Goal: Information Seeking & Learning: Learn about a topic

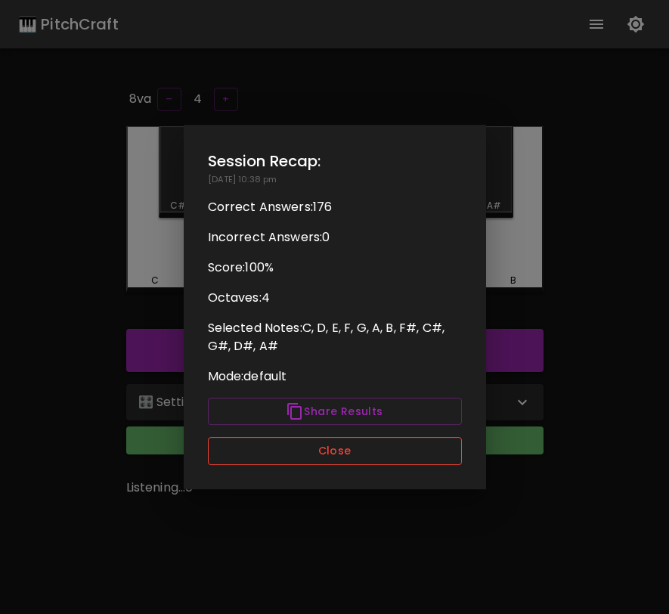
click at [389, 450] on button "Close" at bounding box center [335, 451] width 254 height 28
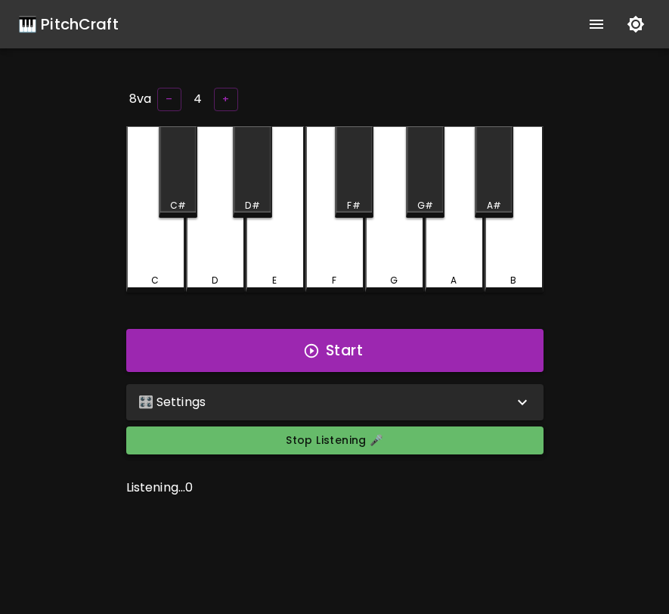
click at [390, 446] on button "Stop Listening 🎤" at bounding box center [334, 440] width 417 height 28
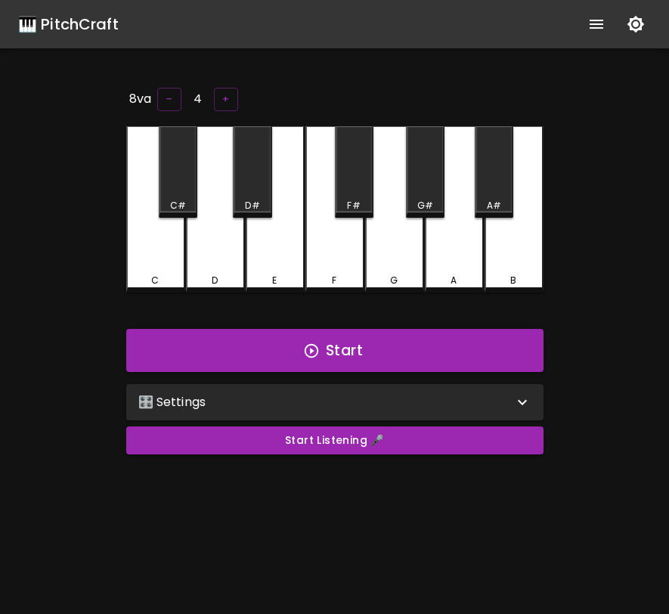
click at [296, 227] on div "E" at bounding box center [275, 209] width 59 height 166
click at [231, 95] on button "+" at bounding box center [226, 99] width 24 height 23
click at [291, 211] on div "E" at bounding box center [275, 209] width 59 height 166
click at [225, 95] on button "+" at bounding box center [225, 99] width 24 height 23
click at [287, 224] on div "E" at bounding box center [275, 209] width 59 height 166
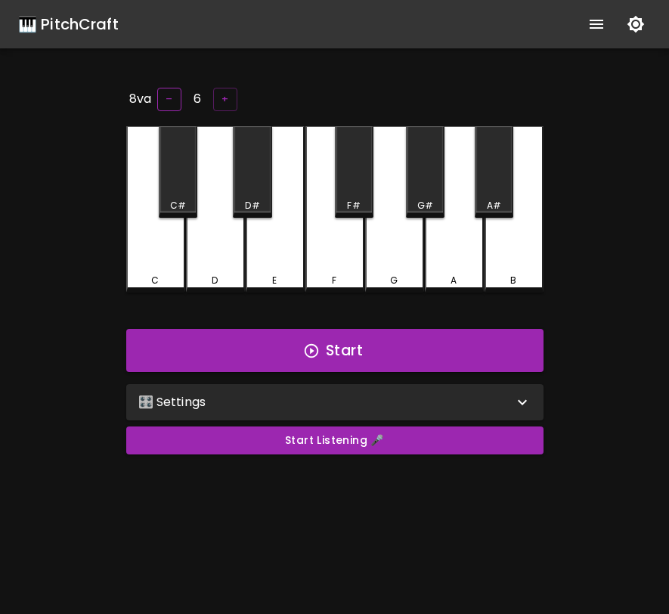
click at [175, 88] on button "–" at bounding box center [169, 99] width 24 height 23
click at [379, 413] on div "🎛️ Settings" at bounding box center [334, 402] width 417 height 36
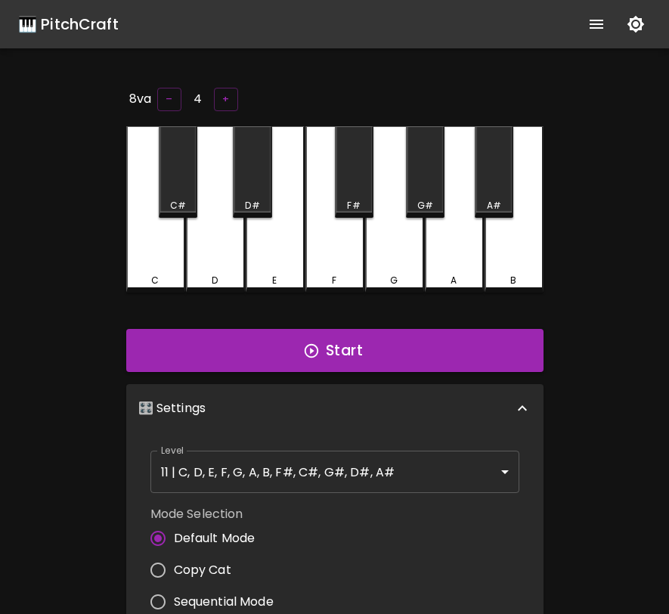
click at [221, 566] on span "Copy Cat" at bounding box center [202, 570] width 57 height 18
click at [174, 566] on input "Copy Cat" at bounding box center [158, 570] width 32 height 32
radio input "true"
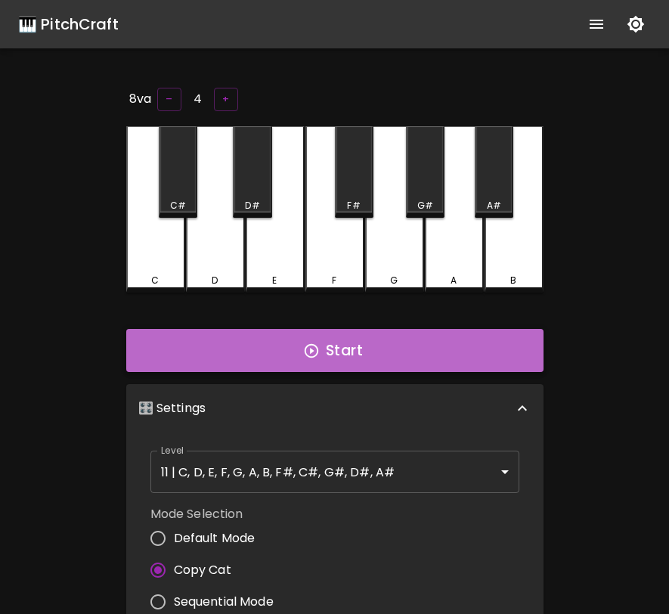
click at [298, 340] on button "Start" at bounding box center [334, 351] width 417 height 44
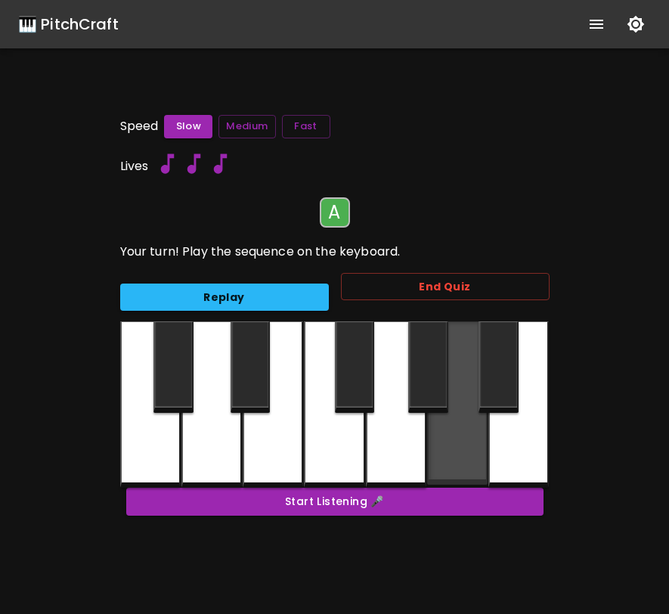
click at [457, 445] on div at bounding box center [457, 402] width 60 height 163
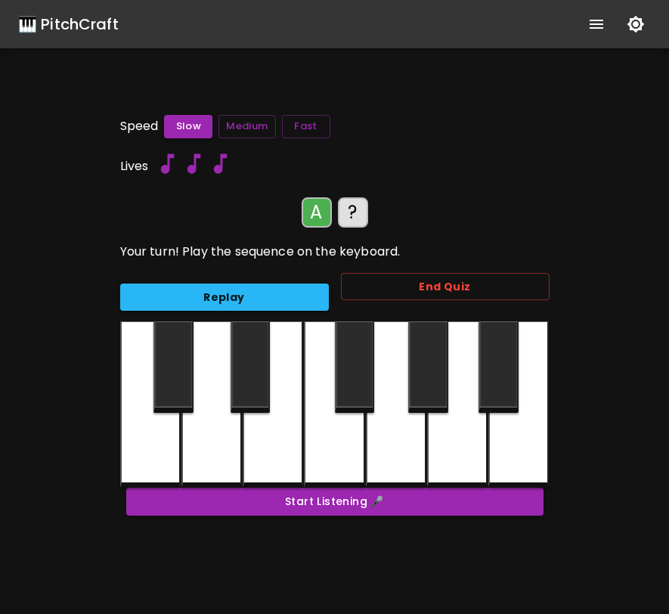
click at [419, 445] on div at bounding box center [396, 404] width 60 height 166
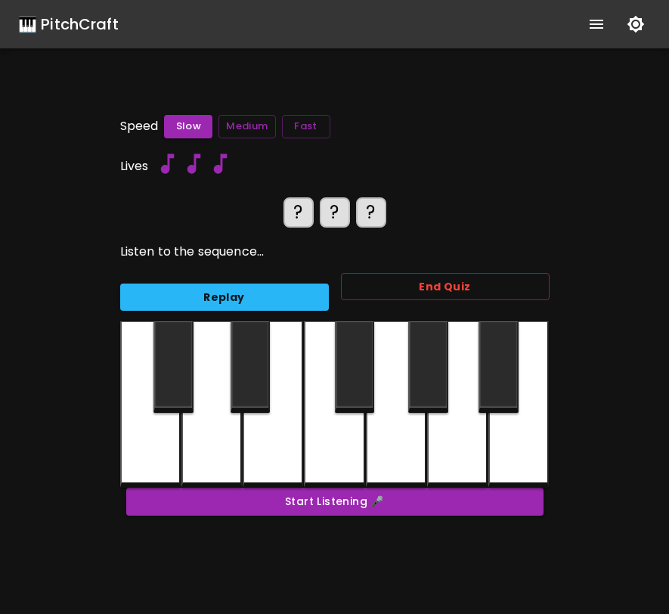
click at [457, 456] on div at bounding box center [457, 404] width 60 height 166
click at [405, 456] on div at bounding box center [396, 404] width 60 height 166
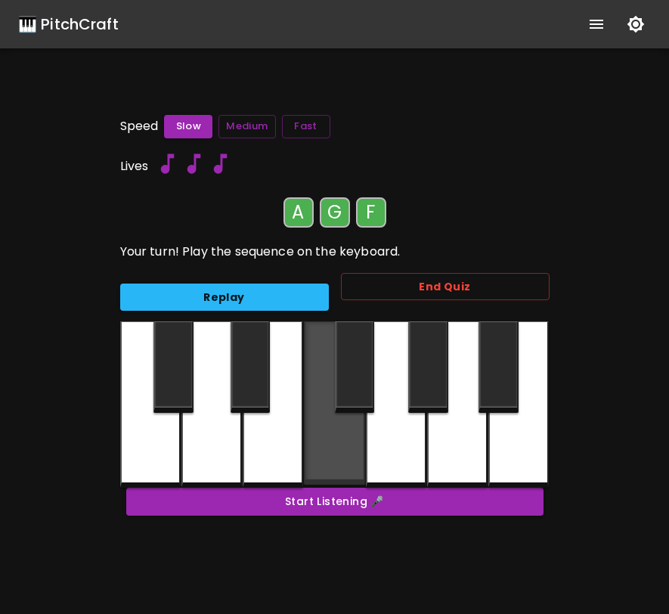
click at [363, 456] on div at bounding box center [334, 402] width 60 height 163
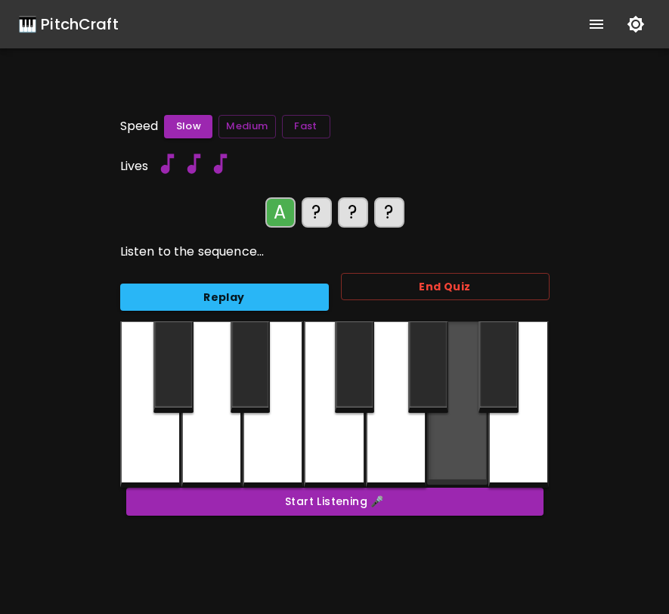
click at [445, 460] on div at bounding box center [457, 402] width 60 height 163
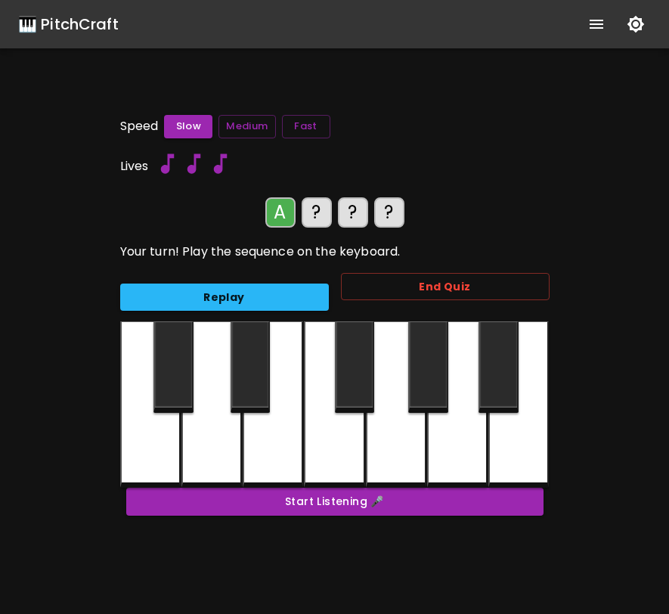
click at [396, 460] on div at bounding box center [396, 404] width 60 height 166
click at [371, 460] on div at bounding box center [396, 404] width 60 height 166
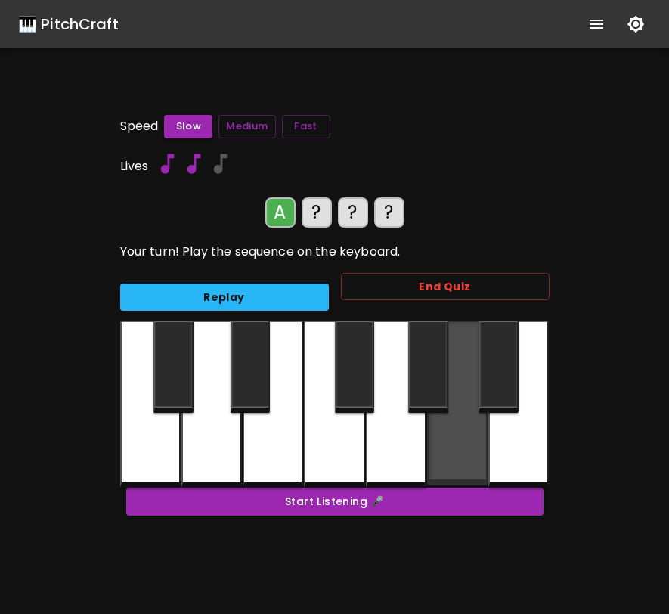
click at [445, 448] on div at bounding box center [457, 402] width 60 height 163
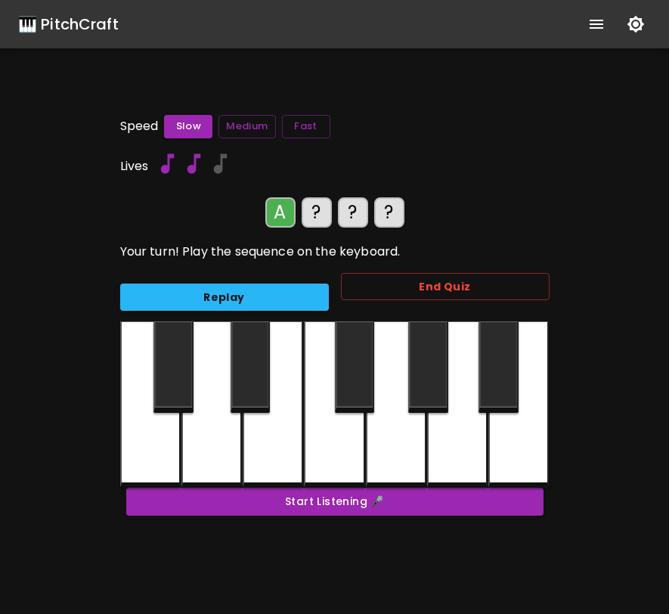
click at [390, 446] on div at bounding box center [396, 404] width 60 height 166
click at [358, 446] on div at bounding box center [334, 404] width 60 height 166
click at [500, 377] on div at bounding box center [499, 366] width 40 height 91
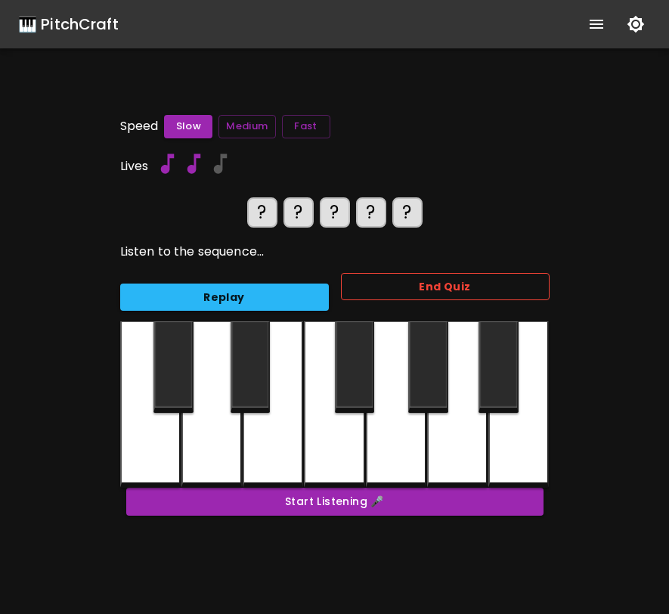
click at [405, 287] on button "End Quiz" at bounding box center [445, 287] width 209 height 28
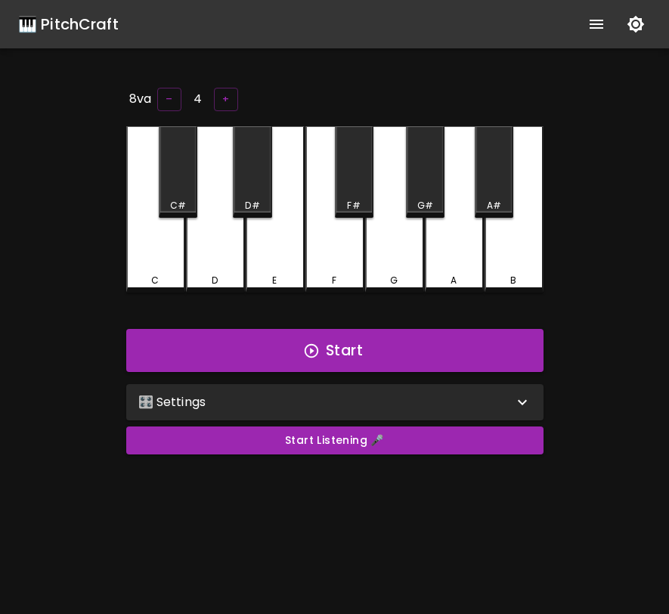
click at [313, 414] on div "🎛️ Settings" at bounding box center [334, 402] width 417 height 36
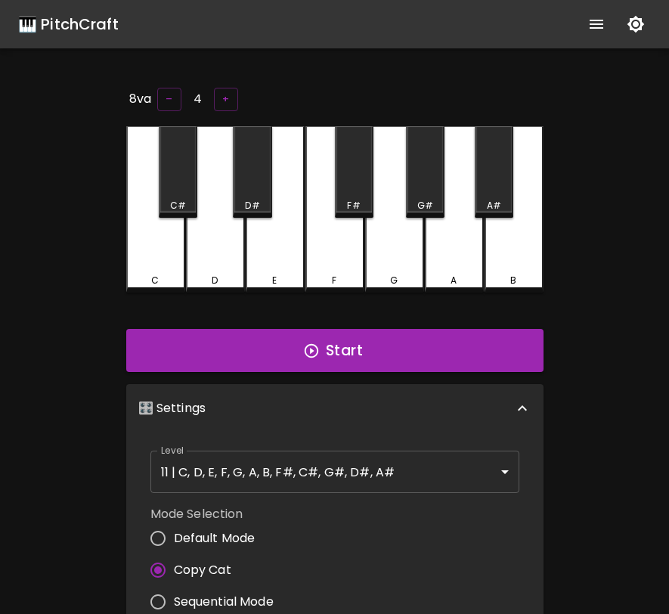
click at [271, 470] on body "🎹 PitchCraft About Badges Log In 8va – 4 + C C# D D# E F F# G G# A A# B Start 🎛…" at bounding box center [334, 517] width 669 height 1034
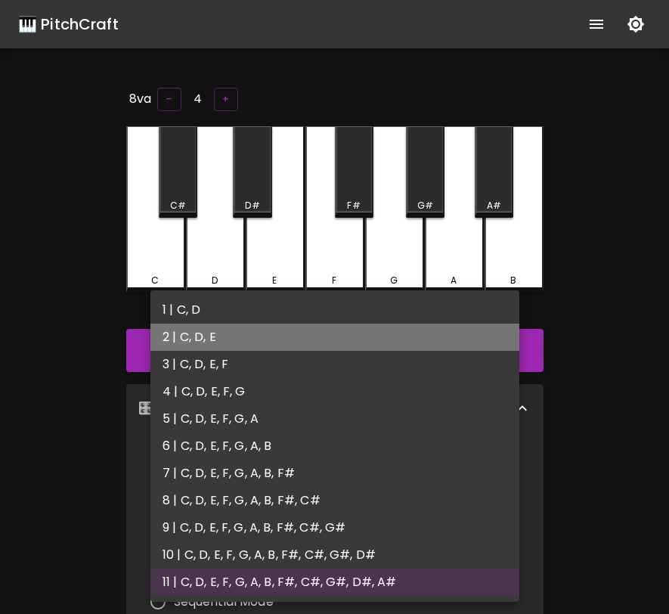
click at [254, 343] on li "2 | C, D, E" at bounding box center [334, 337] width 369 height 27
type input "3"
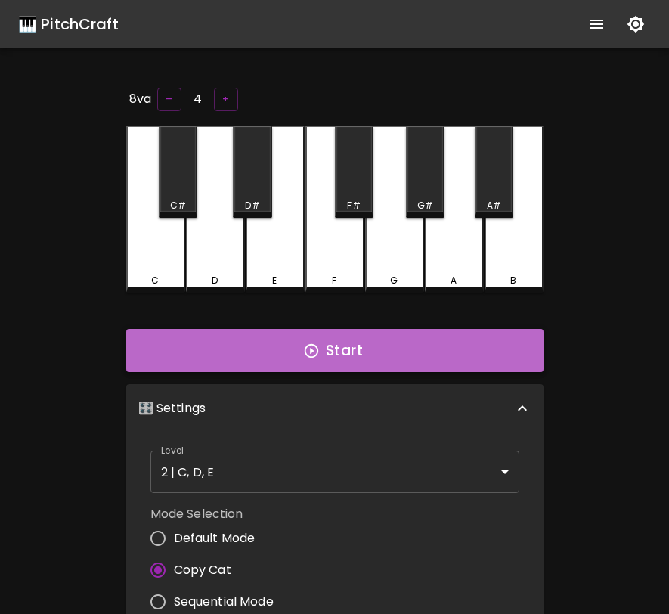
click at [255, 361] on button "Start" at bounding box center [334, 351] width 417 height 44
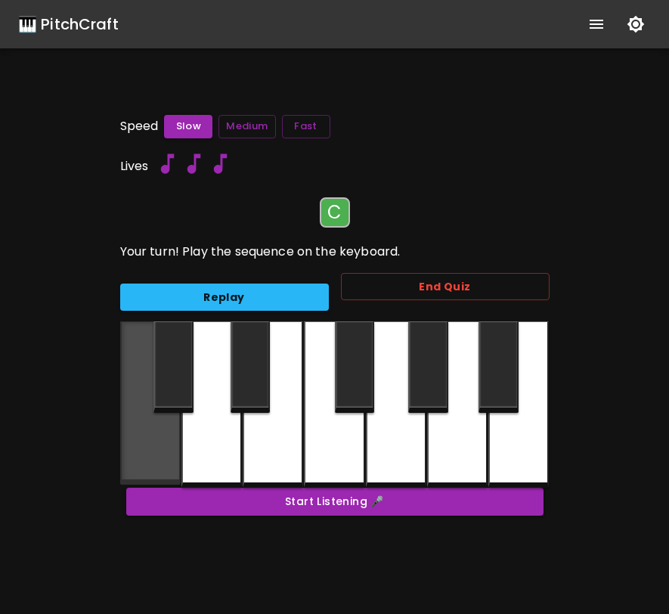
click at [152, 434] on div at bounding box center [150, 402] width 60 height 163
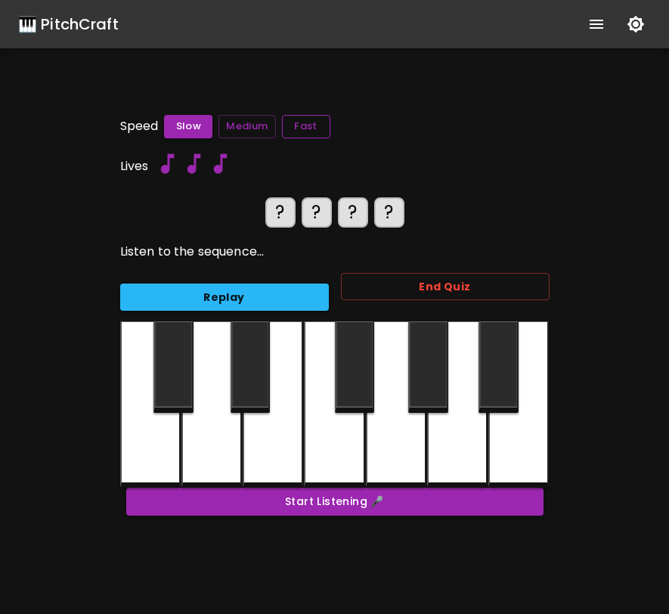
click at [300, 129] on button "Fast" at bounding box center [306, 126] width 48 height 23
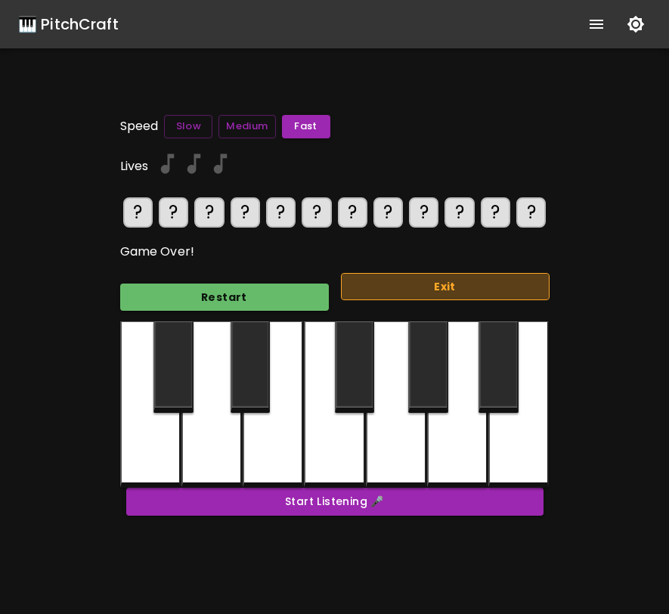
click at [395, 287] on button "Exit" at bounding box center [445, 287] width 209 height 28
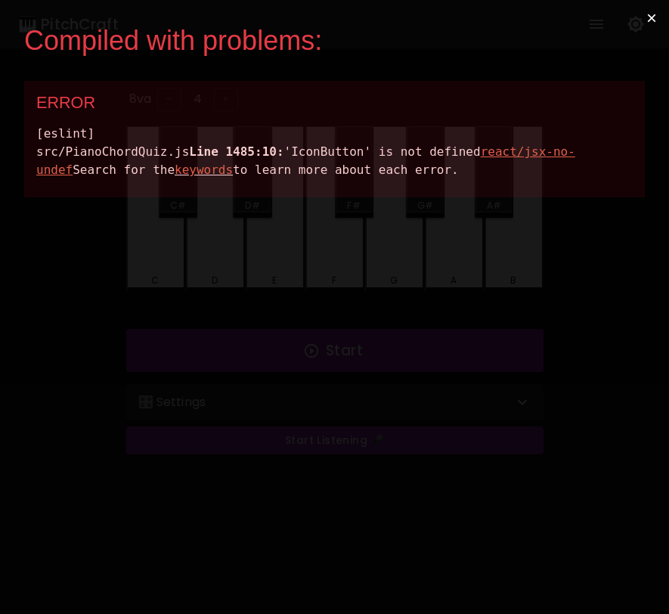
drag, startPoint x: 435, startPoint y: 202, endPoint x: 34, endPoint y: 132, distance: 406.9
click at [33, 132] on div "ERROR [eslint] src/PianoChordQuiz.js Line 1485:10: 'IconButton' is not defined …" at bounding box center [334, 139] width 621 height 116
copy div "[eslint] src/PianoChordQuiz.js Line 1485:10: 'IconButton' is not defined react/…"
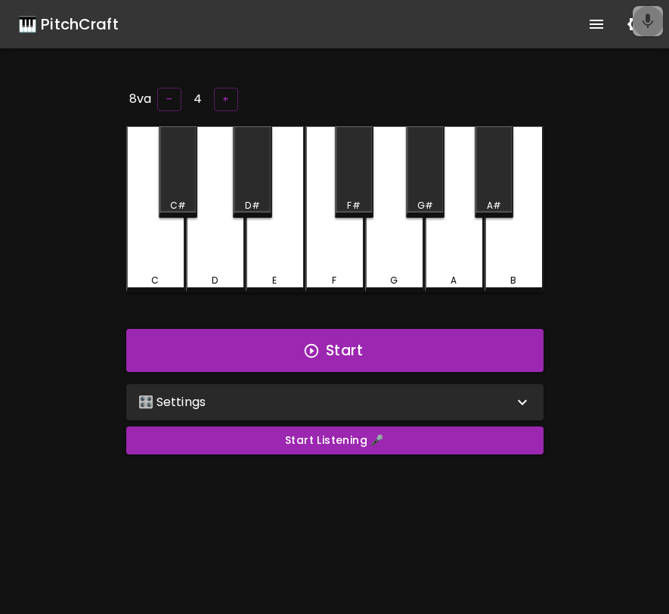
click at [647, 22] on icon "button" at bounding box center [648, 21] width 11 height 14
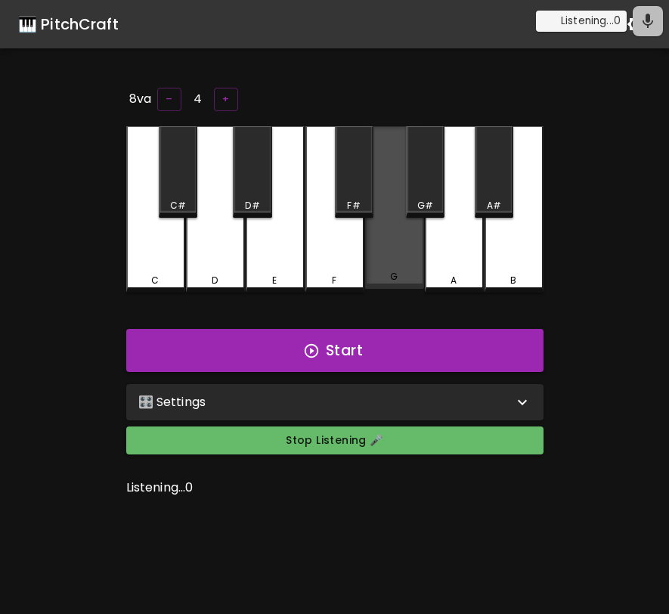
click at [401, 237] on div "G" at bounding box center [394, 207] width 59 height 163
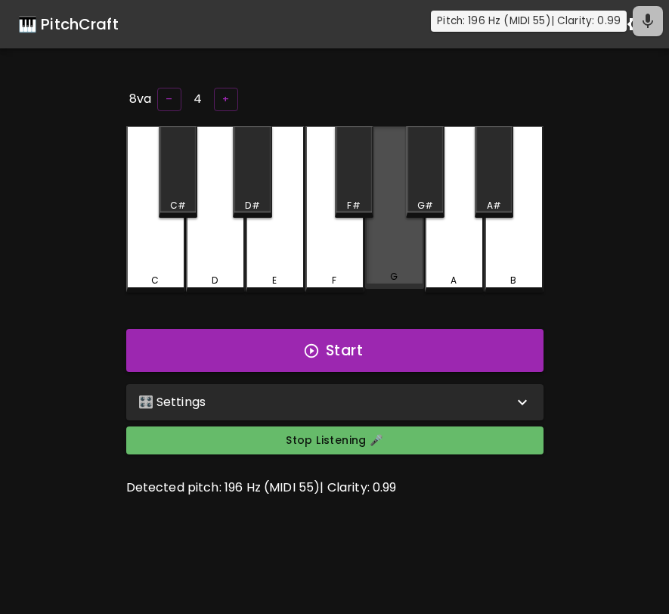
click at [401, 237] on div "G" at bounding box center [394, 207] width 59 height 163
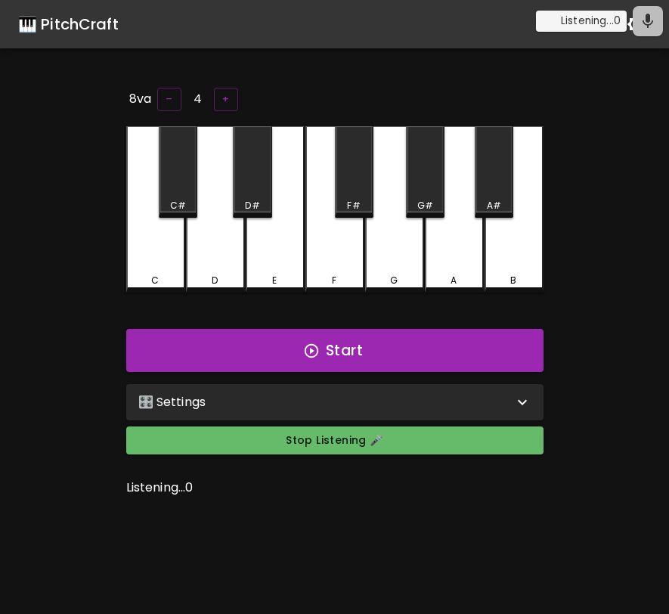
drag, startPoint x: 640, startPoint y: 27, endPoint x: 541, endPoint y: 91, distance: 117.5
click at [541, 91] on div "8va – 4 + C C# D D# E F F# G G# A A# B Start 🎛️ Settings Level 2 | C, D, E 3 Le…" at bounding box center [335, 392] width 454 height 614
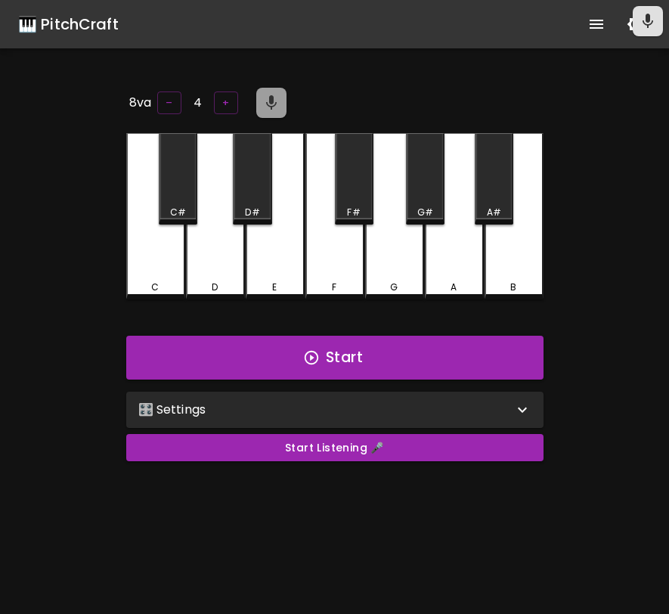
click at [271, 106] on icon "button" at bounding box center [271, 103] width 18 height 18
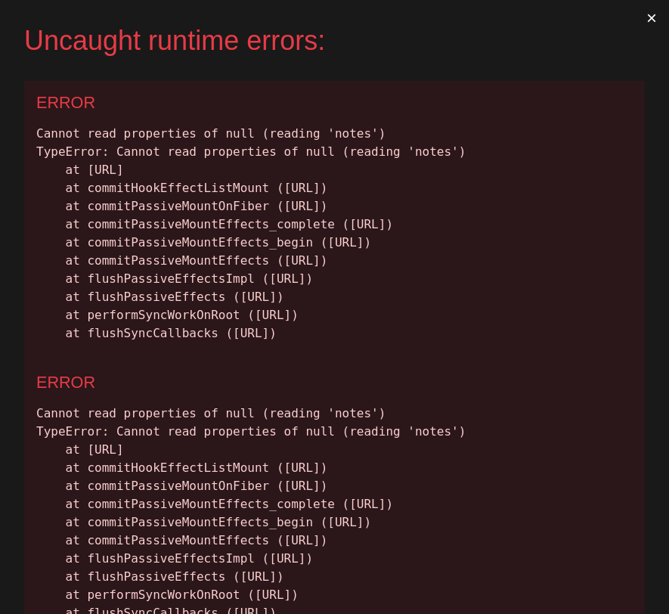
click at [271, 106] on div "ERROR" at bounding box center [334, 103] width 597 height 20
drag, startPoint x: 634, startPoint y: 451, endPoint x: 227, endPoint y: 246, distance: 455.9
click at [227, 246] on div "ERROR Cannot read properties of null (reading 'notes') TypeError: Cannot read p…" at bounding box center [334, 221] width 621 height 280
drag, startPoint x: 39, startPoint y: 133, endPoint x: 613, endPoint y: 439, distance: 651.2
click at [613, 343] on div "Cannot read properties of null (reading 'notes') TypeError: Cannot read propert…" at bounding box center [334, 234] width 597 height 218
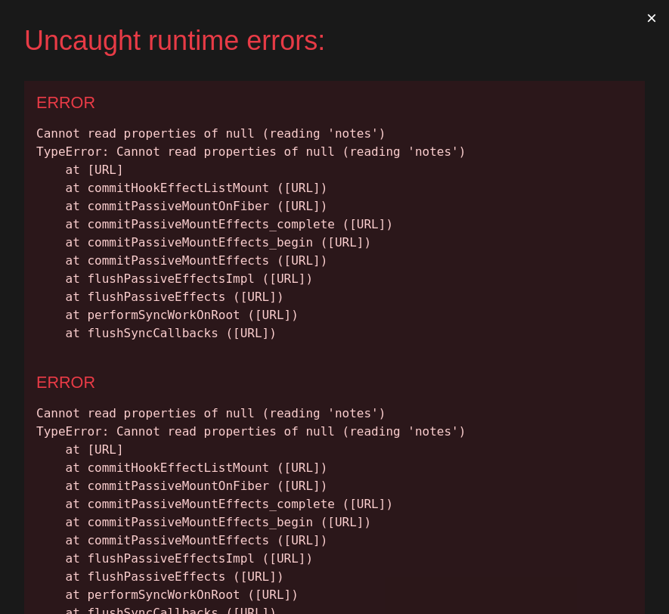
copy div "Cannot read properties of null (reading 'notes') TypeError: Cannot read propert…"
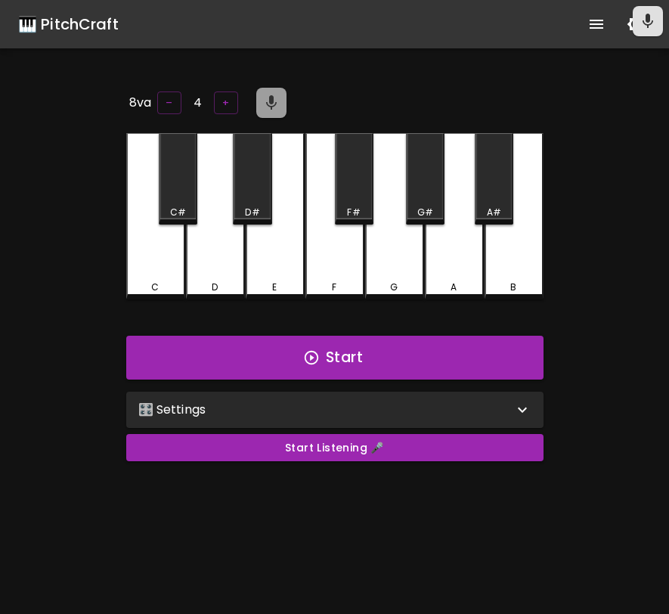
click at [268, 102] on icon "button" at bounding box center [271, 103] width 18 height 18
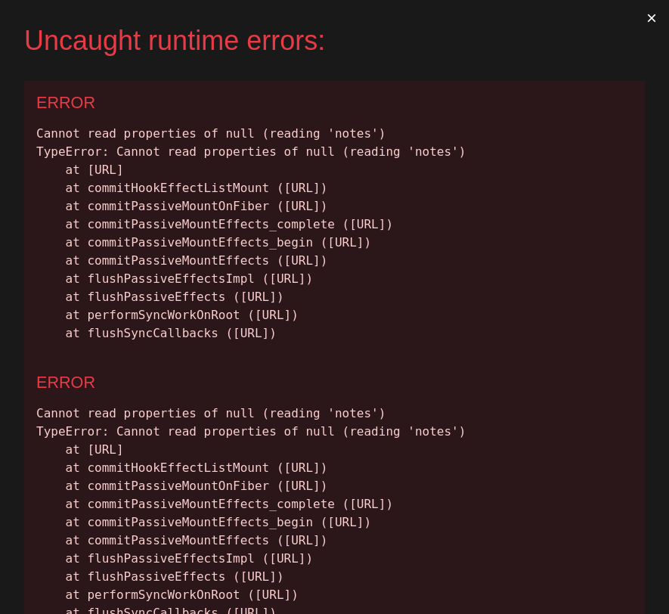
click at [38, 135] on div "Cannot read properties of null (reading 'notes') TypeError: Cannot read propert…" at bounding box center [334, 234] width 597 height 218
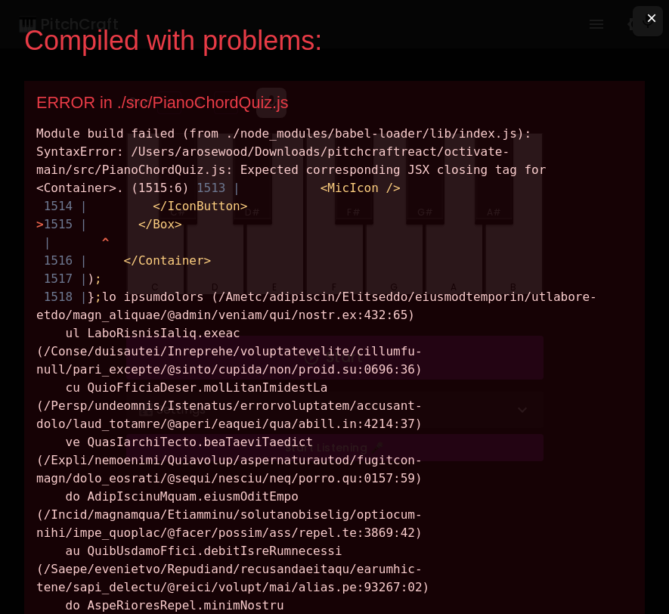
click at [653, 23] on button "×" at bounding box center [651, 18] width 35 height 36
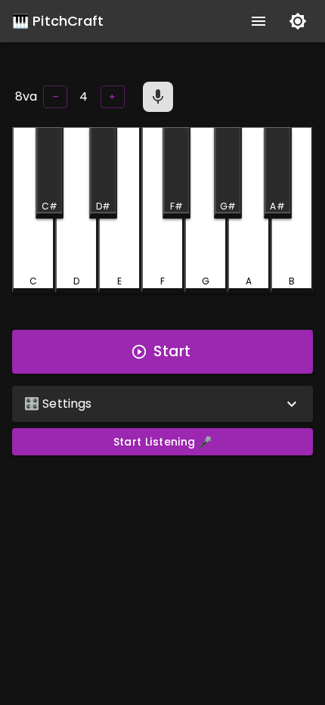
click at [154, 91] on icon "button" at bounding box center [158, 96] width 11 height 14
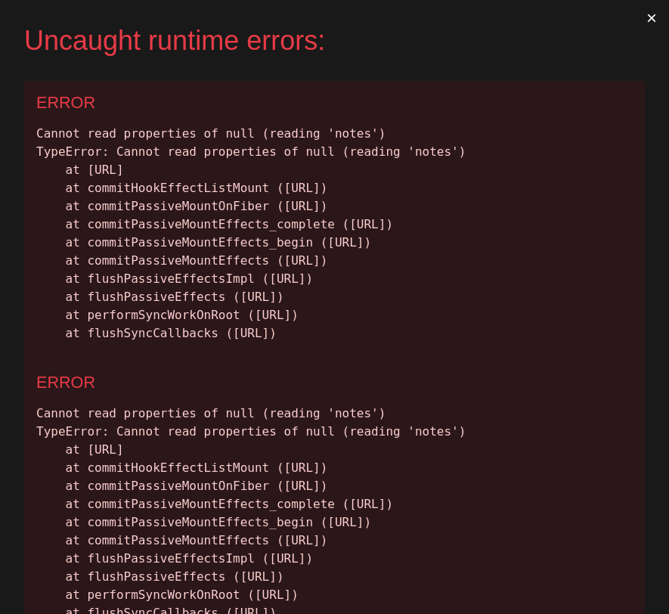
drag, startPoint x: 613, startPoint y: 444, endPoint x: 29, endPoint y: 138, distance: 658.9
click at [29, 138] on div "ERROR Cannot read properties of null (reading 'notes') TypeError: Cannot read p…" at bounding box center [334, 221] width 621 height 280
copy div "Cannot read properties of null (reading 'notes') TypeError: Cannot read propert…"
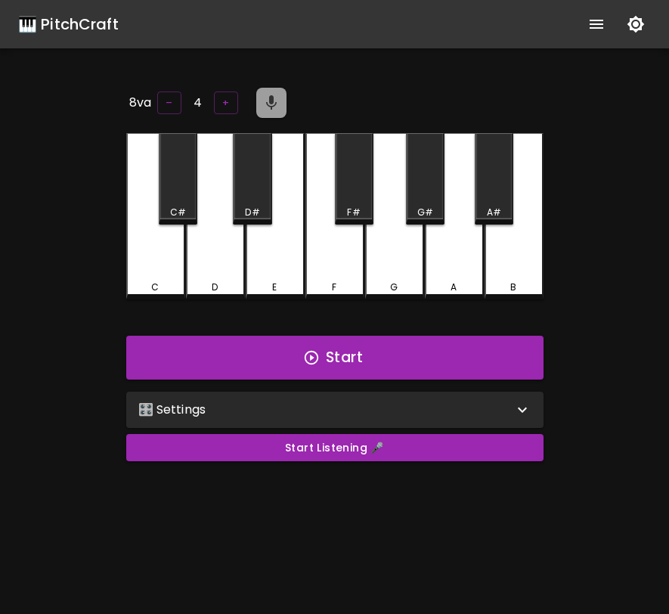
click at [276, 94] on icon "button" at bounding box center [271, 103] width 18 height 18
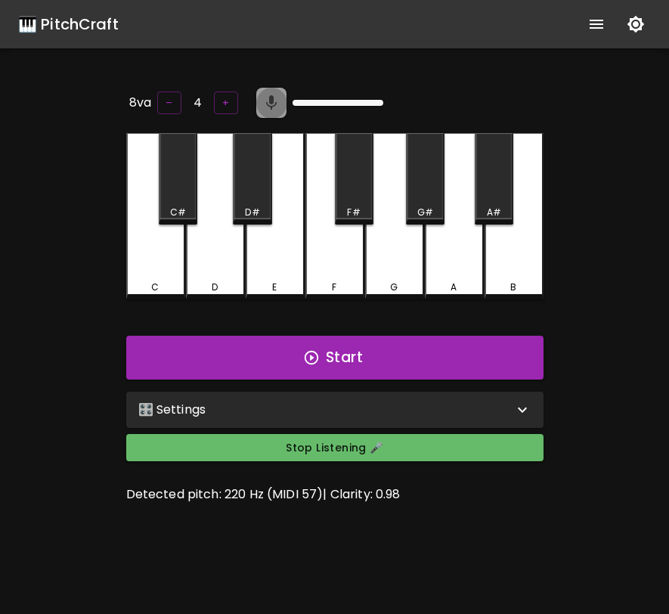
click at [276, 94] on icon "button" at bounding box center [271, 103] width 18 height 18
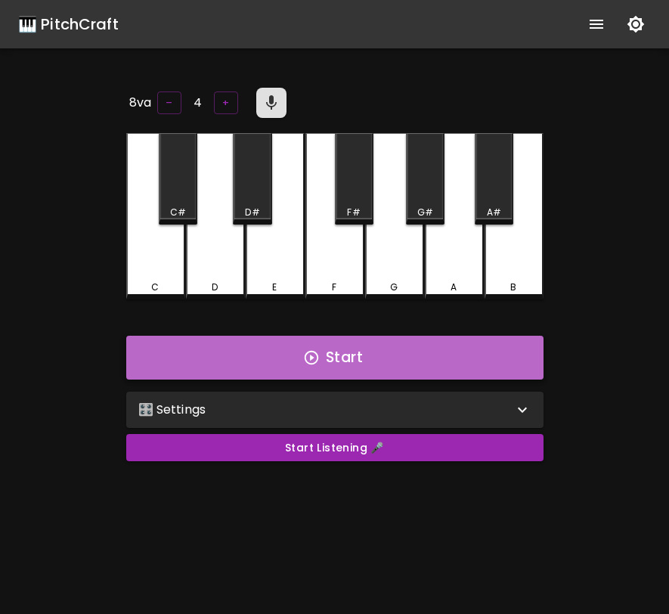
click at [321, 347] on button "Start" at bounding box center [334, 358] width 417 height 44
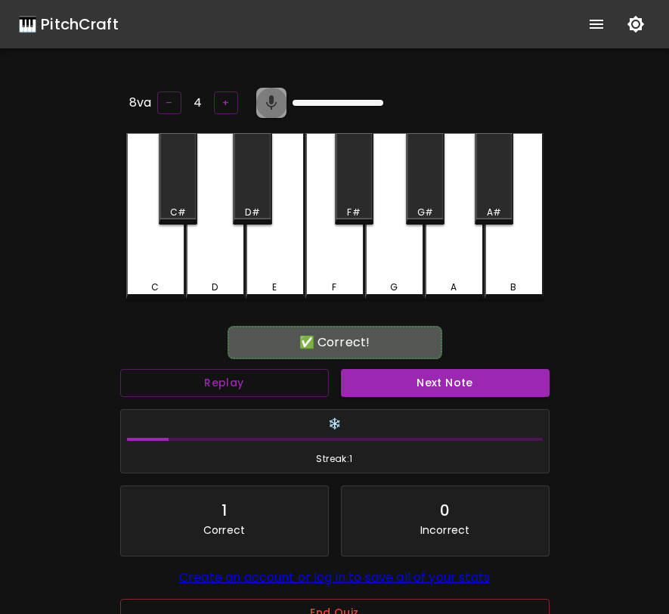
click at [256, 96] on button "button" at bounding box center [271, 103] width 30 height 30
click at [271, 94] on icon "button" at bounding box center [271, 103] width 18 height 18
click at [456, 374] on button "Next Note" at bounding box center [445, 383] width 209 height 28
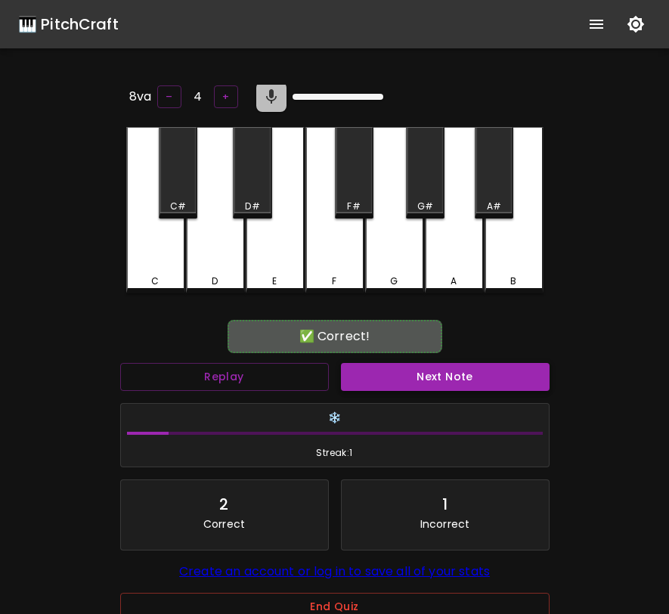
click at [404, 364] on button "Next Note" at bounding box center [445, 377] width 209 height 28
click at [404, 368] on button "Next Note" at bounding box center [445, 377] width 209 height 28
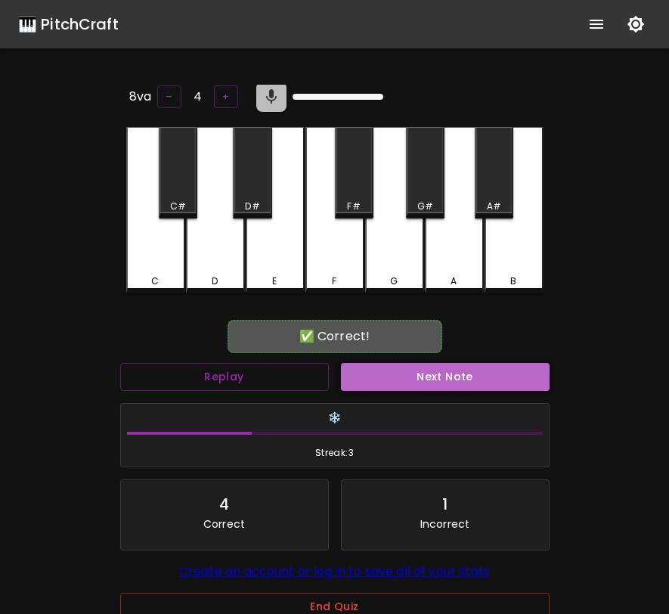
click at [404, 368] on button "Next Note" at bounding box center [445, 377] width 209 height 28
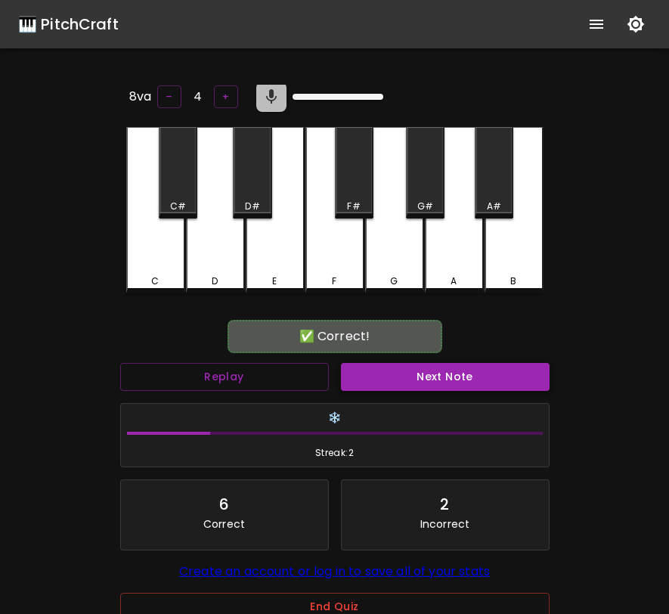
click at [404, 368] on button "Next Note" at bounding box center [445, 377] width 209 height 28
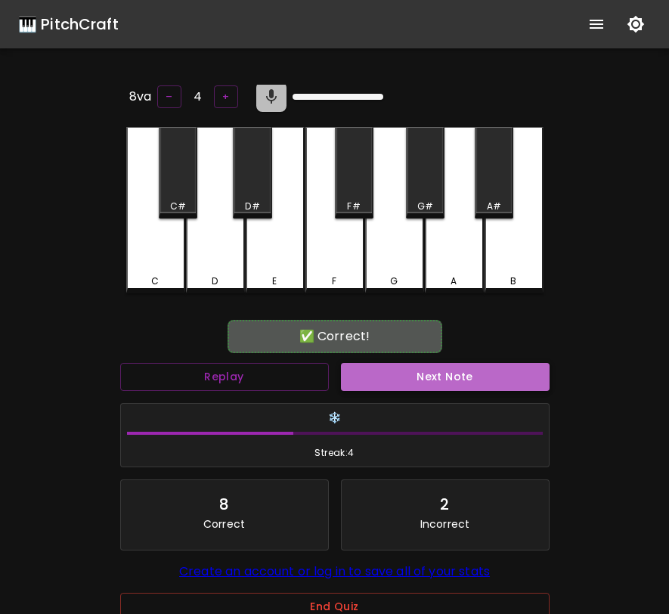
click at [404, 368] on button "Next Note" at bounding box center [445, 377] width 209 height 28
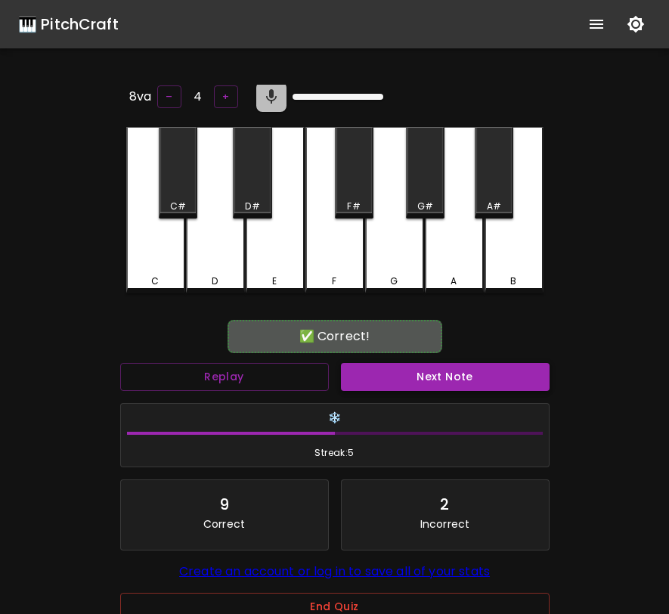
click at [404, 368] on button "Next Note" at bounding box center [445, 377] width 209 height 28
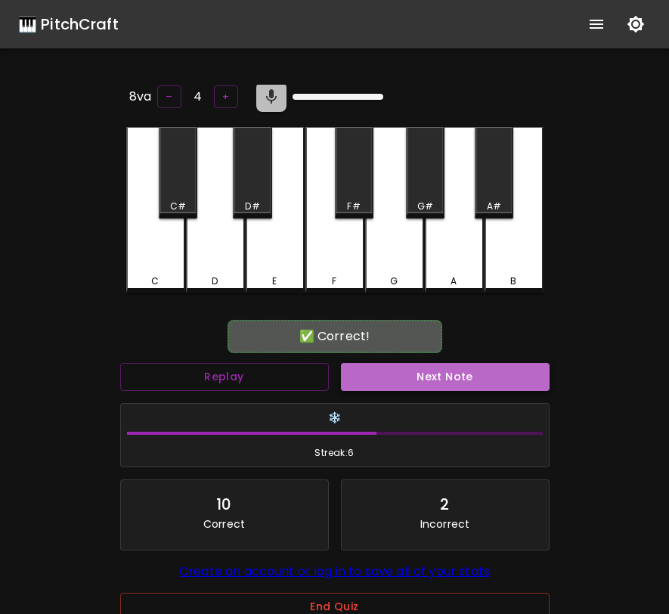
click at [404, 368] on button "Next Note" at bounding box center [445, 377] width 209 height 28
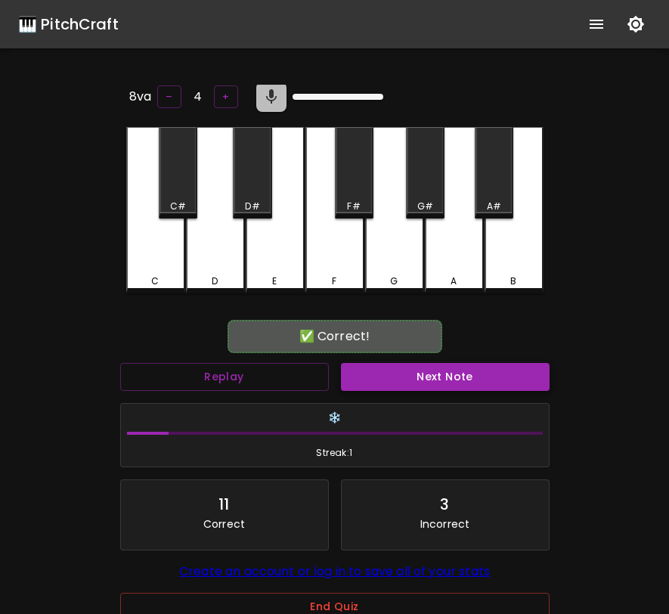
click at [404, 368] on button "Next Note" at bounding box center [445, 377] width 209 height 28
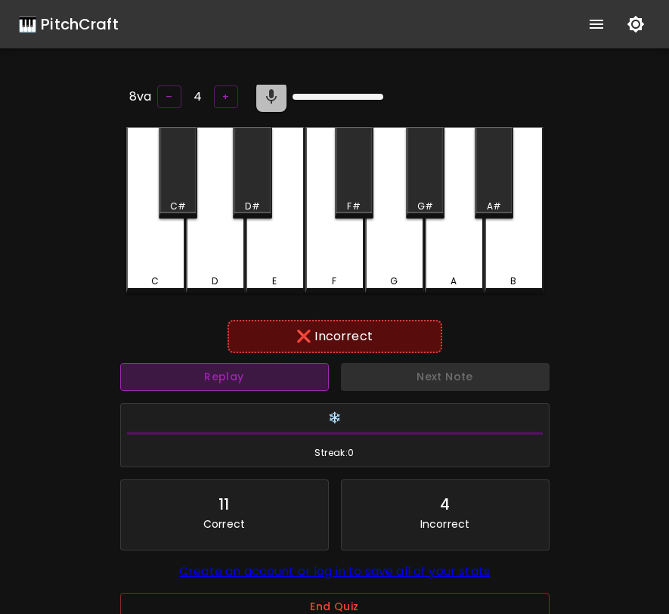
click at [312, 371] on button "Replay" at bounding box center [224, 377] width 209 height 28
click at [311, 371] on button "Replay" at bounding box center [224, 377] width 209 height 28
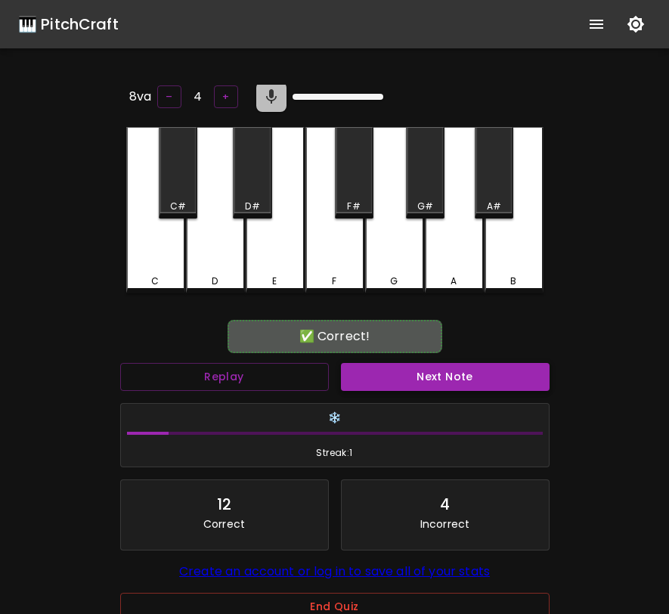
click at [372, 369] on button "Next Note" at bounding box center [445, 377] width 209 height 28
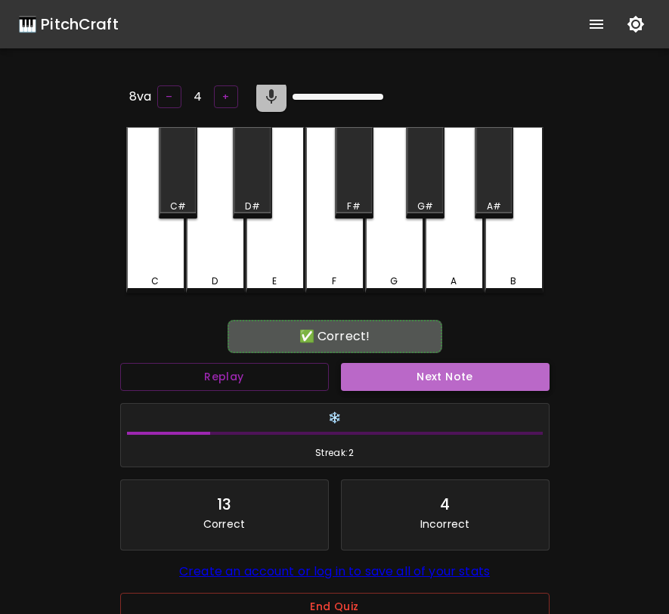
click at [372, 369] on button "Next Note" at bounding box center [445, 377] width 209 height 28
click at [371, 369] on button "Next Note" at bounding box center [445, 377] width 209 height 28
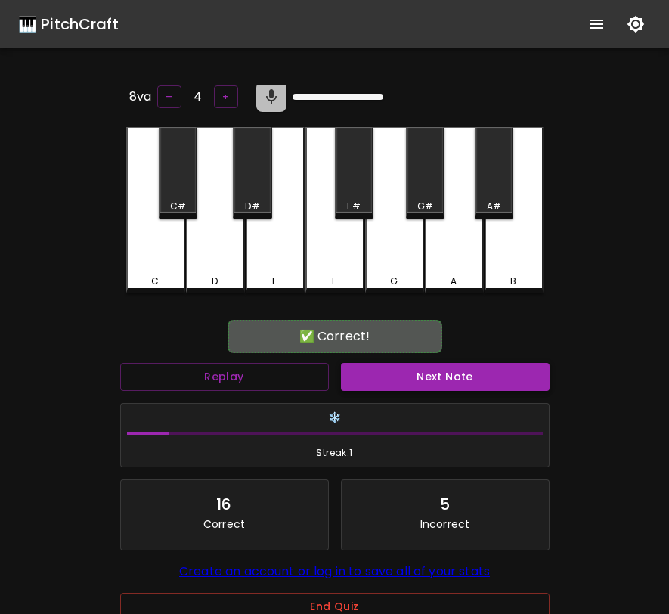
click at [371, 369] on button "Next Note" at bounding box center [445, 377] width 209 height 28
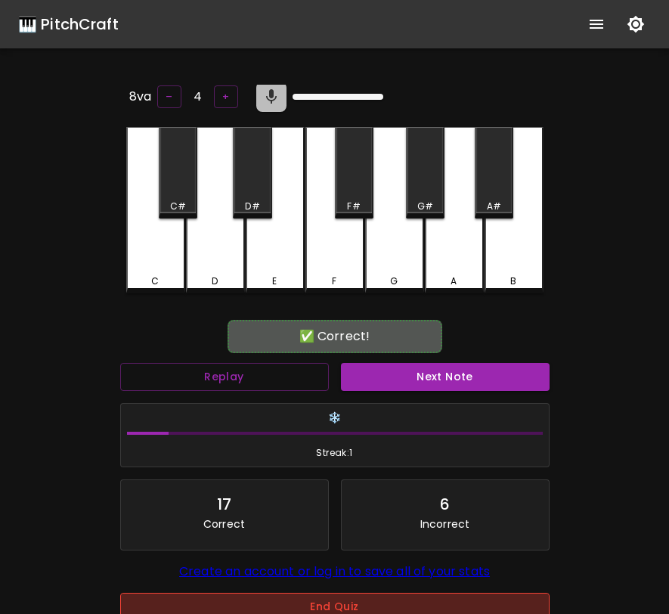
click at [318, 609] on button "End Quiz" at bounding box center [335, 607] width 430 height 28
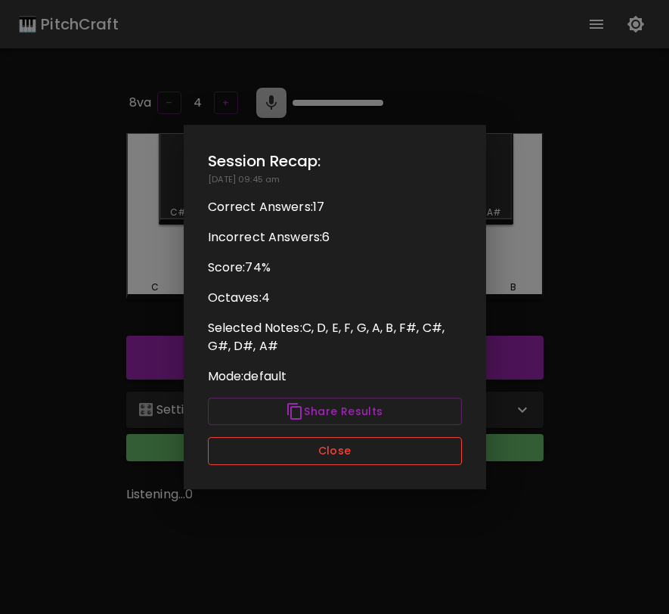
click at [385, 457] on button "Close" at bounding box center [335, 451] width 254 height 28
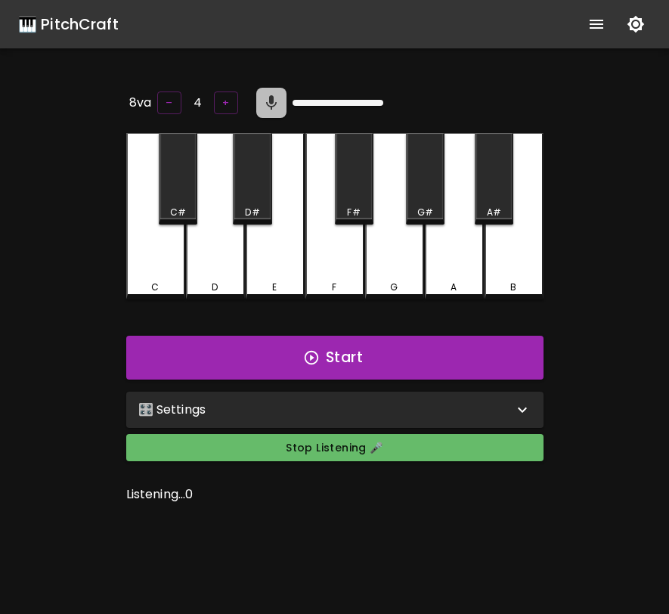
click at [408, 405] on div "🎛️ Settings" at bounding box center [325, 410] width 375 height 18
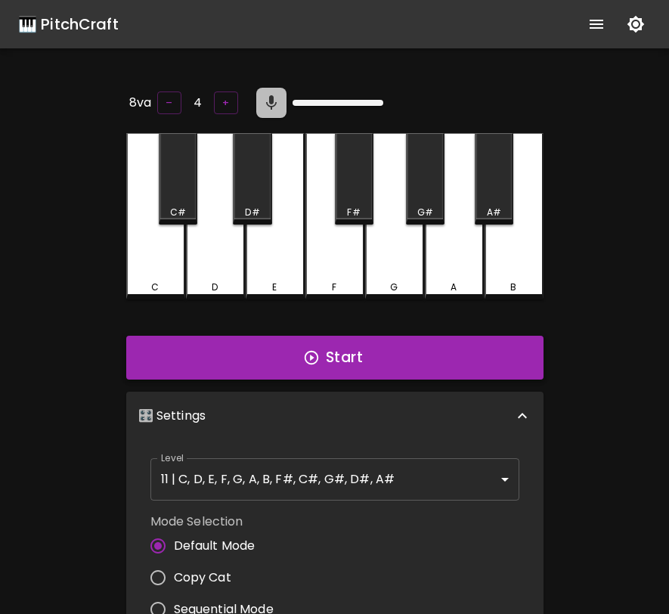
click at [329, 366] on button "Start" at bounding box center [334, 358] width 417 height 44
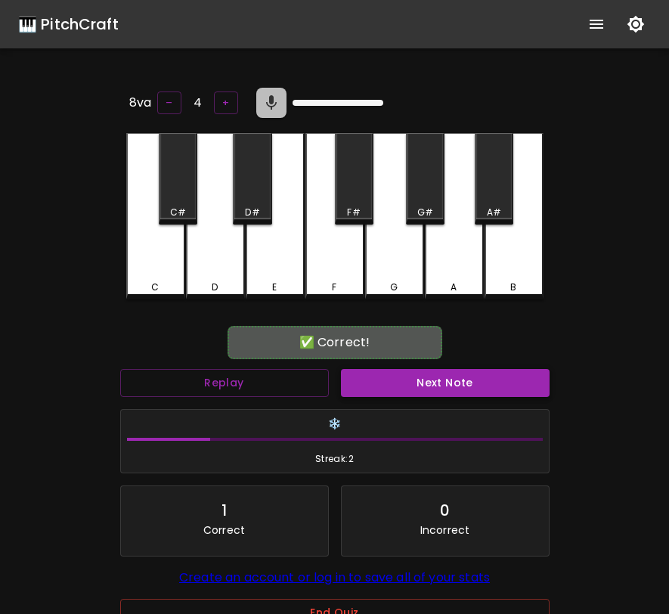
click at [366, 379] on button "Next Note" at bounding box center [445, 383] width 209 height 28
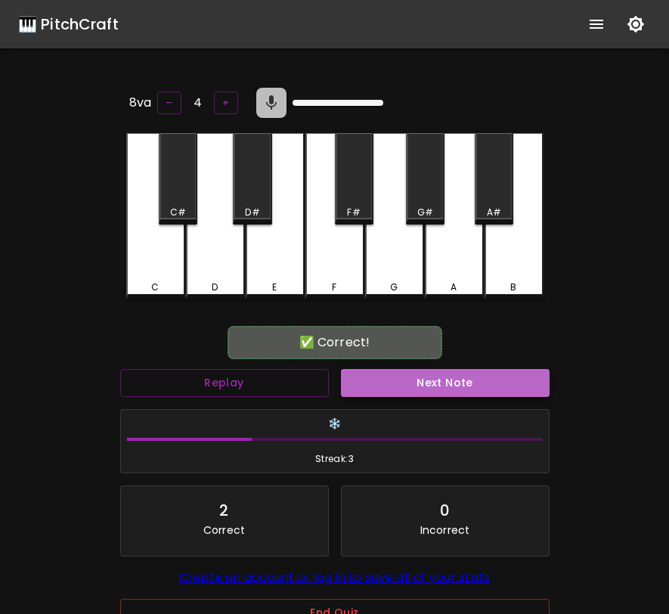
click at [366, 379] on button "Next Note" at bounding box center [445, 383] width 209 height 28
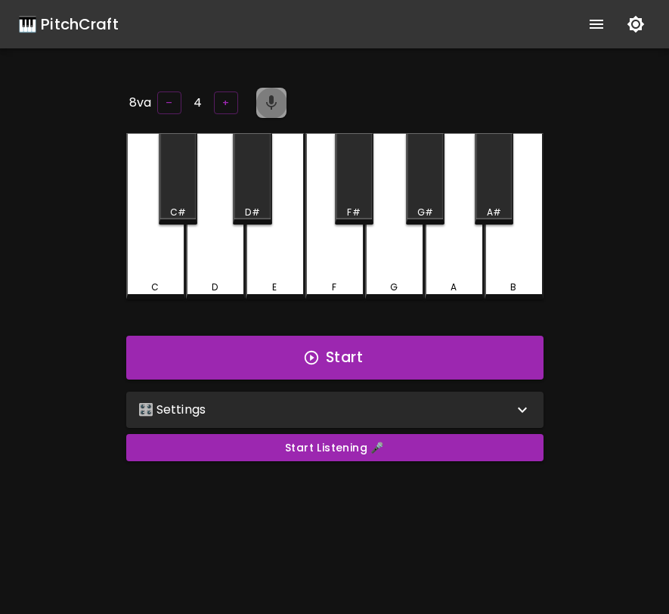
click at [274, 94] on icon "button" at bounding box center [271, 103] width 18 height 18
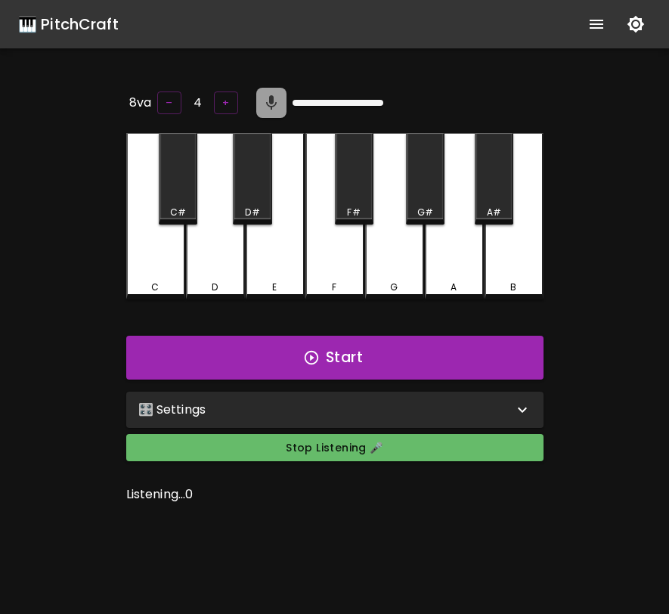
click at [273, 107] on icon "button" at bounding box center [271, 103] width 18 height 18
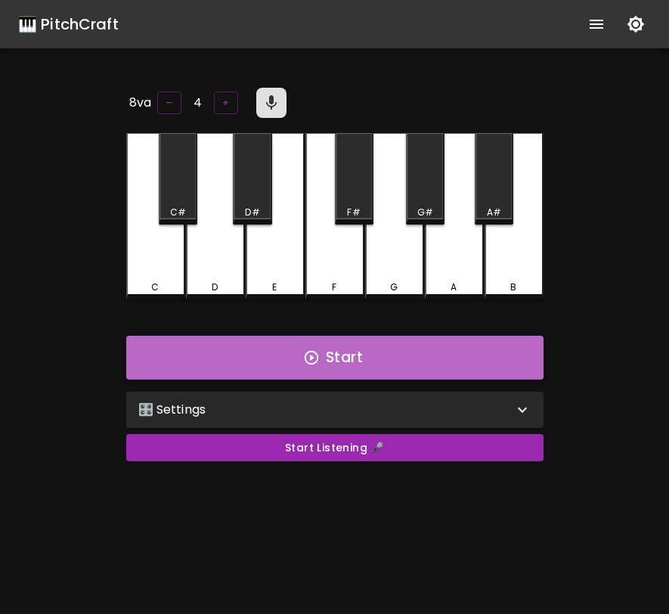
click at [292, 351] on button "Start" at bounding box center [334, 358] width 417 height 44
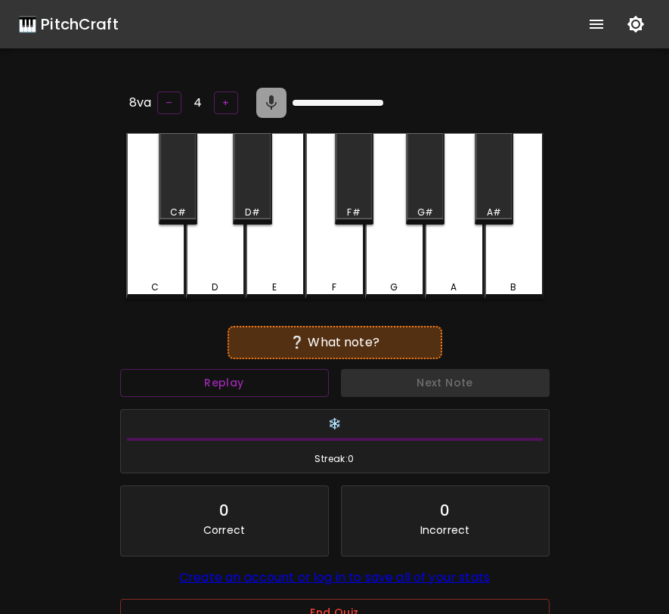
click at [267, 95] on icon "button" at bounding box center [271, 102] width 11 height 14
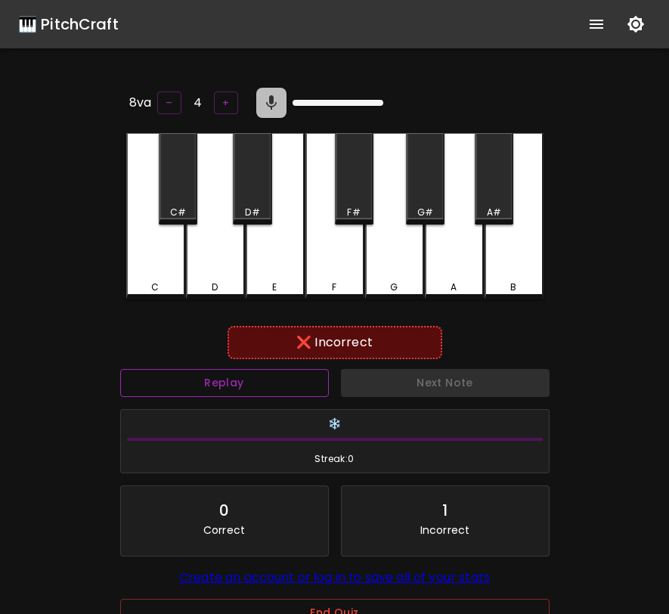
click at [250, 377] on button "Replay" at bounding box center [224, 383] width 209 height 28
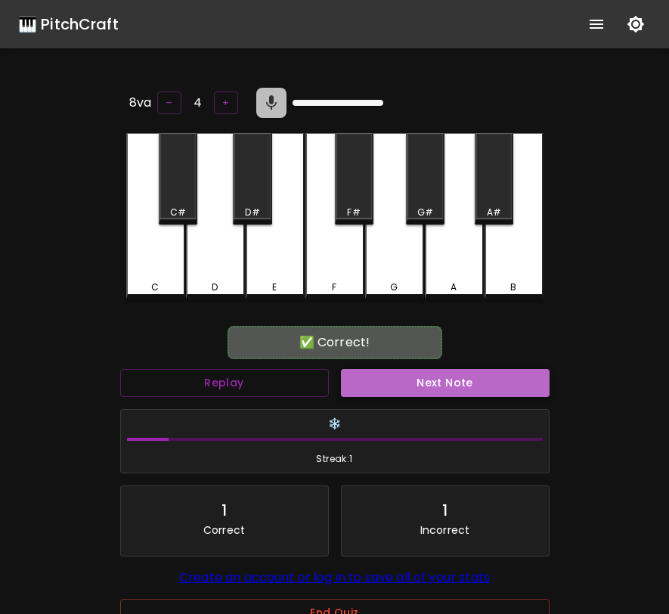
click at [368, 389] on button "Next Note" at bounding box center [445, 383] width 209 height 28
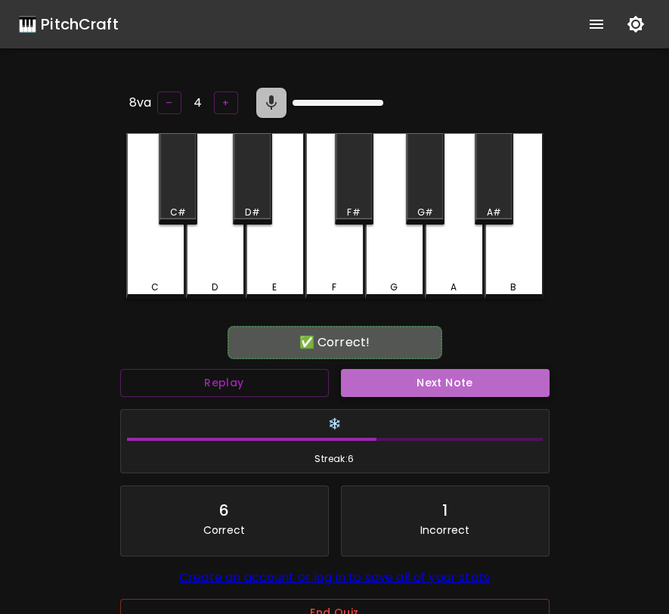
click at [368, 389] on button "Next Note" at bounding box center [445, 383] width 209 height 28
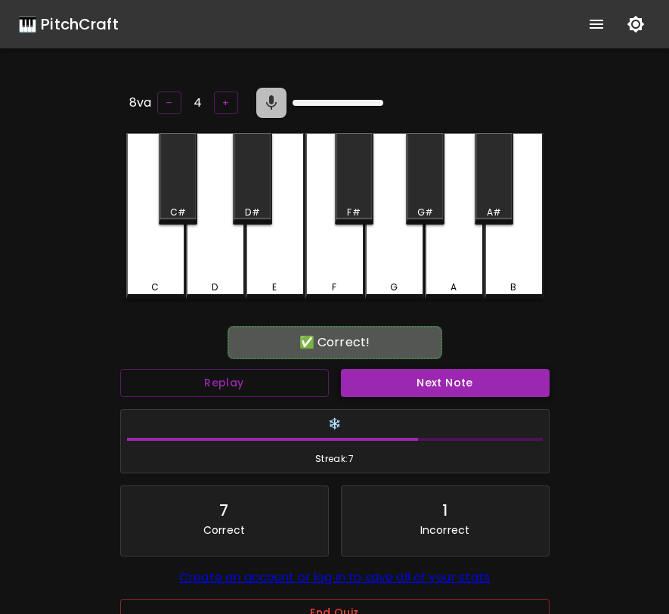
click at [368, 389] on button "Next Note" at bounding box center [445, 383] width 209 height 28
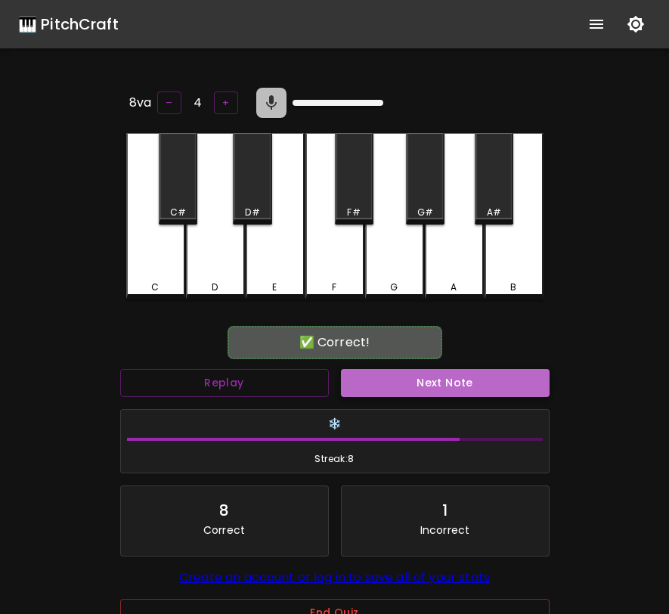
click at [363, 383] on button "Next Note" at bounding box center [445, 383] width 209 height 28
click at [358, 386] on button "Next Note" at bounding box center [445, 383] width 209 height 28
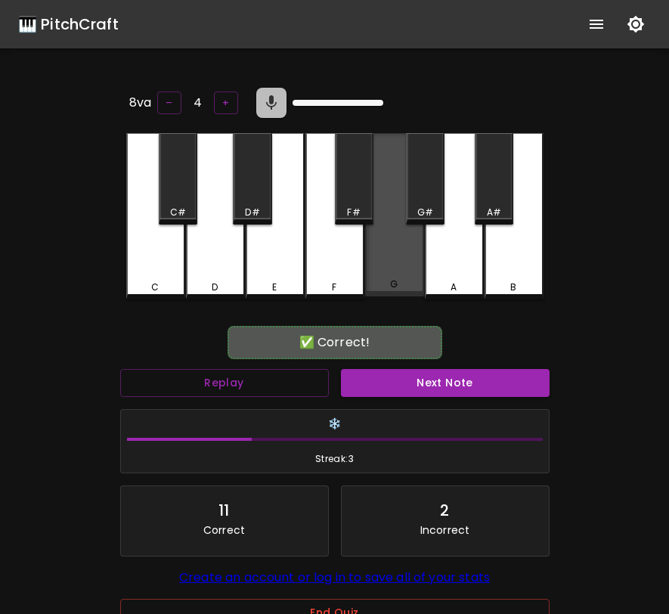
click at [380, 239] on div "G" at bounding box center [394, 214] width 59 height 163
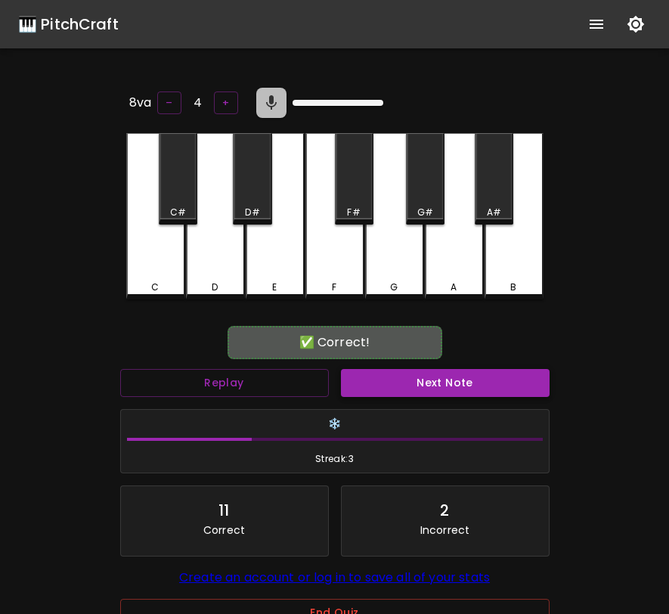
click at [400, 374] on button "Next Note" at bounding box center [445, 383] width 209 height 28
click at [169, 206] on div "C#" at bounding box center [178, 213] width 36 height 14
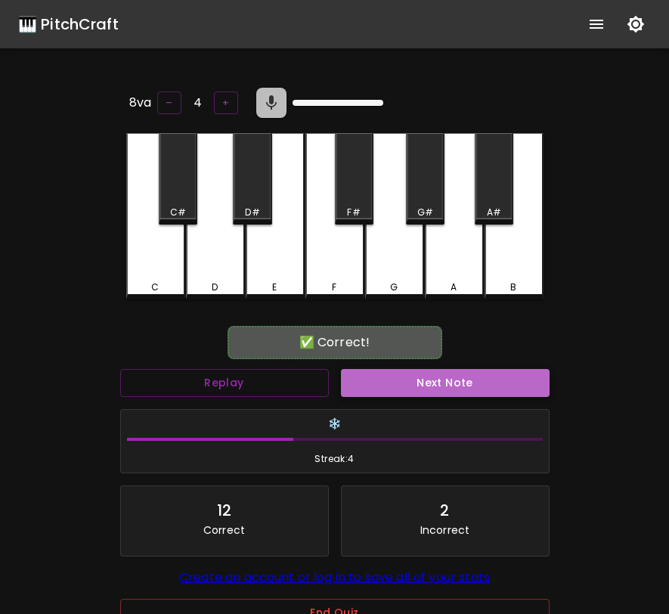
click at [402, 379] on button "Next Note" at bounding box center [445, 383] width 209 height 28
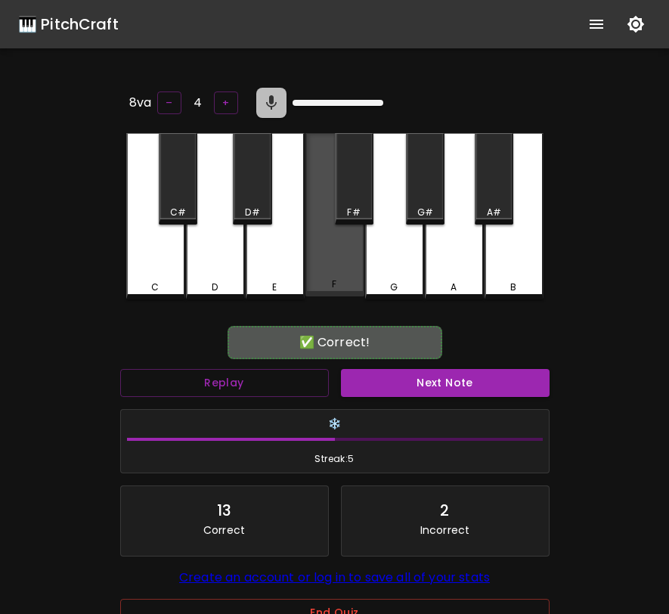
click at [335, 276] on div "F" at bounding box center [334, 214] width 59 height 163
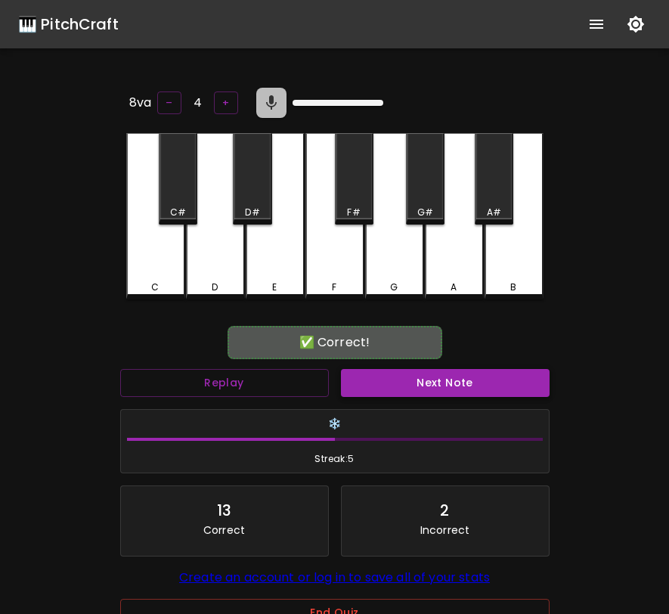
click at [420, 383] on button "Next Note" at bounding box center [445, 383] width 209 height 28
click at [184, 166] on div "C#" at bounding box center [178, 178] width 39 height 91
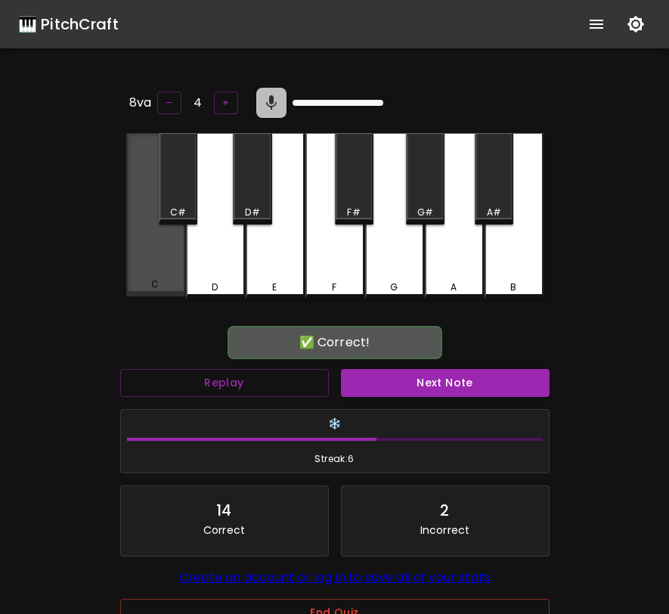
click at [166, 225] on div "C" at bounding box center [155, 214] width 59 height 163
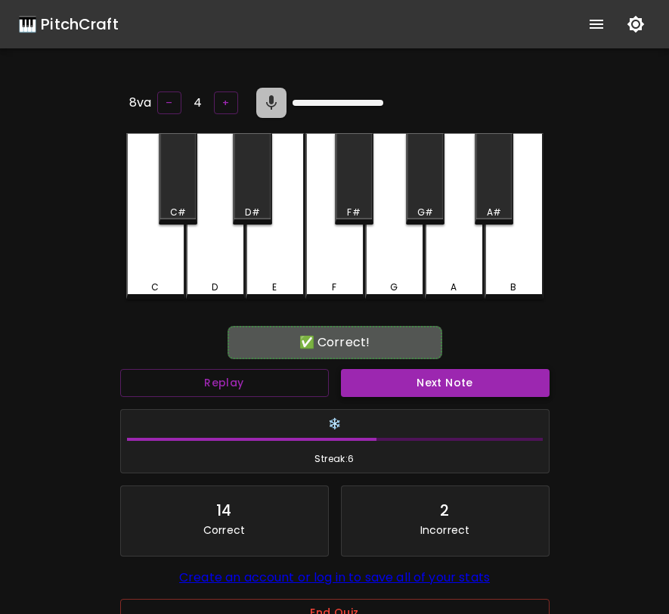
click at [380, 380] on button "Next Note" at bounding box center [445, 383] width 209 height 28
click at [464, 281] on div "A" at bounding box center [454, 288] width 56 height 14
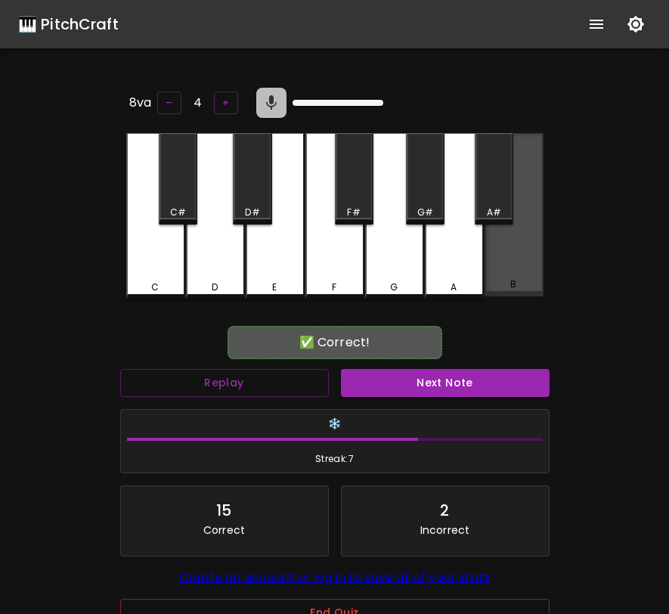
click at [494, 231] on div "B" at bounding box center [514, 214] width 59 height 163
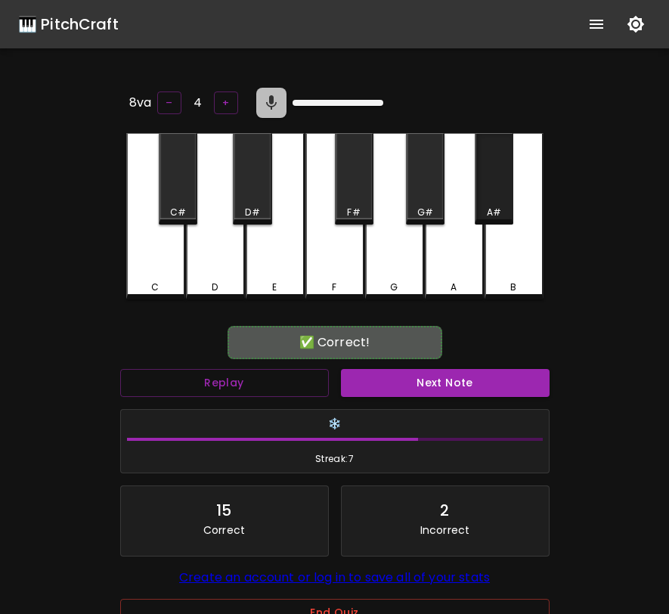
click at [498, 199] on div "A#" at bounding box center [494, 178] width 39 height 91
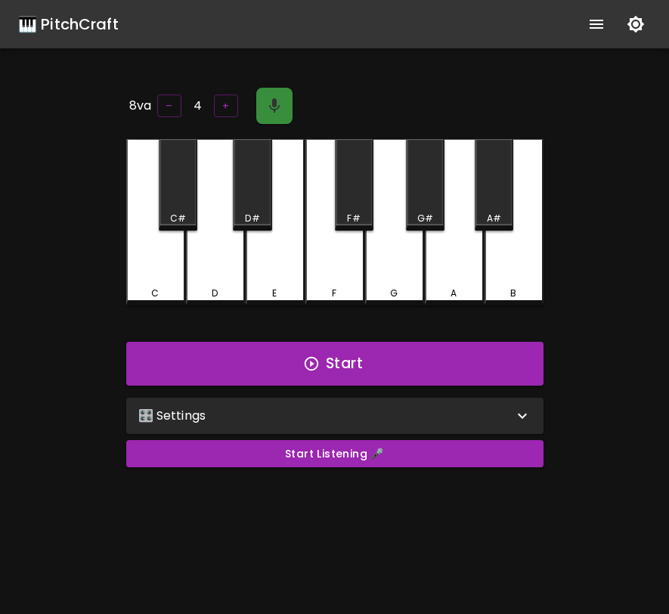
click at [277, 100] on icon "button" at bounding box center [274, 106] width 18 height 18
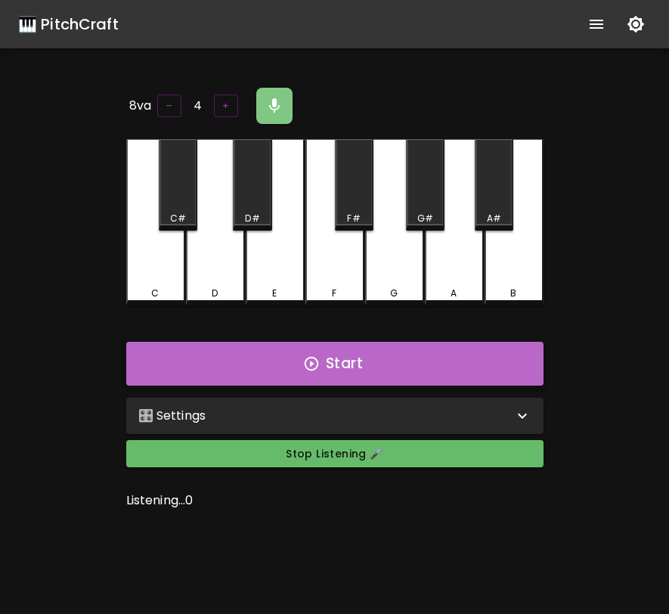
click at [328, 363] on button "Start" at bounding box center [334, 364] width 417 height 44
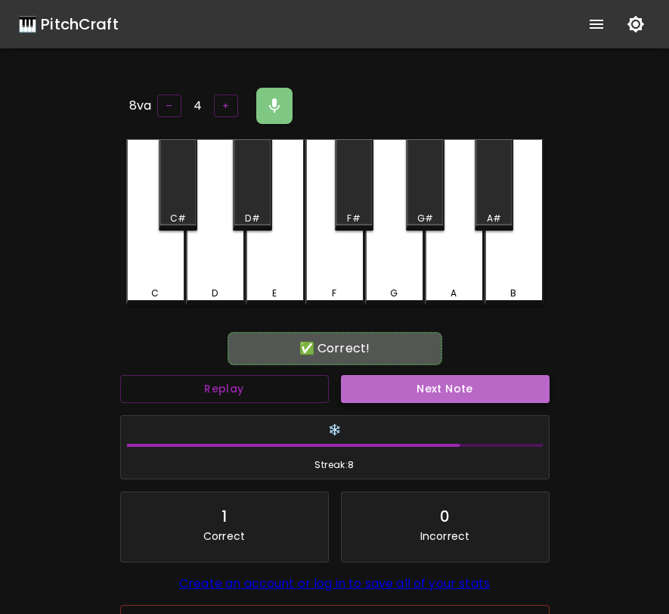
click at [384, 388] on button "Next Note" at bounding box center [445, 389] width 209 height 28
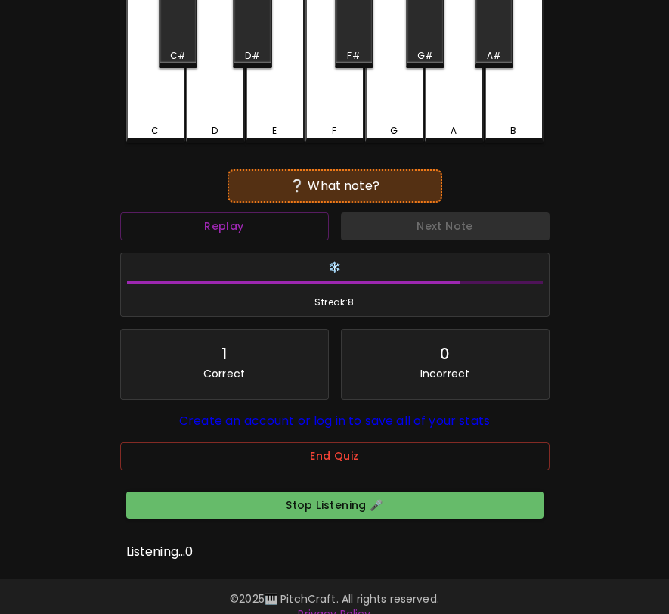
scroll to position [163, 0]
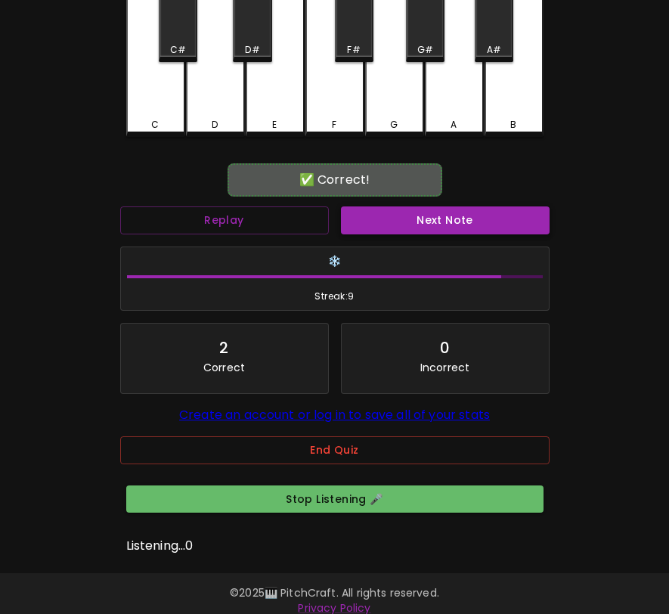
click at [396, 213] on button "Next Note" at bounding box center [445, 220] width 209 height 28
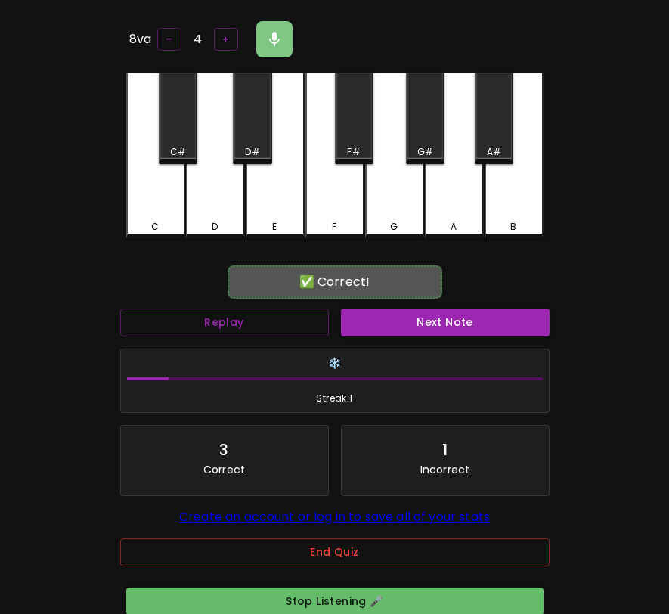
scroll to position [64, 0]
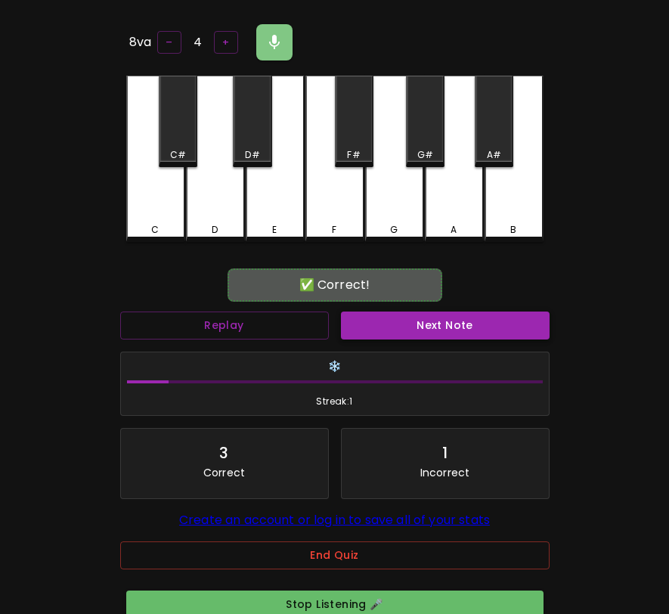
click at [433, 318] on button "Next Note" at bounding box center [445, 326] width 209 height 28
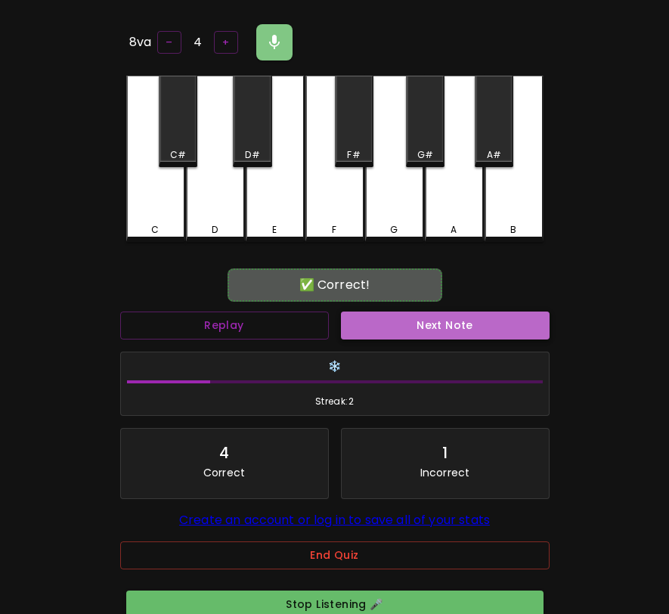
click at [433, 318] on button "Next Note" at bounding box center [445, 326] width 209 height 28
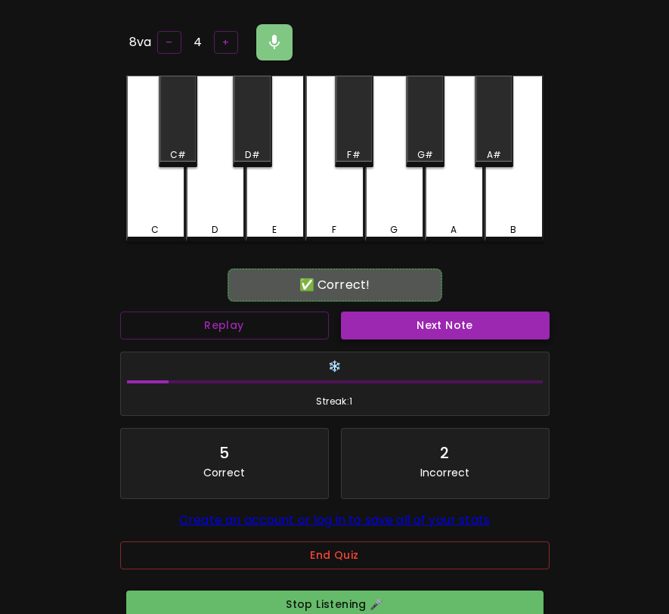
click at [433, 318] on button "Next Note" at bounding box center [445, 326] width 209 height 28
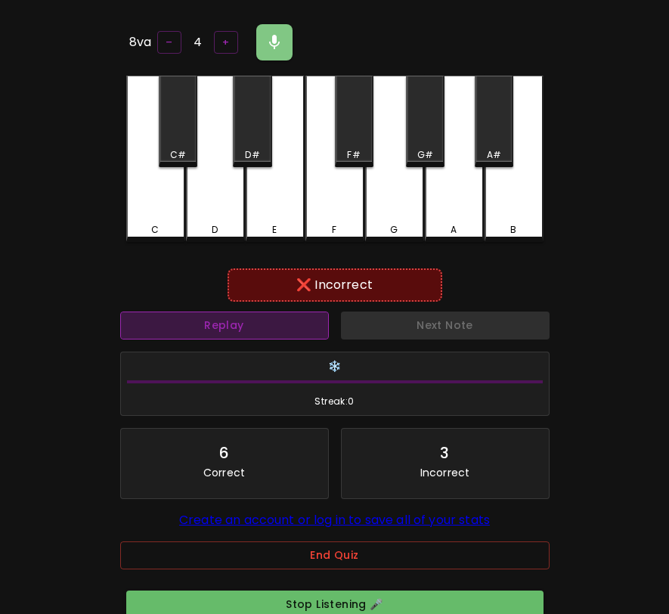
click at [289, 315] on button "Replay" at bounding box center [224, 326] width 209 height 28
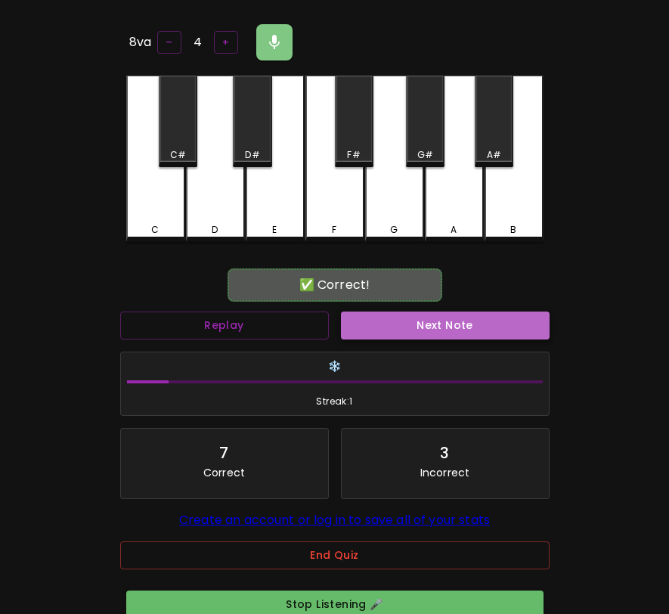
click at [397, 331] on button "Next Note" at bounding box center [445, 326] width 209 height 28
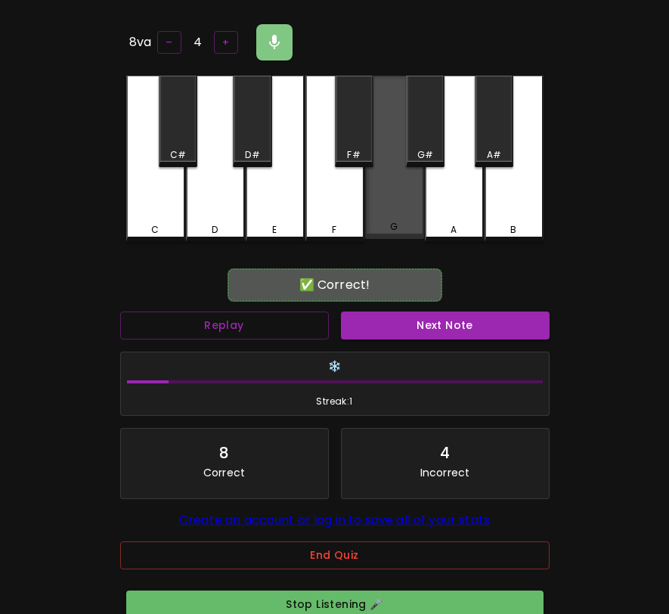
click at [380, 205] on div "G" at bounding box center [394, 157] width 59 height 163
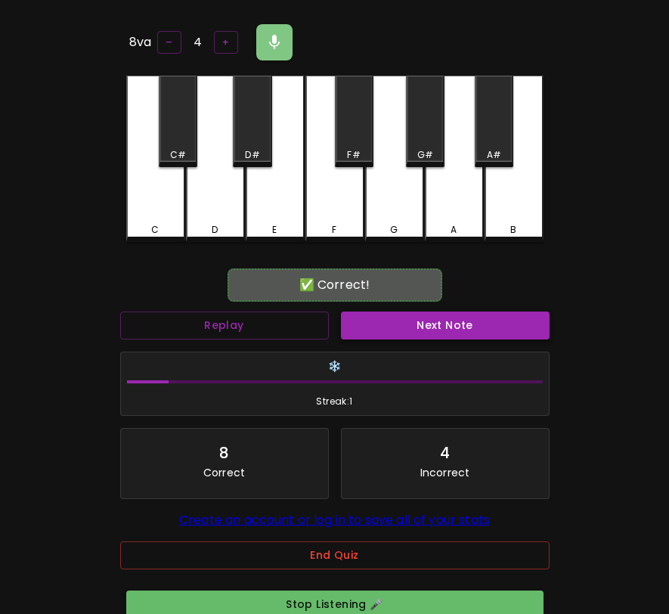
click at [399, 325] on button "Next Note" at bounding box center [445, 326] width 209 height 28
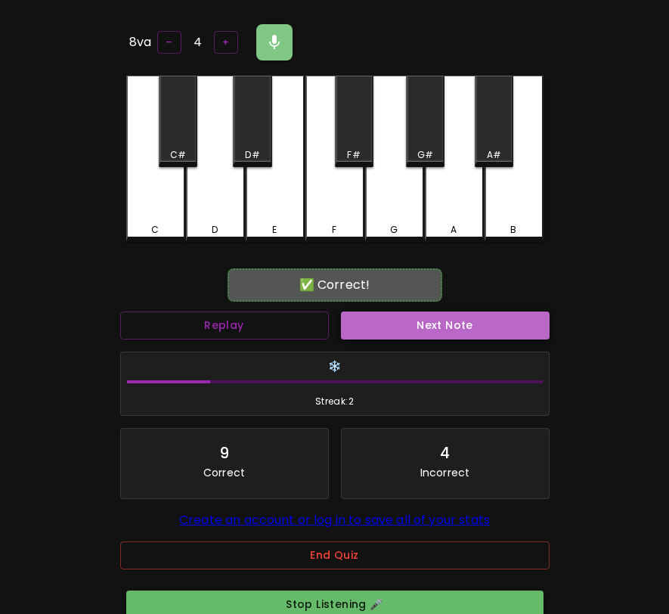
click at [379, 327] on button "Next Note" at bounding box center [445, 326] width 209 height 28
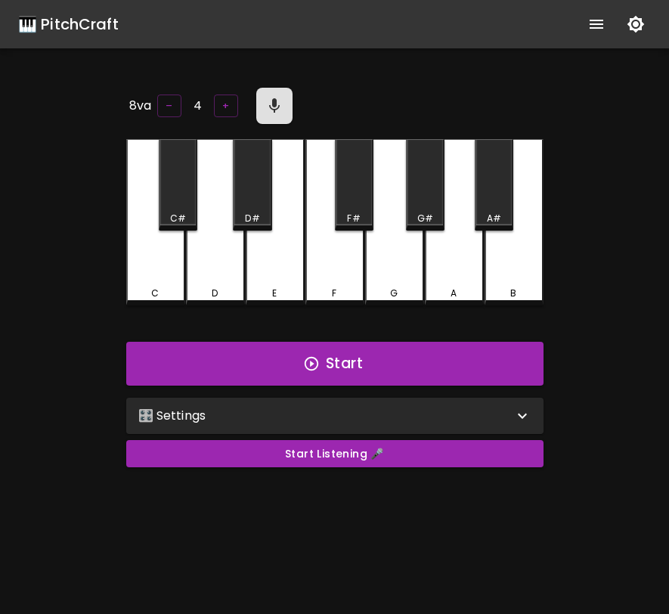
scroll to position [64, 0]
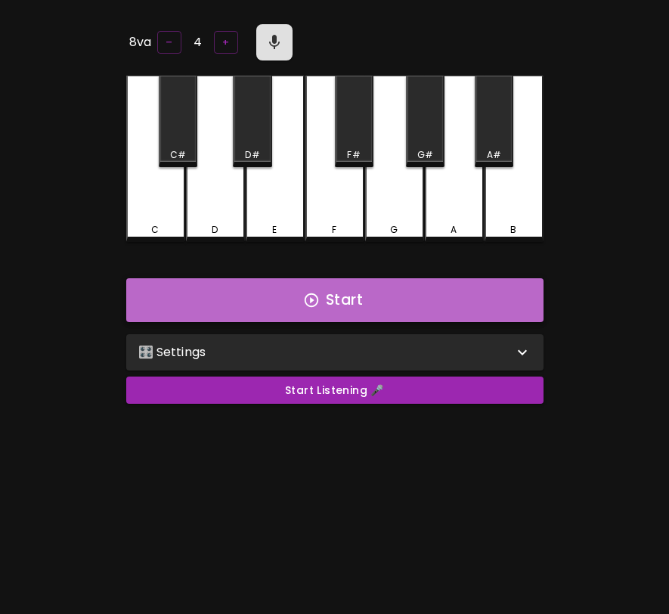
click at [422, 309] on button "Start" at bounding box center [334, 300] width 417 height 44
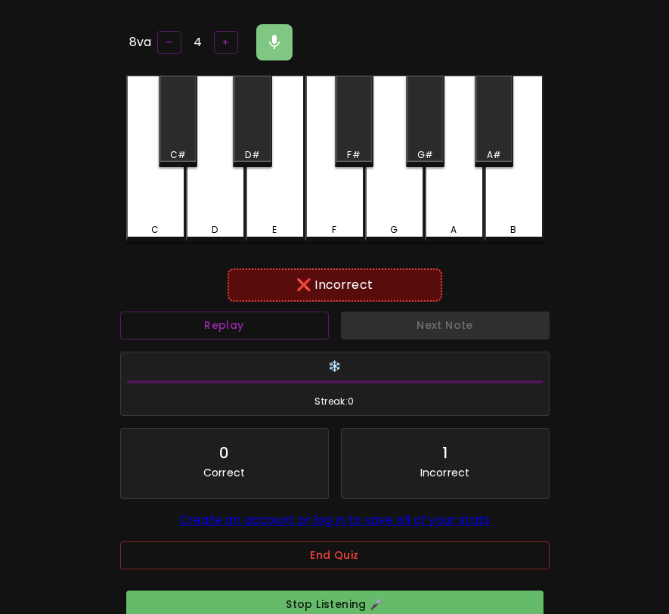
click at [221, 213] on div "D" at bounding box center [215, 159] width 59 height 166
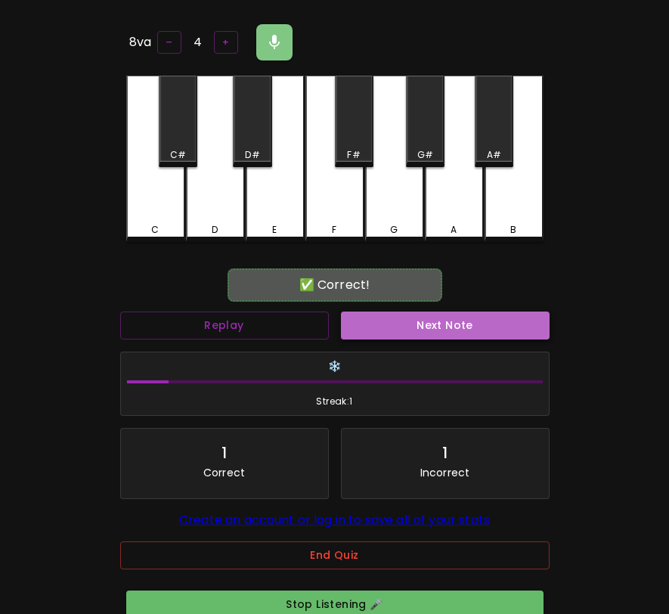
click at [470, 335] on button "Next Note" at bounding box center [445, 326] width 209 height 28
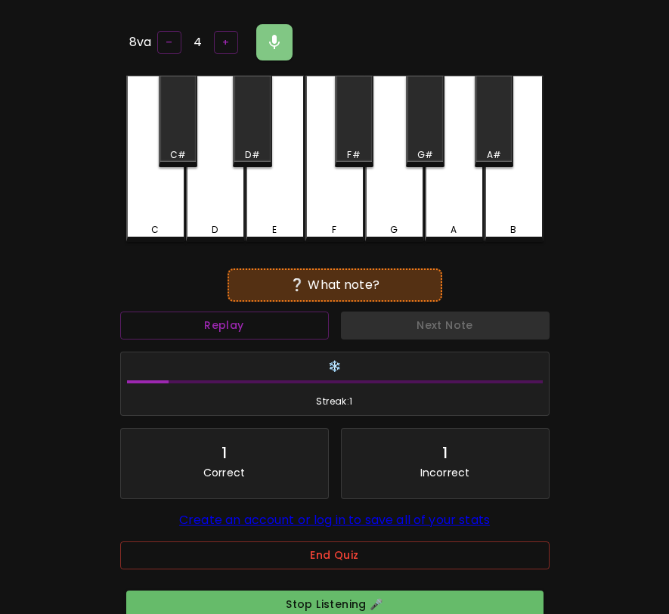
click at [427, 138] on div "G#" at bounding box center [425, 121] width 39 height 91
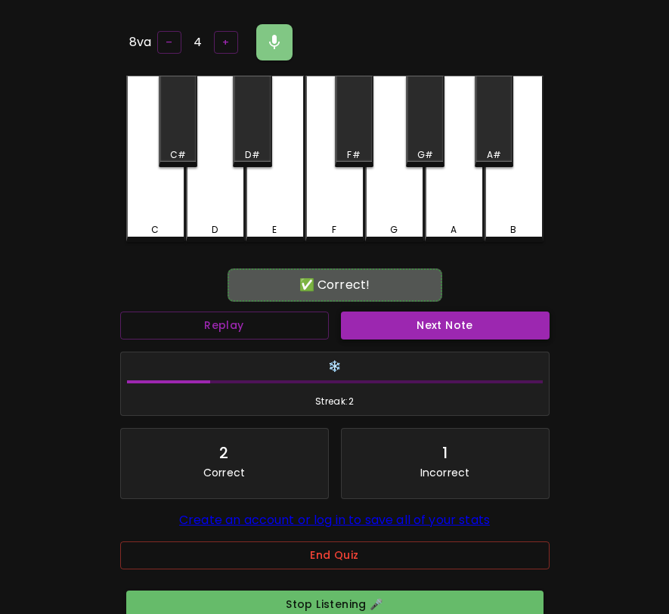
click at [422, 321] on button "Next Note" at bounding box center [445, 326] width 209 height 28
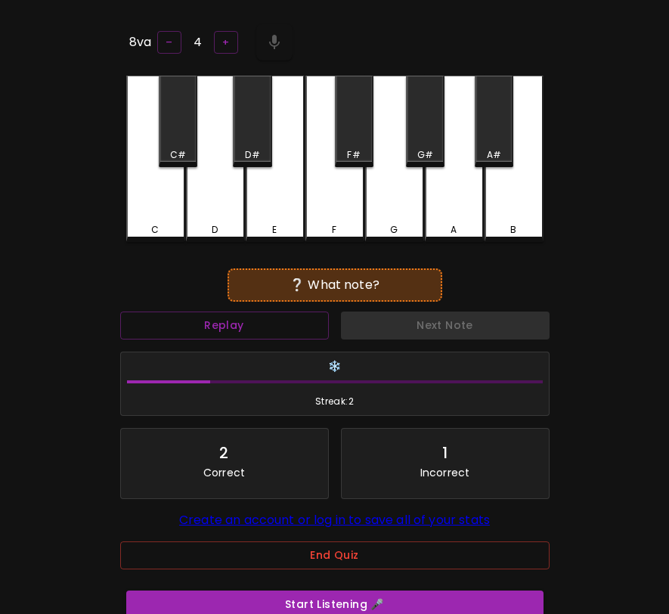
click at [194, 135] on div "C#" at bounding box center [178, 121] width 39 height 91
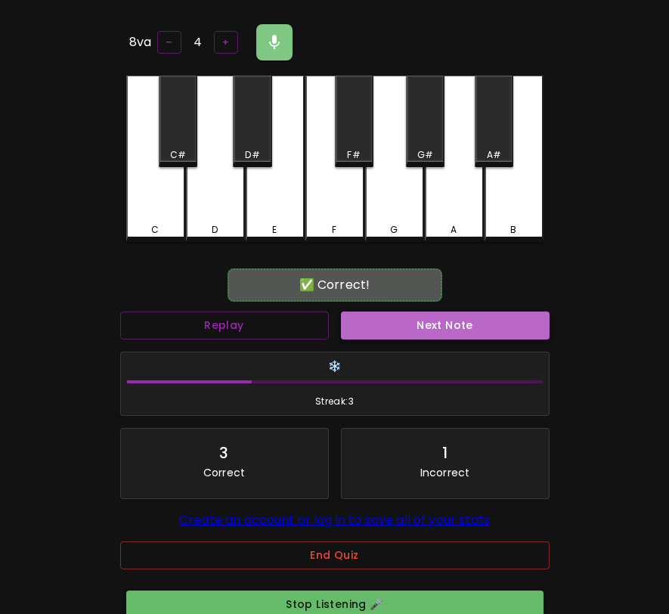
click at [415, 334] on button "Next Note" at bounding box center [445, 326] width 209 height 28
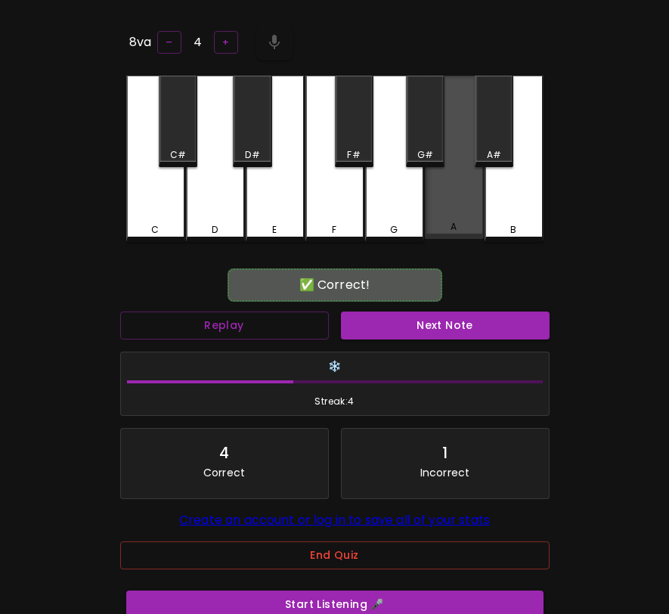
click at [451, 194] on div "A" at bounding box center [454, 157] width 59 height 163
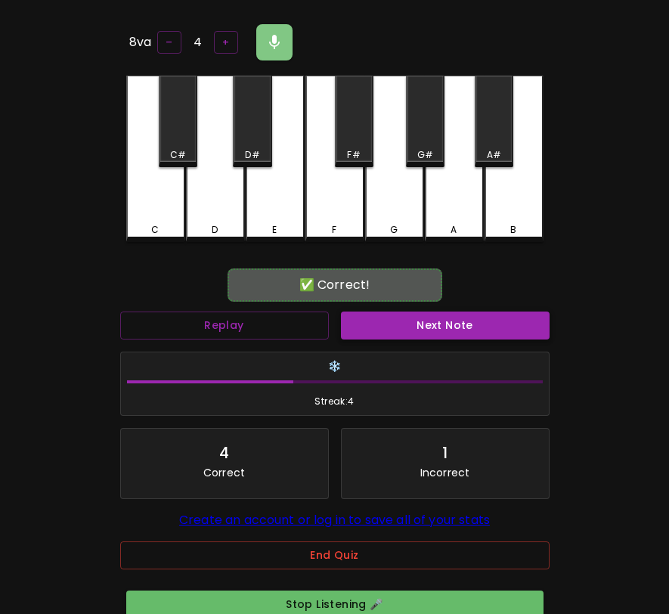
click at [422, 319] on button "Next Note" at bounding box center [445, 326] width 209 height 28
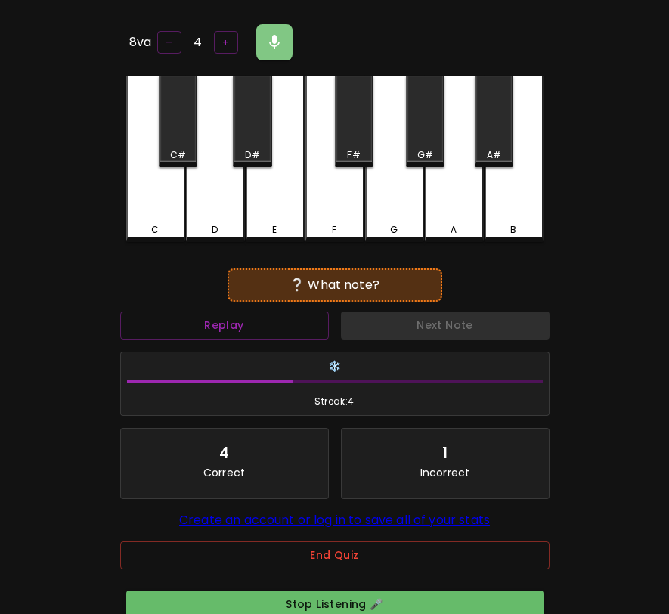
click at [281, 198] on div "E" at bounding box center [275, 159] width 59 height 166
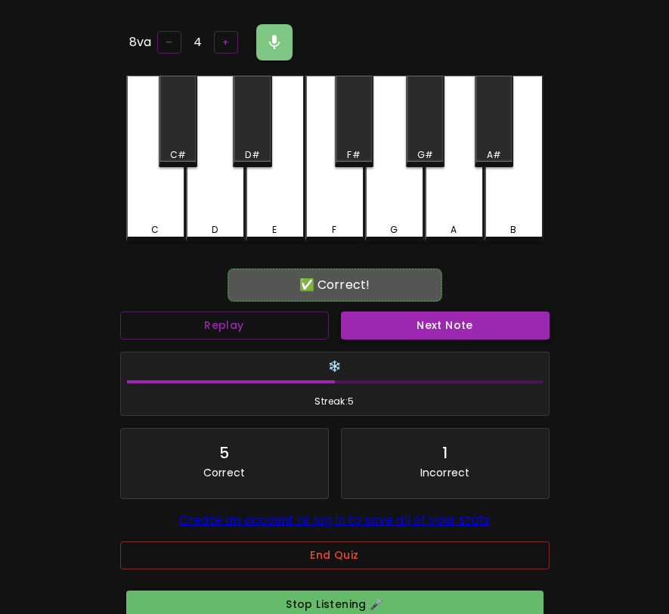
click at [386, 336] on button "Next Note" at bounding box center [445, 326] width 209 height 28
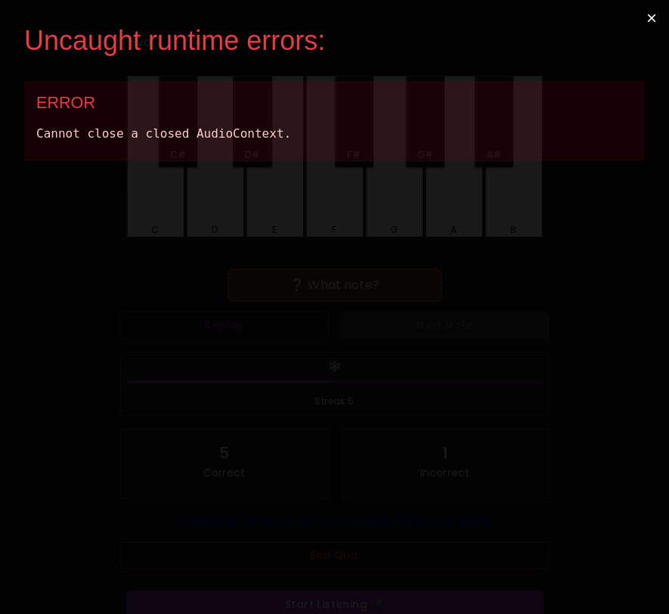
scroll to position [0, 0]
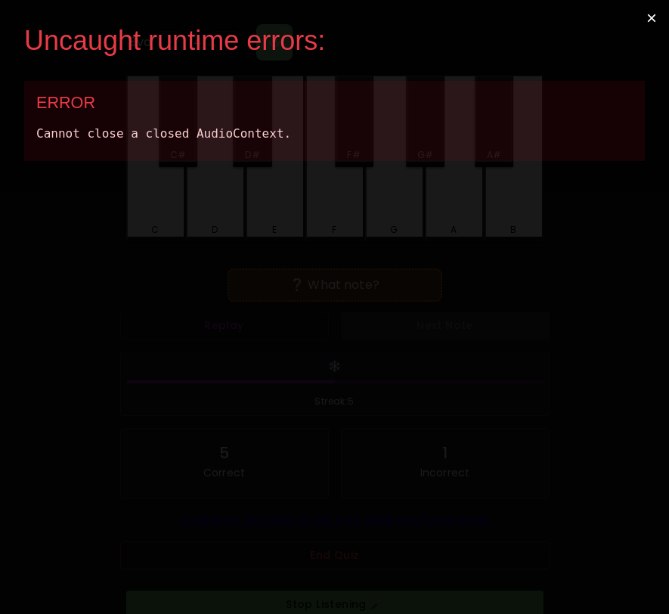
click at [655, 14] on button "×" at bounding box center [651, 18] width 35 height 36
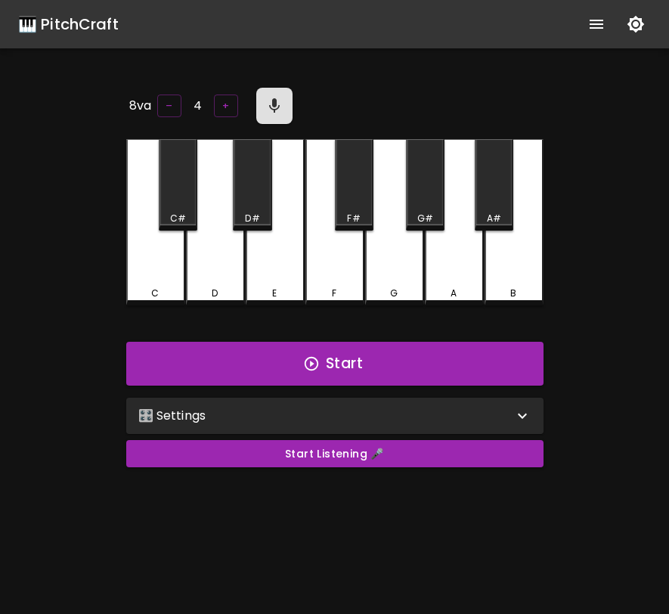
scroll to position [64, 0]
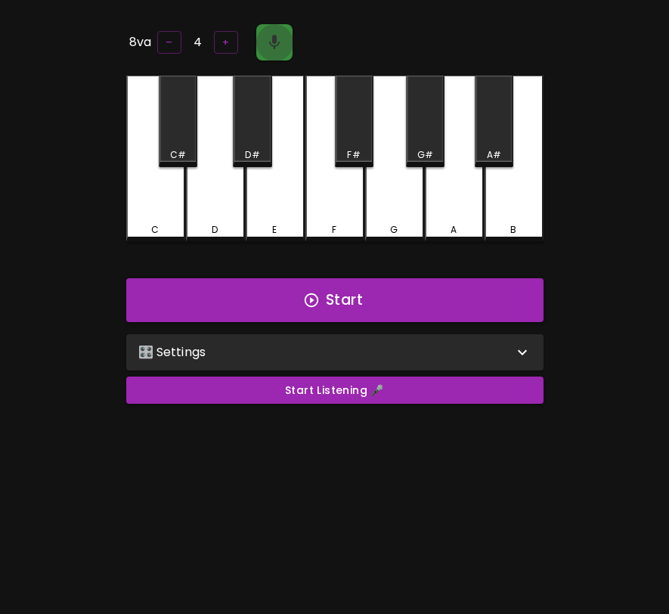
click at [272, 35] on icon "button" at bounding box center [274, 42] width 11 height 14
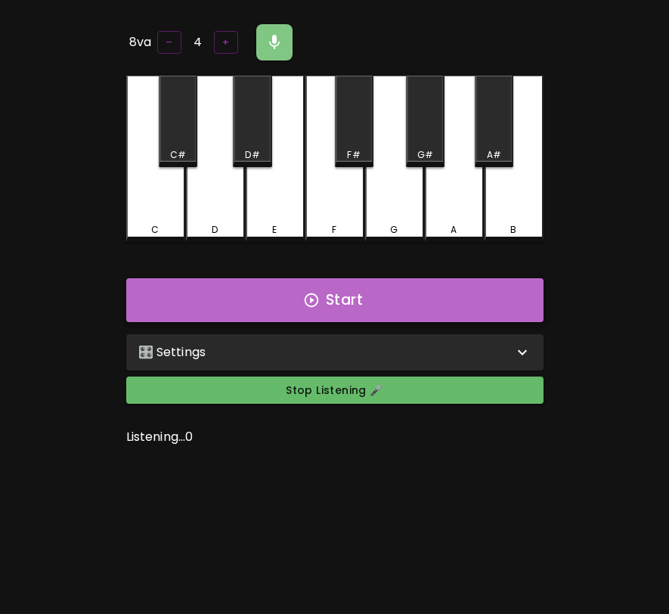
click at [326, 301] on button "Start" at bounding box center [334, 300] width 417 height 44
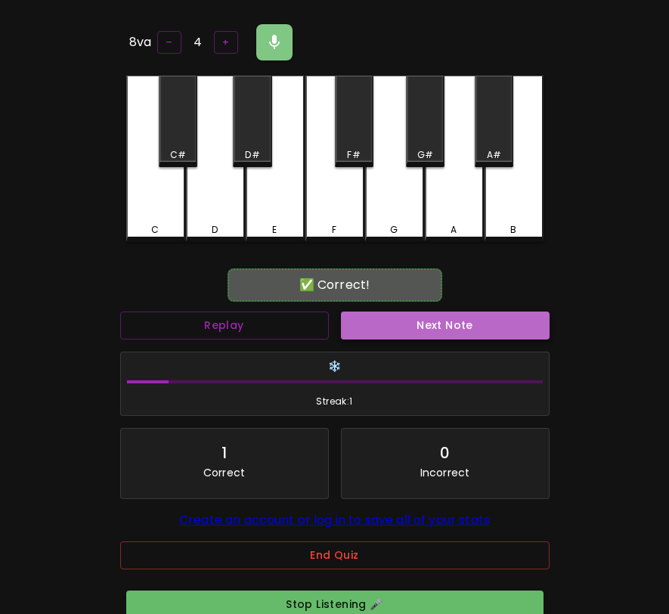
click at [389, 320] on button "Next Note" at bounding box center [445, 326] width 209 height 28
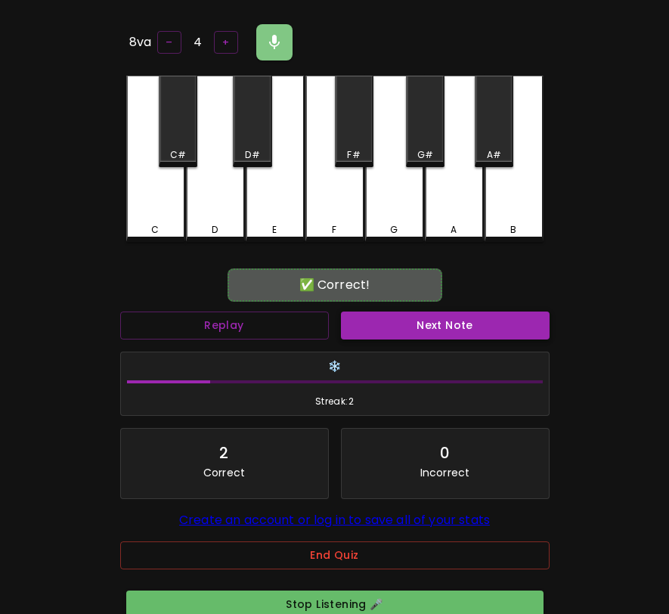
click at [389, 320] on button "Next Note" at bounding box center [445, 326] width 209 height 28
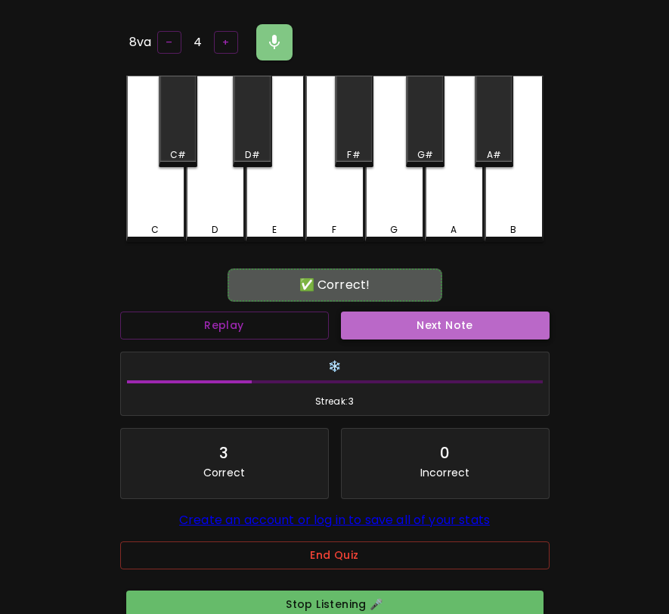
click at [389, 320] on button "Next Note" at bounding box center [445, 326] width 209 height 28
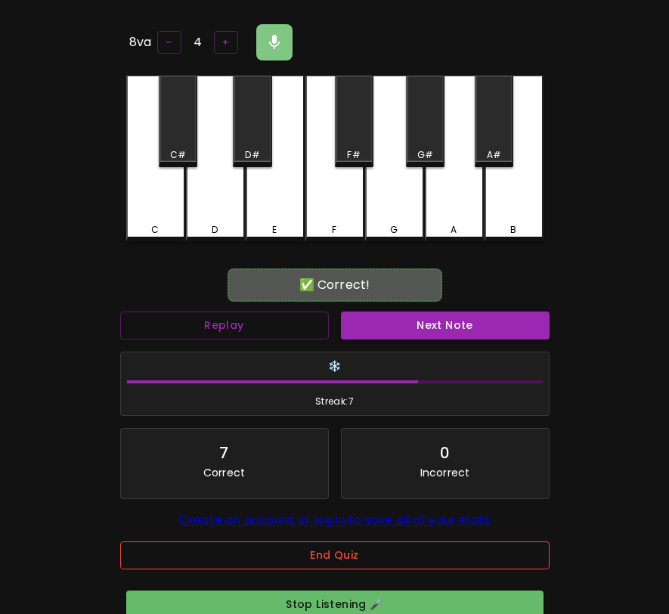
click at [312, 559] on button "End Quiz" at bounding box center [335, 555] width 430 height 28
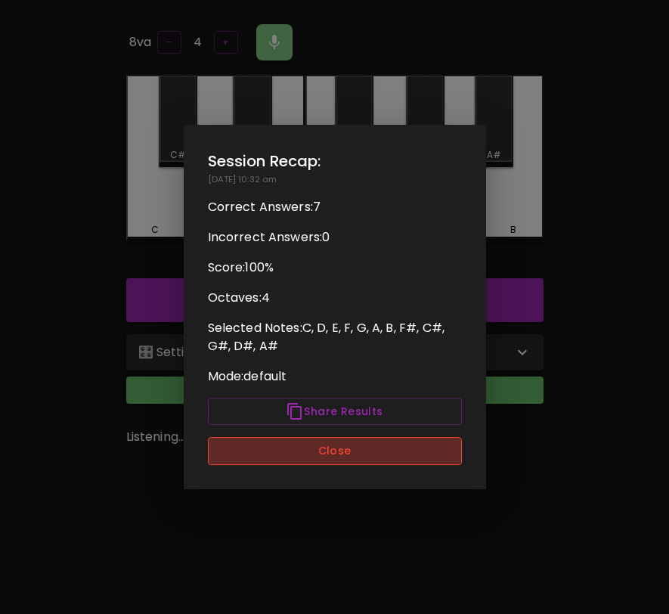
click at [327, 457] on button "Close" at bounding box center [335, 451] width 254 height 28
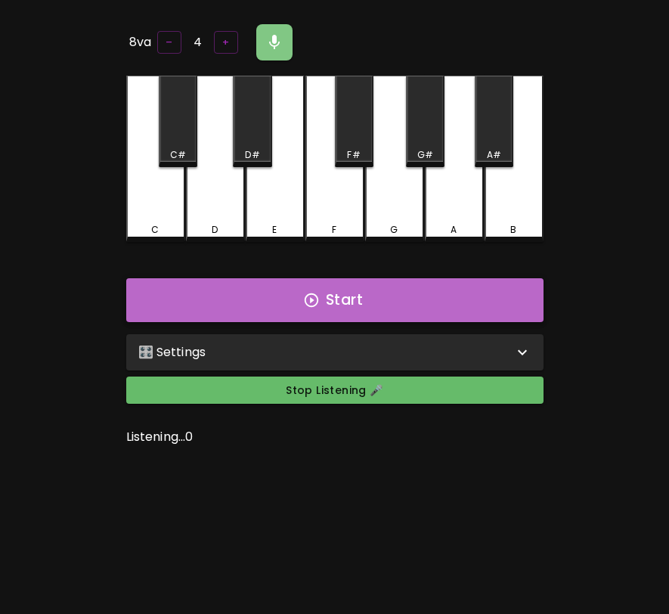
click at [360, 311] on button "Start" at bounding box center [334, 300] width 417 height 44
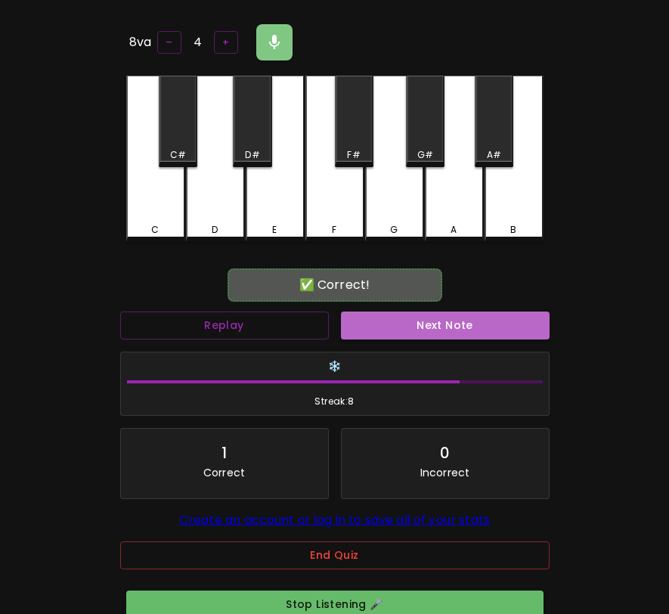
click at [360, 312] on button "Next Note" at bounding box center [445, 326] width 209 height 28
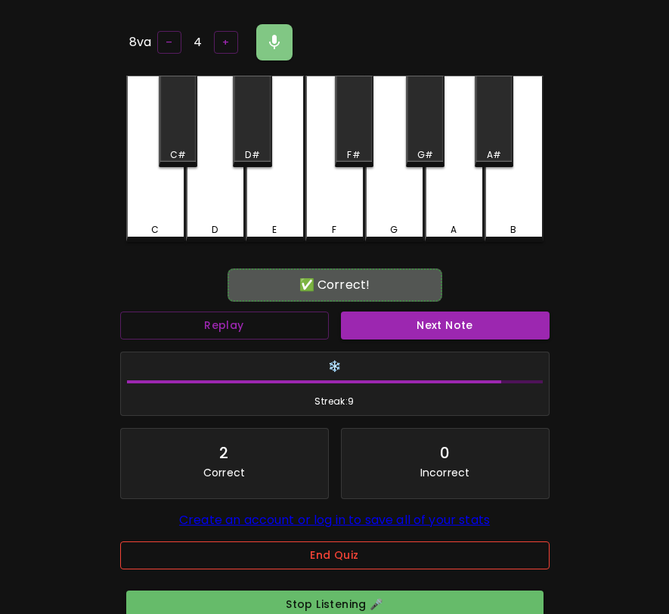
click at [326, 547] on button "End Quiz" at bounding box center [335, 555] width 430 height 28
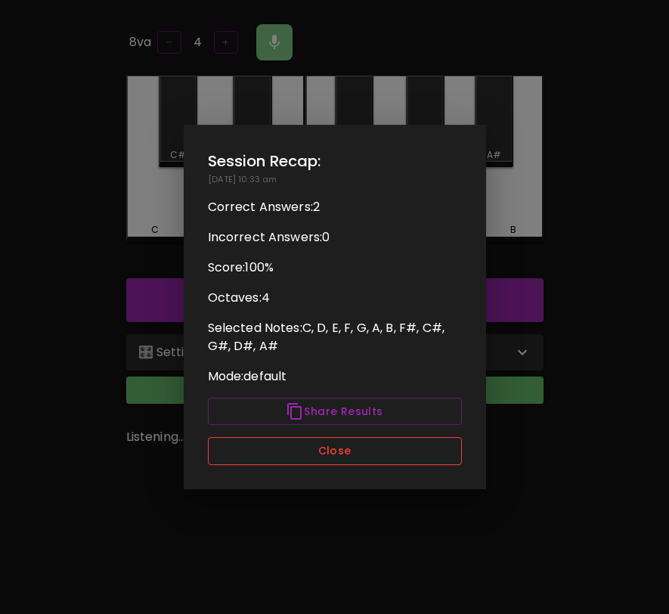
click at [309, 456] on button "Close" at bounding box center [335, 451] width 254 height 28
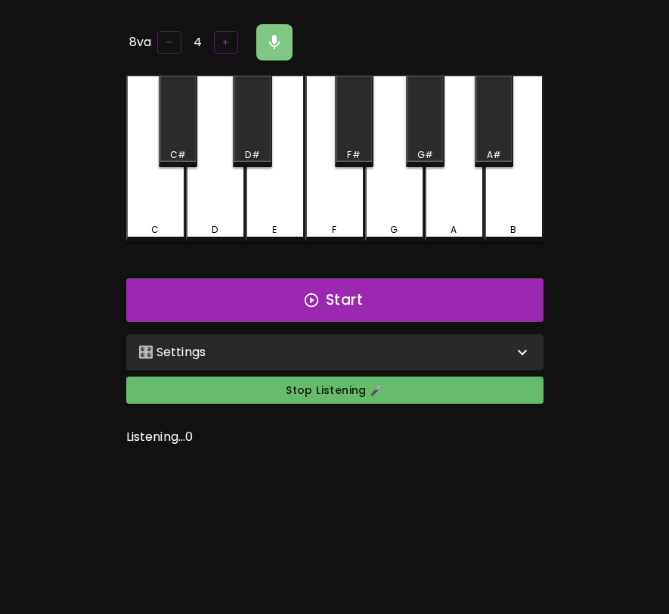
click at [340, 349] on div "🎛️ Settings" at bounding box center [325, 352] width 375 height 18
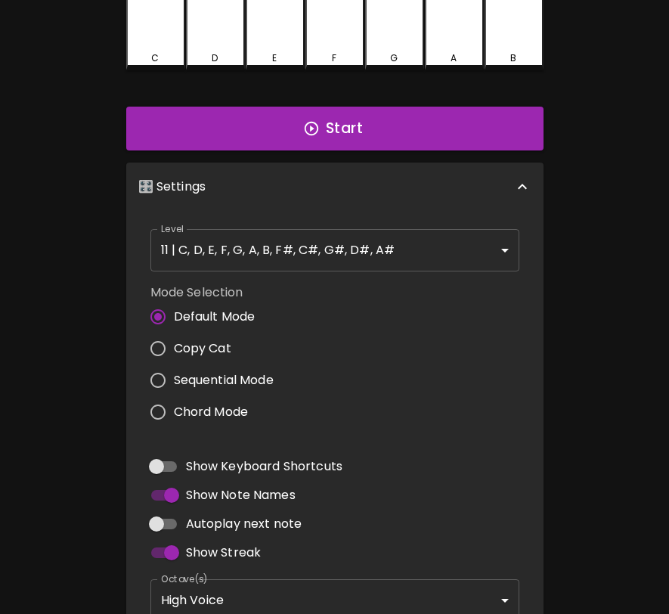
scroll to position [265, 0]
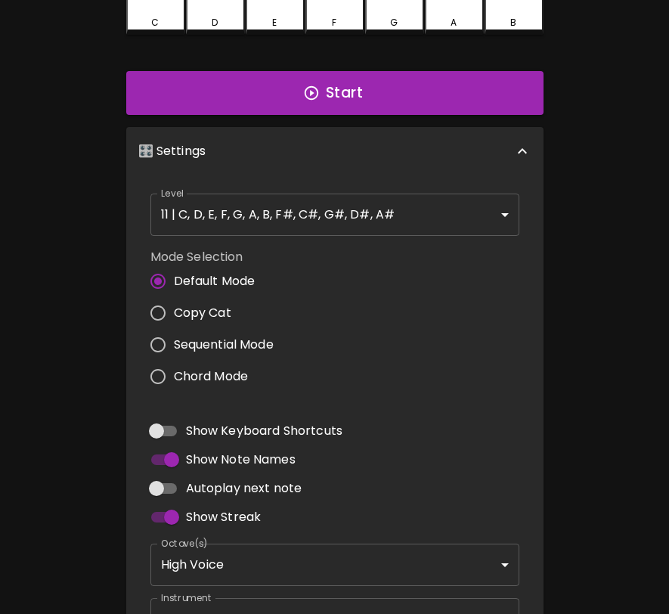
click at [190, 481] on span "Autoplay next note" at bounding box center [244, 488] width 116 height 18
click at [190, 481] on input "Autoplay next note" at bounding box center [156, 488] width 86 height 29
checkbox input "true"
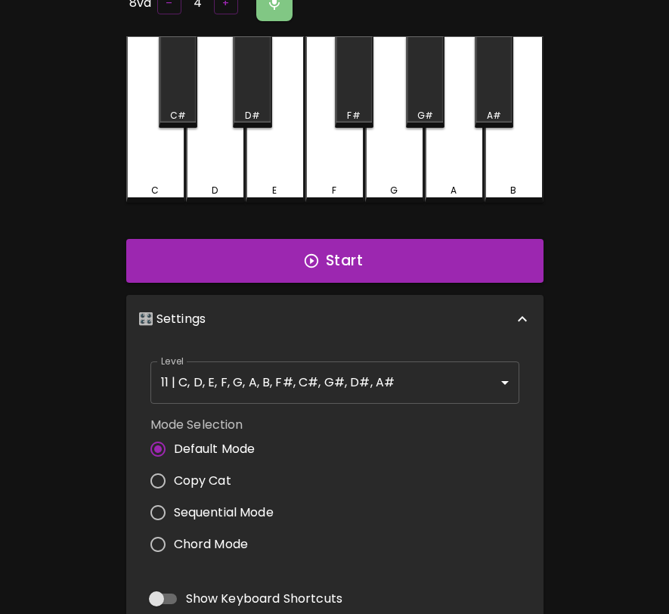
scroll to position [0, 0]
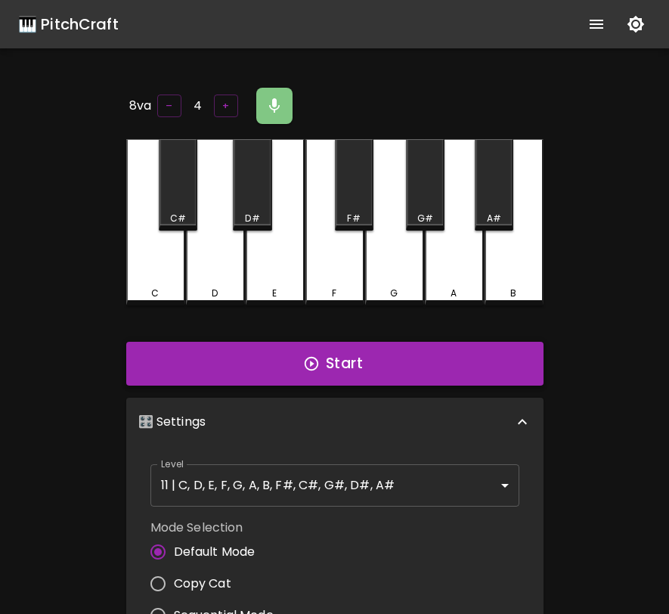
click at [299, 352] on button "Start" at bounding box center [334, 364] width 417 height 44
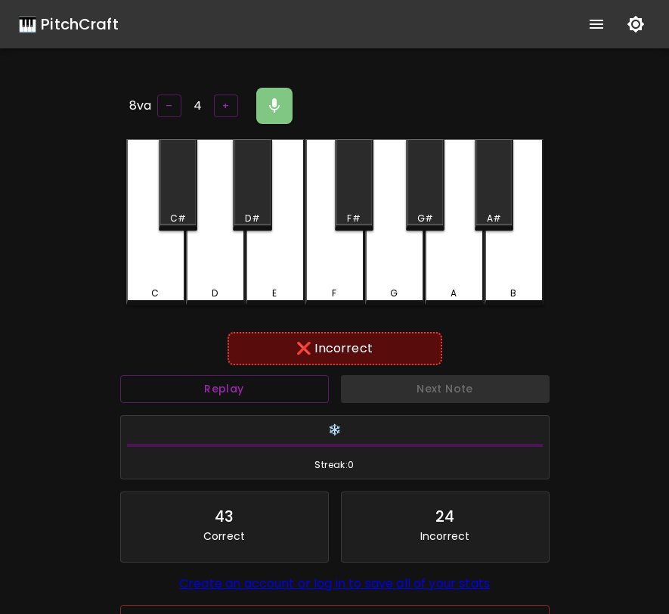
scroll to position [6, 0]
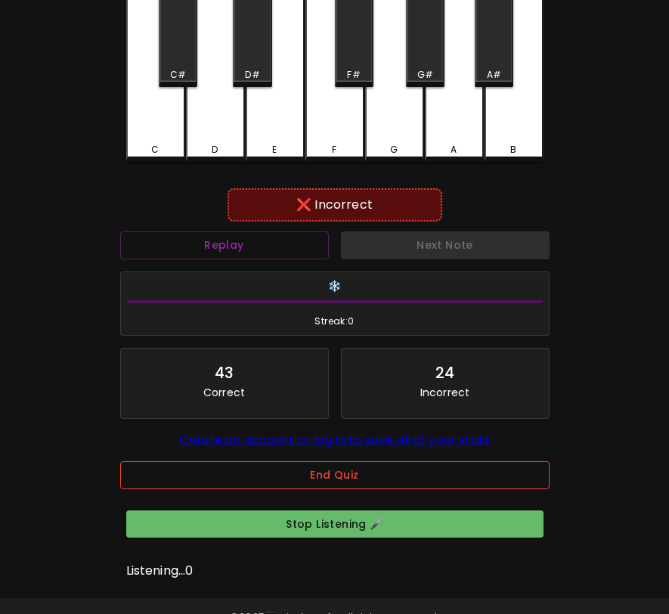
click at [284, 483] on button "End Quiz" at bounding box center [335, 475] width 430 height 28
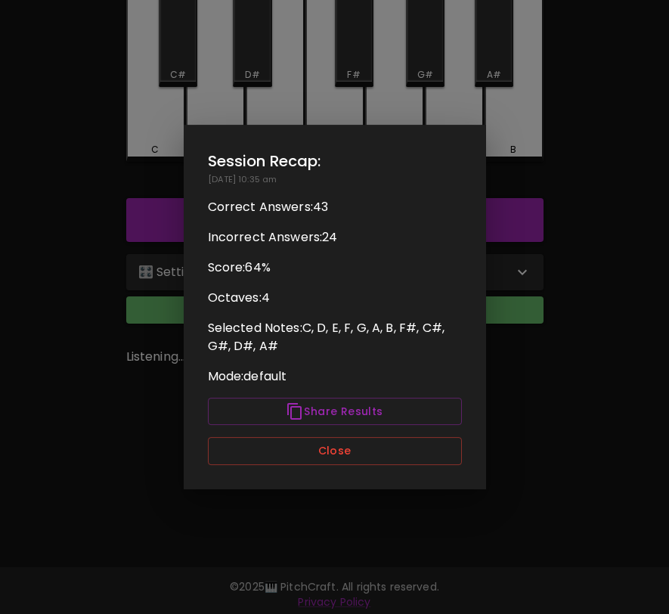
scroll to position [0, 0]
click at [304, 452] on button "Close" at bounding box center [335, 451] width 254 height 28
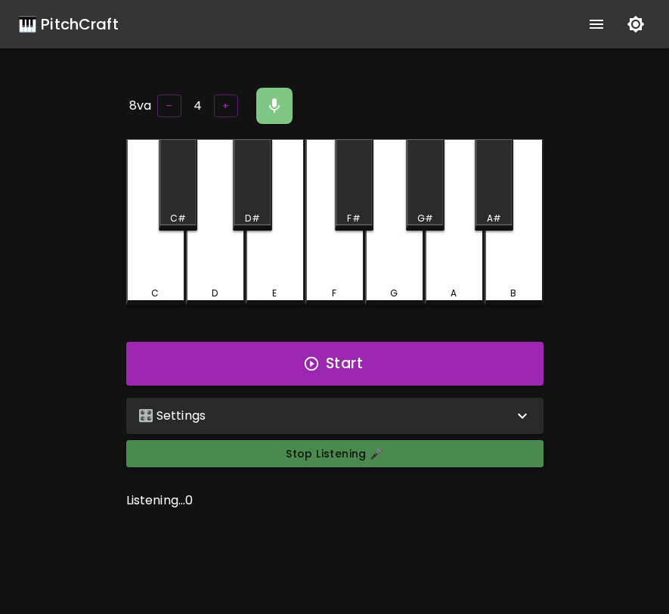
click at [294, 445] on button "Stop Listening 🎤" at bounding box center [334, 454] width 417 height 28
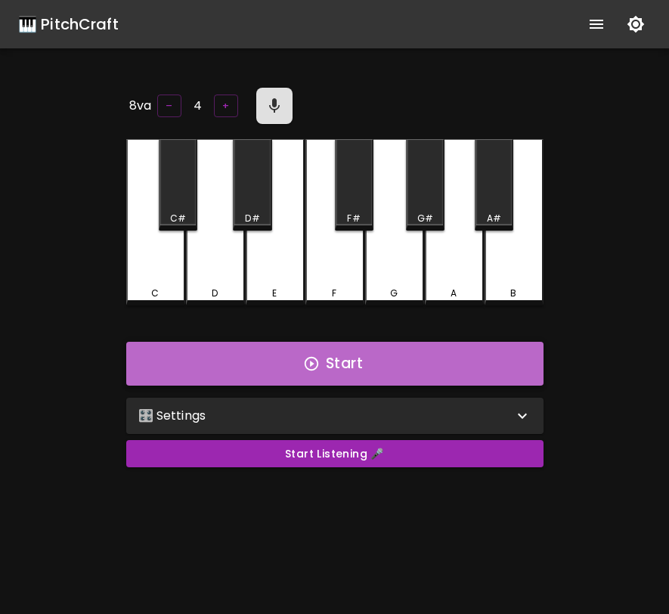
click at [450, 361] on button "Start" at bounding box center [334, 364] width 417 height 44
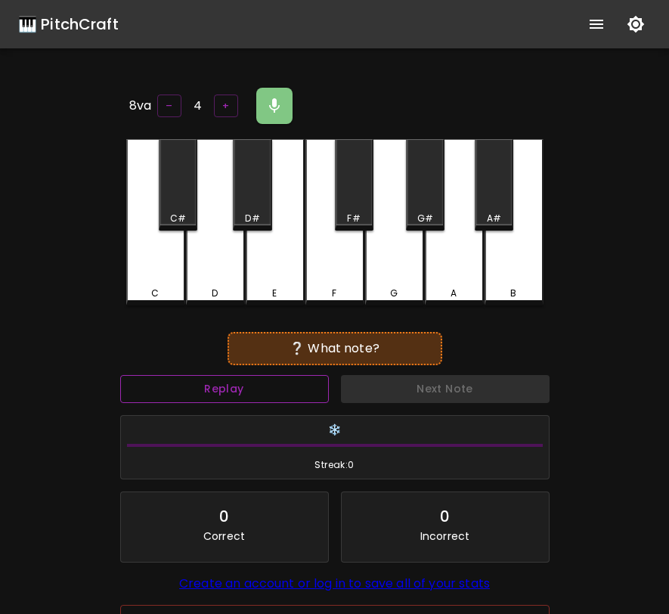
click at [302, 387] on button "Replay" at bounding box center [224, 389] width 209 height 28
click at [329, 266] on div "F" at bounding box center [334, 222] width 59 height 166
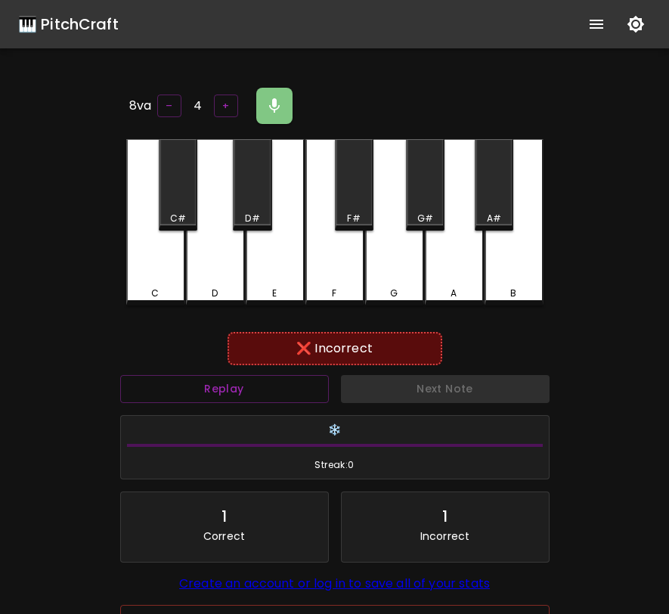
click at [517, 279] on div "B" at bounding box center [514, 222] width 59 height 166
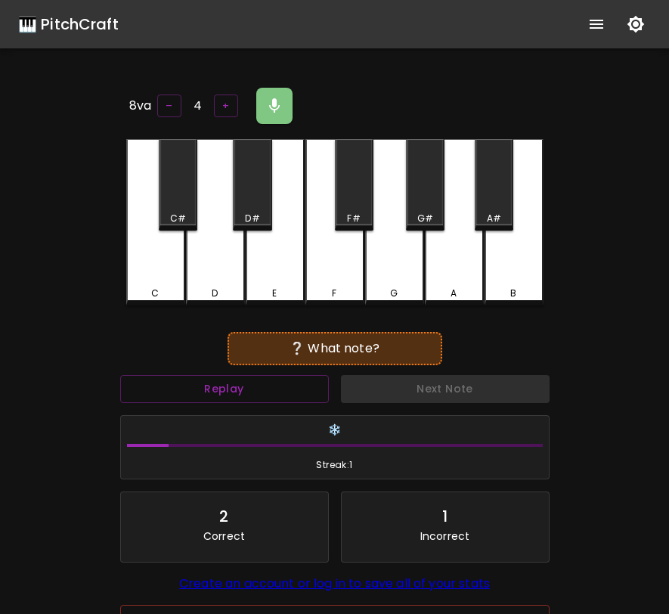
click at [436, 191] on div "G#" at bounding box center [425, 184] width 39 height 91
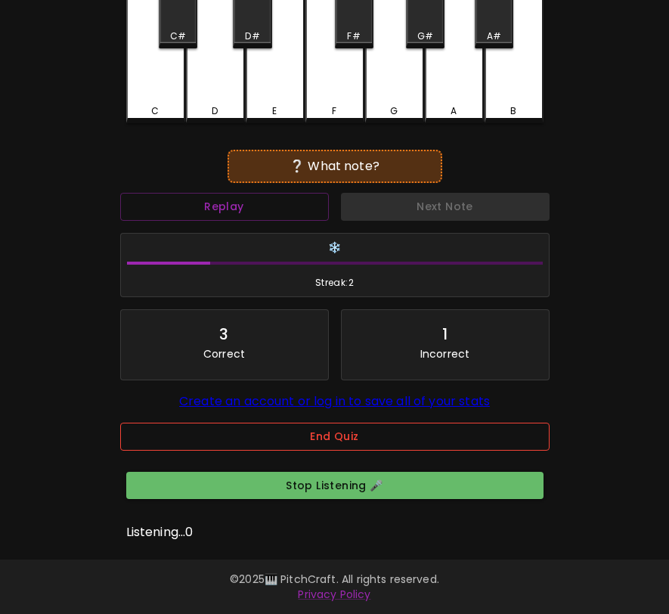
click at [295, 428] on button "End Quiz" at bounding box center [335, 437] width 430 height 28
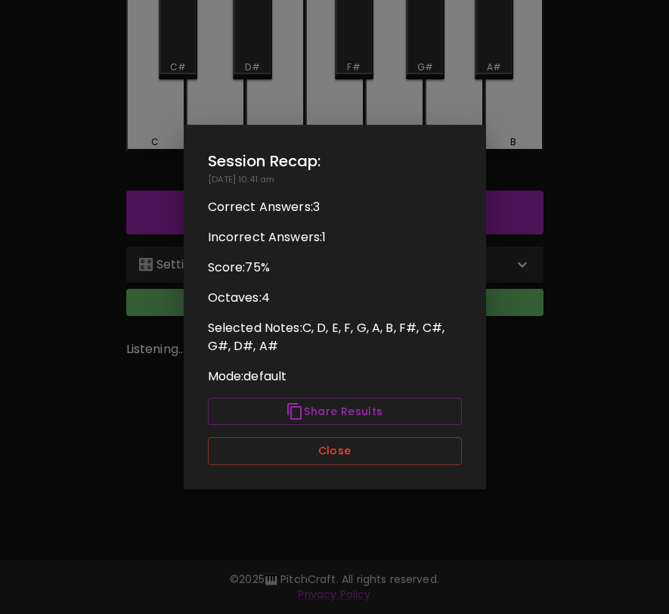
scroll to position [0, 0]
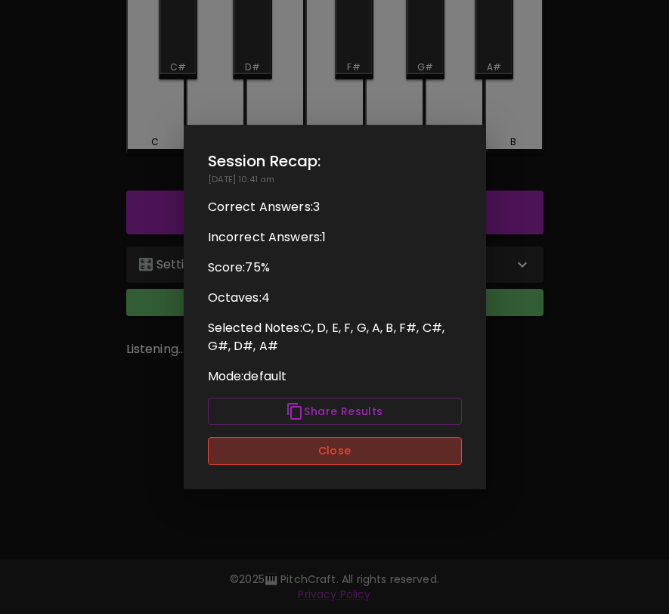
click at [294, 447] on button "Close" at bounding box center [335, 451] width 254 height 28
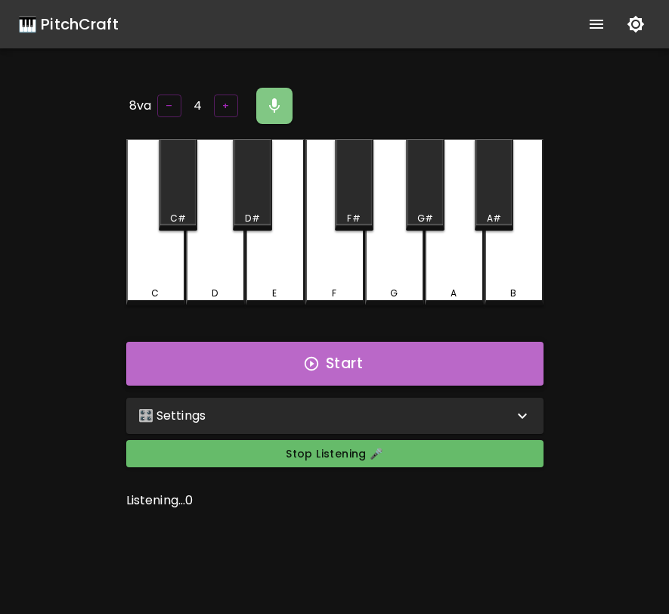
click at [431, 372] on button "Start" at bounding box center [334, 364] width 417 height 44
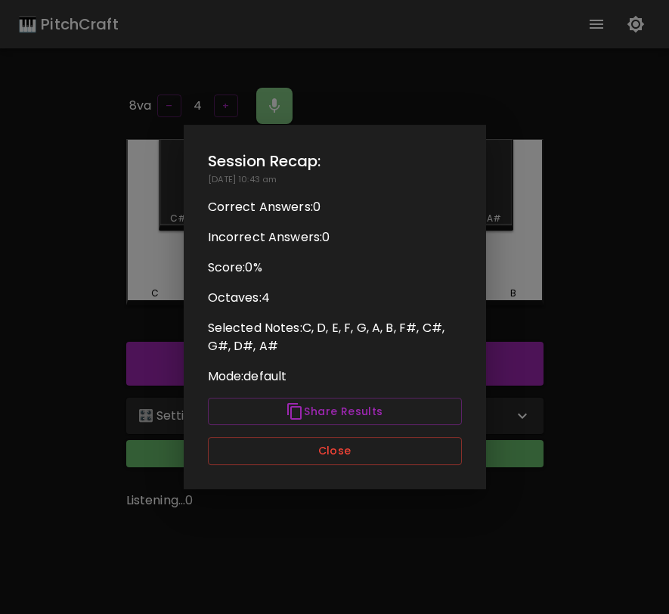
drag, startPoint x: 373, startPoint y: 312, endPoint x: 213, endPoint y: 321, distance: 159.8
click at [212, 321] on body "🎹 PitchCraft About Badges Log In 8va – 4 + C C# D D# E F F# G G# A A# B Start 🎛…" at bounding box center [334, 382] width 669 height 765
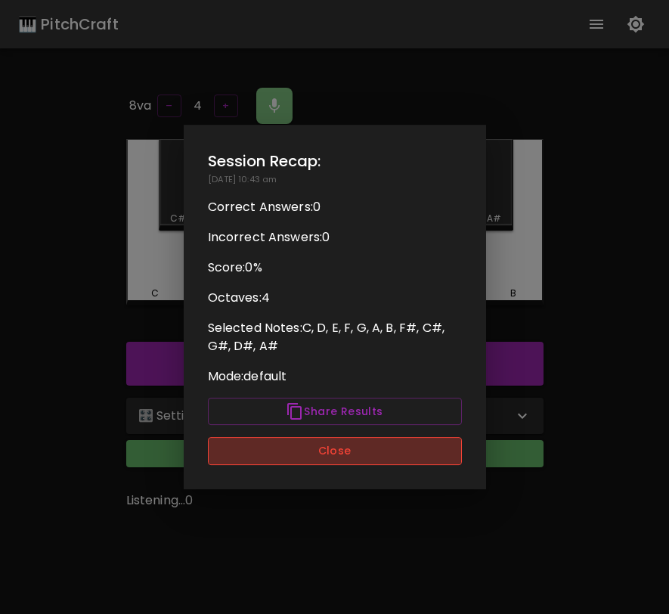
click at [285, 461] on button "Close" at bounding box center [335, 451] width 254 height 28
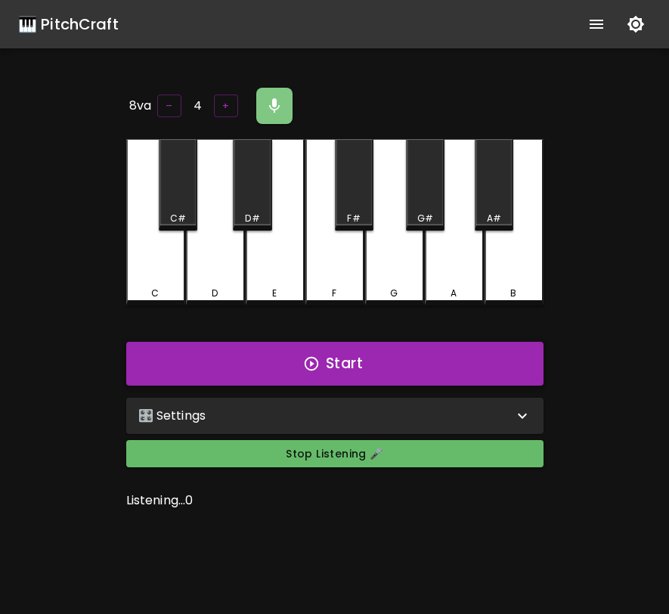
click at [349, 357] on button "Start" at bounding box center [334, 364] width 417 height 44
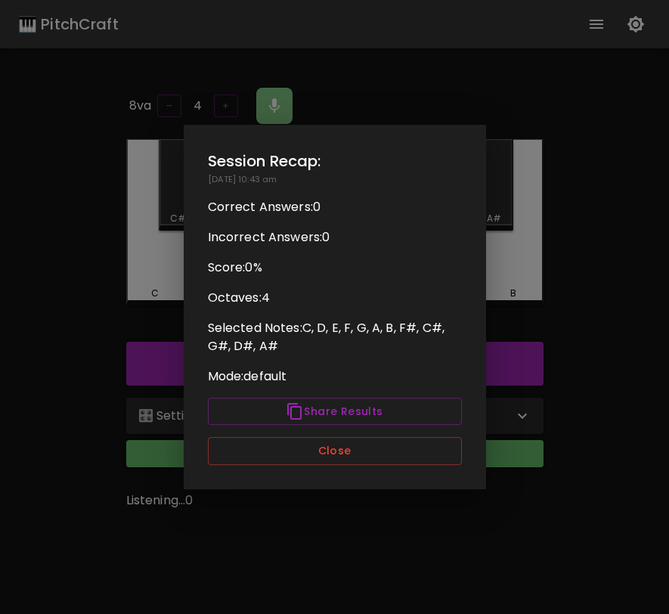
drag, startPoint x: 407, startPoint y: 345, endPoint x: 265, endPoint y: 362, distance: 142.5
click at [311, 442] on button "Close" at bounding box center [335, 451] width 254 height 28
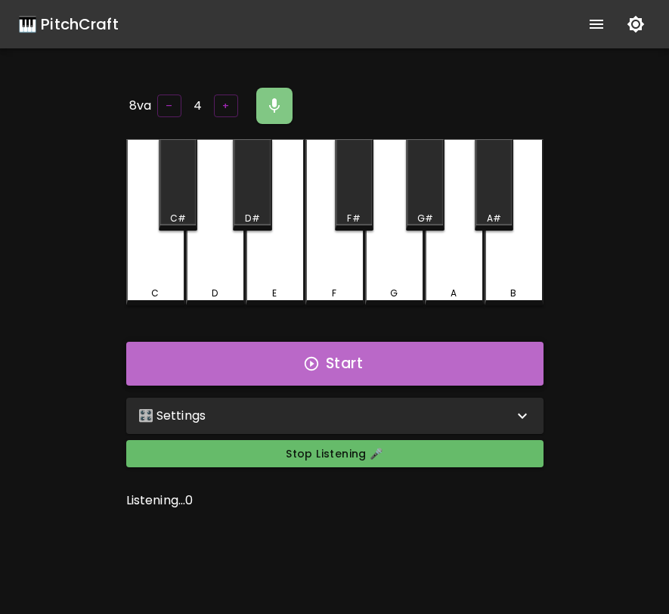
click at [339, 374] on button "Start" at bounding box center [334, 364] width 417 height 44
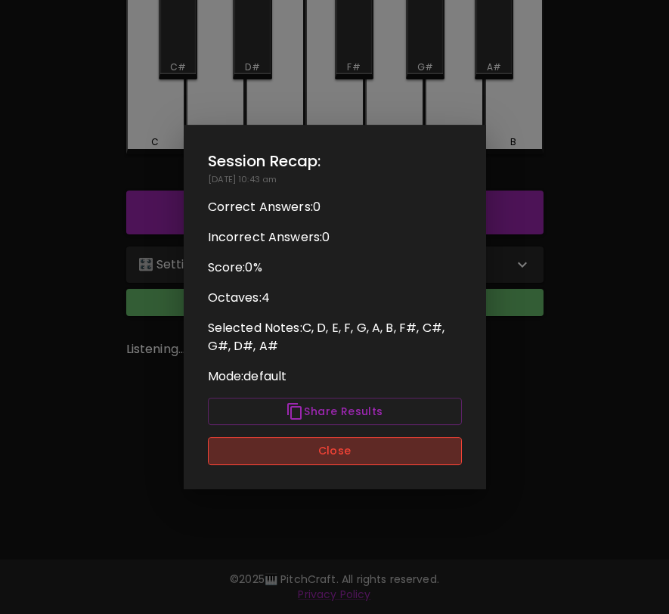
click at [437, 451] on button "Close" at bounding box center [335, 451] width 254 height 28
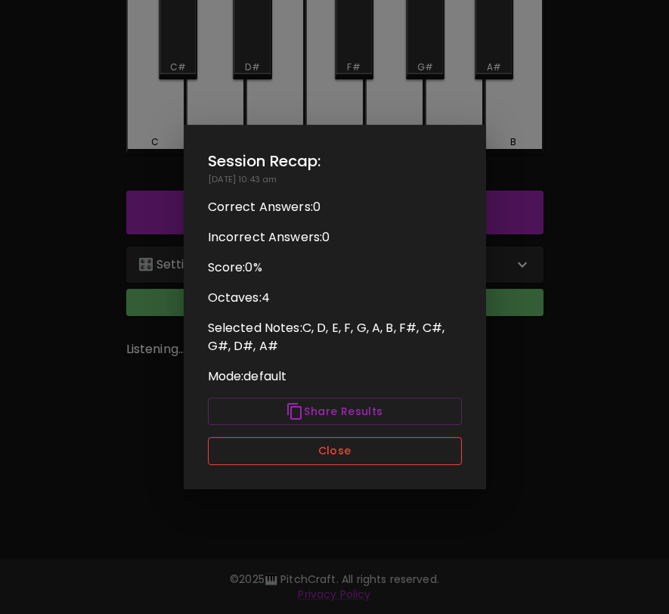
click at [346, 449] on button "Close" at bounding box center [335, 451] width 254 height 28
click at [411, 219] on div "Session Recap: [DATE] 10:44 am Correct Answers: 0 Incorrect Answers: 0 Score: 0…" at bounding box center [335, 307] width 302 height 364
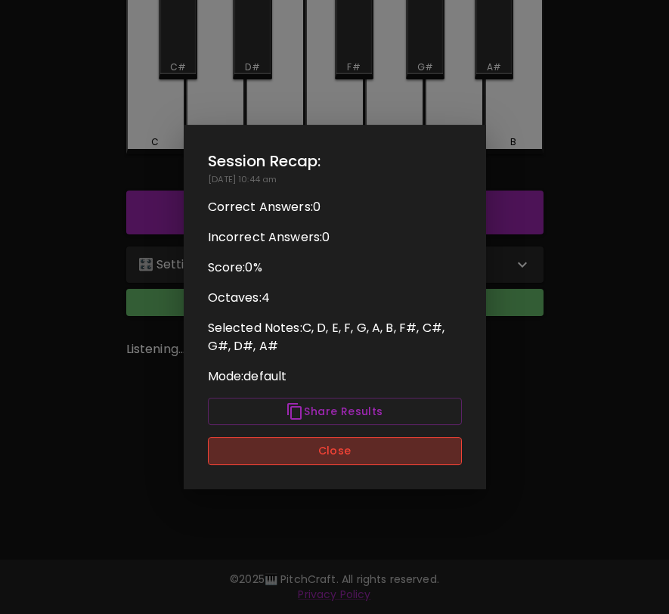
click at [323, 458] on button "Close" at bounding box center [335, 451] width 254 height 28
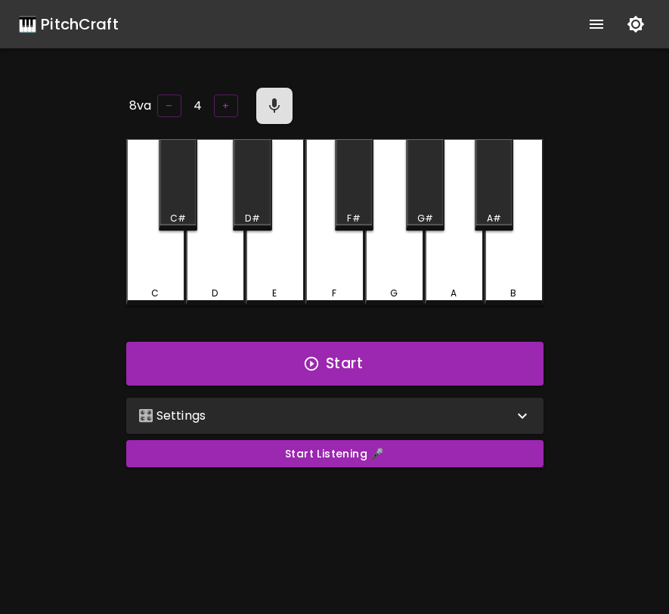
scroll to position [151, 0]
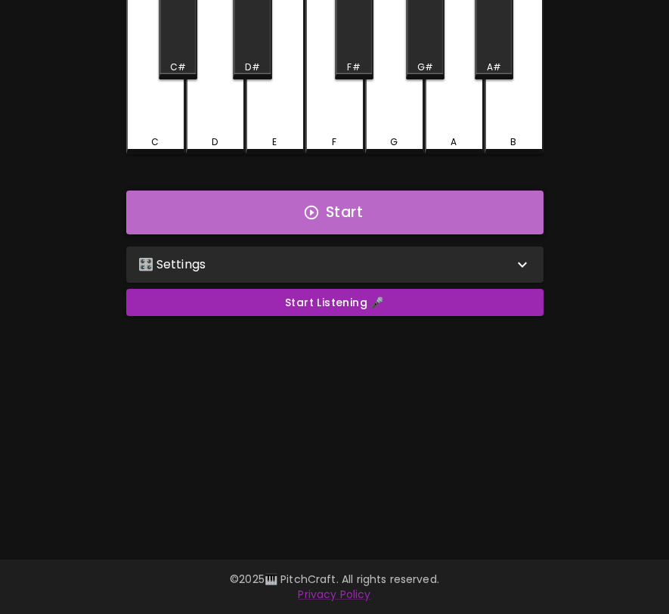
click at [275, 198] on button "Start" at bounding box center [334, 213] width 417 height 44
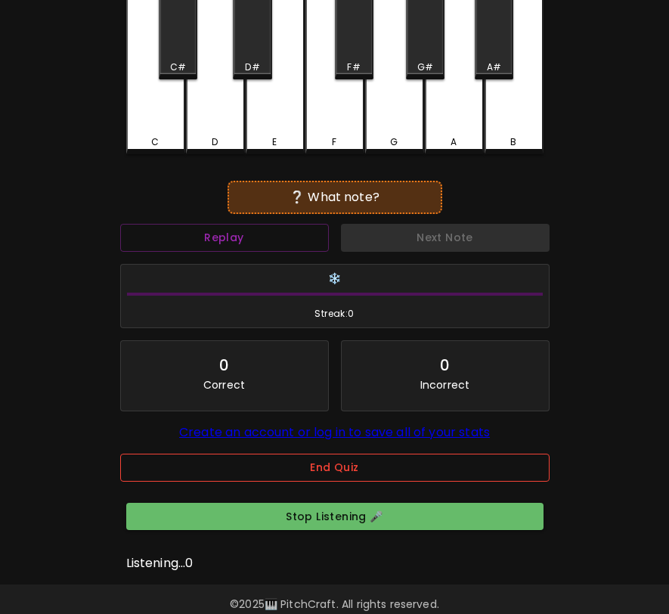
click at [346, 478] on button "End Quiz" at bounding box center [335, 468] width 430 height 28
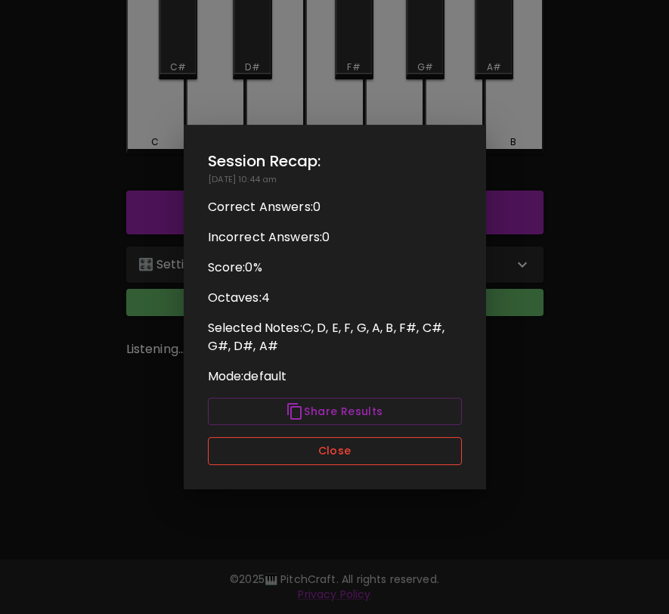
click at [345, 450] on button "Close" at bounding box center [335, 451] width 254 height 28
click at [347, 445] on button "Close" at bounding box center [335, 451] width 254 height 28
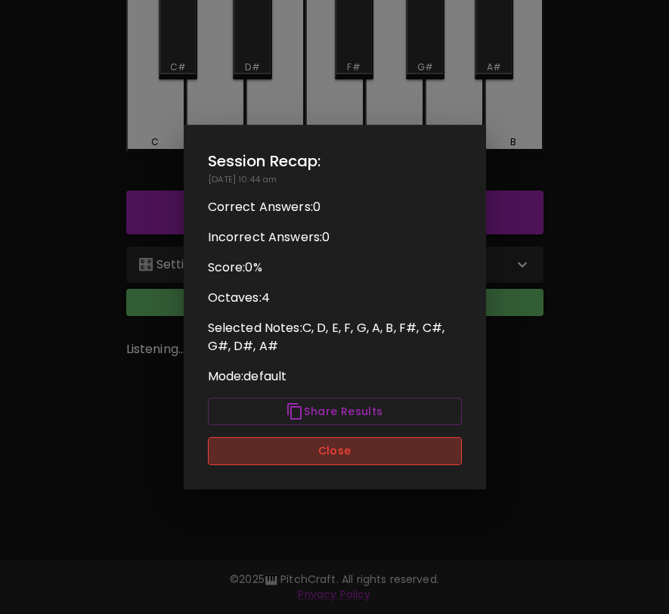
click at [333, 446] on button "Close" at bounding box center [335, 451] width 254 height 28
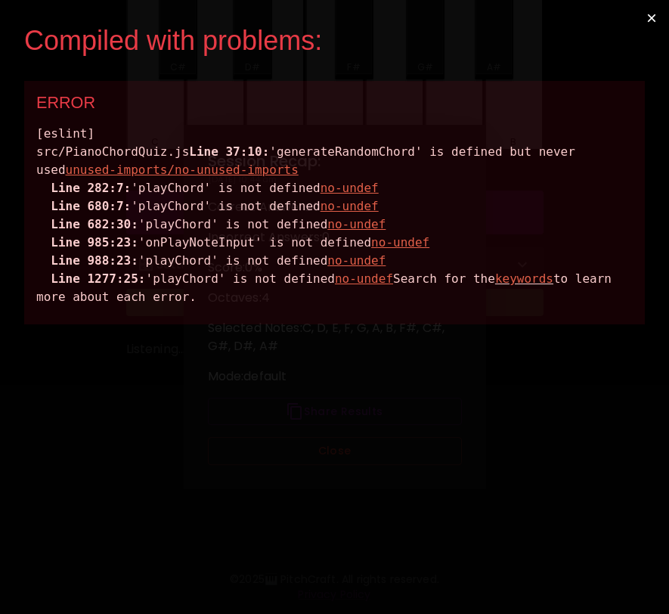
scroll to position [0, 0]
drag, startPoint x: 488, startPoint y: 348, endPoint x: 15, endPoint y: 129, distance: 521.7
click at [14, 129] on div "Compiled with problems: × ERROR [eslint] src/PianoChordQuiz.js Line 37:10: 'gen…" at bounding box center [334, 307] width 669 height 614
copy div "[eslint] src/PianoChordQuiz.js Line 37:10: 'generateRandomChord' is defined but…"
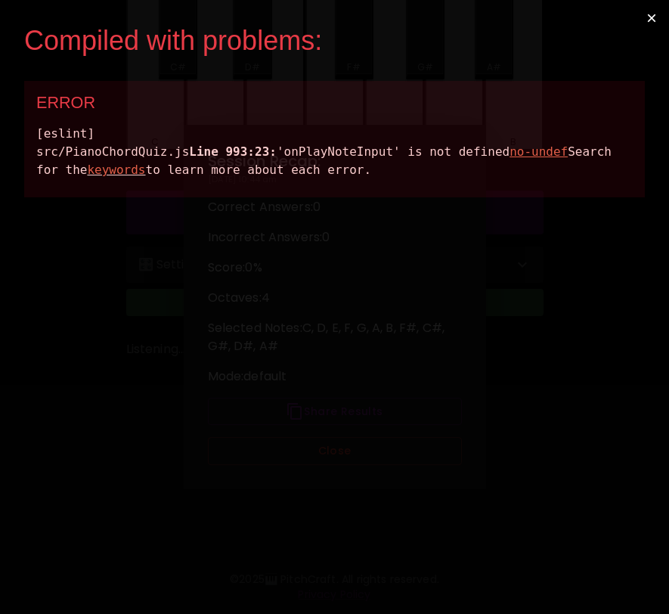
drag, startPoint x: 470, startPoint y: 216, endPoint x: 28, endPoint y: 125, distance: 450.8
click at [28, 125] on div "ERROR [eslint] src/PianoChordQuiz.js Line 993:23: 'onPlayNoteInput' is not defi…" at bounding box center [334, 139] width 621 height 116
copy div "[eslint] src/PianoChordQuiz.js Line 993:23: 'onPlayNoteInput' is not defined no…"
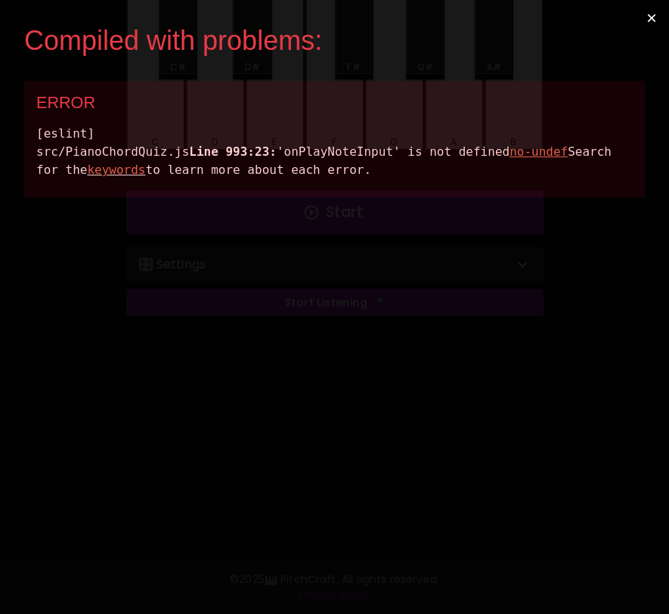
drag, startPoint x: 435, startPoint y: 211, endPoint x: 39, endPoint y: 126, distance: 405.2
click at [39, 126] on div "[eslint] src/PianoChordQuiz.js Line 993:23: 'onPlayNoteInput' is not defined no…" at bounding box center [334, 152] width 597 height 54
copy div "[eslint] src/PianoChordQuiz.js Line 993:23: 'onPlayNoteInput' is not defined no…"
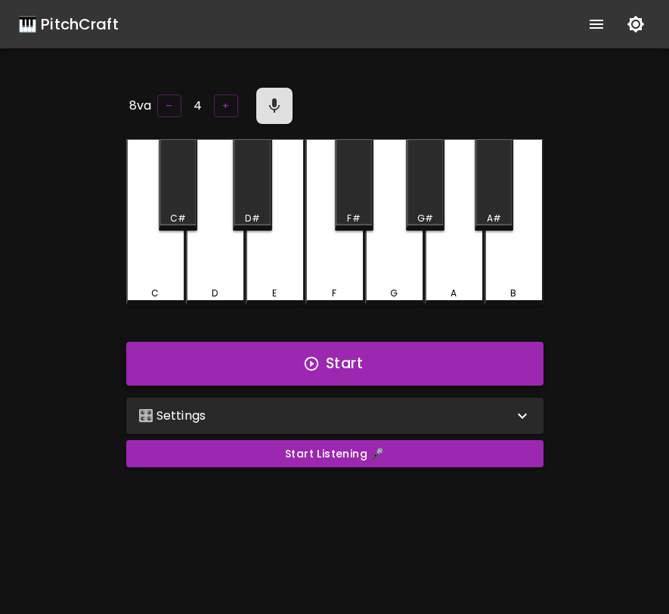
click at [367, 368] on button "Start" at bounding box center [334, 364] width 417 height 44
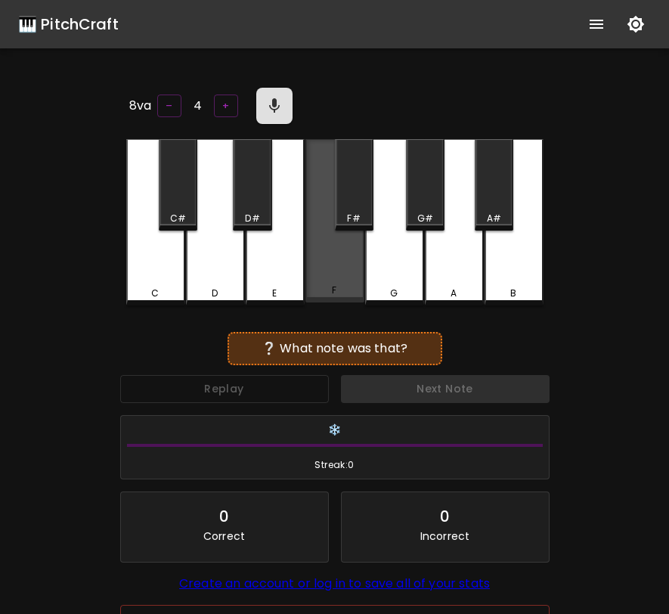
click at [332, 274] on div "F" at bounding box center [334, 220] width 59 height 163
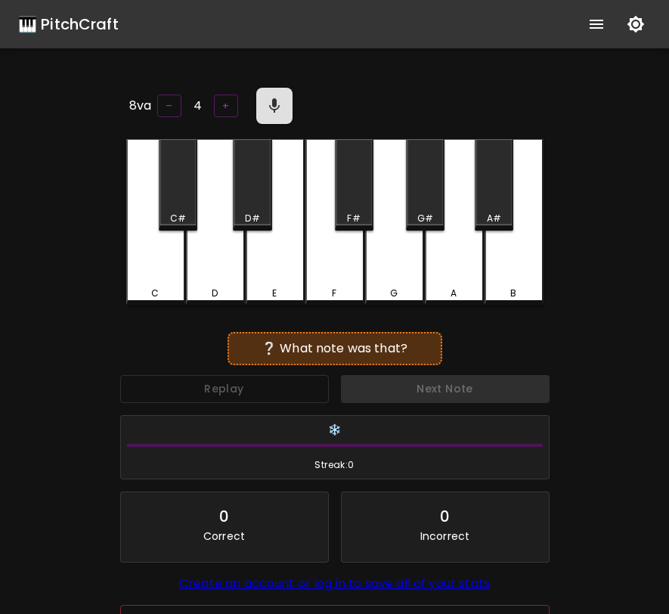
click at [280, 390] on div "Replay" at bounding box center [224, 389] width 221 height 40
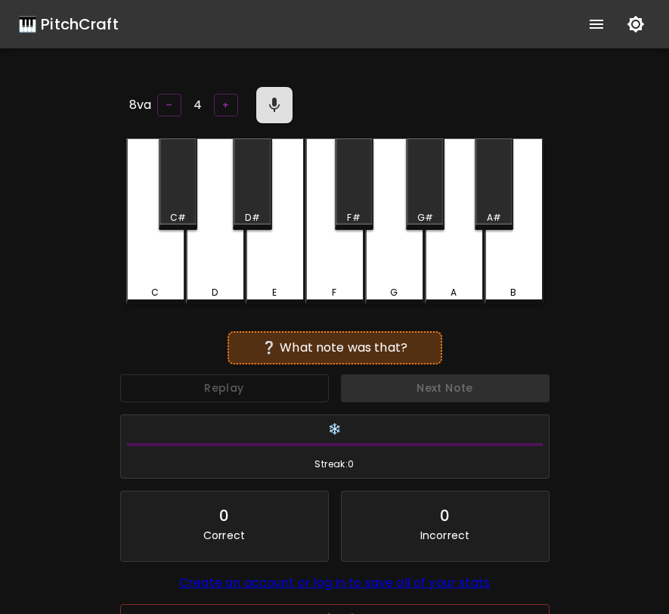
scroll to position [155, 0]
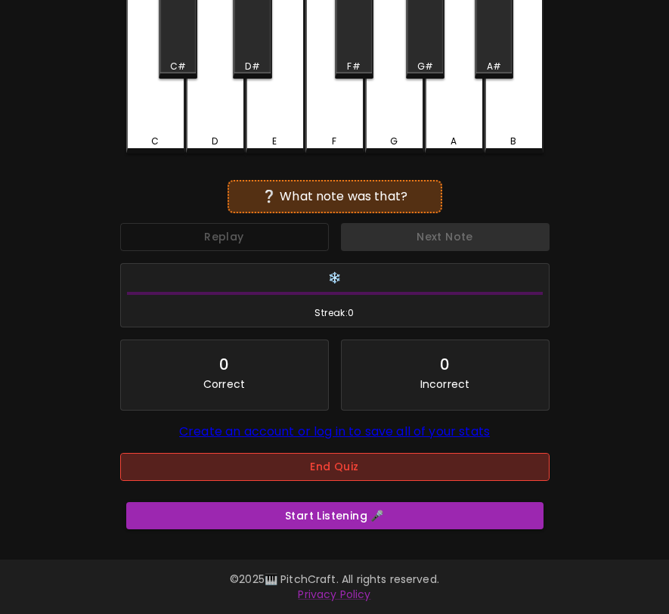
click at [272, 460] on button "End Quiz" at bounding box center [335, 467] width 430 height 28
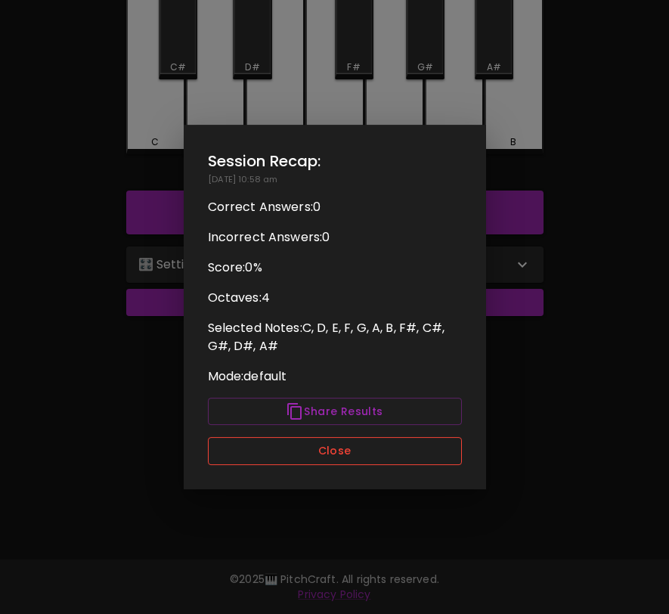
click at [273, 457] on button "Close" at bounding box center [335, 451] width 254 height 28
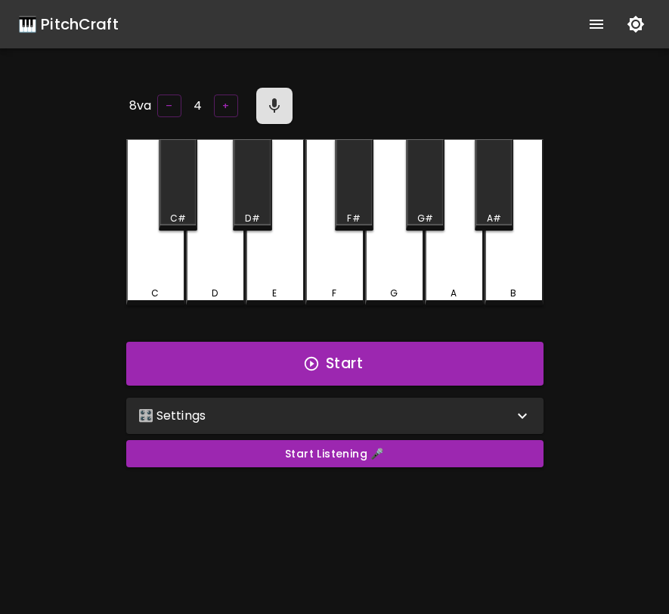
scroll to position [151, 0]
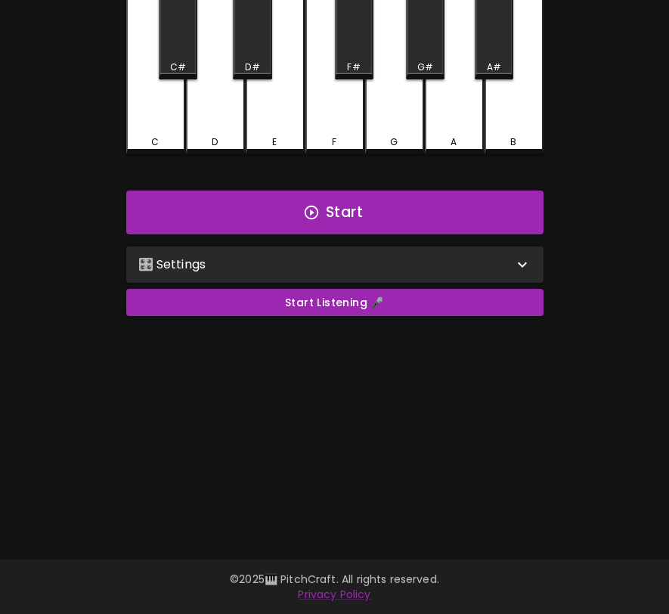
click at [331, 130] on div "F" at bounding box center [334, 71] width 59 height 166
click at [296, 260] on div "🎛️ Settings" at bounding box center [325, 265] width 375 height 18
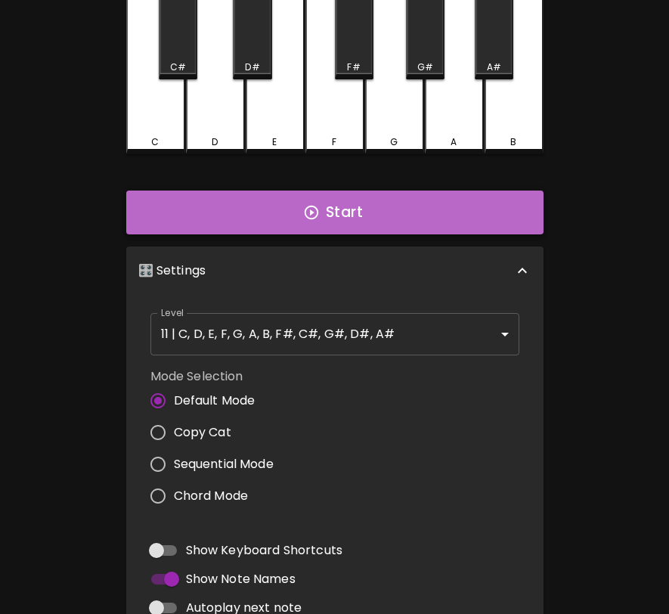
click at [318, 213] on icon "button" at bounding box center [311, 212] width 17 height 17
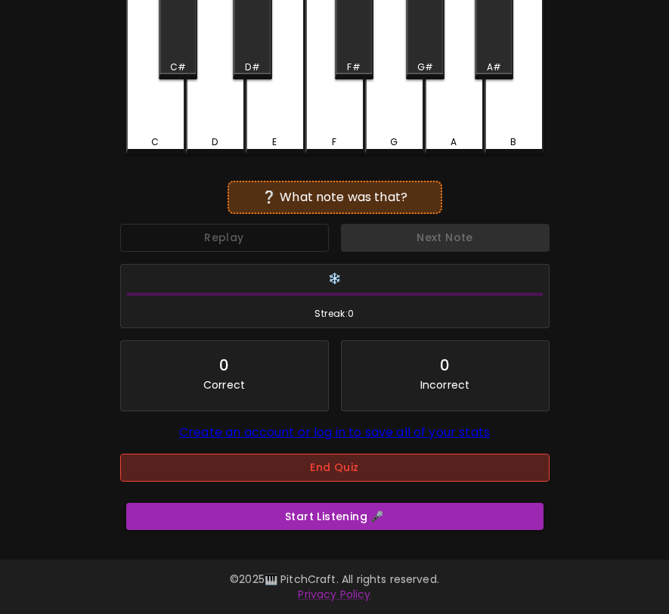
click at [327, 479] on button "End Quiz" at bounding box center [335, 468] width 430 height 28
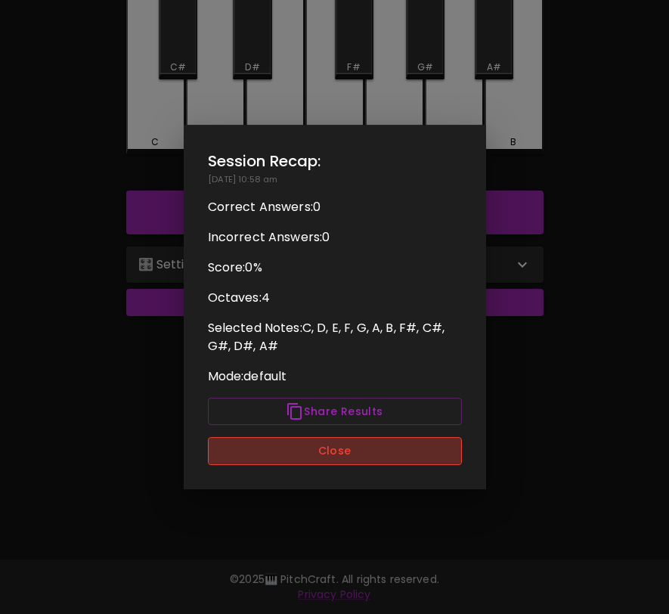
click at [337, 451] on button "Close" at bounding box center [335, 451] width 254 height 28
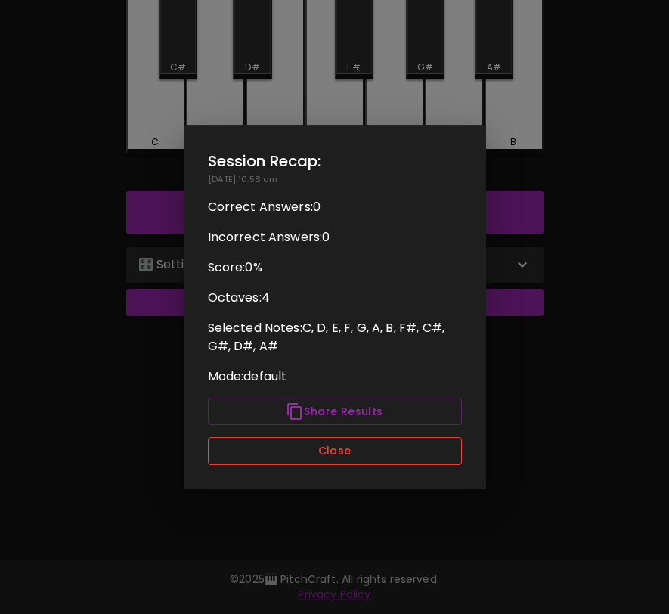
click at [448, 452] on button "Close" at bounding box center [335, 451] width 254 height 28
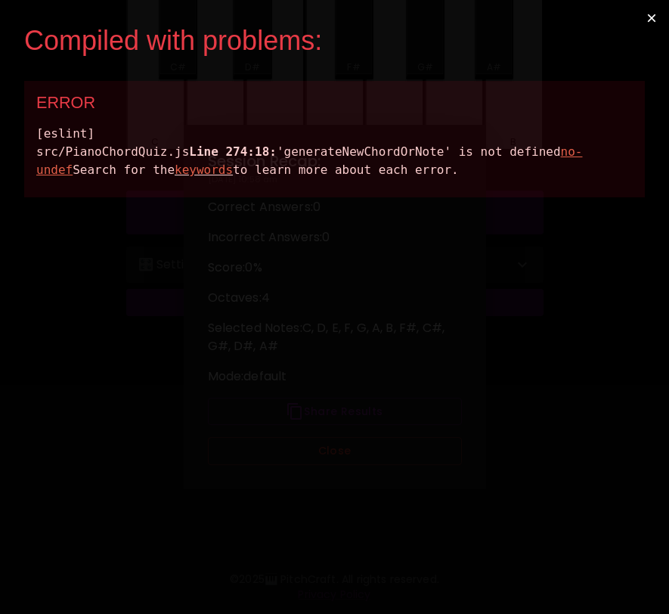
scroll to position [0, 0]
drag, startPoint x: 475, startPoint y: 204, endPoint x: 63, endPoint y: 119, distance: 420.7
click at [63, 119] on div "ERROR [eslint] src/PianoChordQuiz.js Line 274:18: 'generateNewChordOrNote' is n…" at bounding box center [334, 139] width 621 height 116
copy div "[eslint] src/PianoChordQuiz.js Line 274:18: 'generateNewChordOrNote' is not def…"
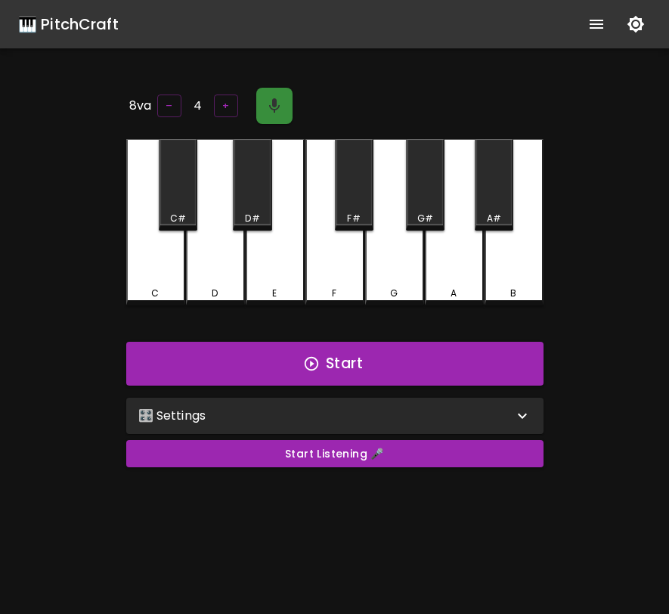
click at [271, 106] on icon "button" at bounding box center [274, 105] width 11 height 14
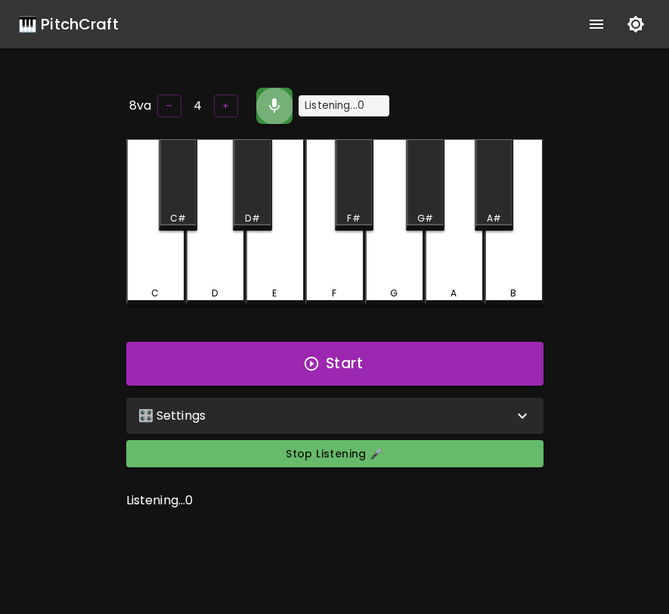
click at [271, 106] on icon "button" at bounding box center [274, 105] width 11 height 14
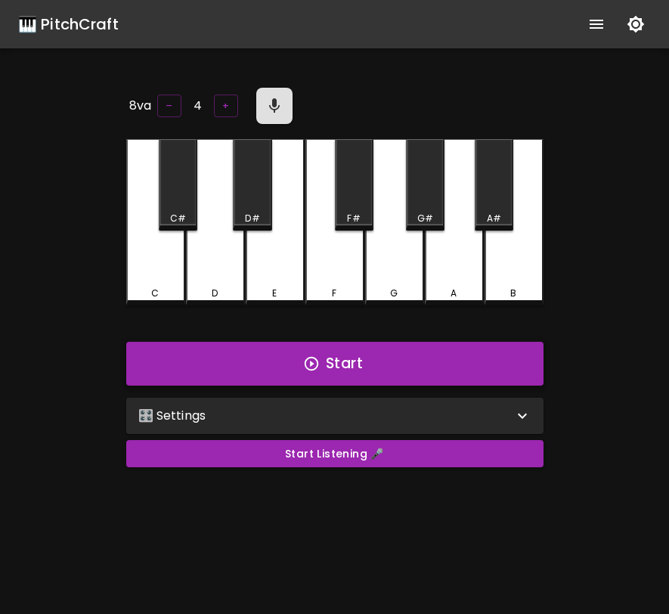
click at [307, 371] on button "Start" at bounding box center [334, 364] width 417 height 44
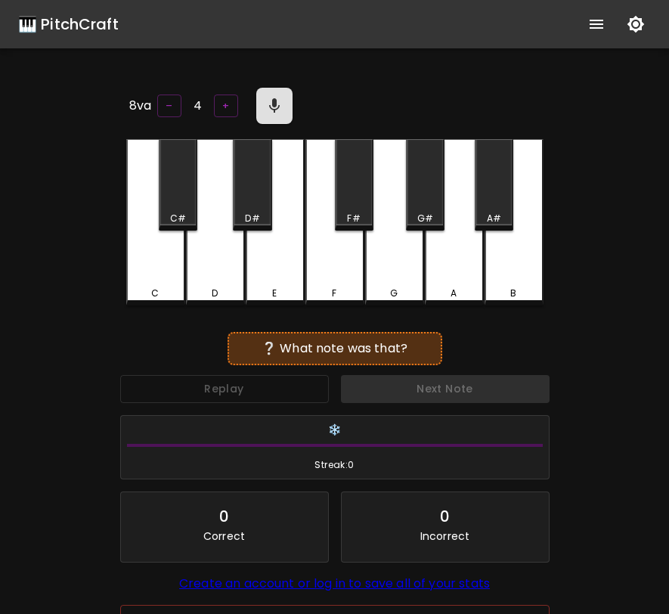
click at [302, 386] on div "Replay" at bounding box center [224, 389] width 221 height 40
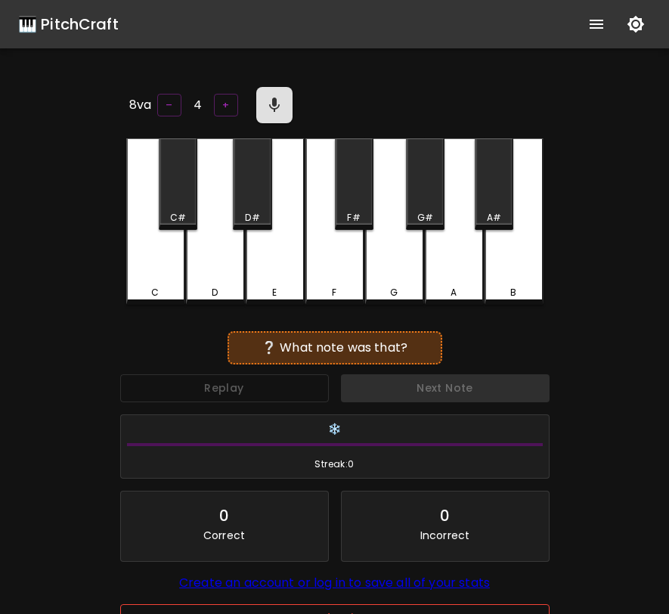
click at [280, 604] on button "End Quiz" at bounding box center [335, 618] width 430 height 28
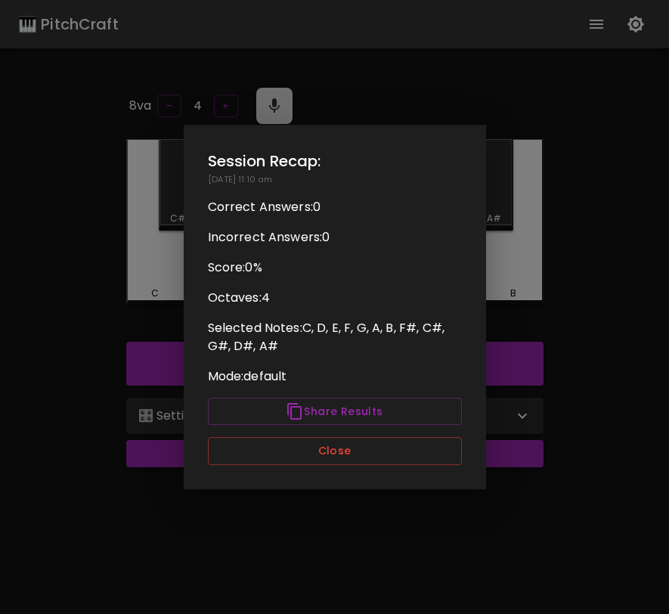
scroll to position [0, 0]
click at [350, 451] on button "Close" at bounding box center [335, 451] width 254 height 28
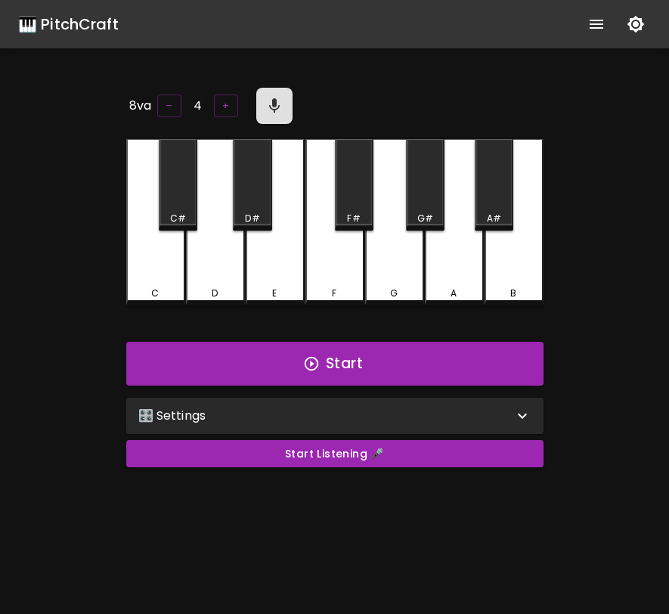
click at [361, 411] on div "🎛️ Settings" at bounding box center [325, 416] width 375 height 18
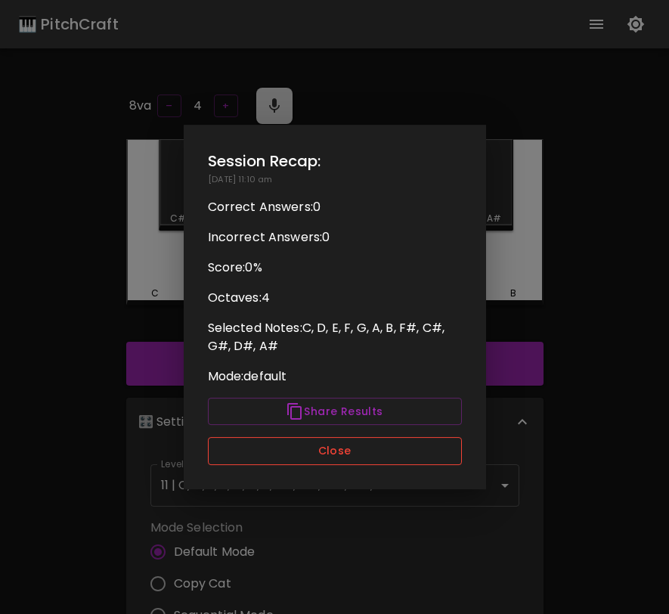
click at [346, 453] on button "Close" at bounding box center [335, 451] width 254 height 28
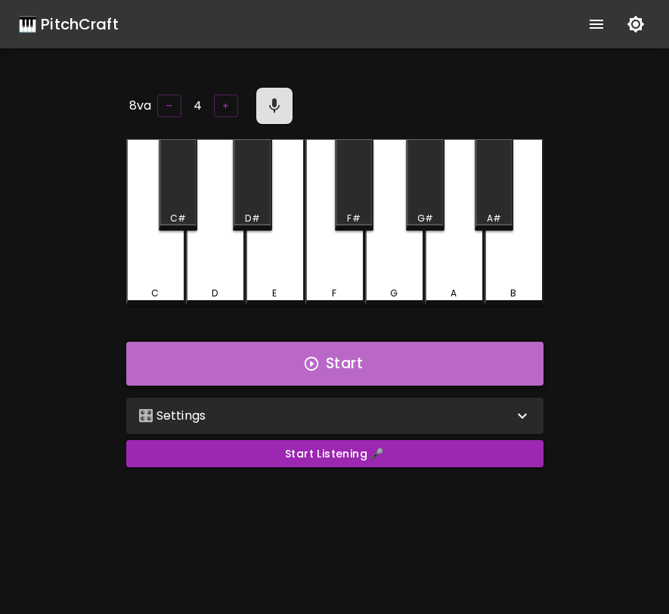
click at [410, 358] on button "Start" at bounding box center [334, 364] width 417 height 44
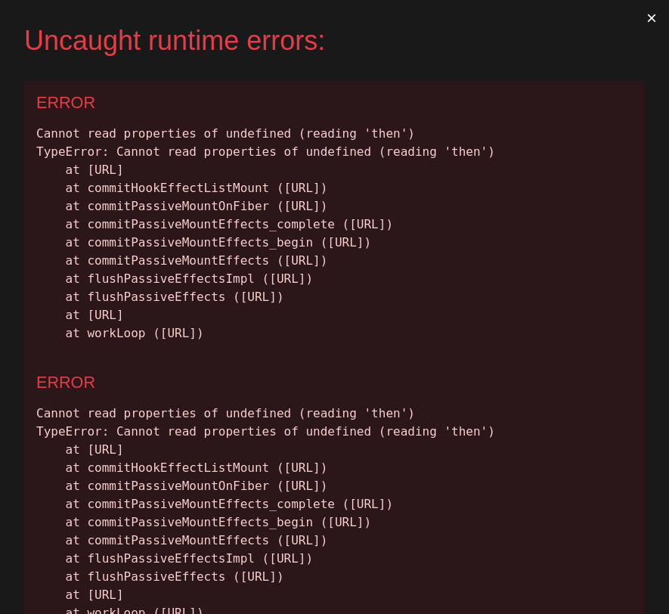
drag, startPoint x: 546, startPoint y: 447, endPoint x: 41, endPoint y: 141, distance: 590.3
click at [41, 141] on div "Cannot read properties of undefined (reading 'then') TypeError: Cannot read pro…" at bounding box center [334, 234] width 597 height 218
copy div "annot read properties of undefined (reading 'then') TypeError: Cannot read prop…"
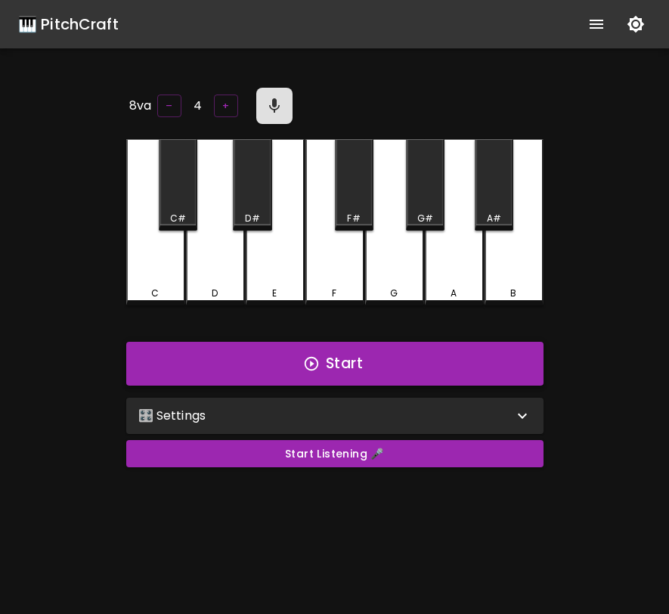
click at [312, 355] on icon "button" at bounding box center [311, 363] width 17 height 17
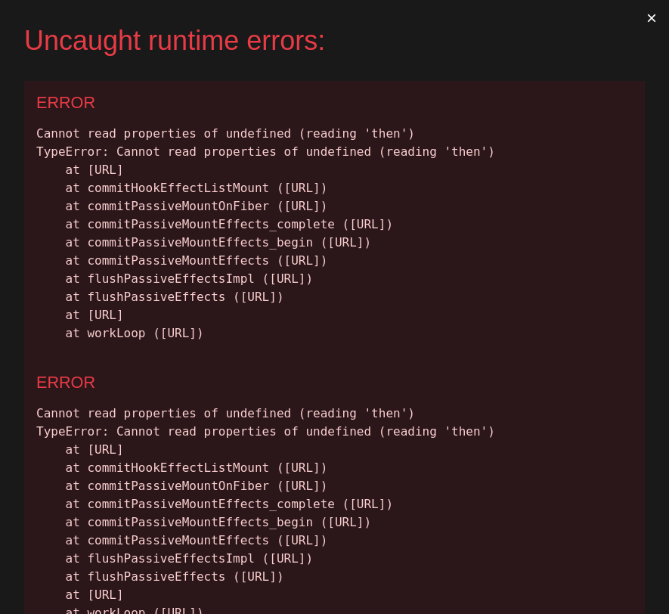
drag, startPoint x: 535, startPoint y: 438, endPoint x: 55, endPoint y: 154, distance: 557.0
click at [55, 154] on div "Cannot read properties of undefined (reading 'then') TypeError: Cannot read pro…" at bounding box center [334, 234] width 597 height 218
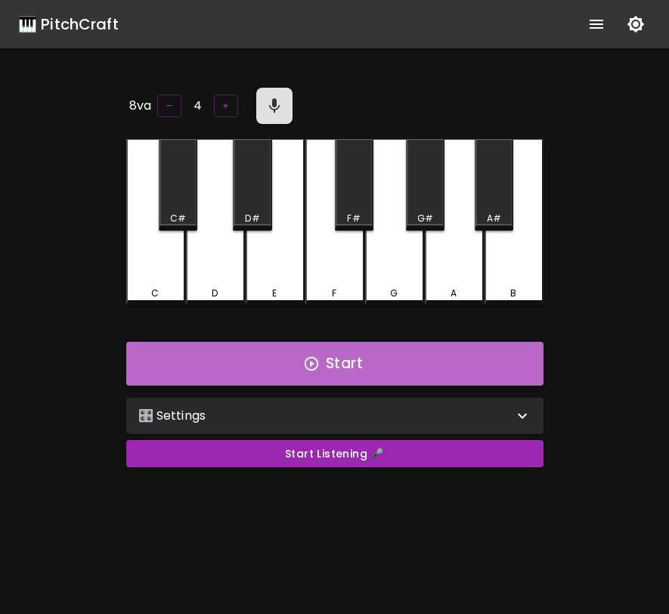
click at [323, 346] on button "Start" at bounding box center [334, 364] width 417 height 44
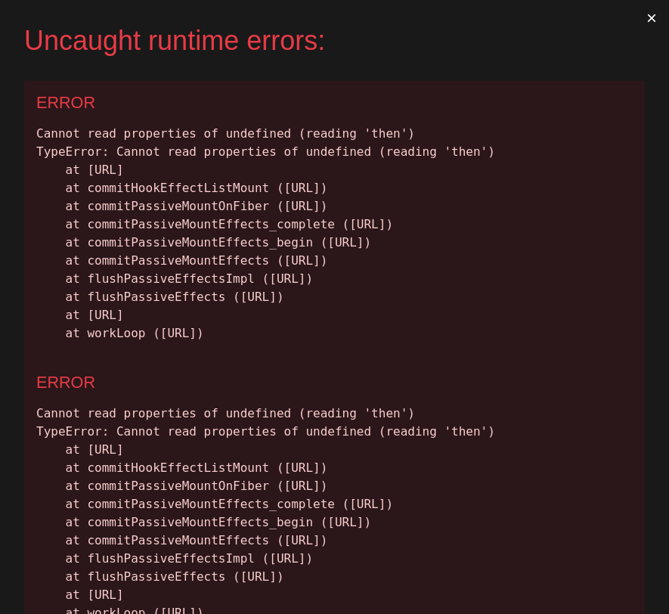
drag, startPoint x: 538, startPoint y: 450, endPoint x: 39, endPoint y: 135, distance: 589.9
click at [39, 135] on div "Cannot read properties of undefined (reading 'then') TypeError: Cannot read pro…" at bounding box center [334, 234] width 597 height 218
copy div "Cannot read properties of undefined (reading 'then') TypeError: Cannot read pro…"
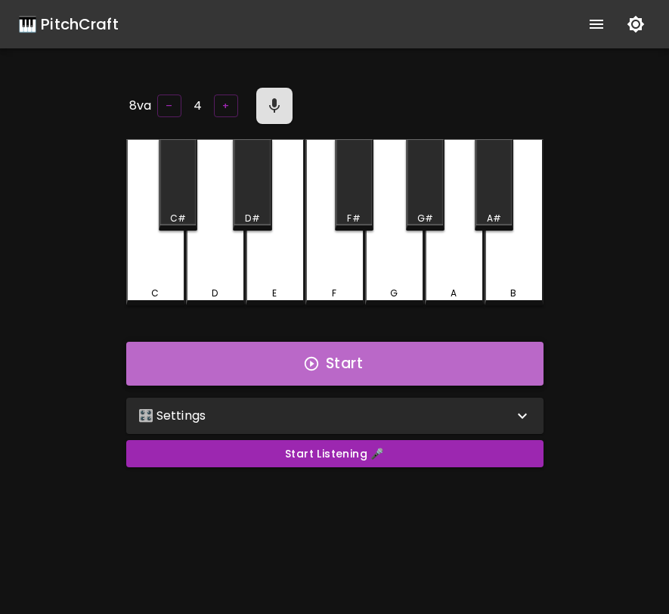
click at [336, 354] on button "Start" at bounding box center [334, 364] width 417 height 44
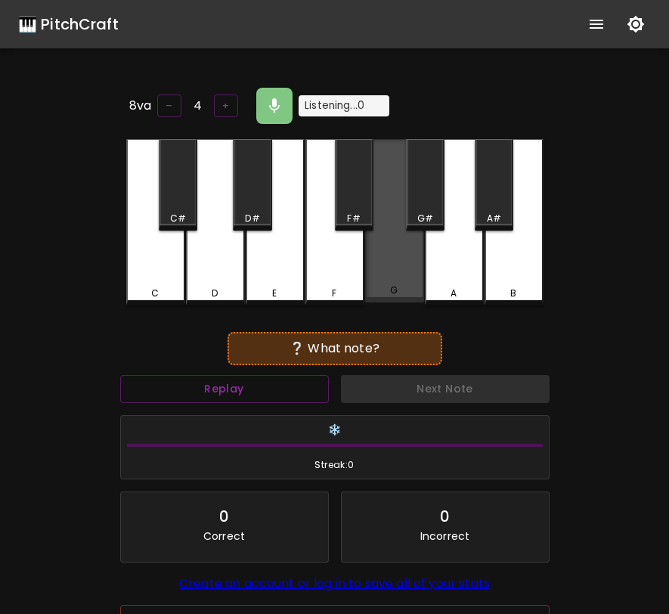
click at [380, 271] on div "G" at bounding box center [394, 220] width 59 height 163
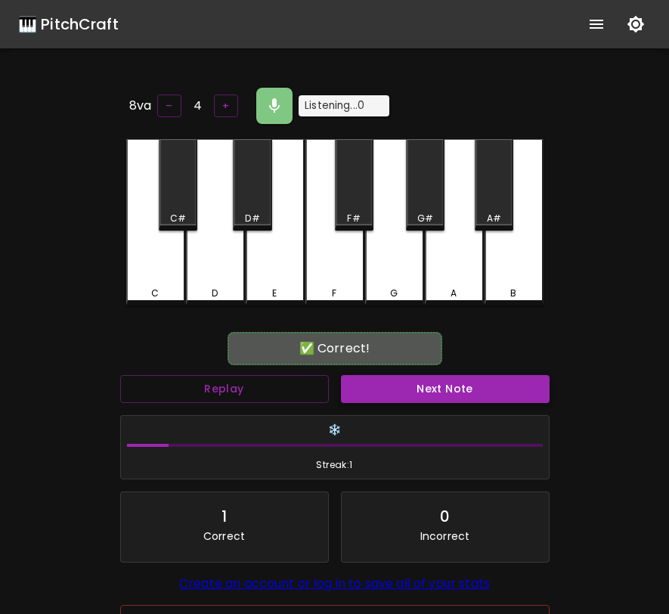
click at [420, 391] on button "Next Note" at bounding box center [445, 389] width 209 height 28
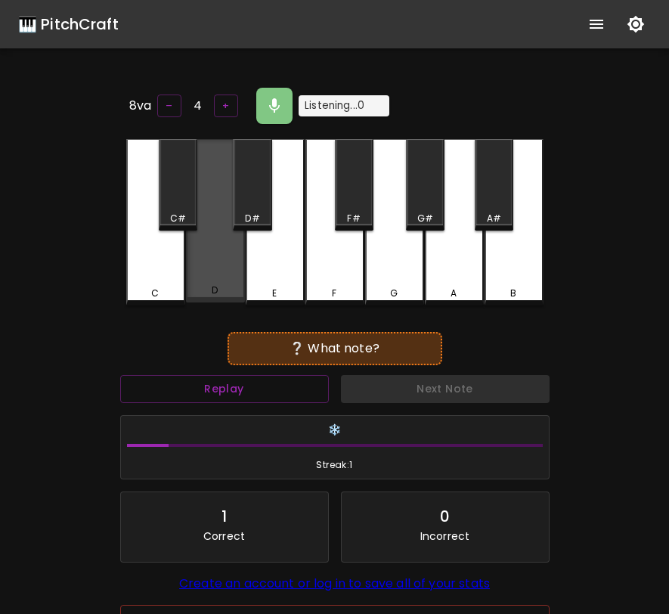
click at [222, 262] on div "D" at bounding box center [215, 220] width 59 height 163
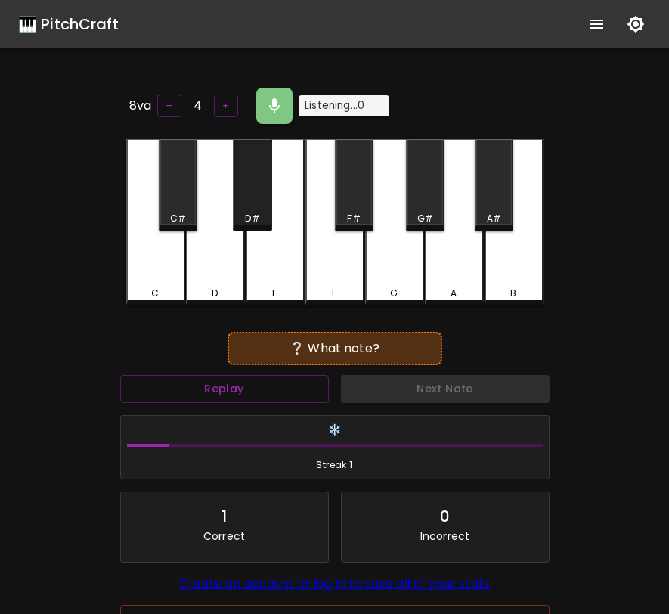
click at [246, 183] on div "D#" at bounding box center [252, 184] width 39 height 91
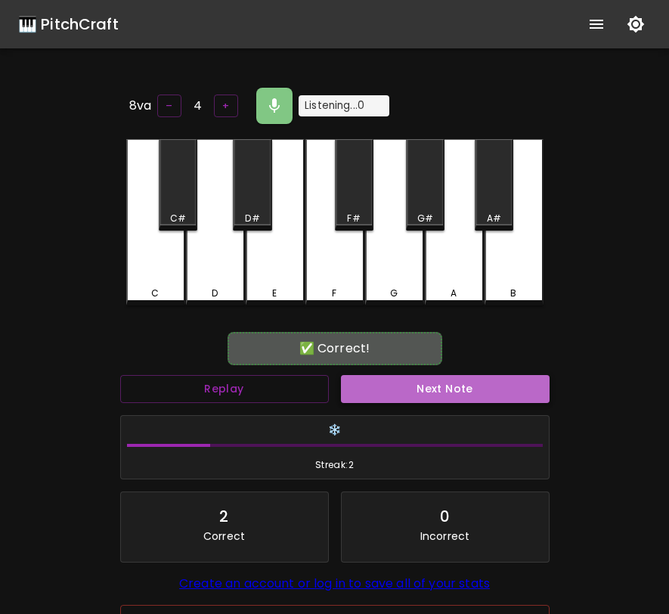
click at [476, 380] on button "Next Note" at bounding box center [445, 389] width 209 height 28
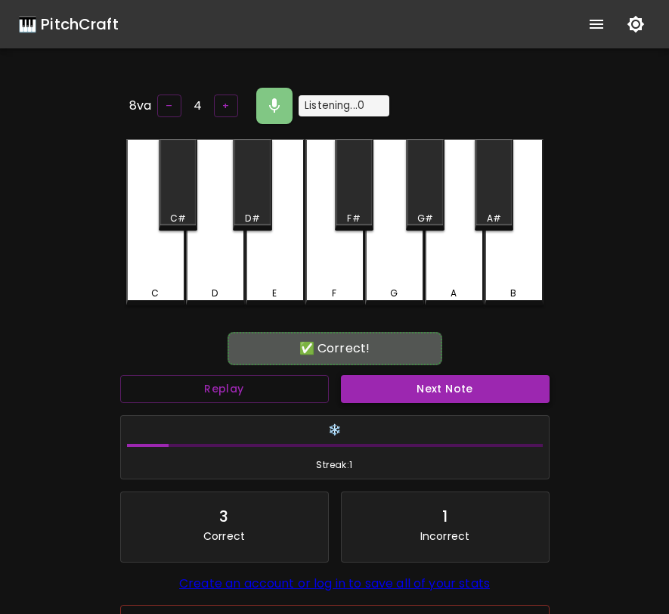
click at [473, 384] on button "Next Note" at bounding box center [445, 389] width 209 height 28
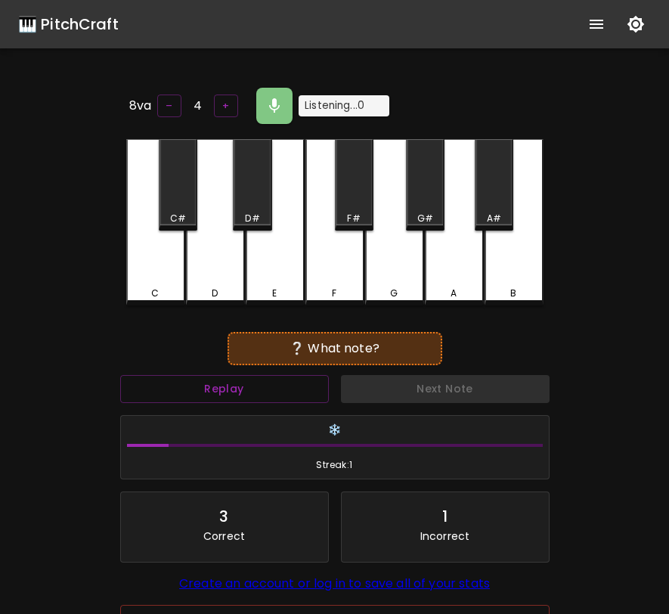
scroll to position [6, 0]
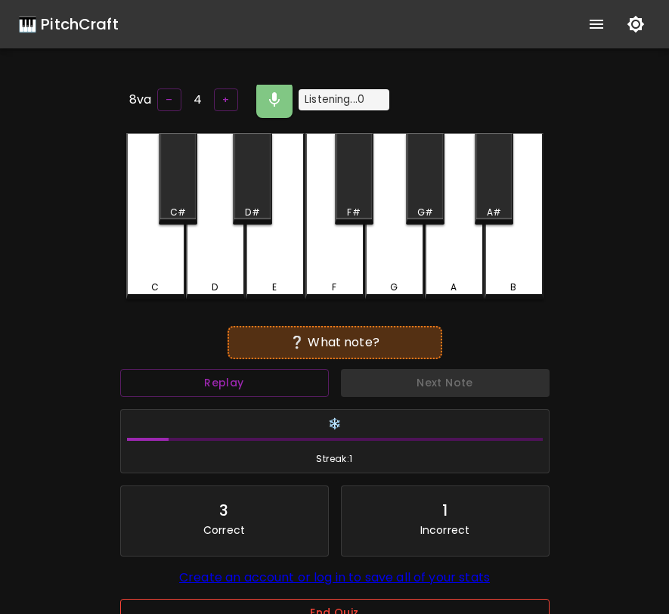
click at [384, 604] on button "End Quiz" at bounding box center [335, 613] width 430 height 28
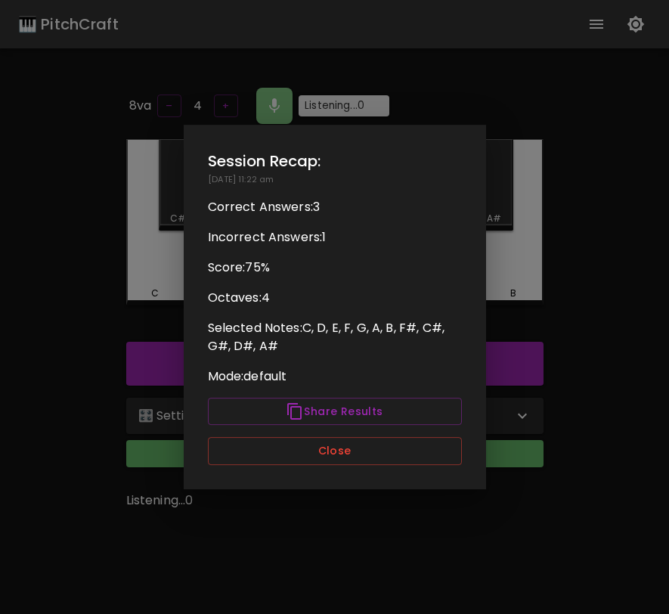
scroll to position [0, 0]
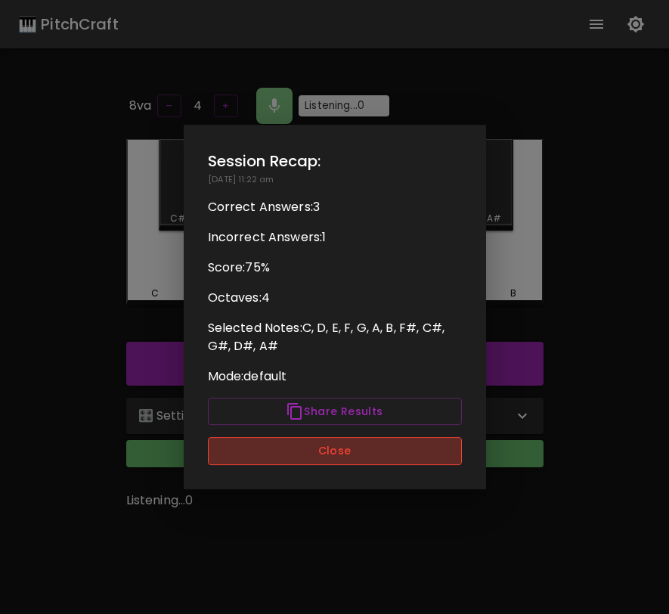
click at [385, 460] on button "Close" at bounding box center [335, 451] width 254 height 28
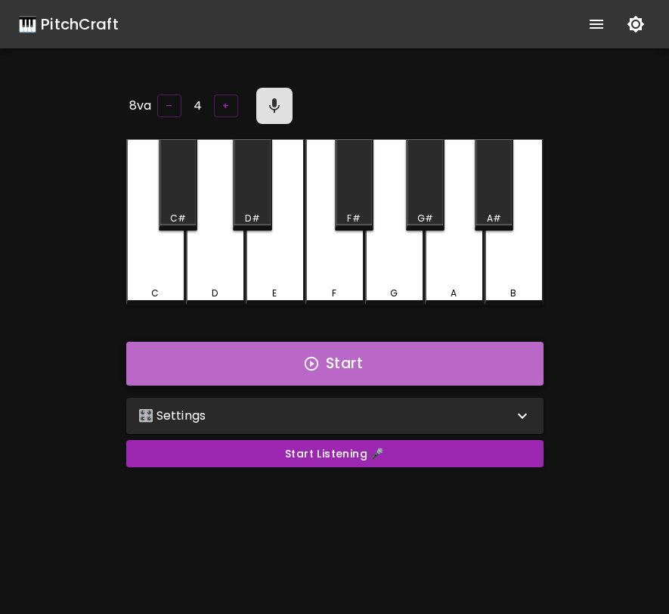
click at [400, 349] on button "Start" at bounding box center [334, 364] width 417 height 44
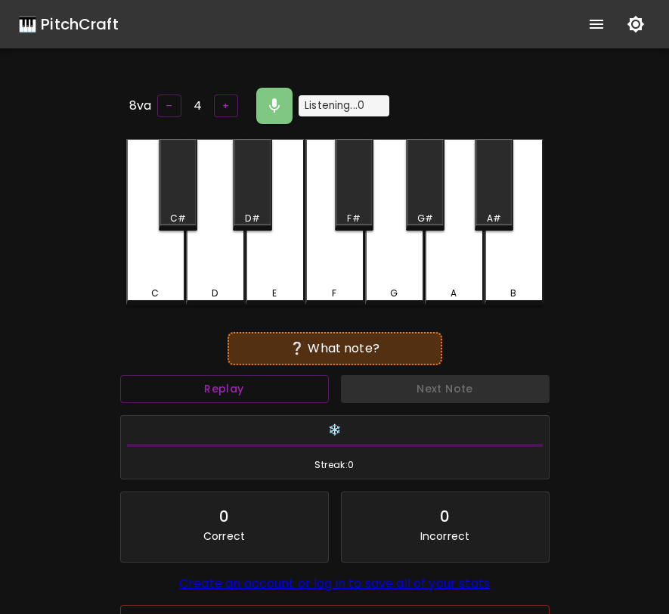
click at [401, 287] on div "G" at bounding box center [395, 294] width 56 height 14
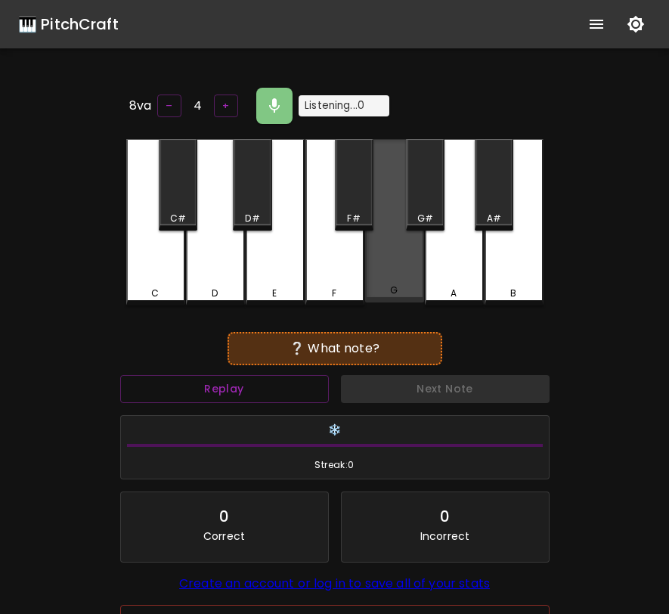
click at [401, 285] on div "G" at bounding box center [395, 291] width 56 height 14
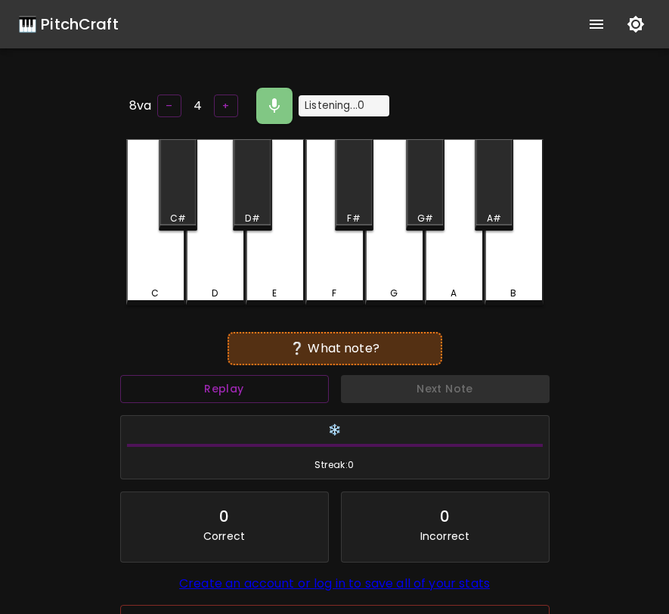
click at [401, 287] on div "G" at bounding box center [395, 294] width 56 height 14
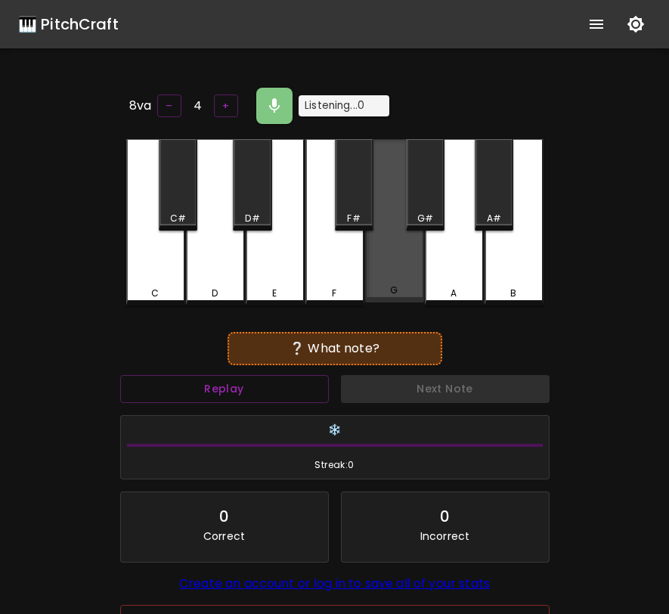
click at [401, 285] on div "G" at bounding box center [395, 291] width 56 height 14
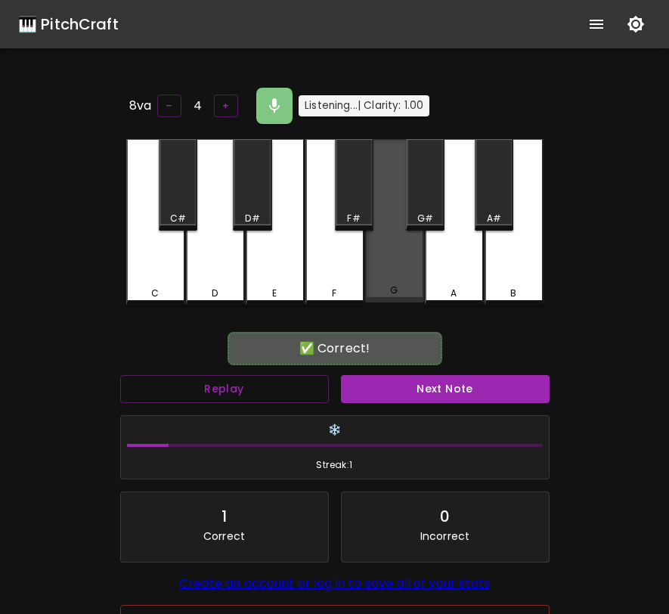
click at [401, 285] on div "G" at bounding box center [395, 291] width 56 height 14
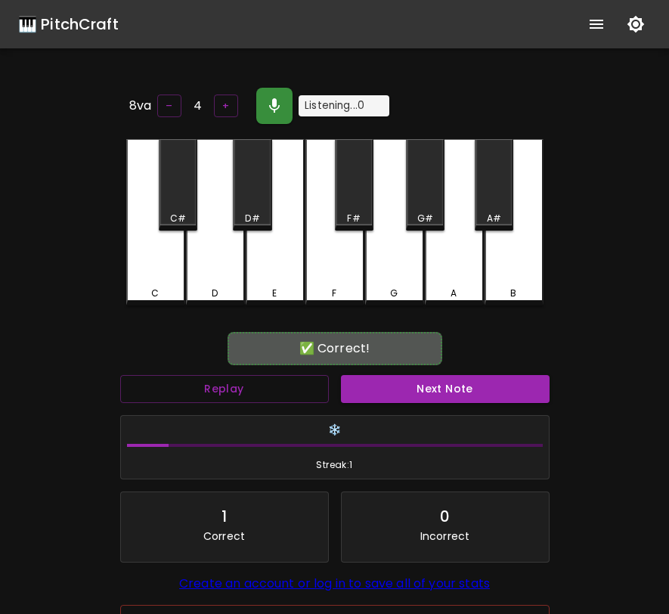
click at [275, 119] on button "button" at bounding box center [274, 106] width 36 height 36
click at [391, 380] on button "Next Note" at bounding box center [445, 389] width 209 height 28
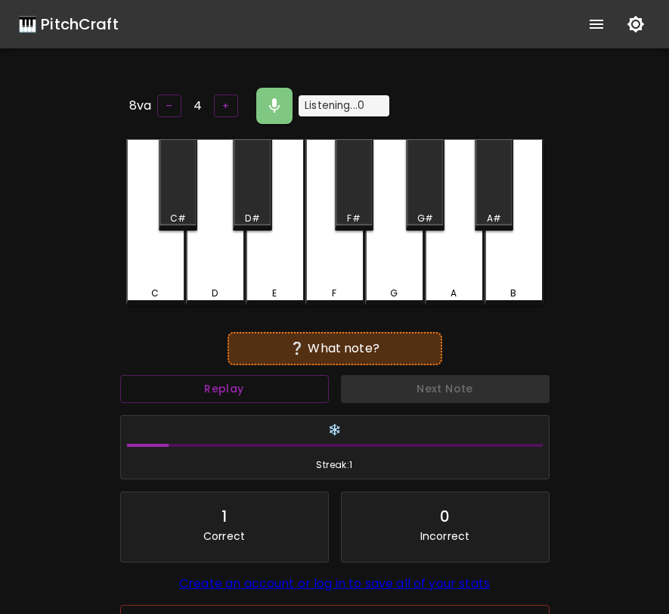
click at [449, 267] on div "A" at bounding box center [454, 222] width 59 height 166
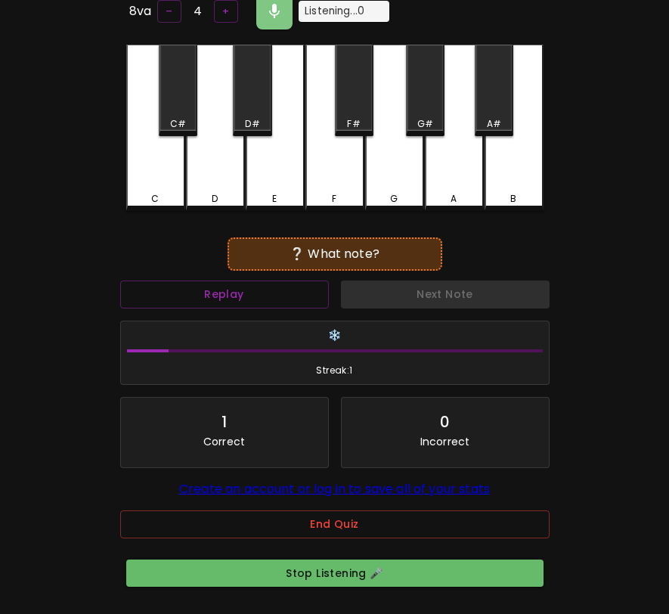
scroll to position [185, 0]
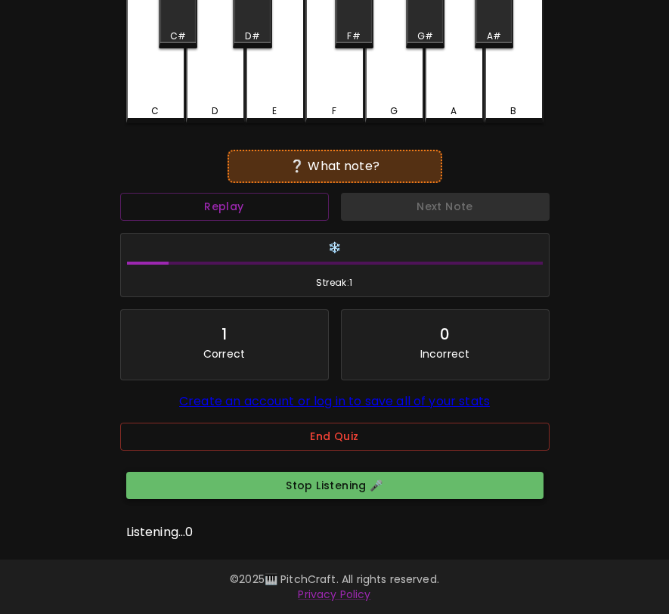
click at [426, 482] on button "Stop Listening 🎤" at bounding box center [334, 486] width 417 height 28
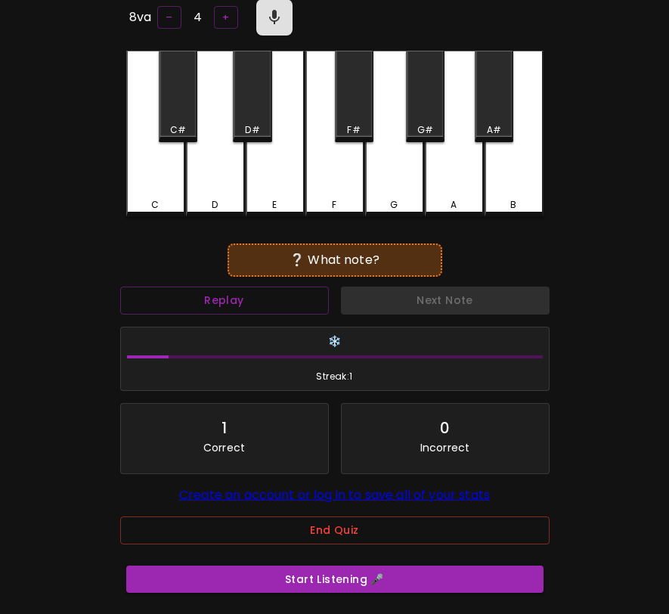
scroll to position [0, 0]
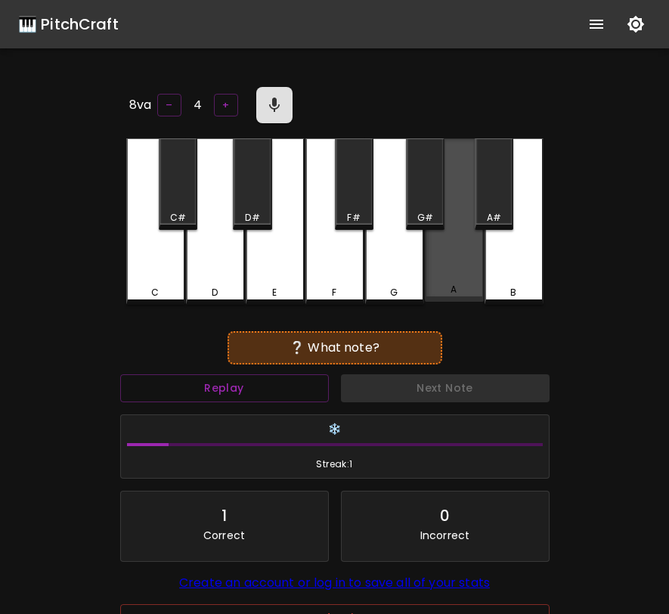
click at [449, 262] on div "A" at bounding box center [454, 219] width 59 height 163
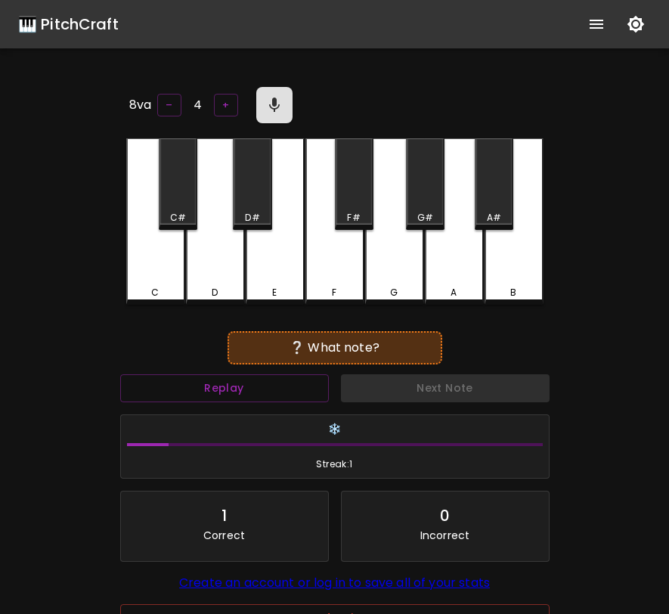
click at [449, 262] on div "A" at bounding box center [454, 221] width 59 height 166
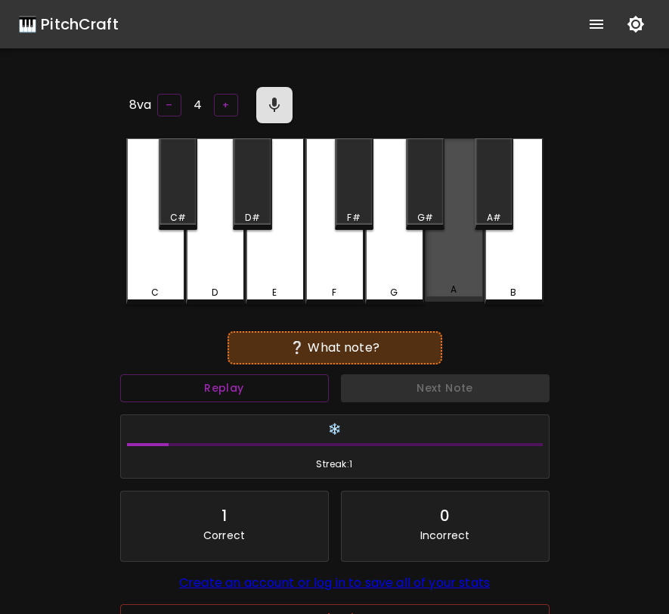
click at [449, 262] on div "A" at bounding box center [454, 219] width 59 height 163
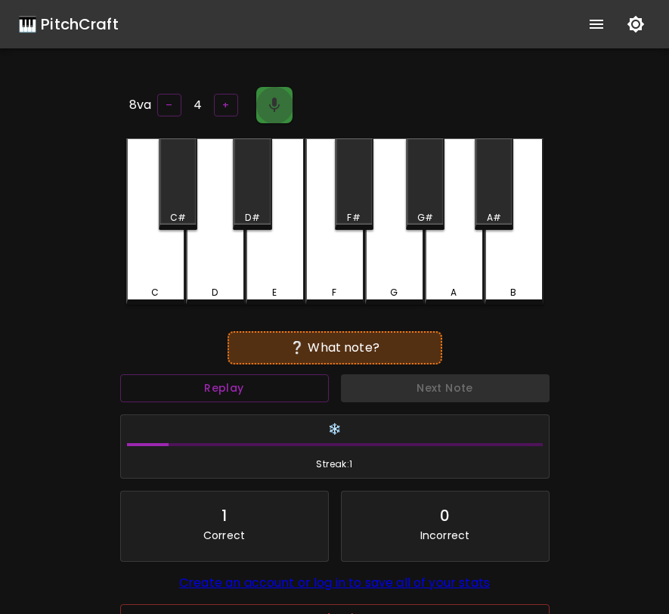
click at [272, 99] on icon "button" at bounding box center [274, 105] width 18 height 18
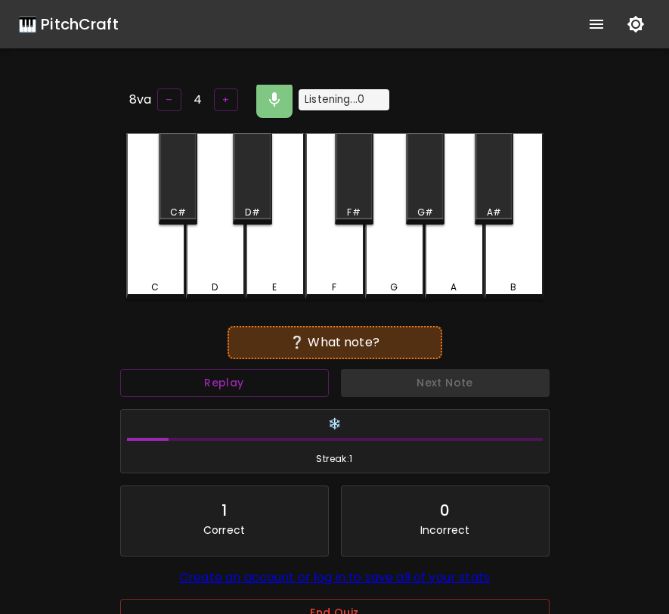
click at [475, 255] on div "A" at bounding box center [454, 216] width 59 height 166
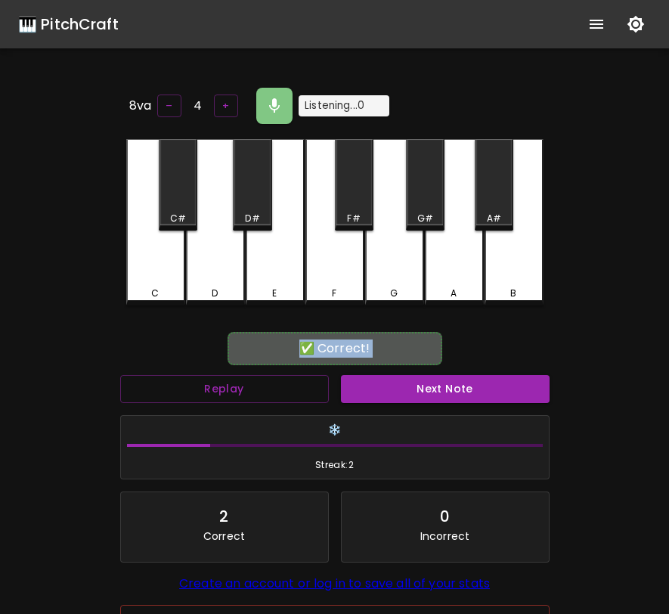
scroll to position [6, 0]
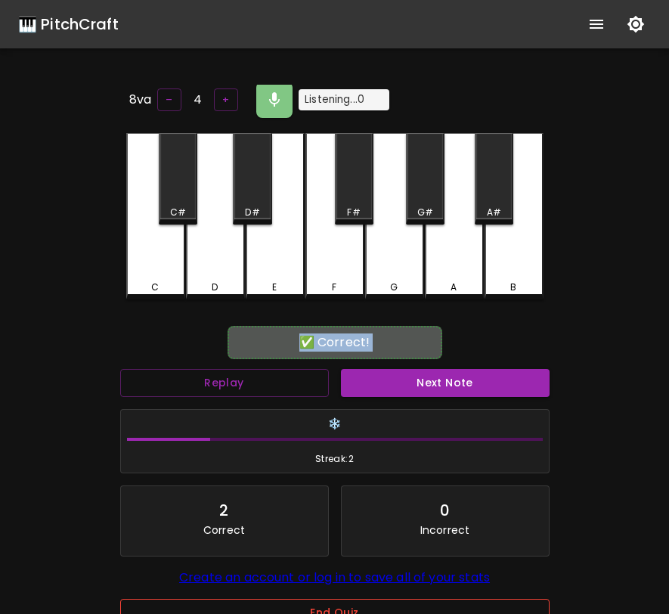
click at [332, 606] on button "End Quiz" at bounding box center [335, 613] width 430 height 28
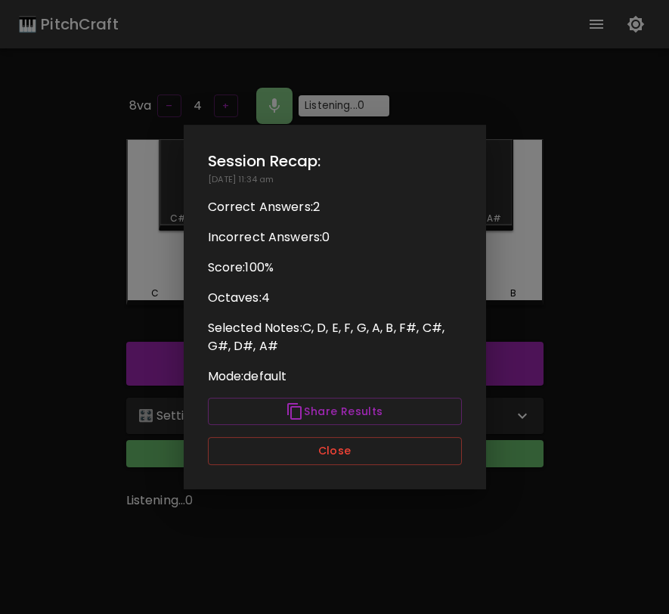
scroll to position [0, 0]
click at [399, 470] on div "Session Recap: 08/31/2025 - 11:34 am Correct Answers: 2 Incorrect Answers: 0 Sc…" at bounding box center [335, 307] width 302 height 364
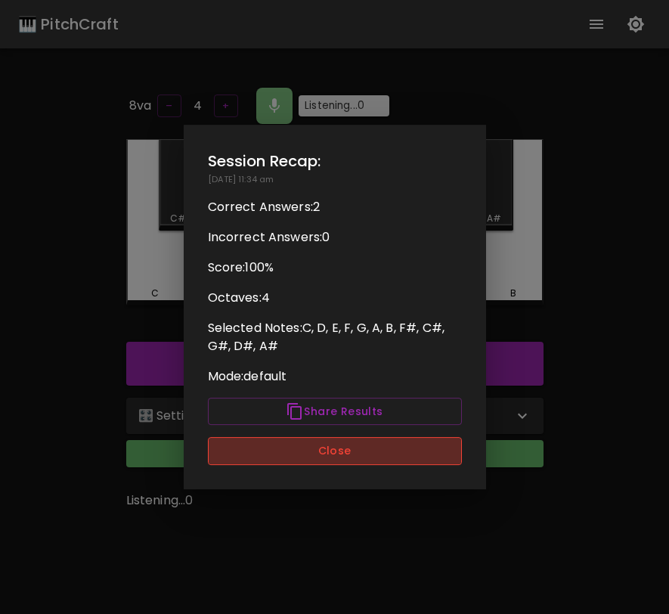
click at [411, 451] on button "Close" at bounding box center [335, 451] width 254 height 28
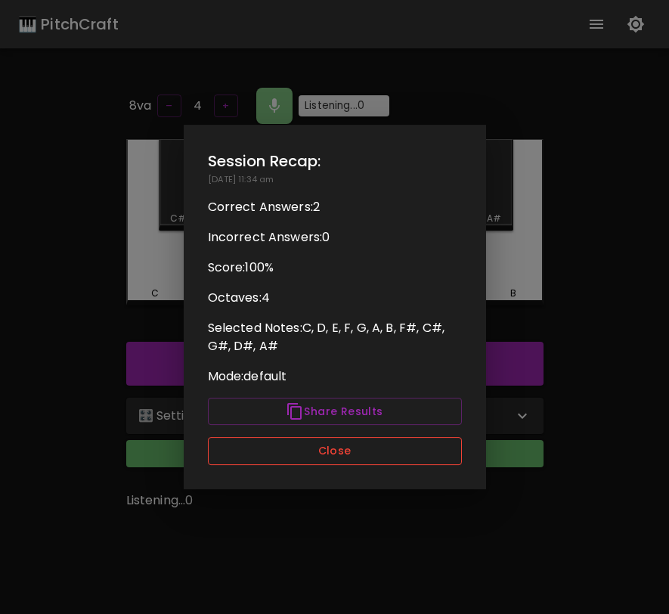
click at [344, 448] on button "Close" at bounding box center [335, 451] width 254 height 28
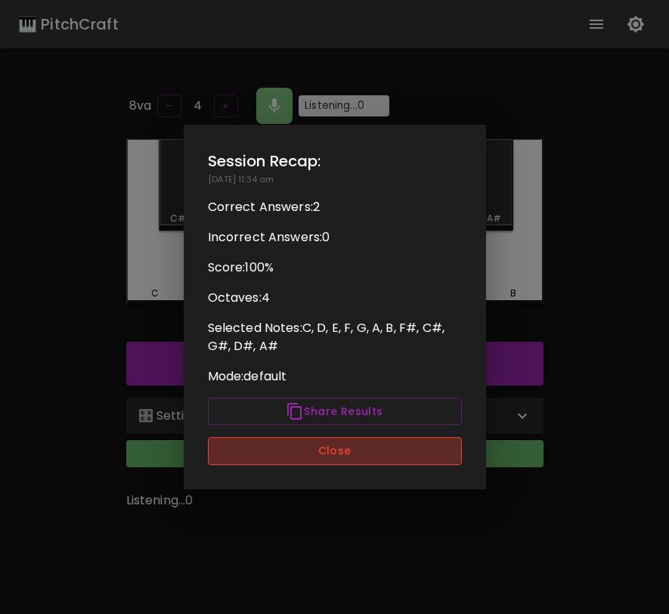
click at [344, 448] on button "Close" at bounding box center [335, 451] width 254 height 28
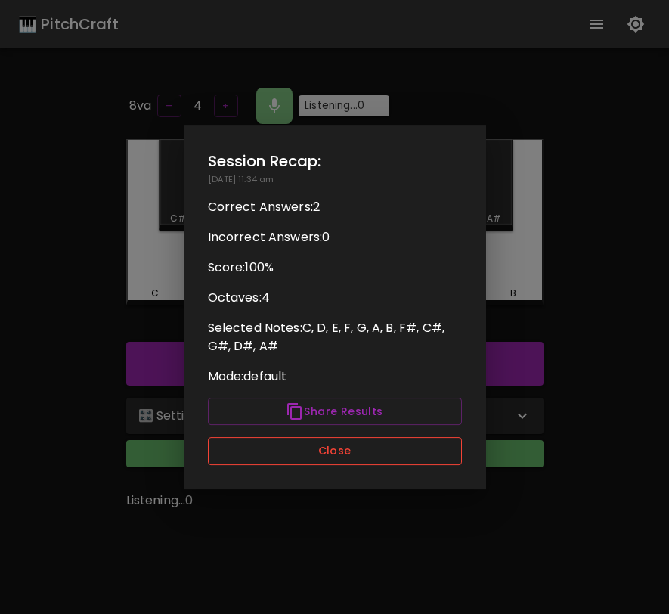
click at [344, 448] on button "Close" at bounding box center [335, 451] width 254 height 28
click at [529, 407] on div at bounding box center [334, 307] width 669 height 614
click at [400, 456] on button "Close" at bounding box center [335, 451] width 254 height 28
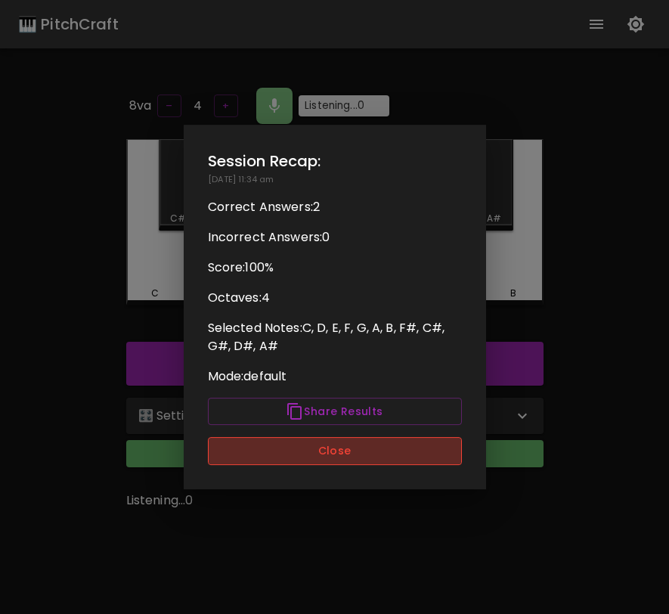
click at [400, 456] on button "Close" at bounding box center [335, 451] width 254 height 28
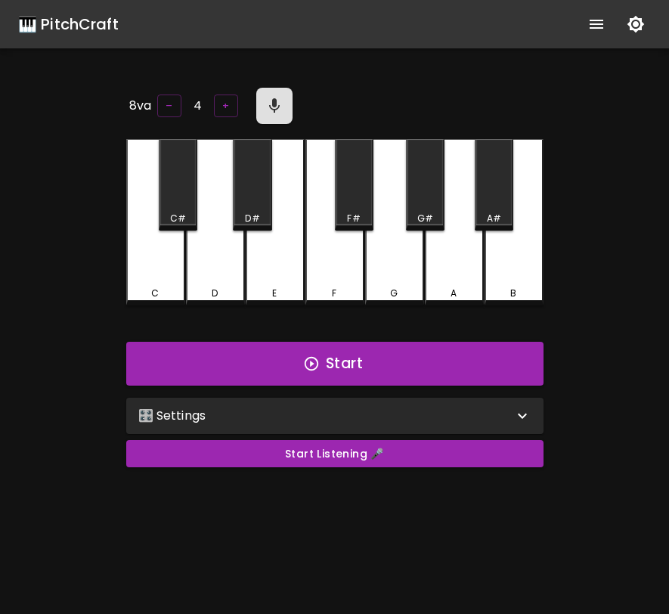
click at [287, 238] on div "E" at bounding box center [275, 222] width 59 height 166
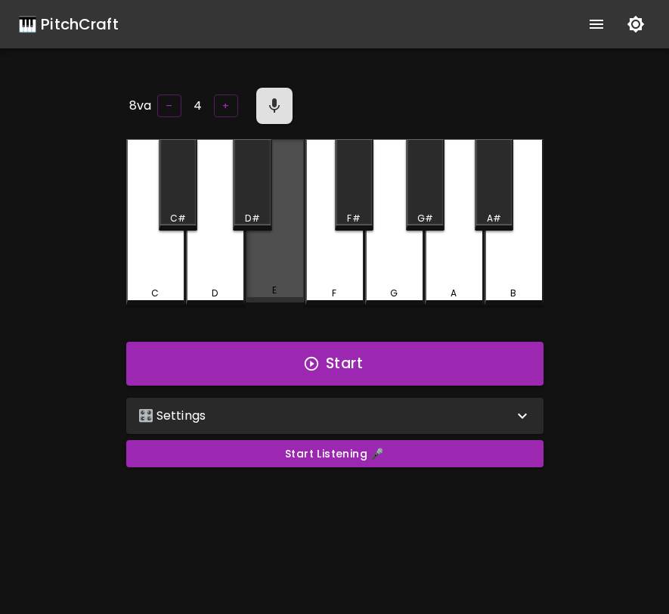
click at [287, 238] on div "E" at bounding box center [275, 220] width 59 height 163
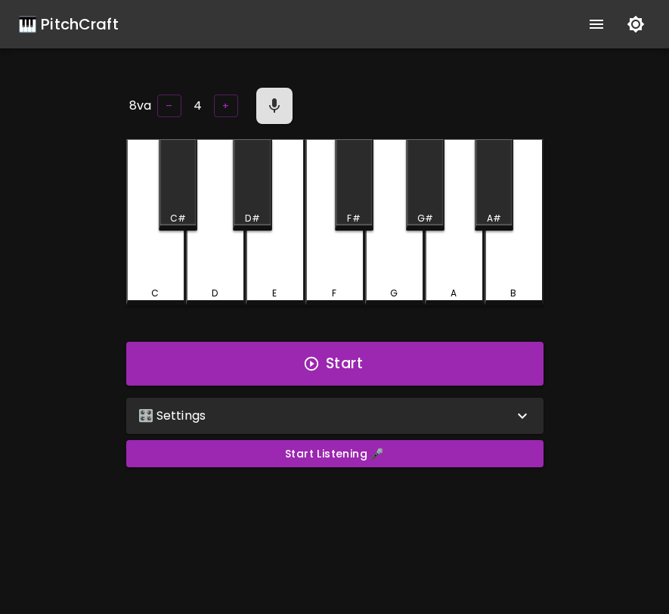
click at [287, 259] on div "E" at bounding box center [275, 222] width 59 height 166
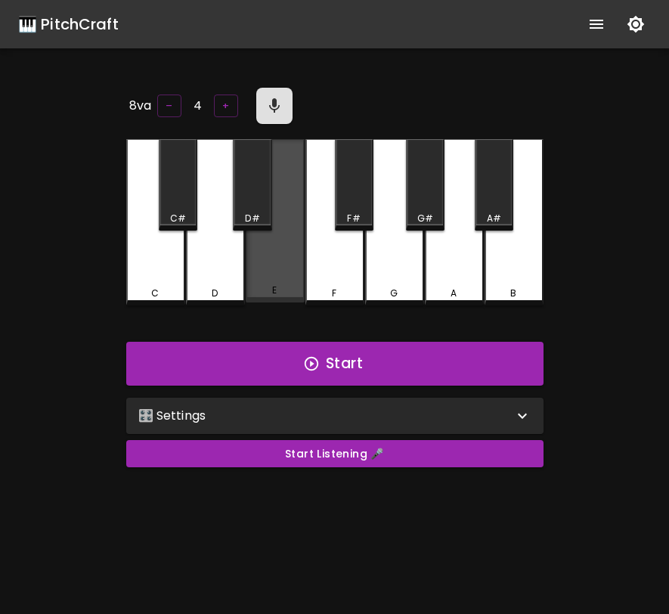
click at [287, 259] on div "E" at bounding box center [275, 220] width 59 height 163
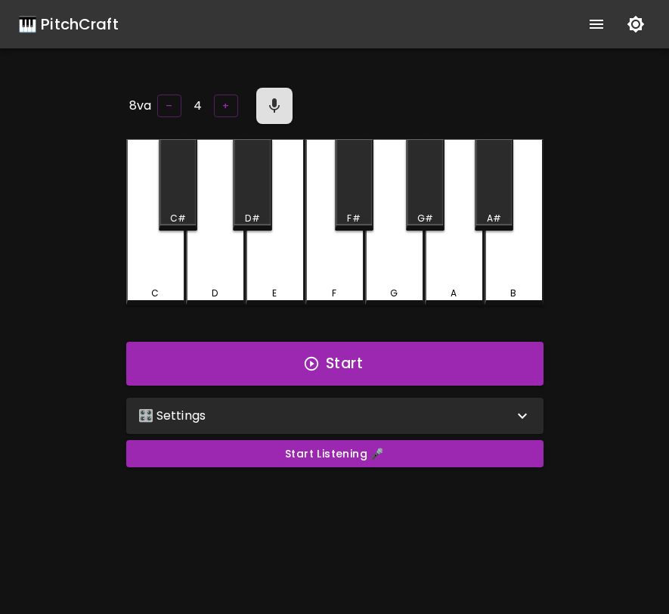
click at [287, 259] on div "E" at bounding box center [275, 222] width 59 height 166
click at [343, 355] on button "Start" at bounding box center [334, 364] width 417 height 44
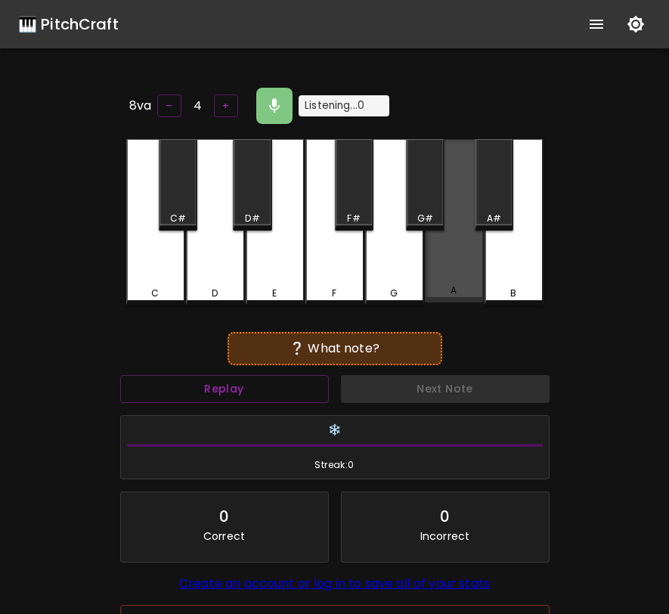
click at [450, 270] on div "A" at bounding box center [454, 220] width 59 height 163
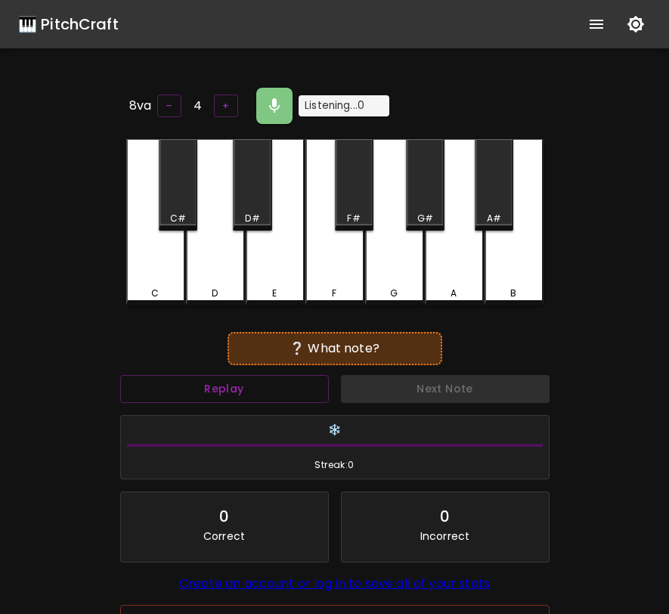
click at [450, 270] on div "A" at bounding box center [454, 222] width 59 height 166
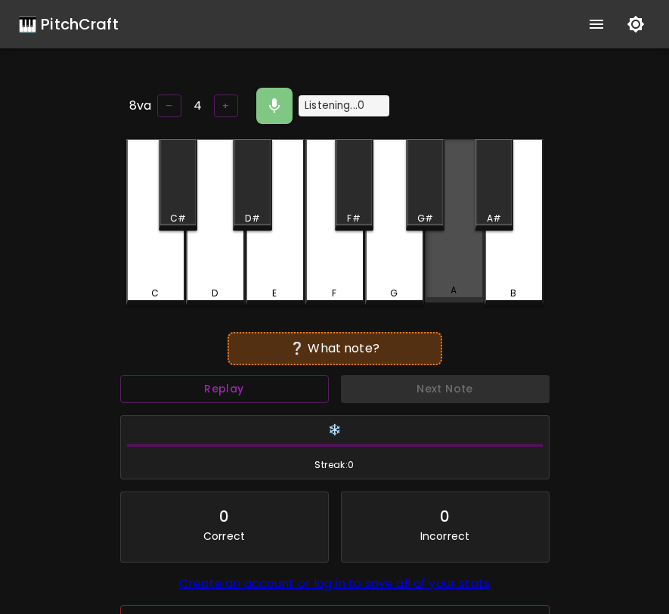
click at [450, 270] on div "A" at bounding box center [454, 220] width 59 height 163
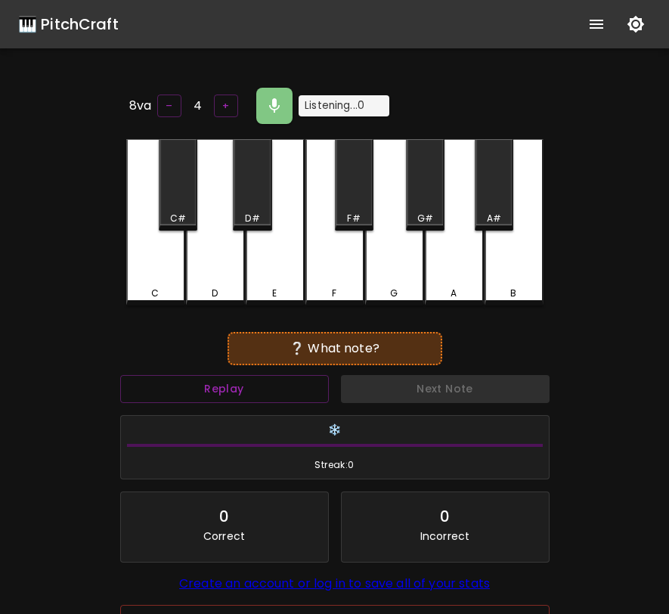
click at [450, 270] on div "A" at bounding box center [454, 222] width 59 height 166
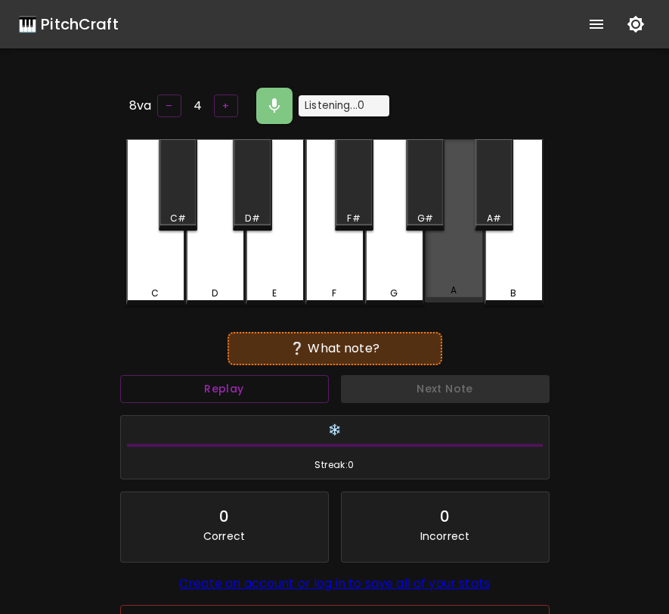
click at [450, 270] on div "A" at bounding box center [454, 220] width 59 height 163
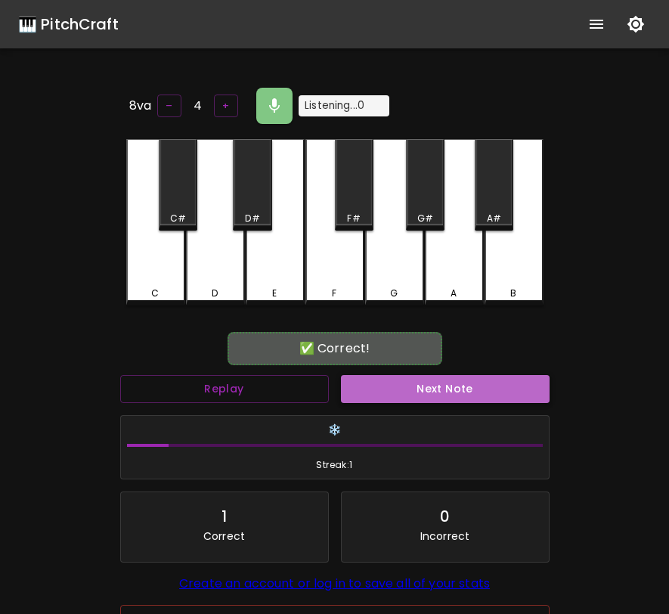
click at [492, 384] on button "Next Note" at bounding box center [445, 389] width 209 height 28
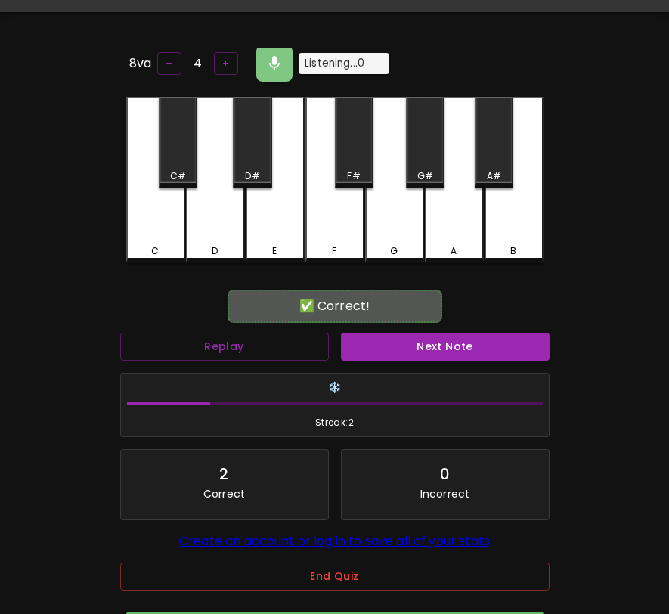
scroll to position [6, 0]
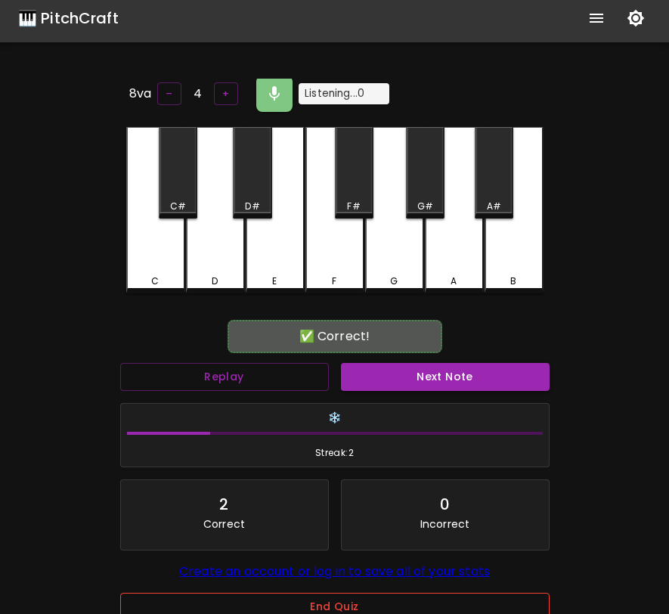
click at [371, 600] on button "End Quiz" at bounding box center [335, 607] width 430 height 28
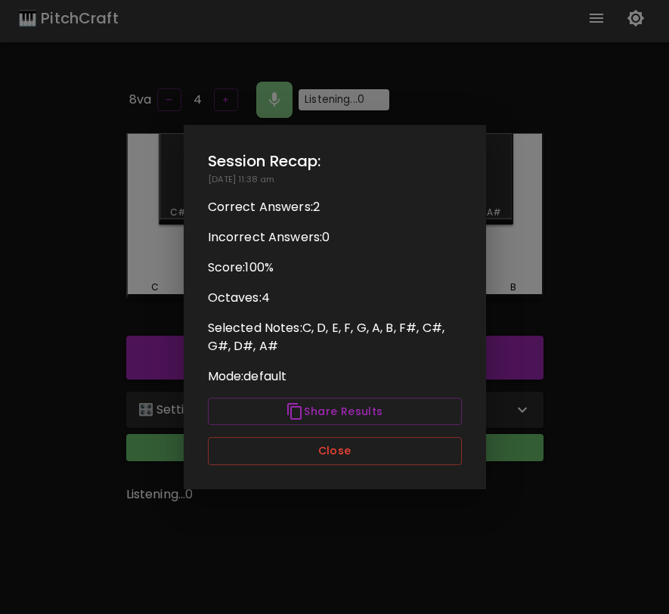
scroll to position [0, 0]
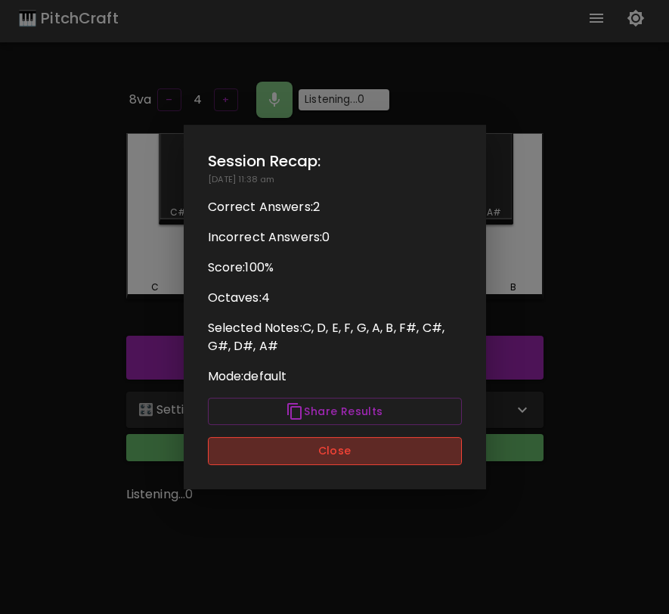
click at [354, 456] on button "Close" at bounding box center [335, 451] width 254 height 28
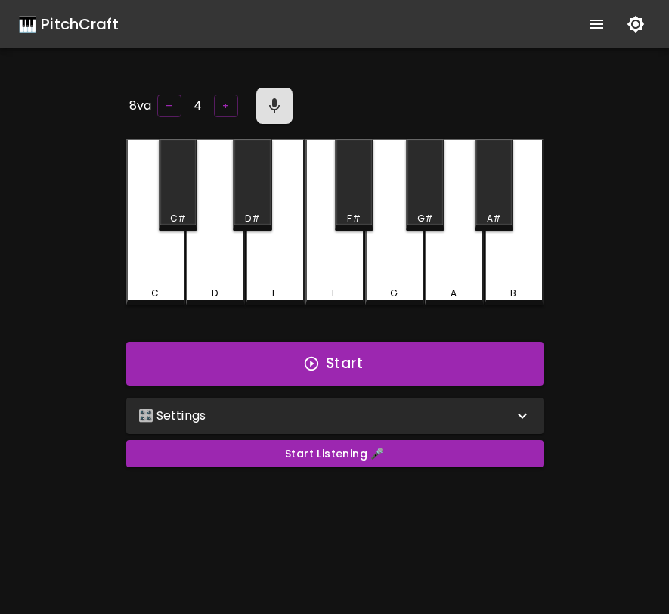
scroll to position [6, 0]
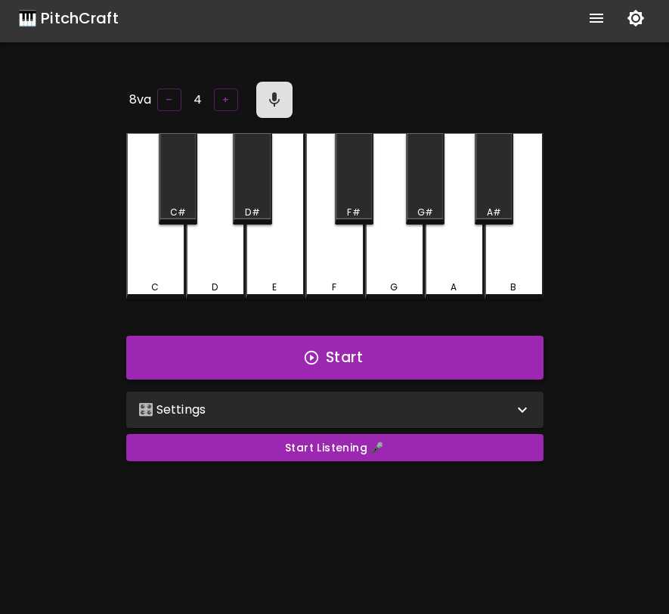
click at [317, 361] on icon "button" at bounding box center [311, 357] width 17 height 17
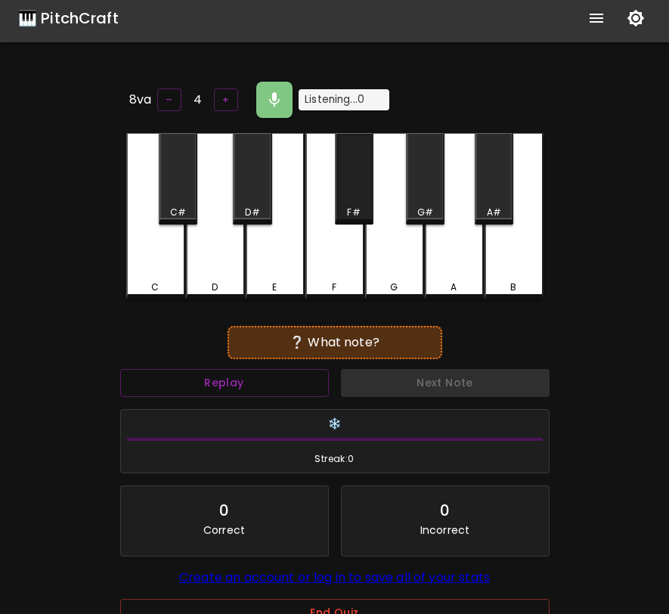
click at [351, 188] on div "F#" at bounding box center [354, 178] width 39 height 91
click at [350, 200] on div "F#" at bounding box center [354, 178] width 39 height 91
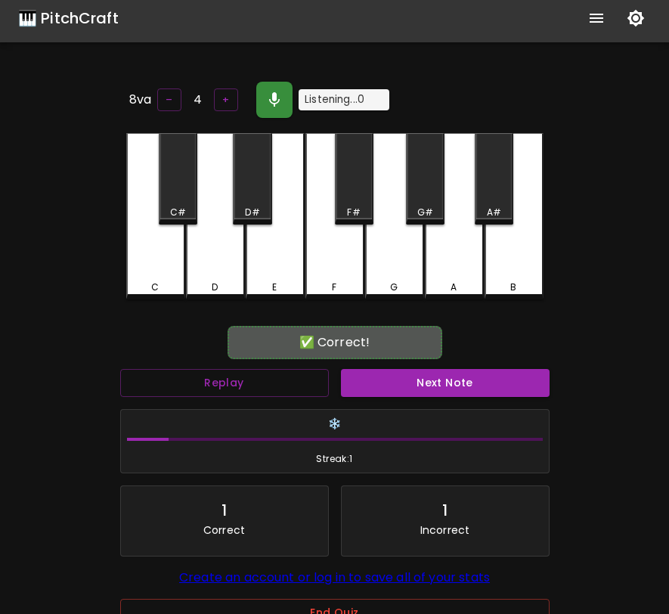
click at [271, 92] on icon "button" at bounding box center [274, 99] width 11 height 14
click at [388, 382] on button "Next Note" at bounding box center [445, 383] width 209 height 28
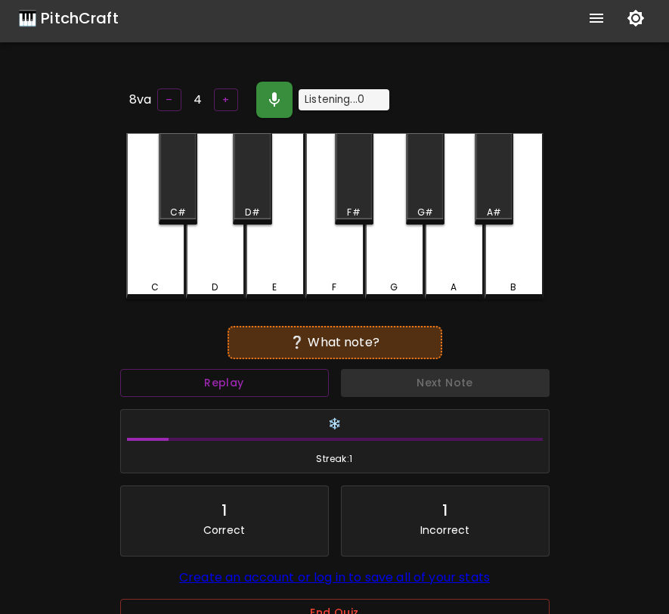
click at [269, 101] on icon "button" at bounding box center [274, 100] width 18 height 18
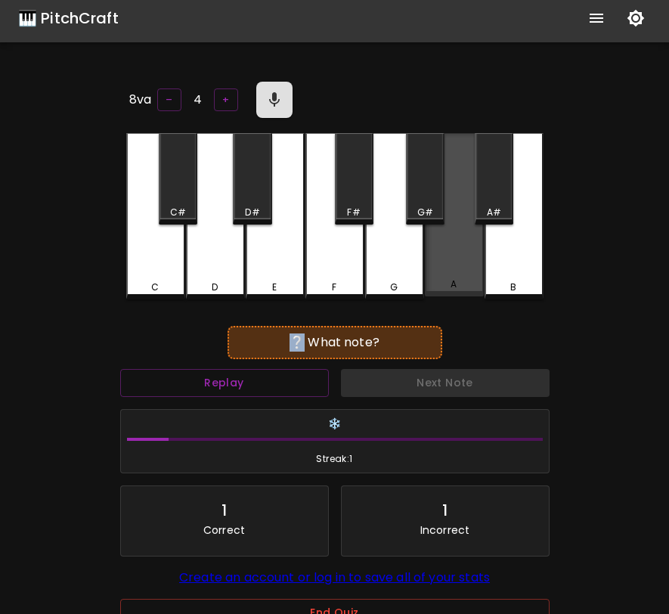
click at [453, 238] on div "A" at bounding box center [454, 214] width 59 height 163
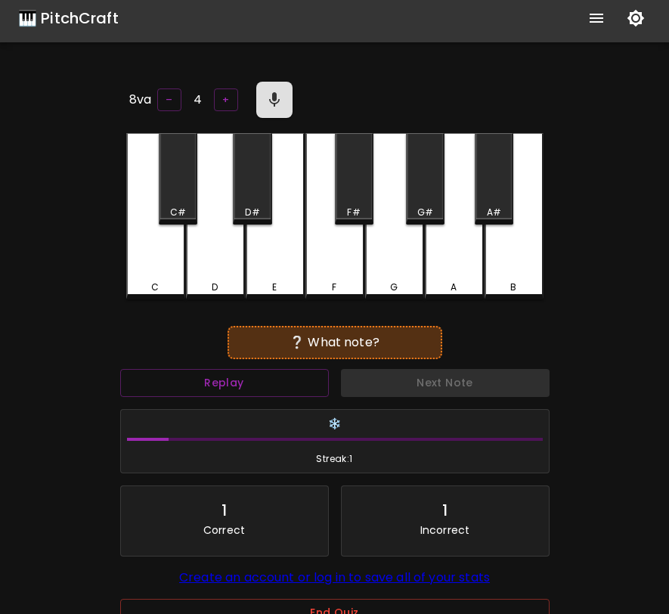
click at [453, 238] on div "A" at bounding box center [454, 216] width 59 height 166
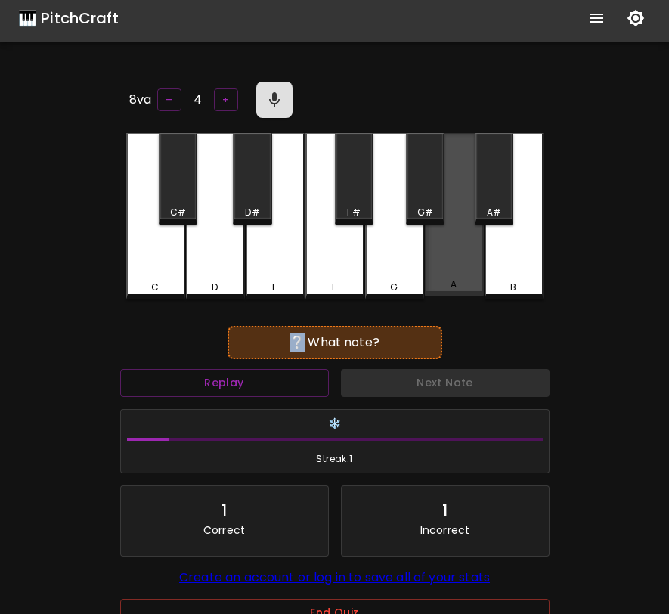
click at [453, 238] on div "A" at bounding box center [454, 214] width 59 height 163
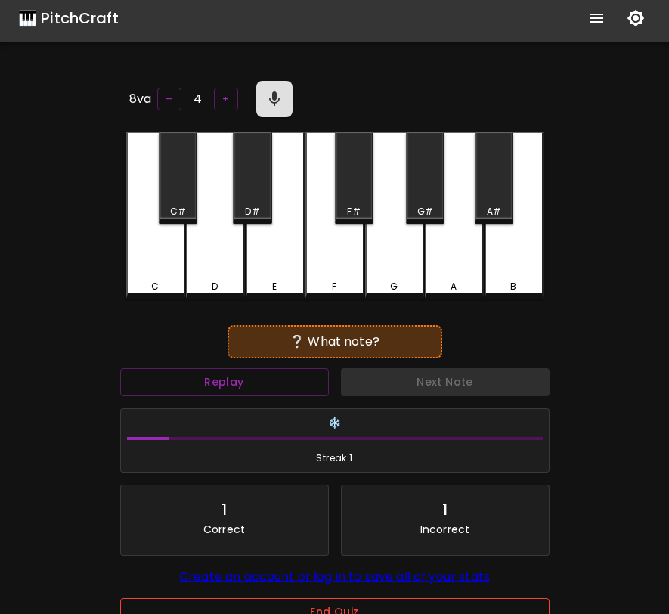
click at [371, 608] on button "End Quiz" at bounding box center [335, 612] width 430 height 28
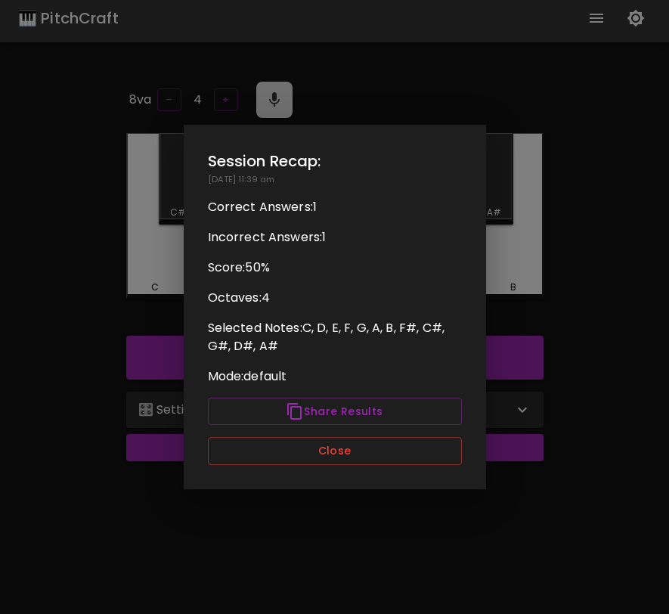
scroll to position [0, 0]
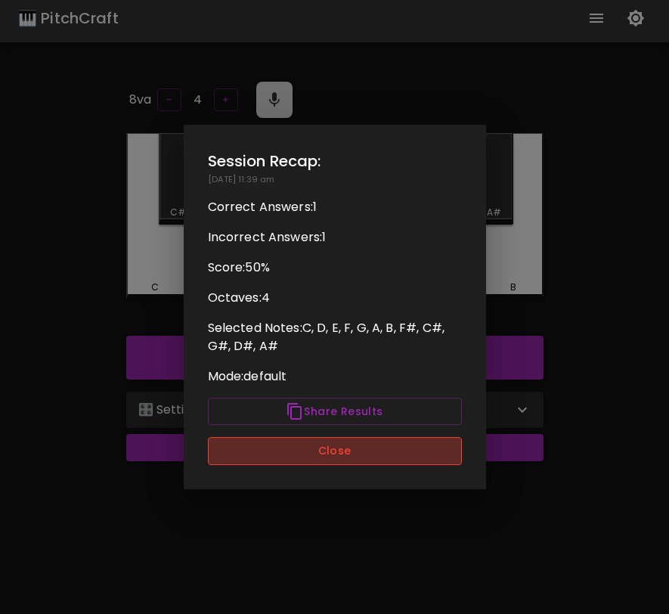
click at [392, 457] on button "Close" at bounding box center [335, 451] width 254 height 28
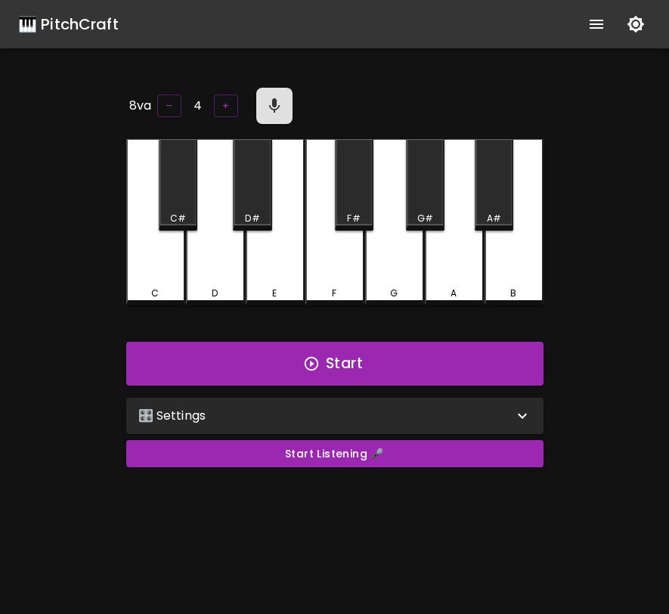
scroll to position [6, 0]
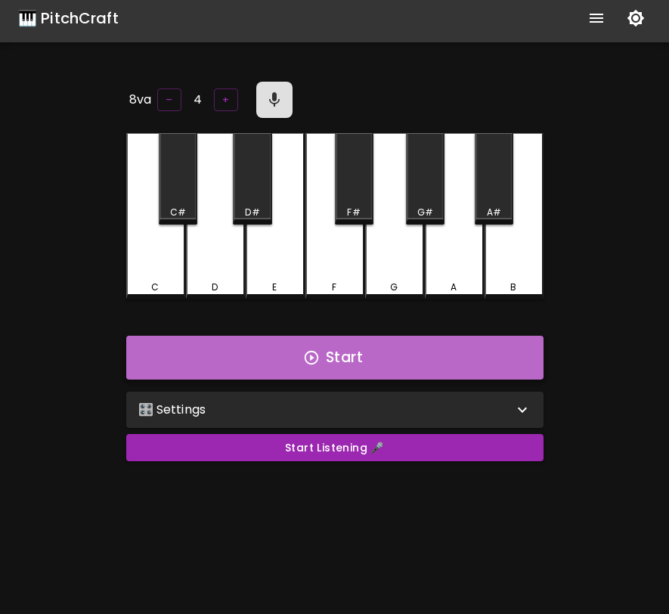
click at [312, 354] on icon "button" at bounding box center [311, 358] width 14 height 14
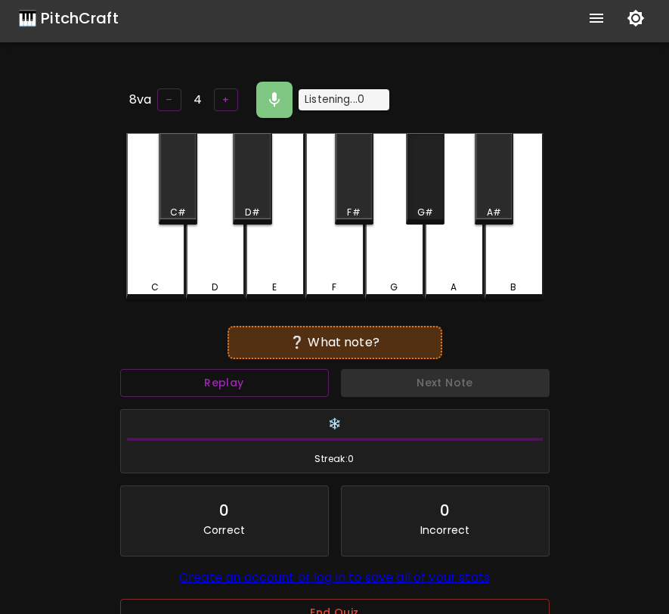
click at [419, 197] on div "G#" at bounding box center [425, 178] width 39 height 91
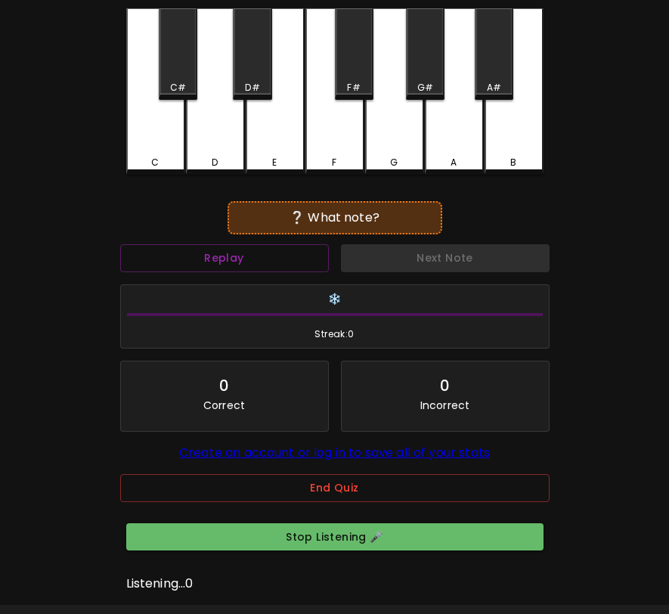
scroll to position [91, 0]
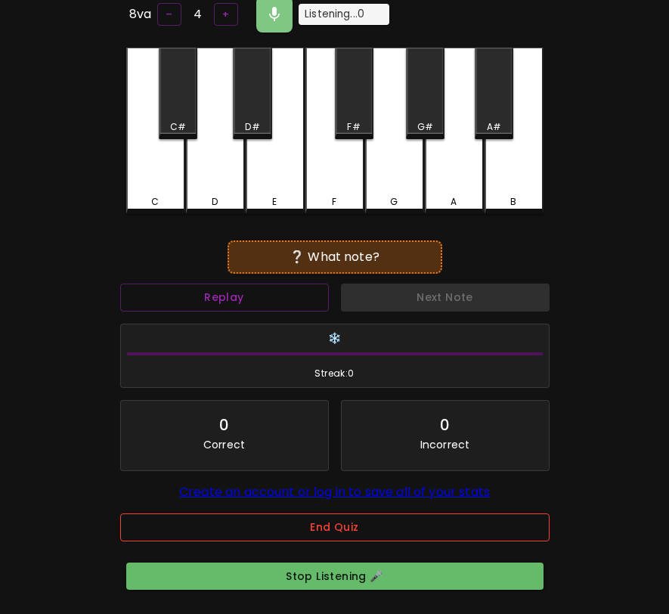
click at [437, 527] on button "End Quiz" at bounding box center [335, 527] width 430 height 28
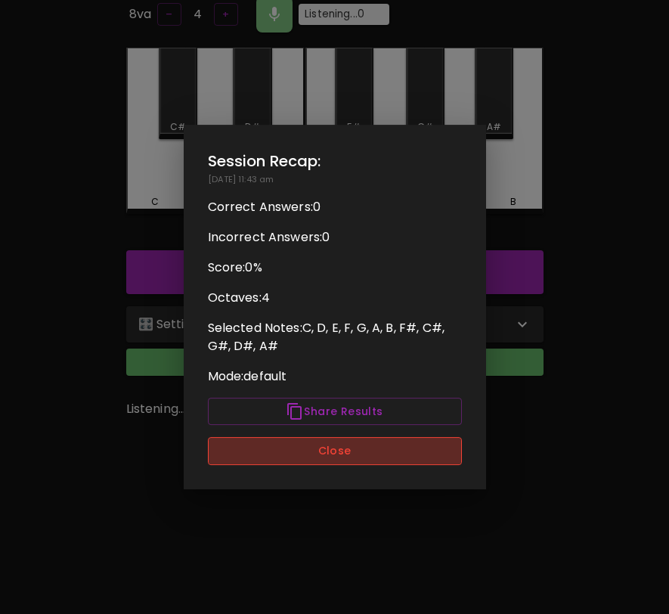
click at [398, 458] on button "Close" at bounding box center [335, 451] width 254 height 28
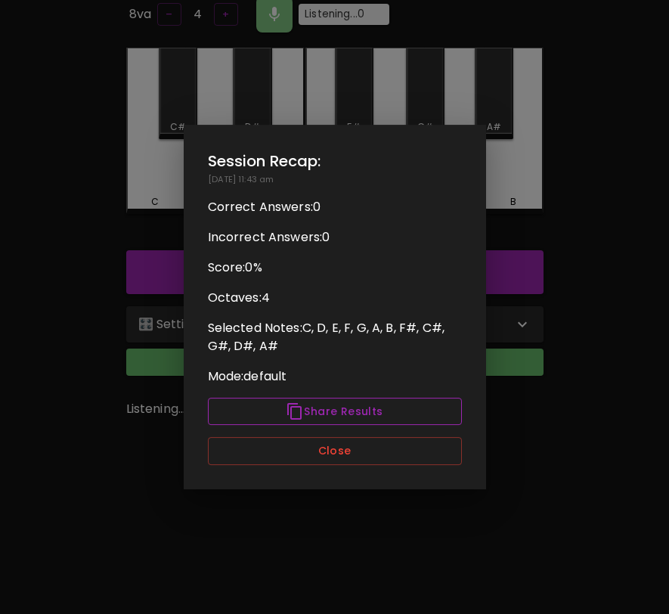
click at [399, 416] on button "Share Results" at bounding box center [335, 412] width 254 height 28
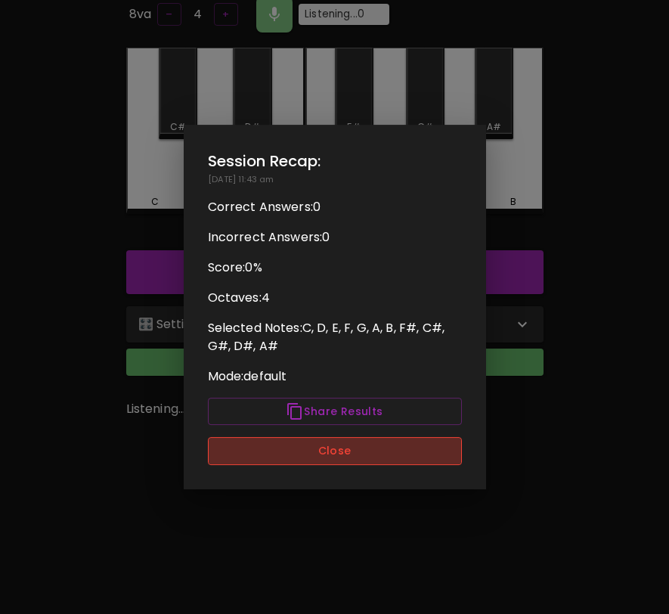
click at [358, 444] on button "Close" at bounding box center [335, 451] width 254 height 28
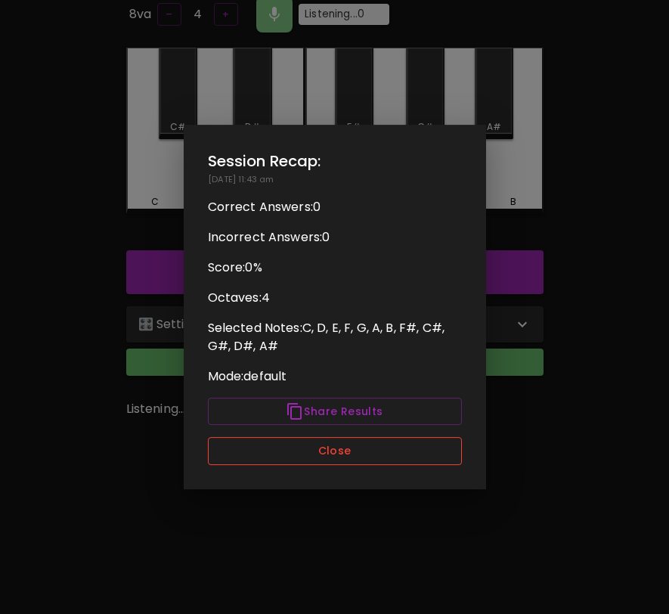
click at [358, 444] on button "Close" at bounding box center [335, 451] width 254 height 28
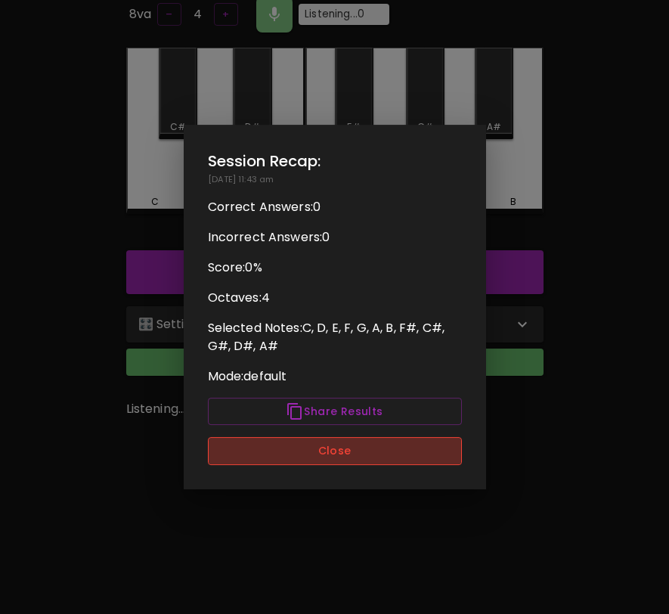
click at [358, 444] on button "Close" at bounding box center [335, 451] width 254 height 28
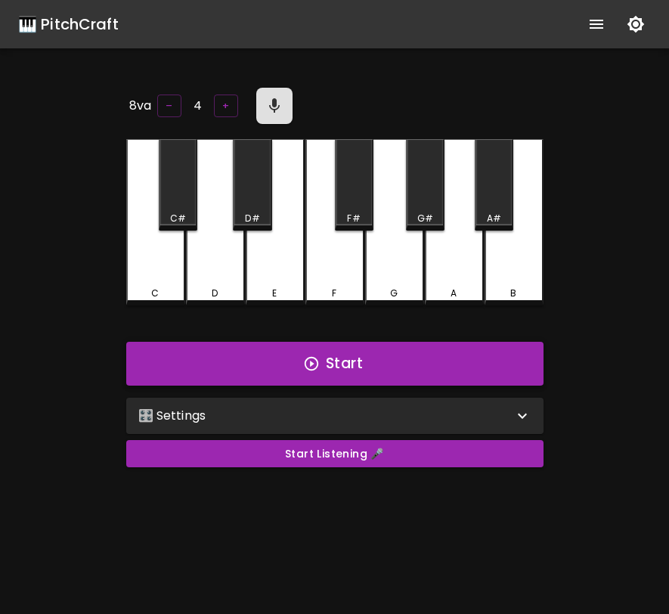
click at [454, 357] on button "Start" at bounding box center [334, 364] width 417 height 44
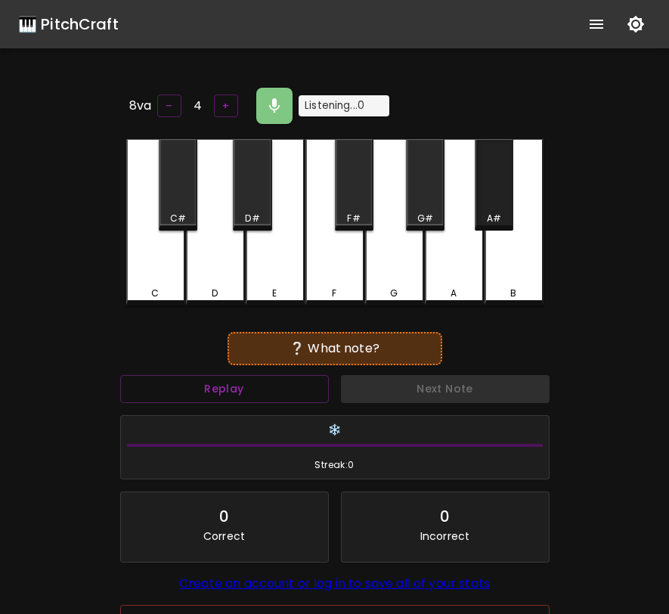
click at [495, 178] on div "A#" at bounding box center [494, 184] width 39 height 91
click at [463, 249] on div "A" at bounding box center [454, 222] width 59 height 166
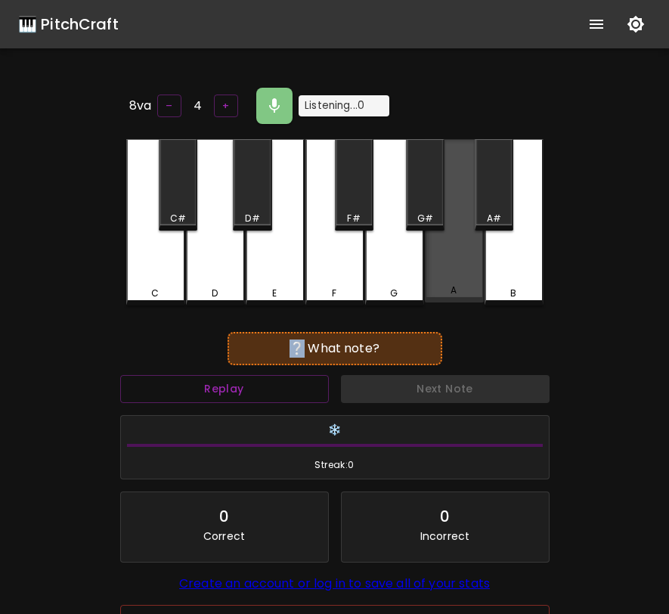
click at [463, 249] on div "A" at bounding box center [454, 220] width 59 height 163
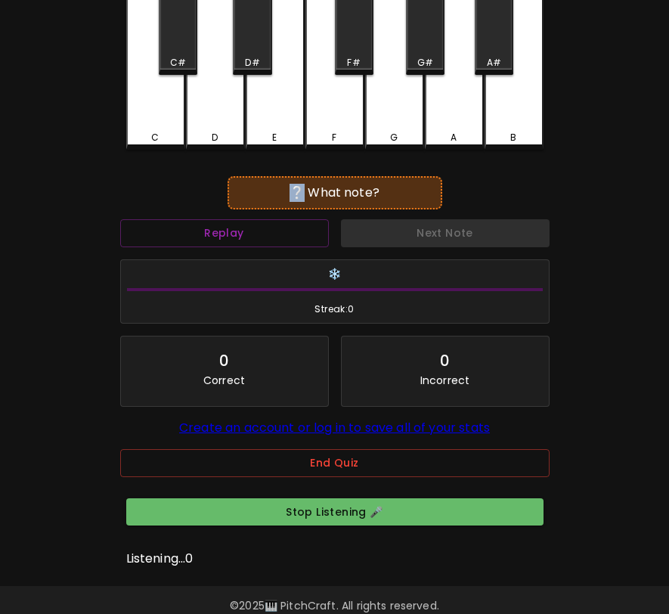
scroll to position [163, 0]
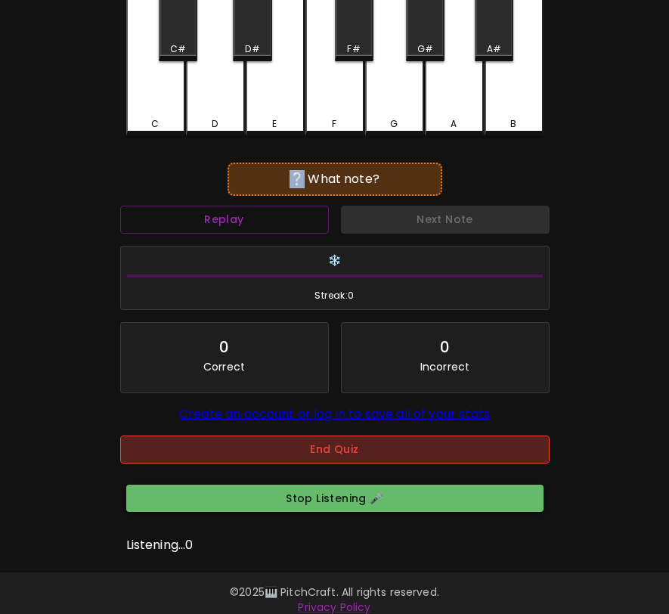
click at [439, 454] on button "End Quiz" at bounding box center [335, 450] width 430 height 28
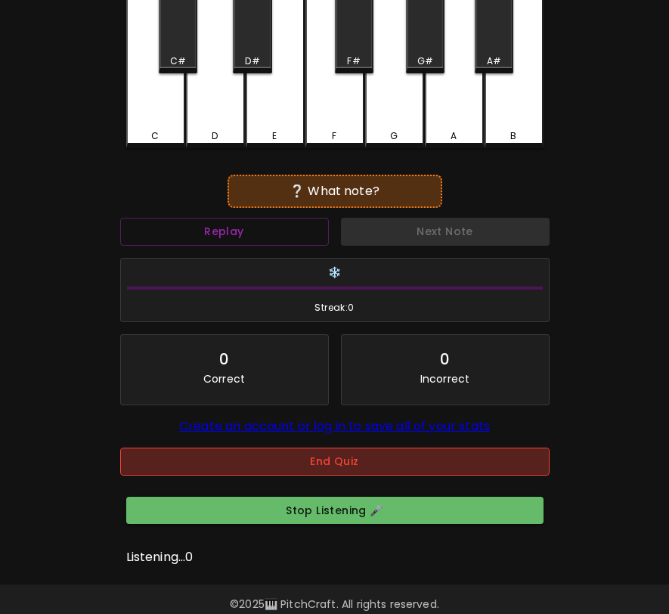
scroll to position [0, 0]
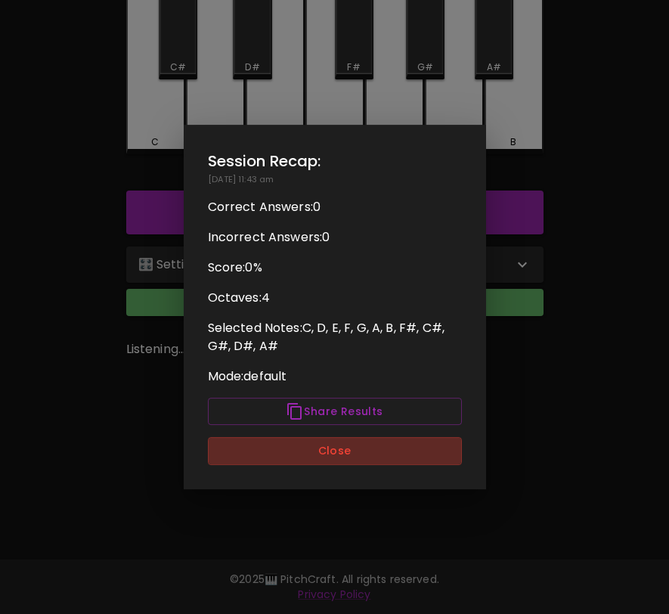
click at [439, 454] on button "Close" at bounding box center [335, 451] width 254 height 28
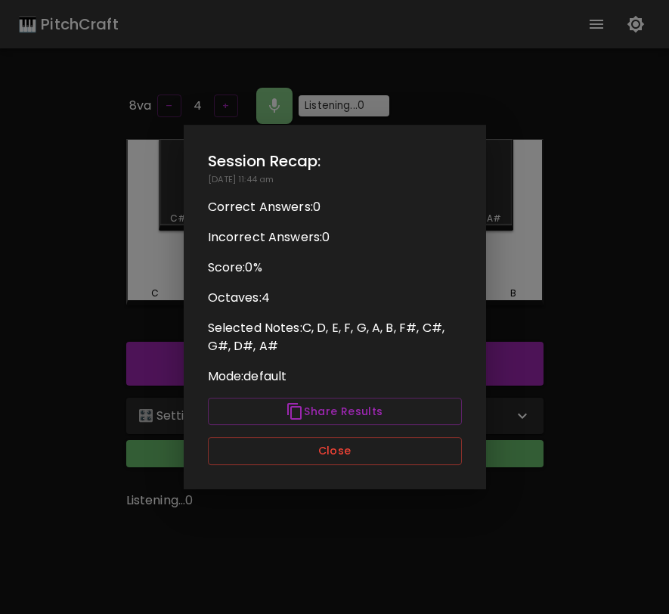
click at [281, 105] on div at bounding box center [334, 307] width 669 height 614
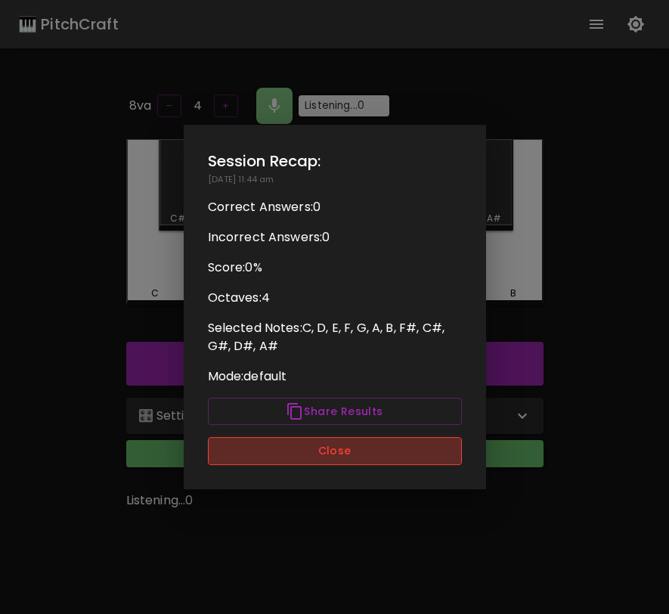
click at [298, 448] on button "Close" at bounding box center [335, 451] width 254 height 28
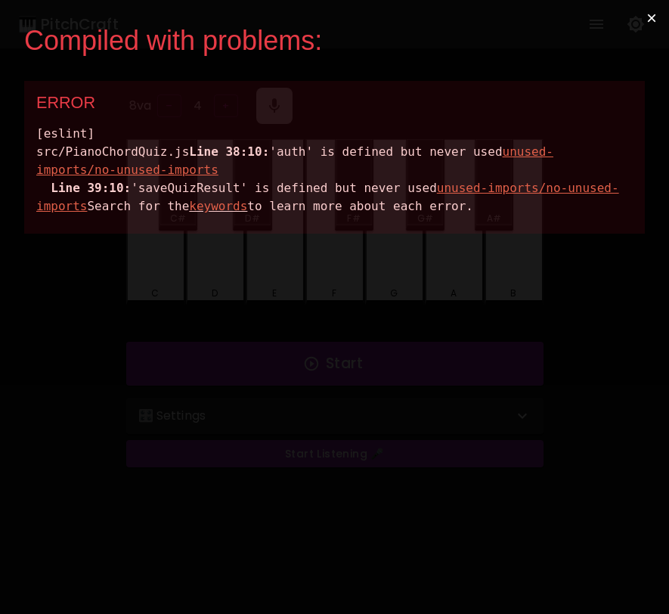
drag, startPoint x: 455, startPoint y: 253, endPoint x: 37, endPoint y: 152, distance: 430.3
click at [37, 152] on div "[eslint] src/PianoChordQuiz.js Line 38:10: 'auth' is defined but never used unu…" at bounding box center [334, 170] width 597 height 91
copy div "src/PianoChordQuiz.js Line 38:10: 'auth' is defined but never used unused-impor…"
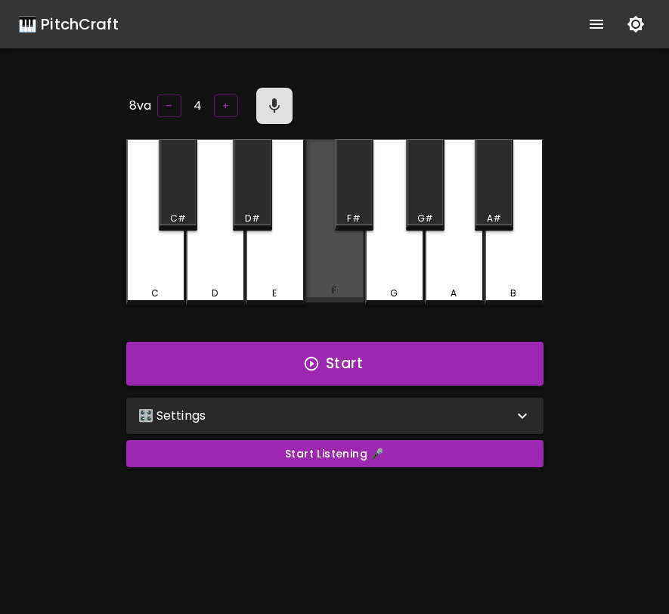
click at [356, 282] on div "F" at bounding box center [334, 220] width 59 height 163
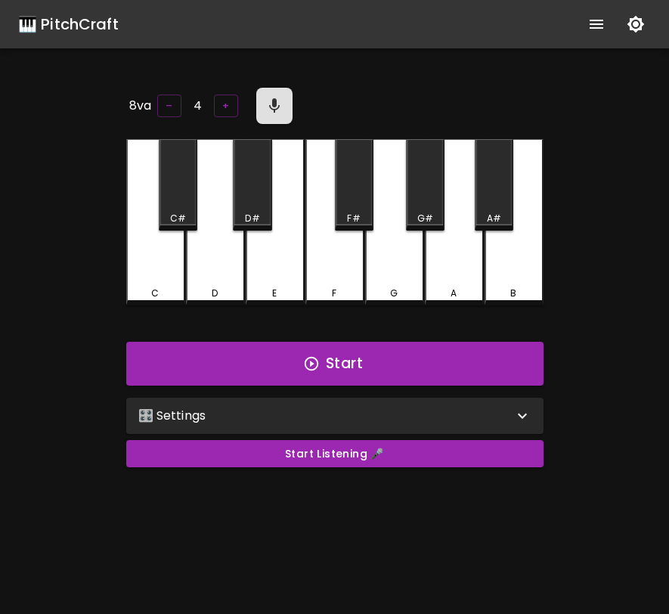
click at [402, 281] on div "G" at bounding box center [394, 222] width 59 height 166
click at [387, 359] on button "Start" at bounding box center [334, 364] width 417 height 44
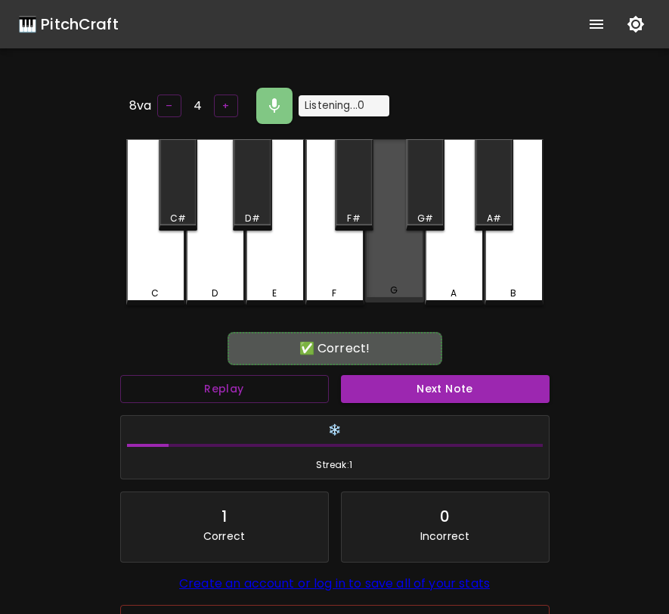
click at [382, 271] on div "G" at bounding box center [394, 220] width 59 height 163
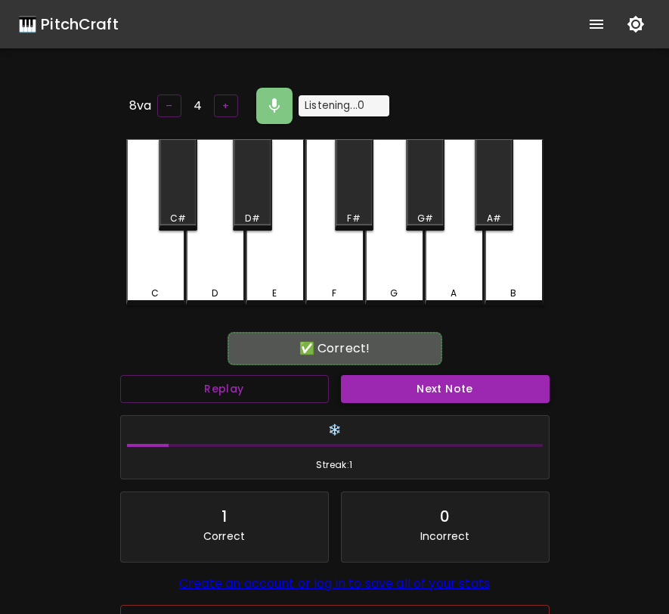
click at [402, 389] on button "Next Note" at bounding box center [445, 389] width 209 height 28
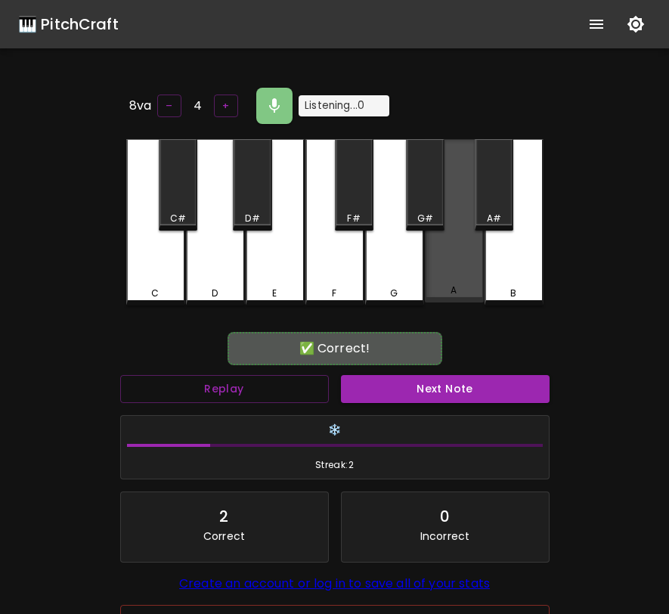
click at [457, 240] on div "A" at bounding box center [454, 220] width 59 height 163
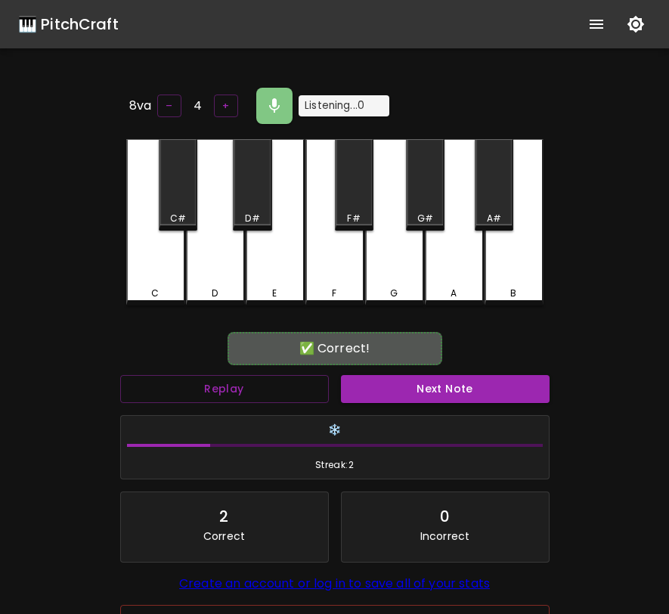
click at [414, 381] on button "Next Note" at bounding box center [445, 389] width 209 height 28
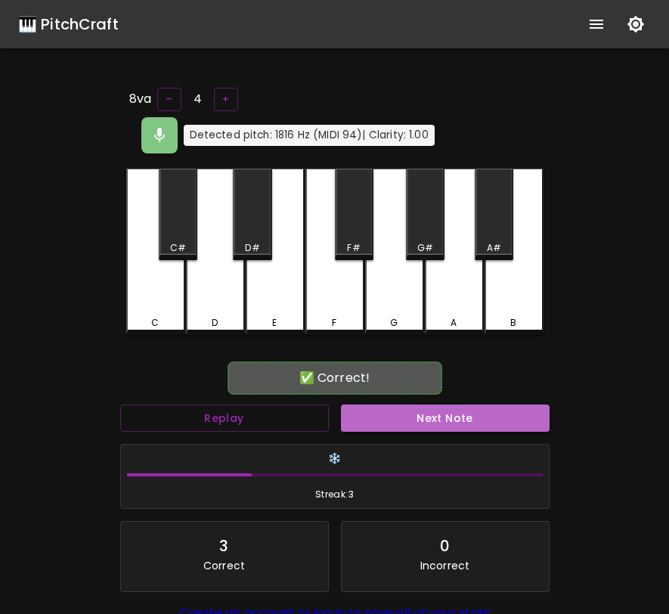
click at [414, 405] on button "Next Note" at bounding box center [445, 419] width 209 height 28
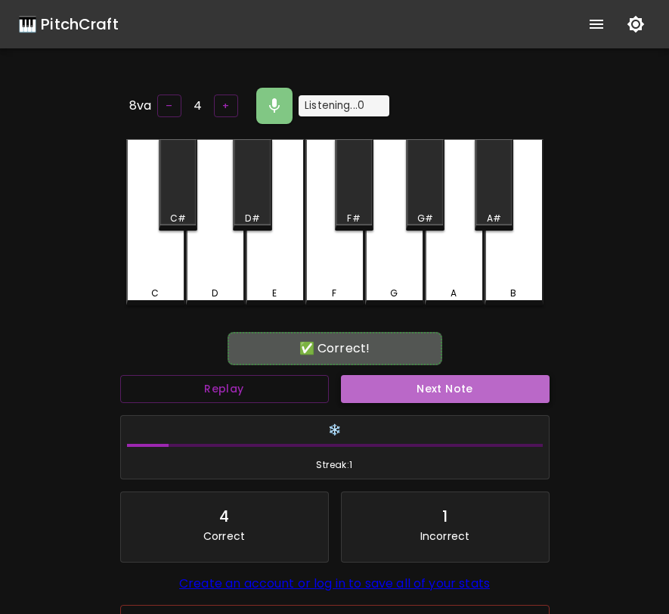
click at [402, 388] on button "Next Note" at bounding box center [445, 389] width 209 height 28
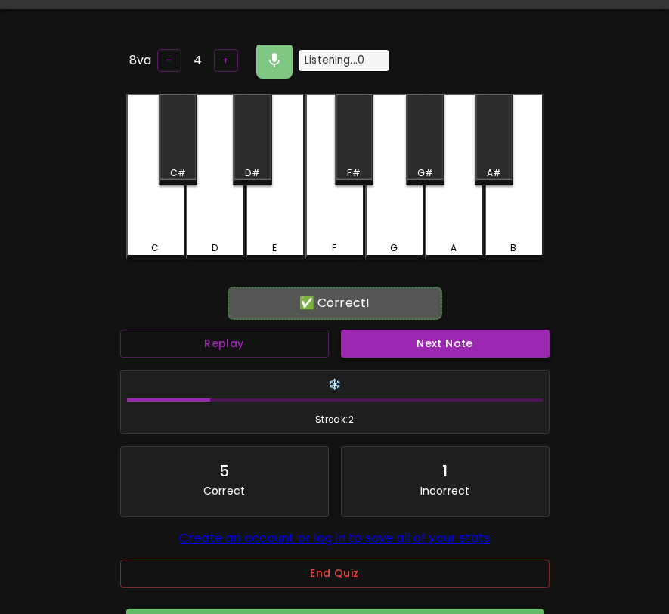
scroll to position [185, 0]
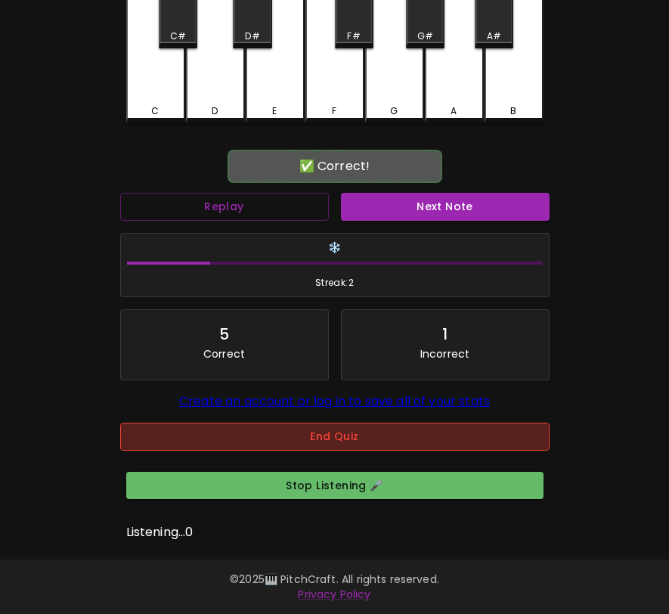
click at [458, 428] on button "End Quiz" at bounding box center [335, 437] width 430 height 28
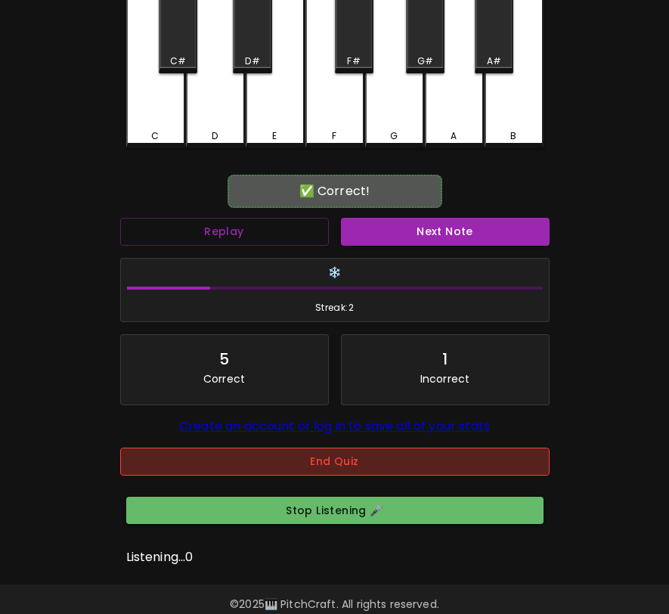
scroll to position [0, 0]
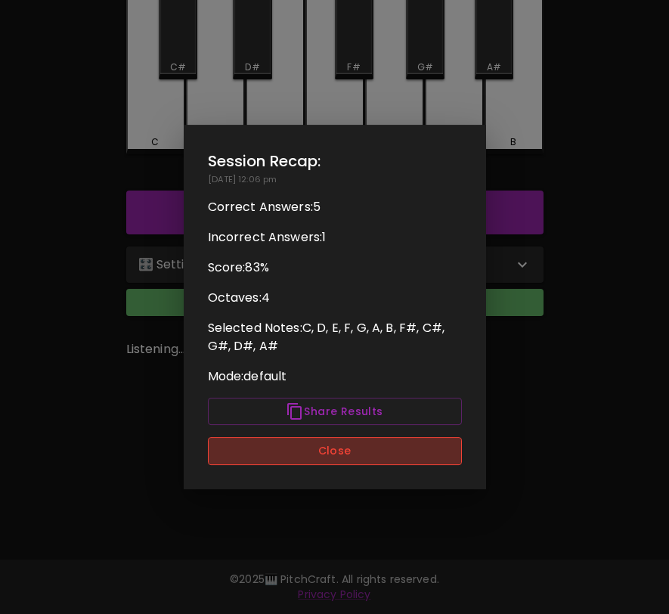
click at [420, 454] on button "Close" at bounding box center [335, 451] width 254 height 28
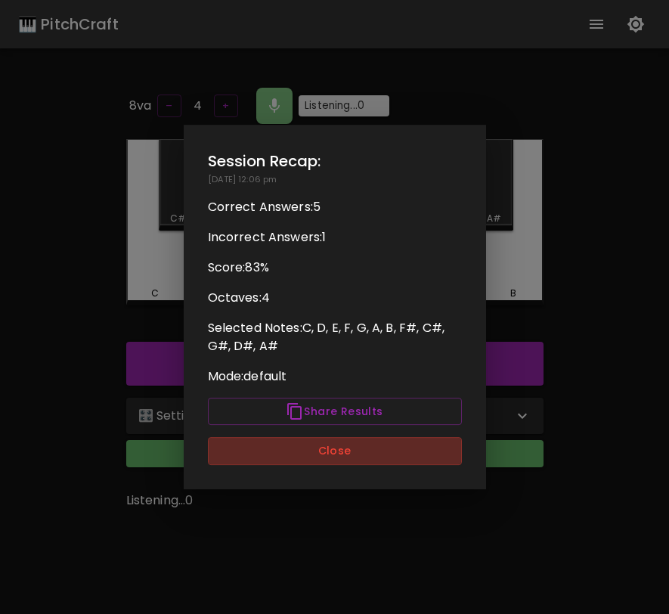
click at [420, 454] on button "Close" at bounding box center [335, 451] width 254 height 28
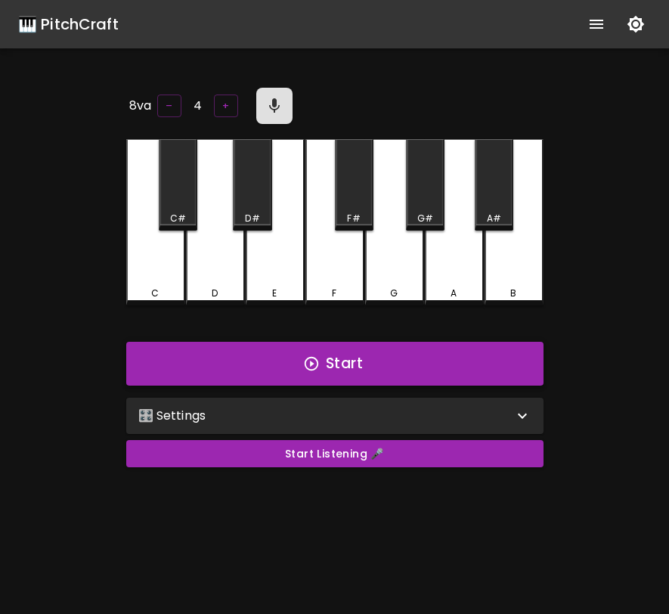
click at [407, 355] on button "Start" at bounding box center [334, 364] width 417 height 44
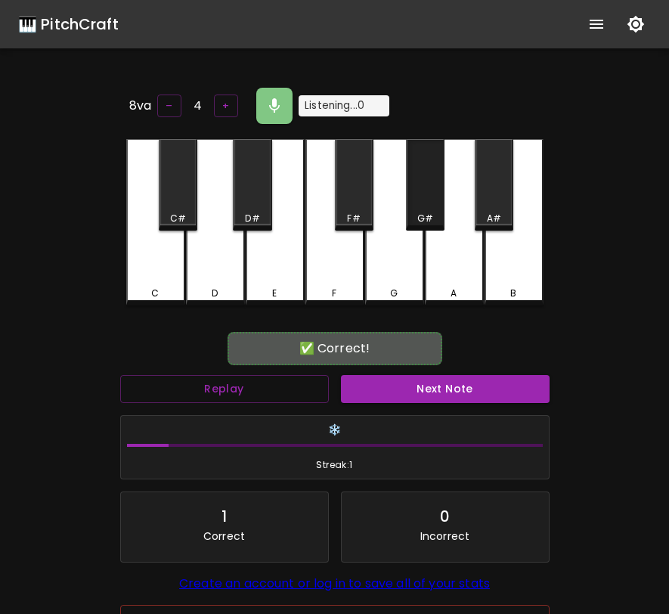
click at [425, 205] on div "G#" at bounding box center [425, 184] width 39 height 91
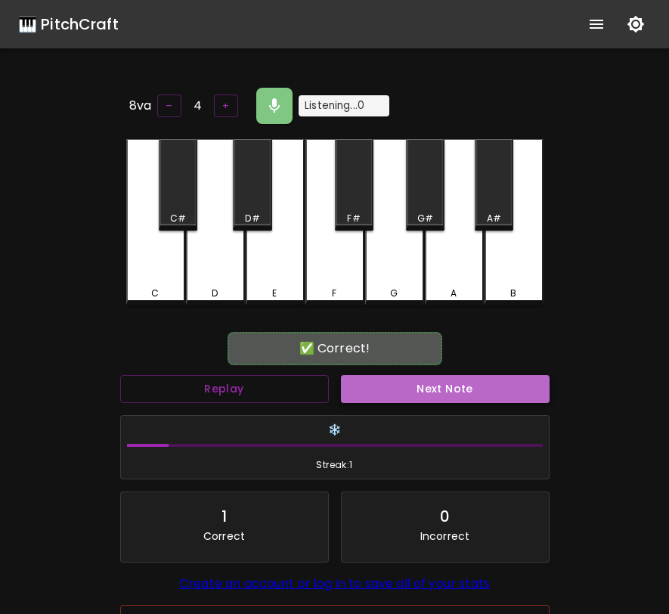
click at [417, 388] on button "Next Note" at bounding box center [445, 389] width 209 height 28
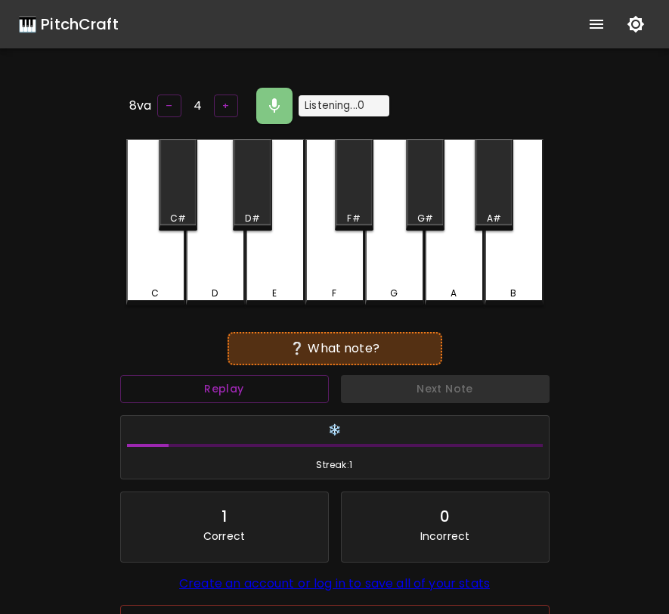
click at [356, 194] on div "F#" at bounding box center [354, 184] width 39 height 91
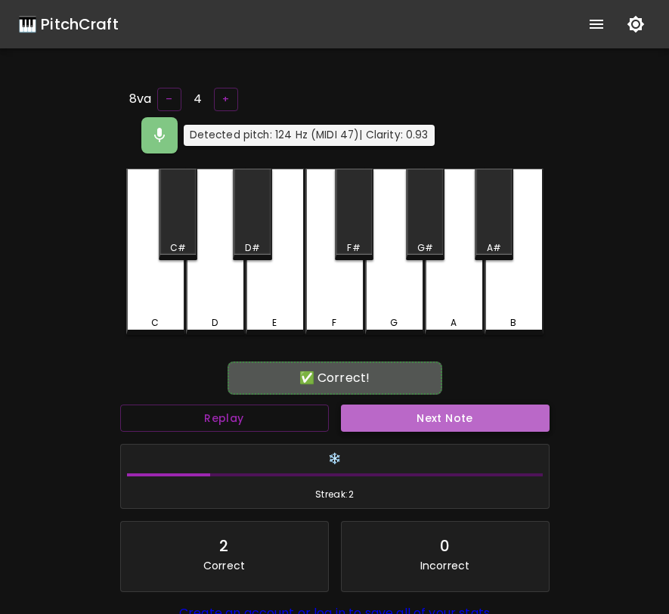
click at [408, 405] on button "Next Note" at bounding box center [445, 419] width 209 height 28
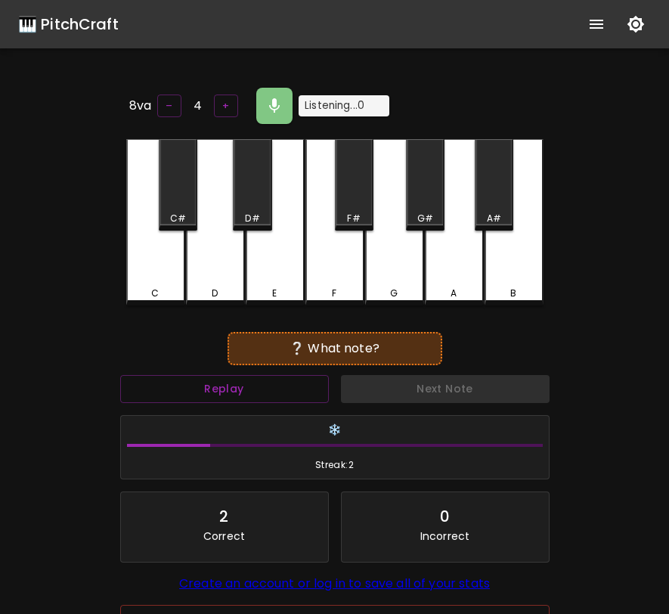
click at [234, 282] on div "D" at bounding box center [215, 222] width 59 height 166
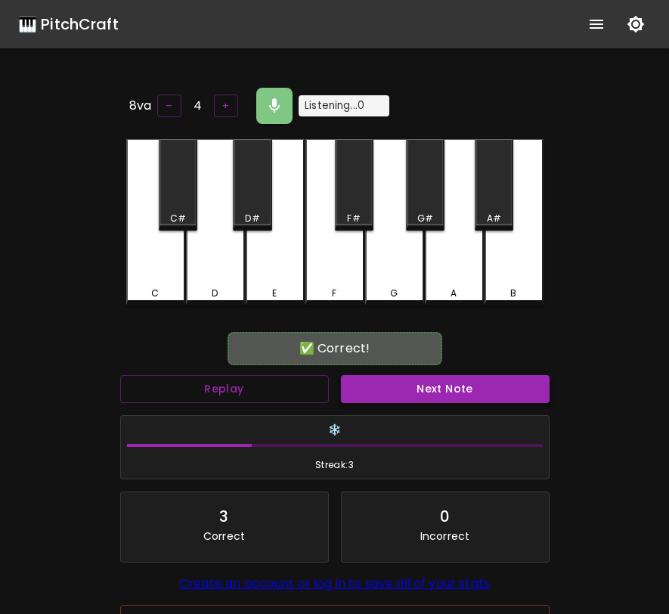
click at [485, 386] on button "Next Note" at bounding box center [445, 389] width 209 height 28
click at [496, 207] on div "A#" at bounding box center [494, 184] width 39 height 91
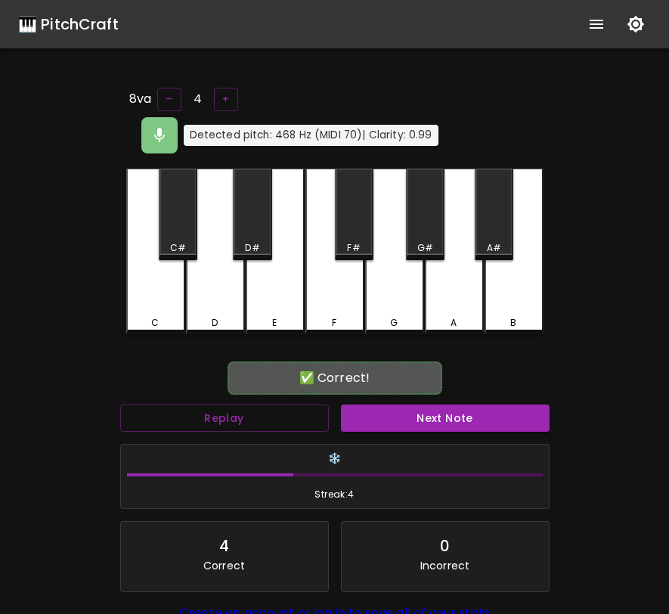
scroll to position [6, 0]
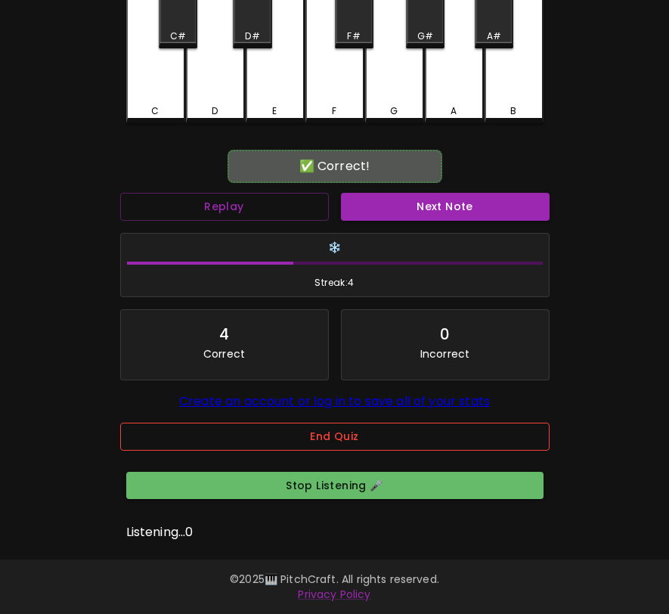
click at [454, 444] on button "End Quiz" at bounding box center [335, 437] width 430 height 28
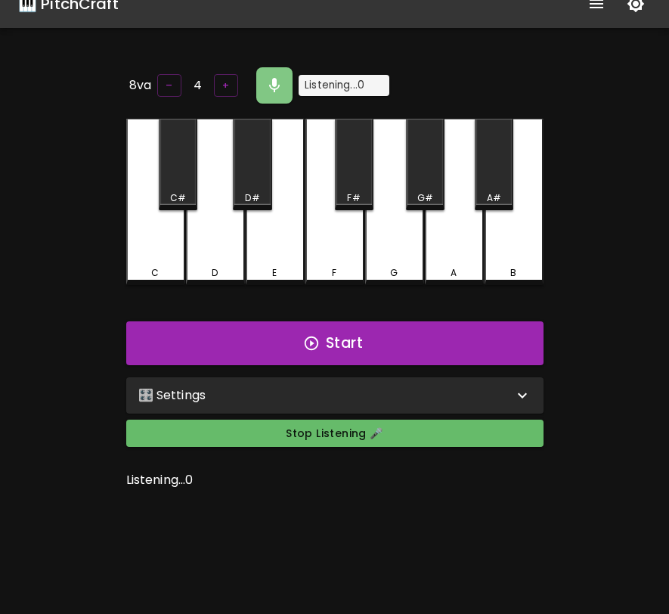
scroll to position [0, 0]
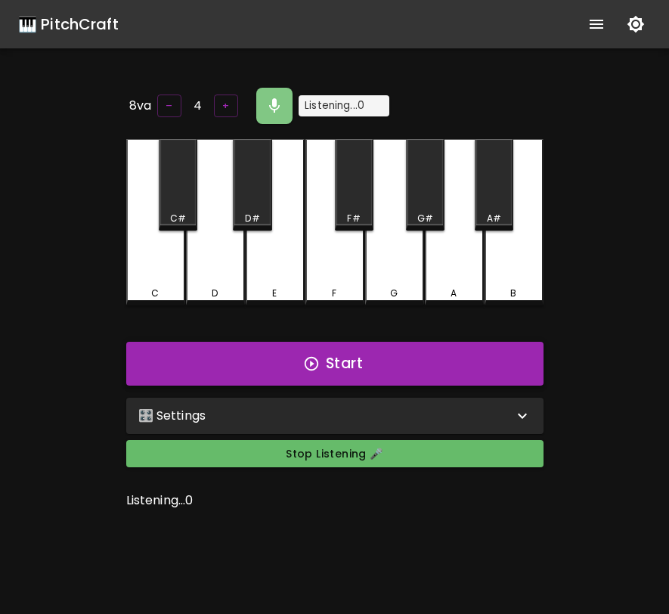
click at [425, 368] on button "Start" at bounding box center [334, 364] width 417 height 44
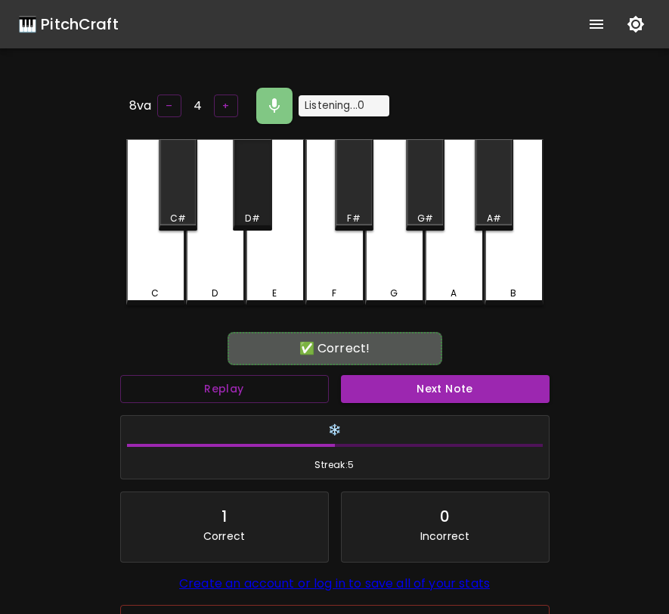
click at [252, 207] on div "D#" at bounding box center [252, 184] width 39 height 91
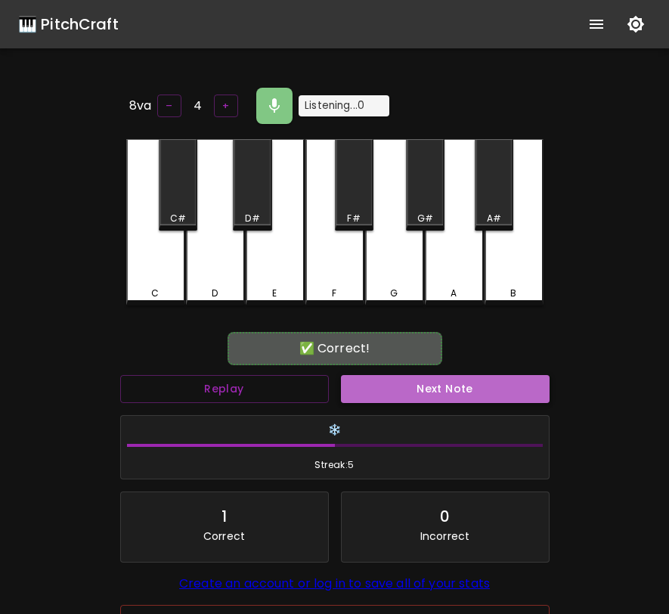
click at [386, 377] on button "Next Note" at bounding box center [445, 389] width 209 height 28
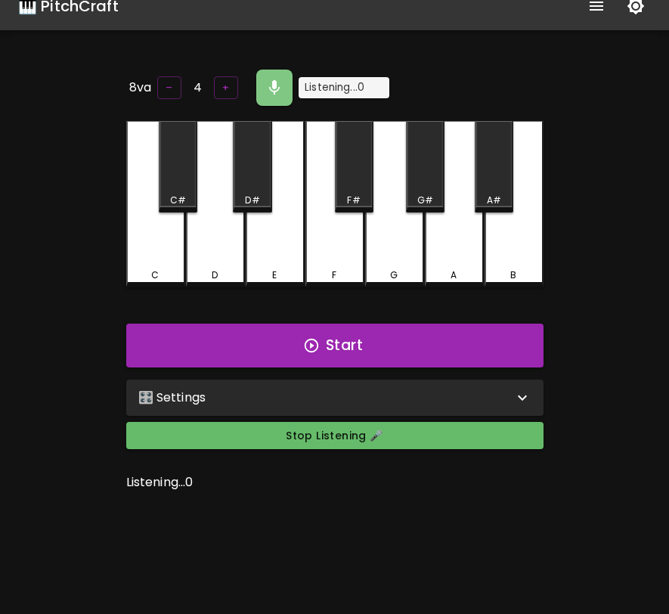
scroll to position [14, 0]
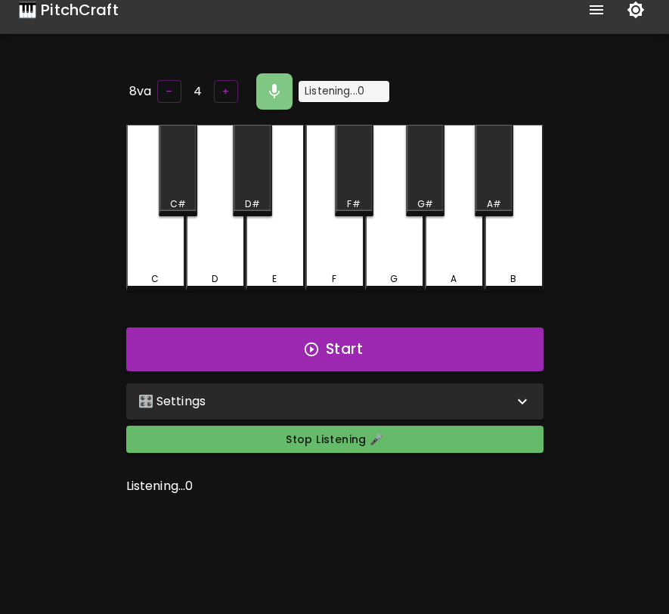
click at [427, 185] on div "G#" at bounding box center [425, 170] width 39 height 91
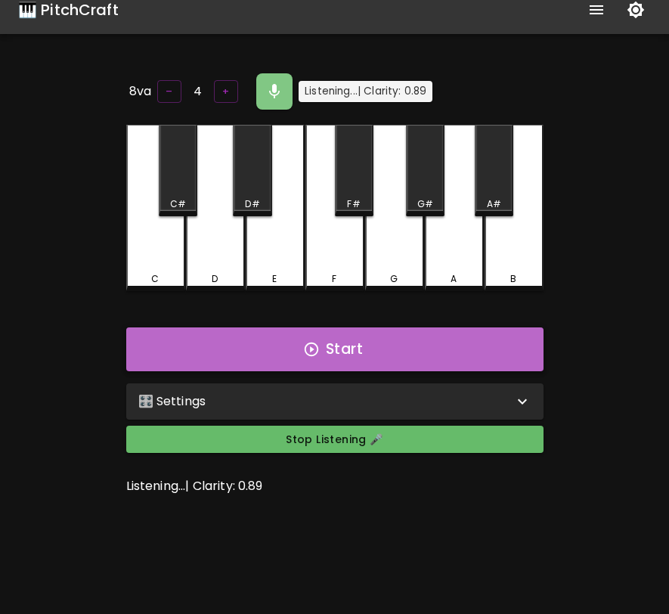
click at [377, 339] on button "Start" at bounding box center [334, 349] width 417 height 44
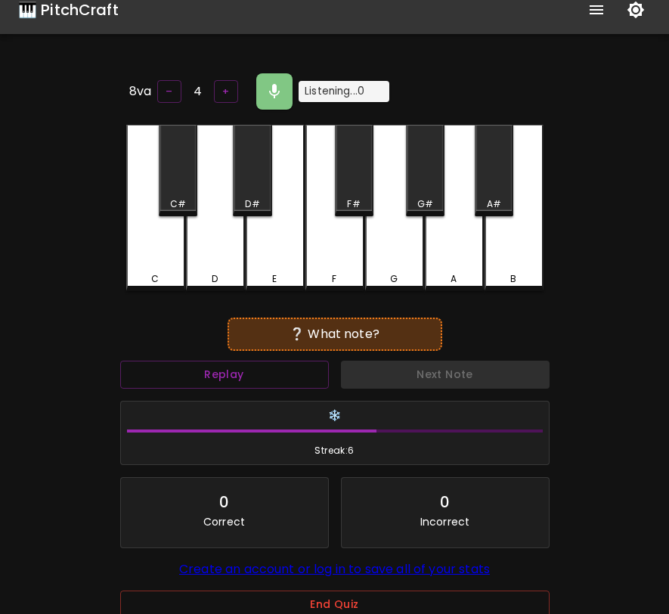
click at [364, 182] on div "F#" at bounding box center [354, 170] width 39 height 91
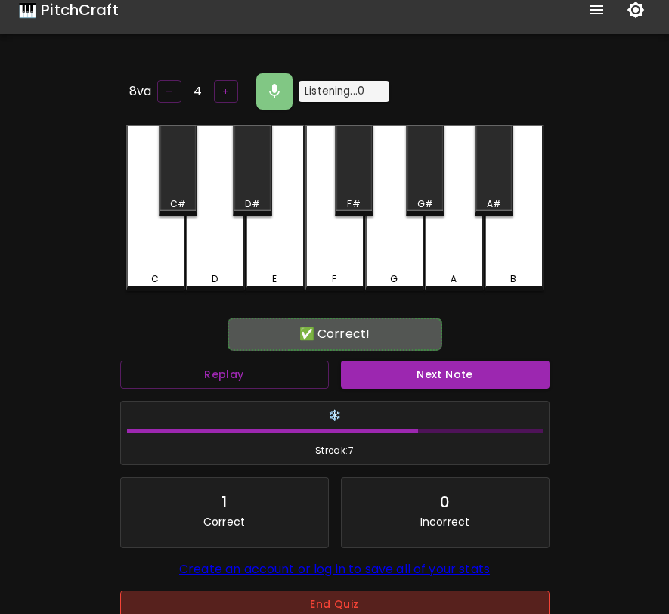
click at [436, 604] on button "End Quiz" at bounding box center [335, 605] width 430 height 28
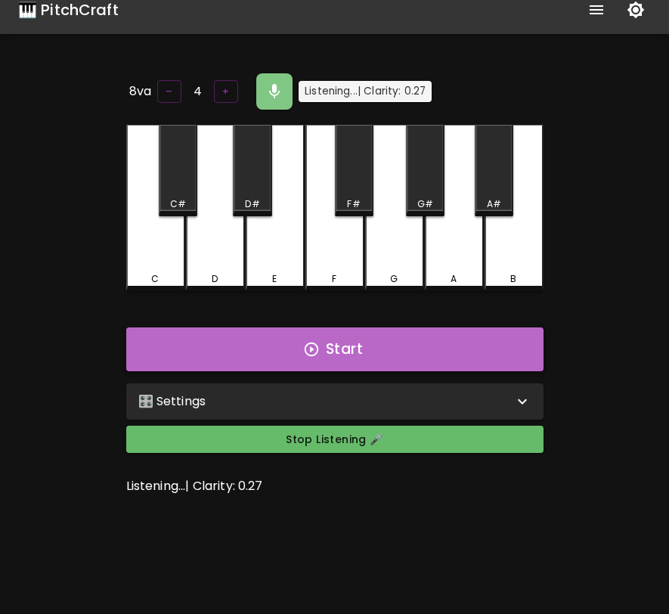
click at [485, 343] on button "Start" at bounding box center [334, 349] width 417 height 44
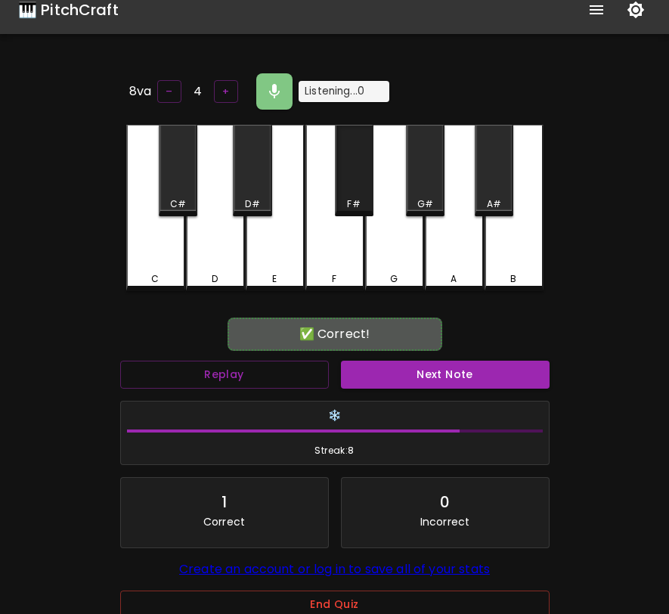
click at [359, 192] on div "F#" at bounding box center [354, 170] width 39 height 91
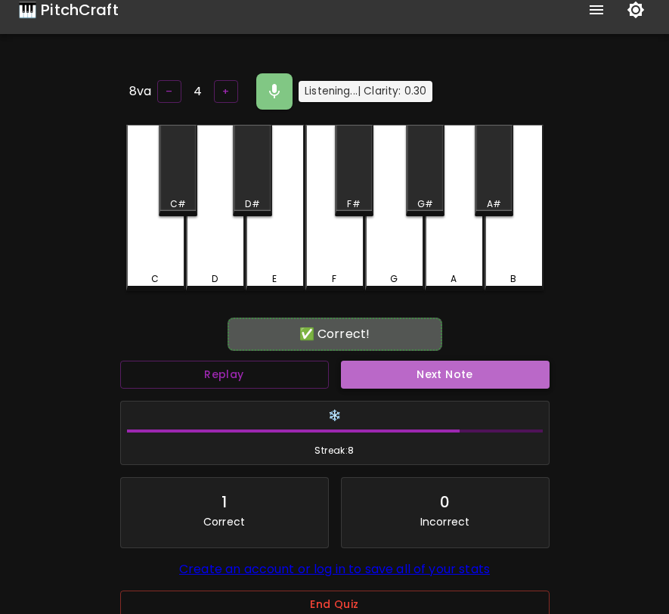
click at [428, 368] on button "Next Note" at bounding box center [445, 375] width 209 height 28
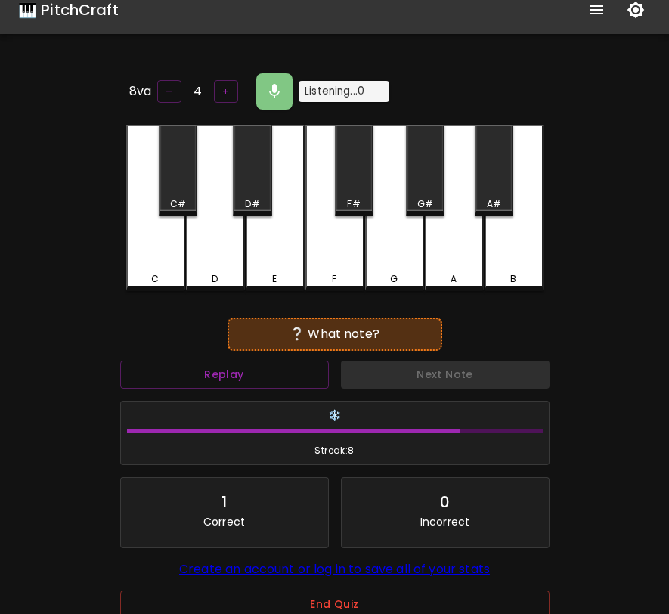
click at [166, 240] on div "C" at bounding box center [155, 208] width 59 height 166
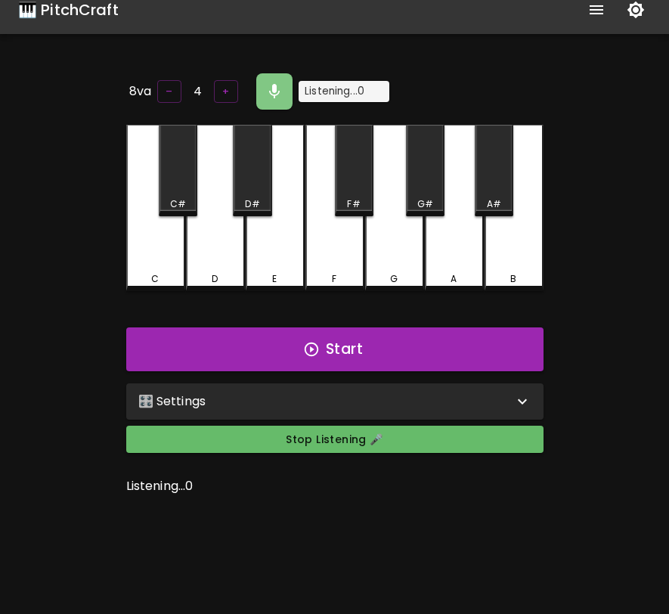
click at [402, 600] on div "8va – 4 + Listening... 0 C C# D D# E F F# G G# A A# B Start 🎛️ Settings Level 1…" at bounding box center [335, 377] width 454 height 614
click at [436, 366] on button "Start" at bounding box center [334, 349] width 417 height 44
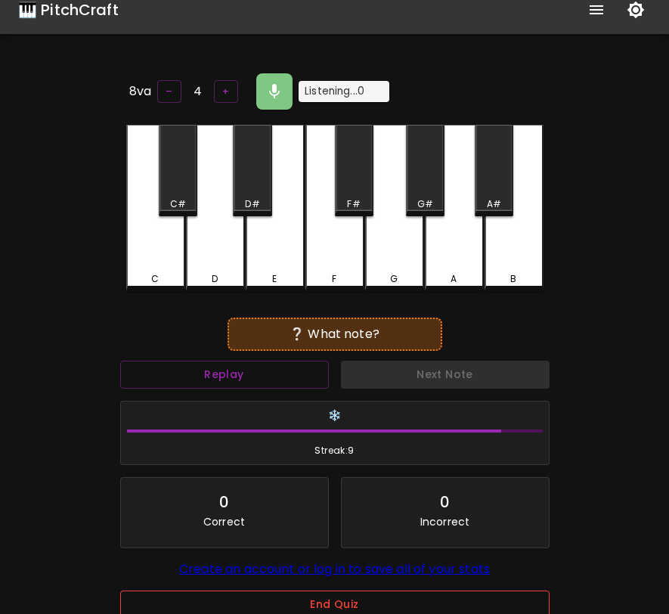
click at [352, 602] on button "End Quiz" at bounding box center [335, 605] width 430 height 28
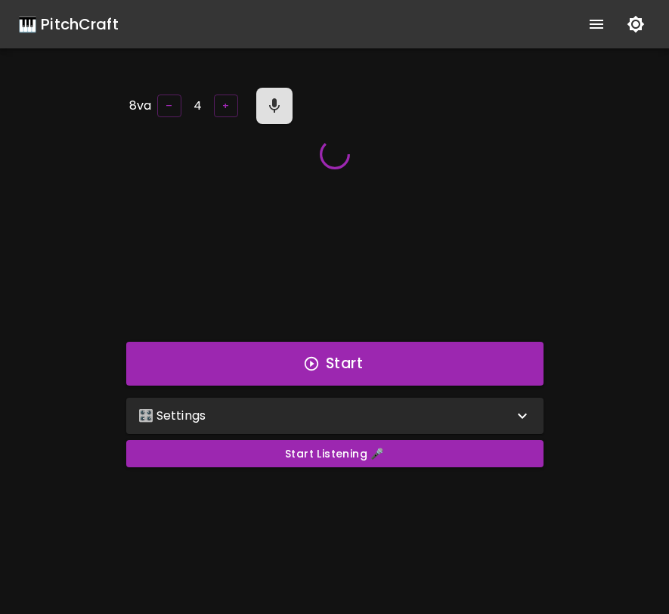
scroll to position [11, 0]
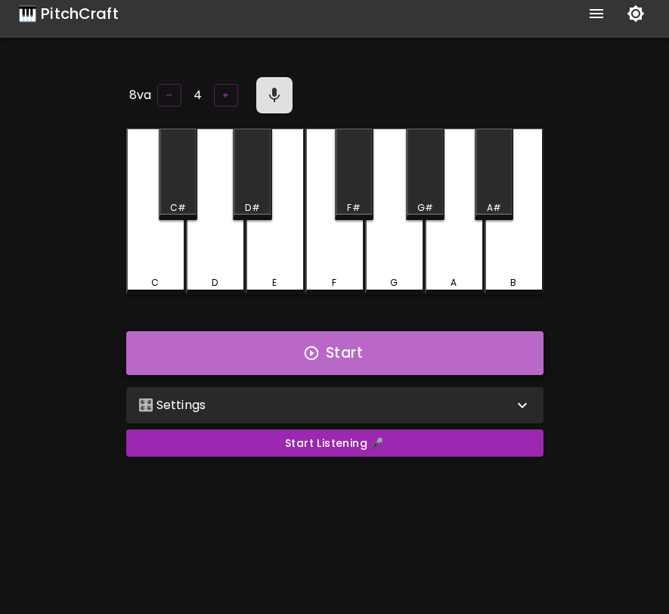
click at [339, 354] on button "Start" at bounding box center [334, 353] width 417 height 44
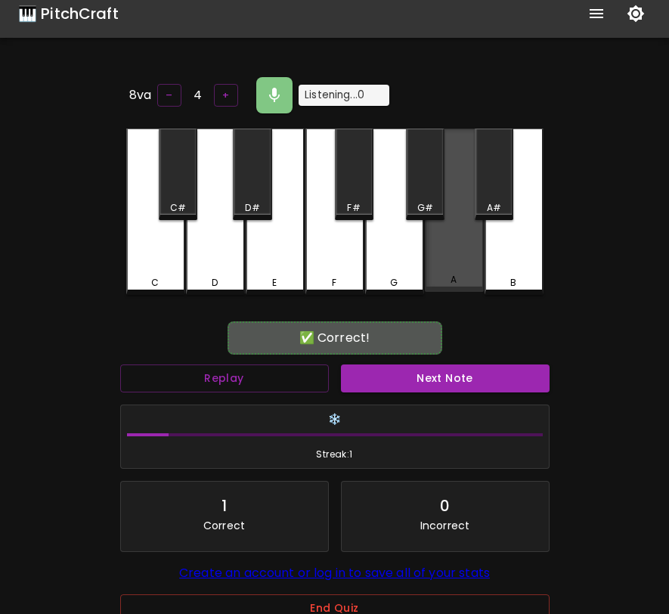
click at [441, 268] on div "A" at bounding box center [454, 210] width 59 height 163
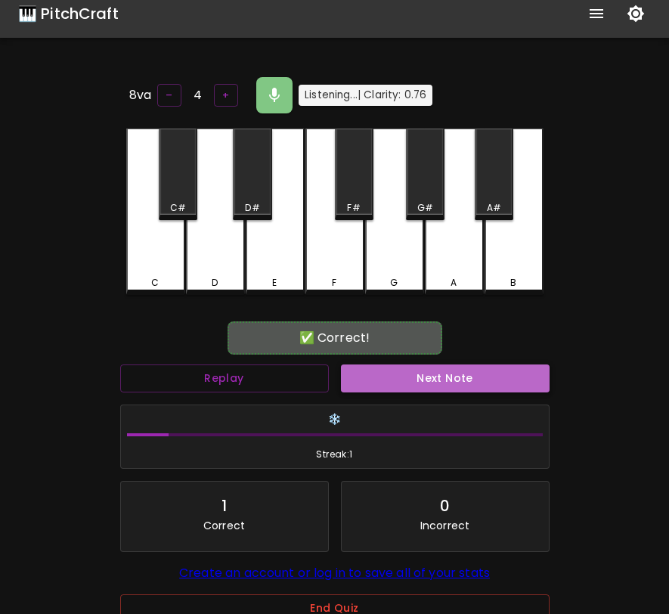
click at [392, 380] on button "Next Note" at bounding box center [445, 378] width 209 height 28
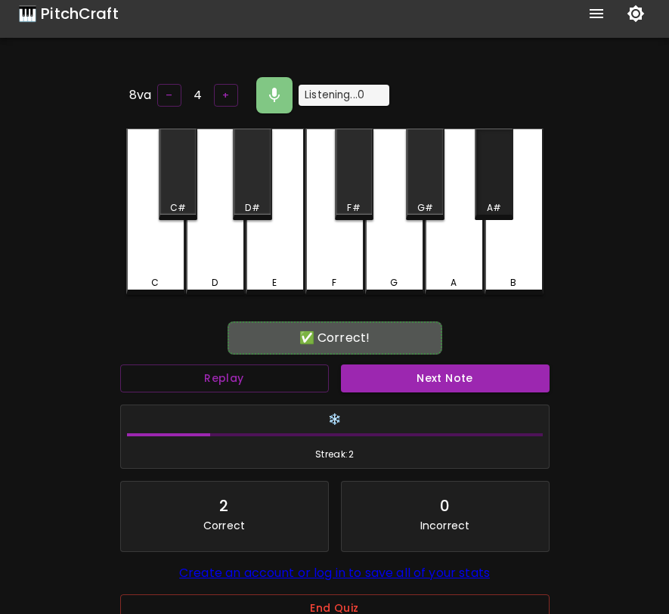
click at [483, 182] on div "A#" at bounding box center [494, 174] width 39 height 91
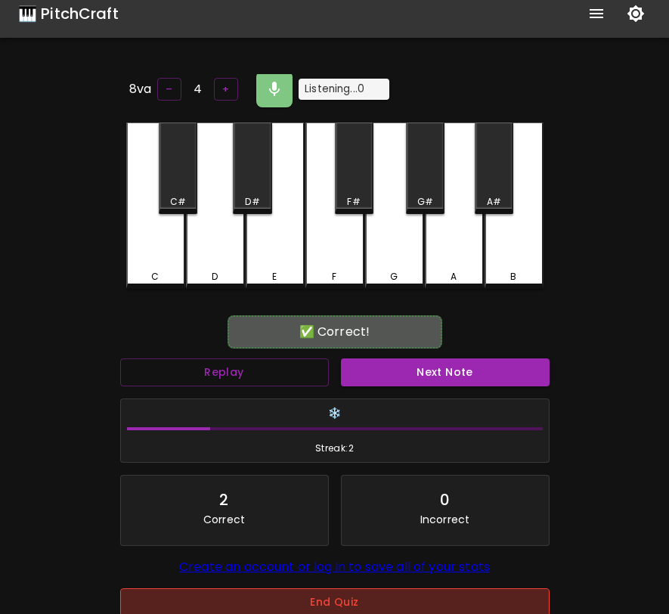
click at [362, 600] on button "End Quiz" at bounding box center [335, 602] width 430 height 28
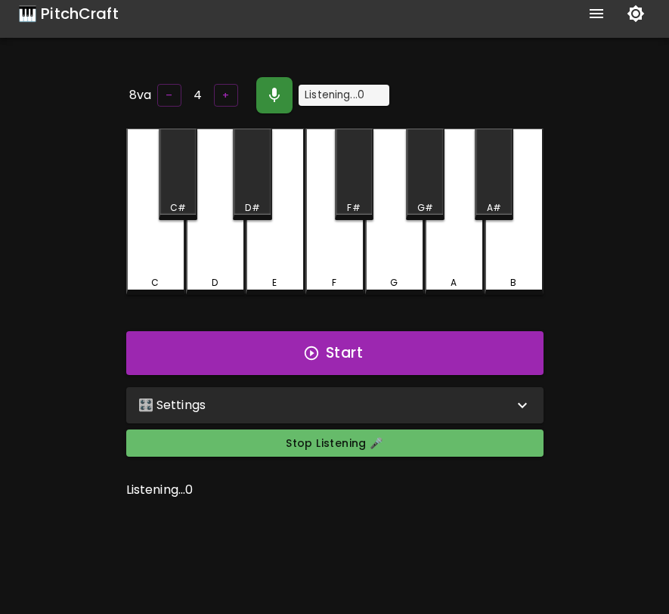
click at [270, 78] on button "button" at bounding box center [274, 95] width 36 height 36
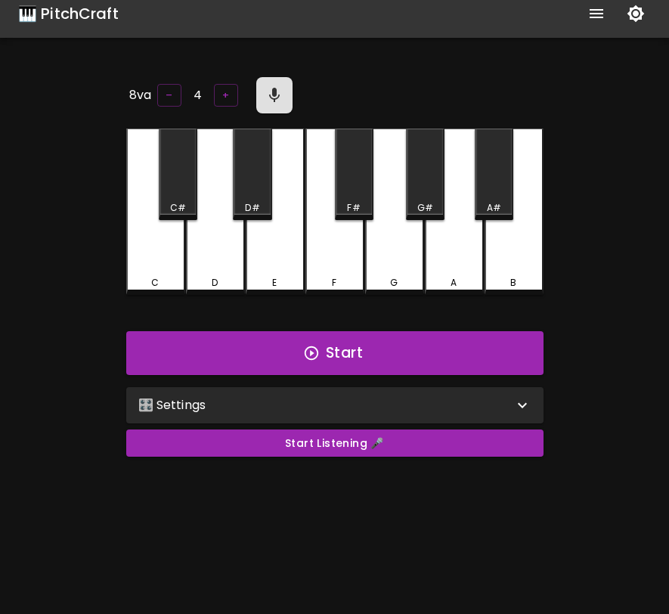
click at [332, 396] on div "🎛️ Settings" at bounding box center [325, 405] width 375 height 18
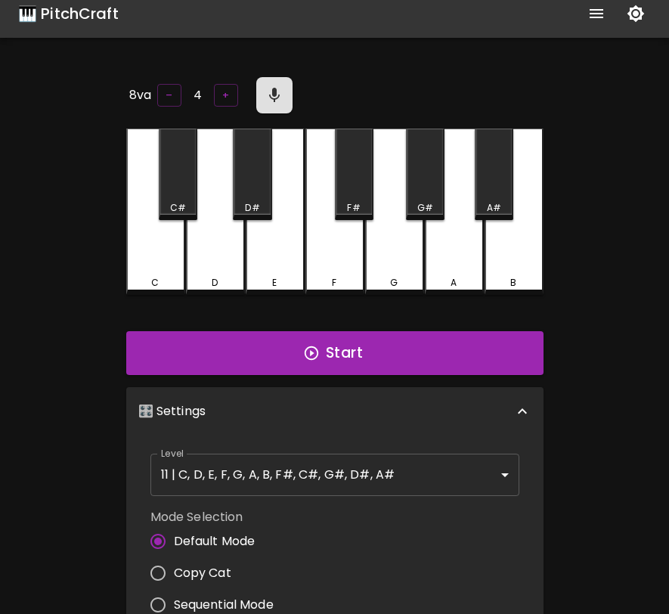
click at [222, 597] on span "Sequential Mode" at bounding box center [224, 605] width 100 height 18
click at [174, 597] on input "Sequential Mode" at bounding box center [158, 605] width 32 height 32
radio input "true"
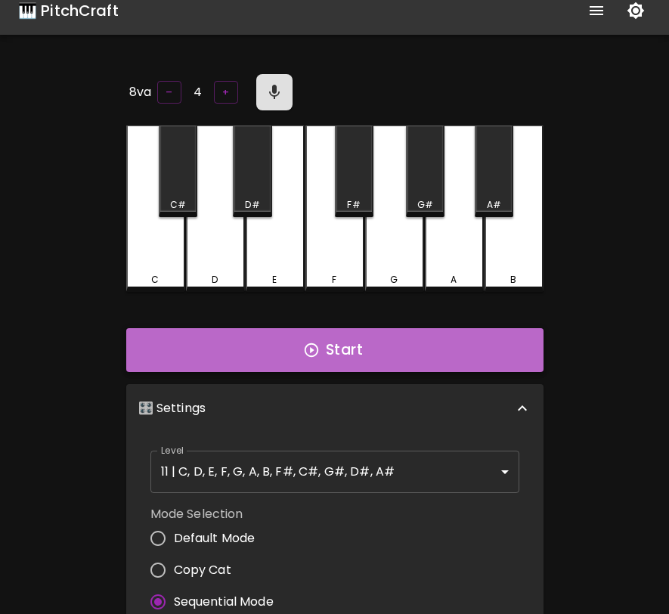
click at [361, 359] on button "Start" at bounding box center [334, 350] width 417 height 44
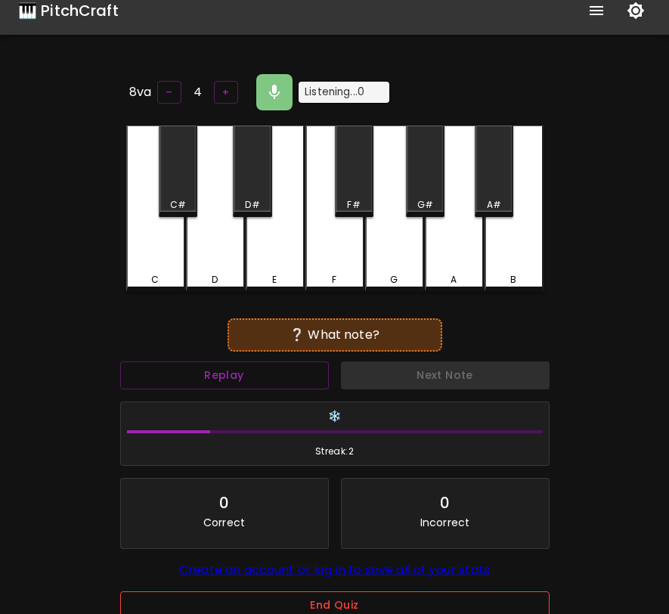
click at [381, 606] on button "End Quiz" at bounding box center [335, 605] width 430 height 28
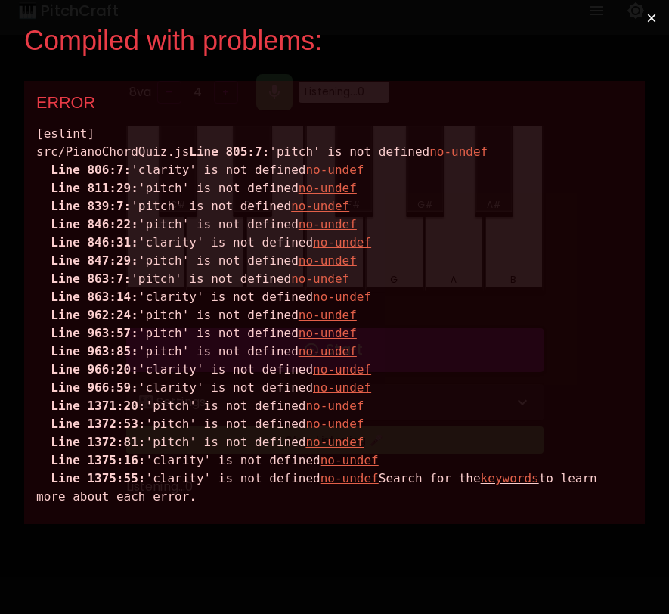
scroll to position [0, 0]
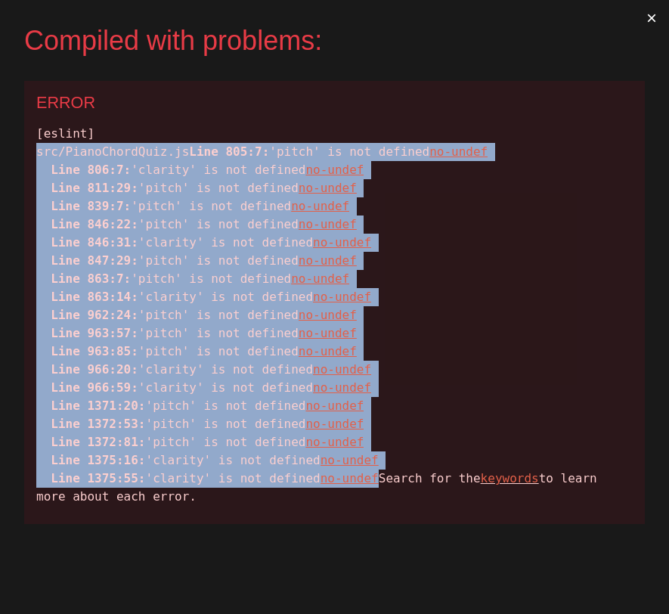
drag, startPoint x: 36, startPoint y: 148, endPoint x: 470, endPoint y: 492, distance: 553.9
click at [470, 492] on div "[eslint] src/PianoChordQuiz.js Line 805:7: 'pitch' is not defined no-undef Line…" at bounding box center [334, 315] width 597 height 381
copy div "src/PianoChordQuiz.js Line 805:7: 'pitch' is not defined no-undef Line 806:7: '…"
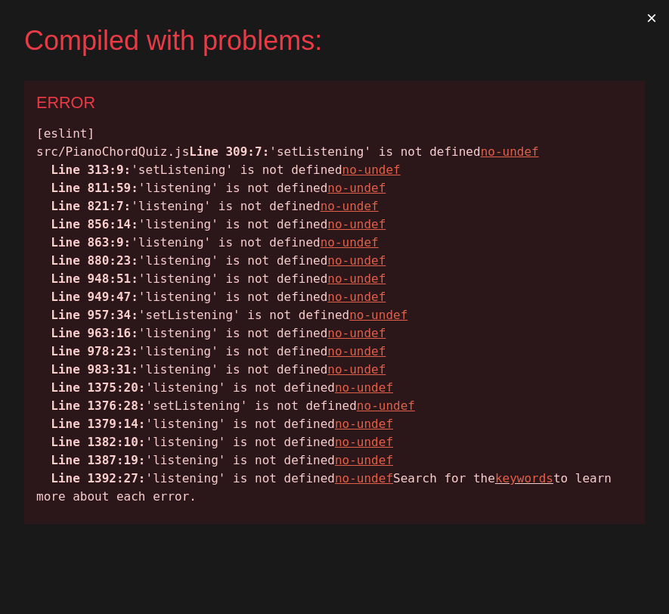
click at [526, 362] on div "[eslint] src/PianoChordQuiz.js Line 309:7: 'setListening' is not defined no-und…" at bounding box center [334, 315] width 597 height 381
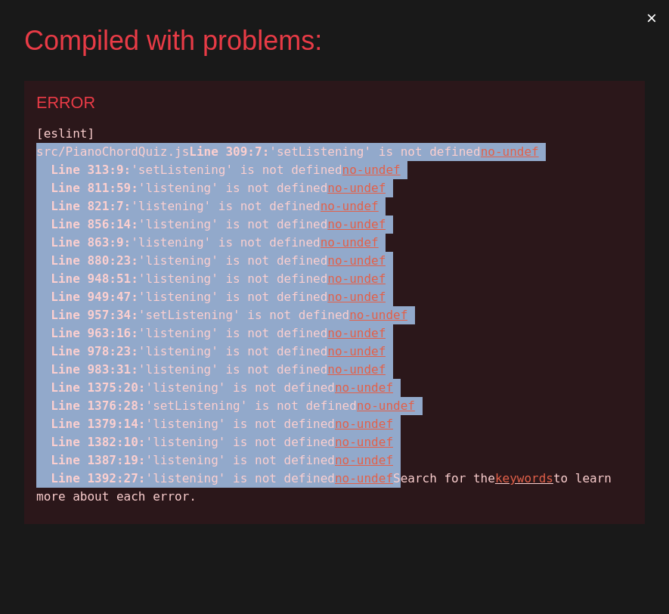
drag, startPoint x: 473, startPoint y: 507, endPoint x: 0, endPoint y: 144, distance: 595.9
click at [0, 144] on div "Compiled with problems: × ERROR [eslint] src/PianoChordQuiz.js Line 309:7: 'set…" at bounding box center [334, 307] width 669 height 614
copy div "src/PianoChordQuiz.js Line 309:7: 'setListening' is not defined no-undef Line 3…"
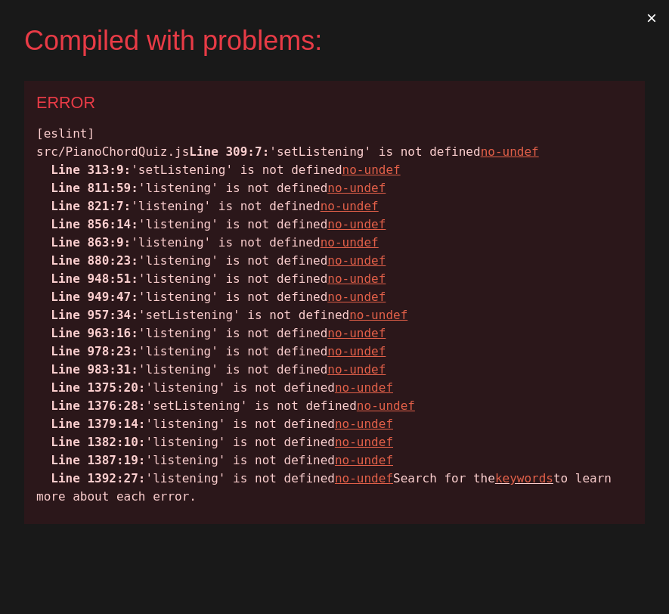
drag, startPoint x: 461, startPoint y: 544, endPoint x: 33, endPoint y: 141, distance: 587.9
click at [33, 141] on div "ERROR [eslint] src/PianoChordQuiz.js Line 309:7: 'setListening' is not defined …" at bounding box center [334, 302] width 621 height 443
copy div "[eslint] src/PianoChordQuiz.js Line 309:7: 'setListening' is not defined no-und…"
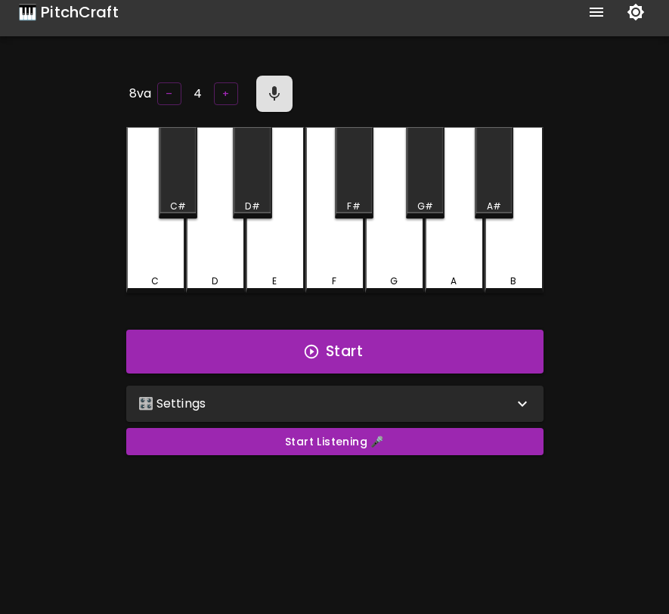
click at [349, 274] on div "F" at bounding box center [335, 281] width 56 height 14
click at [364, 351] on button "Start" at bounding box center [334, 352] width 417 height 44
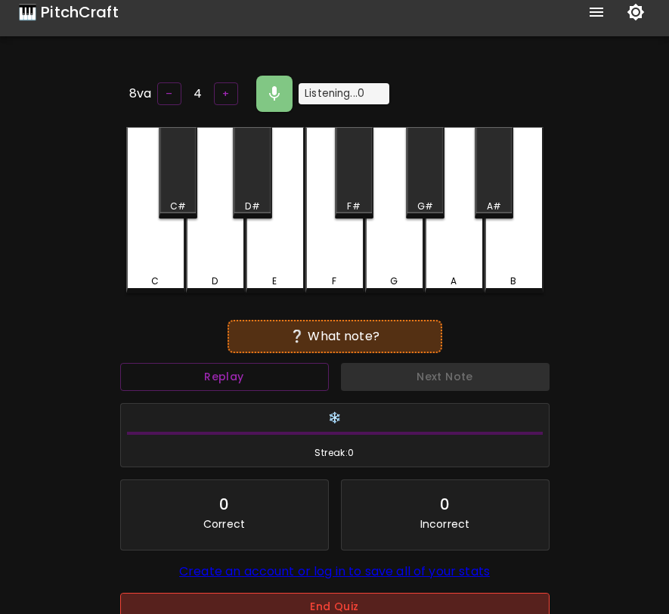
click at [345, 608] on button "End Quiz" at bounding box center [335, 607] width 430 height 28
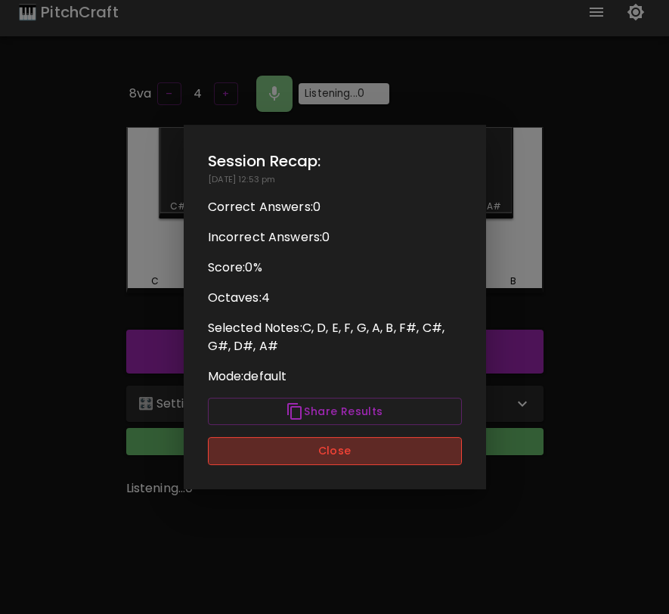
click at [346, 456] on button "Close" at bounding box center [335, 451] width 254 height 28
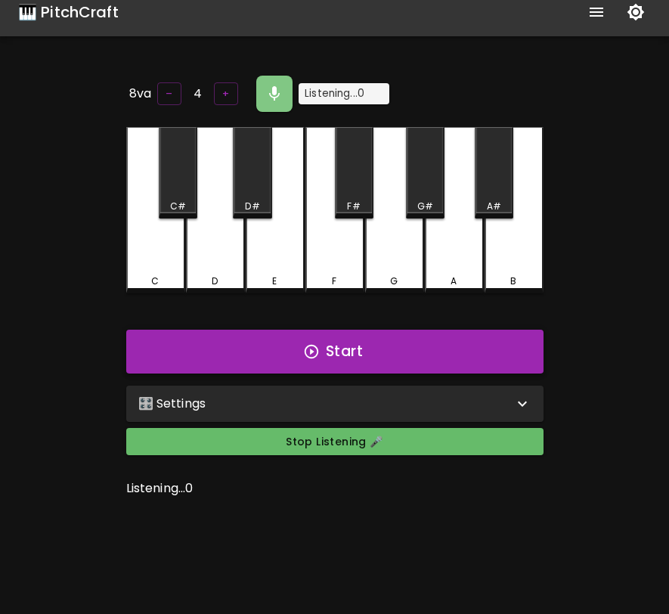
click at [353, 346] on button "Start" at bounding box center [334, 352] width 417 height 44
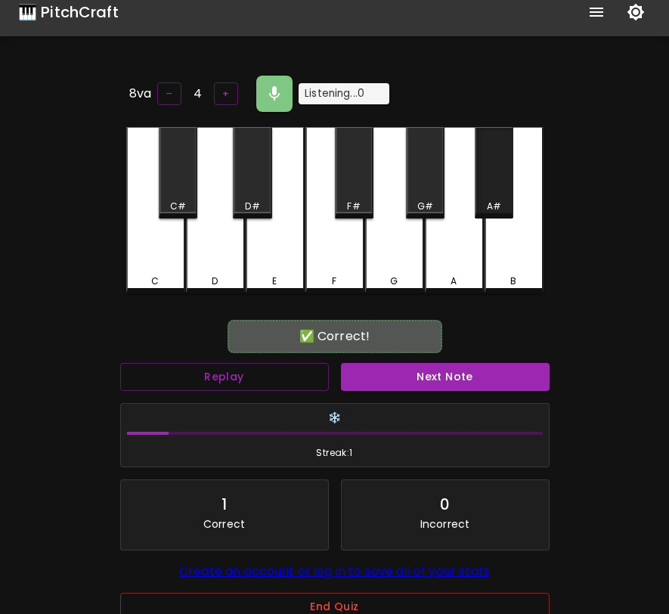
click at [495, 178] on div "A#" at bounding box center [494, 172] width 39 height 91
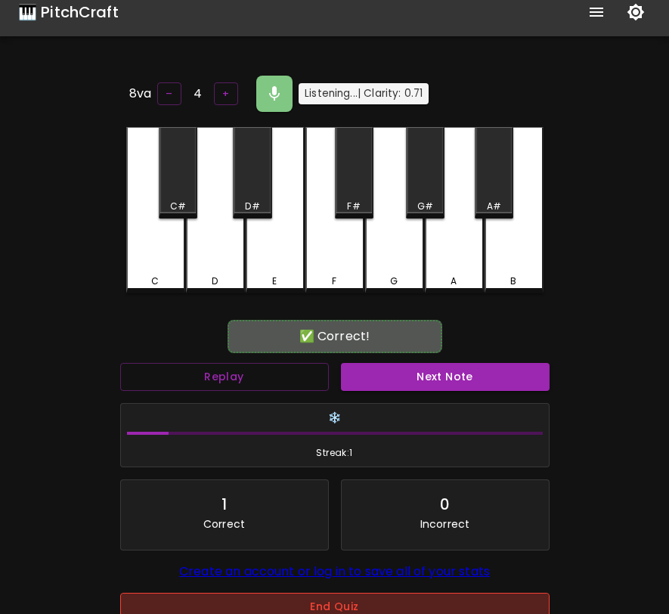
click at [351, 608] on button "End Quiz" at bounding box center [335, 607] width 430 height 28
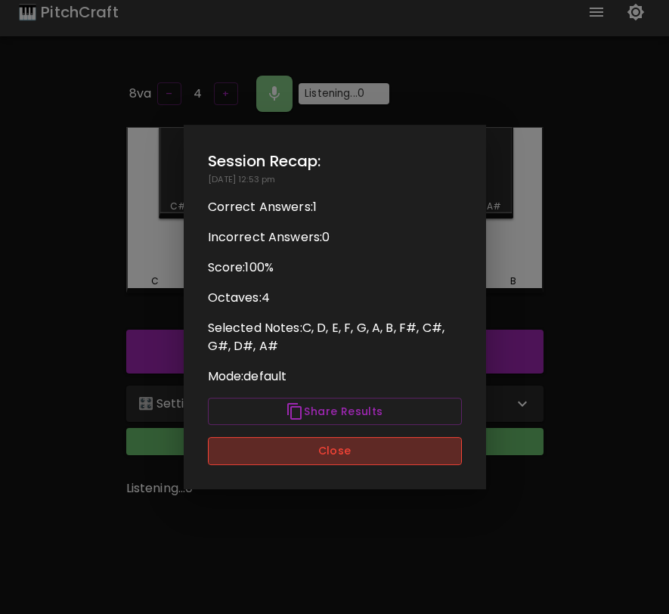
click at [381, 454] on button "Close" at bounding box center [335, 451] width 254 height 28
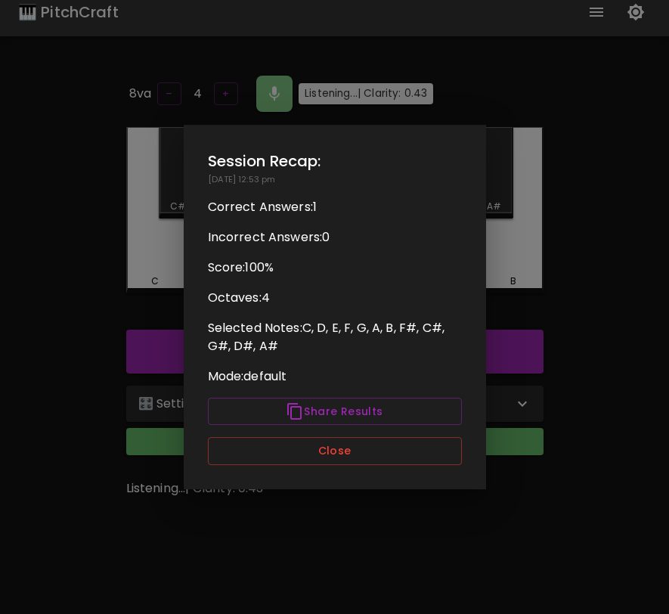
click at [381, 454] on button "Close" at bounding box center [335, 451] width 254 height 28
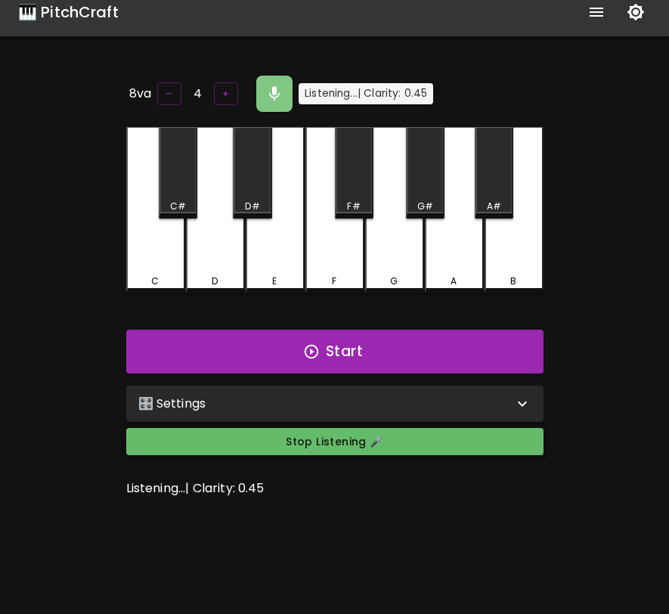
click at [383, 444] on button "Stop Listening 🎤" at bounding box center [334, 442] width 417 height 28
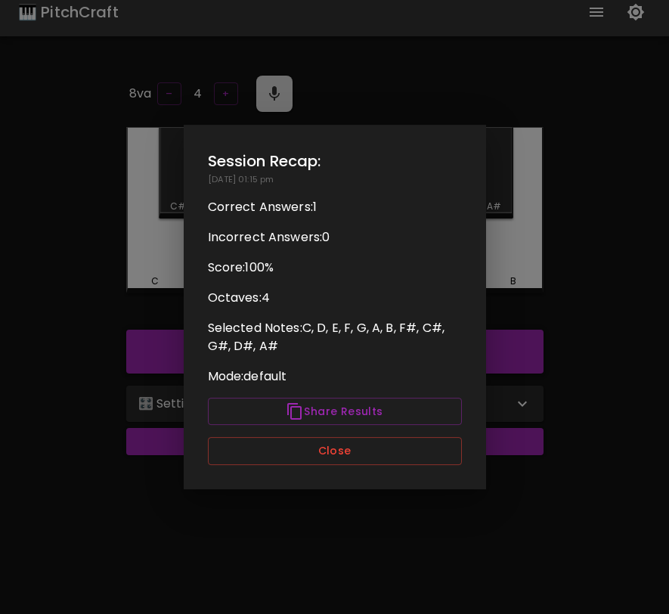
click at [389, 351] on p "Selected Notes: C, D, E, F, G, A, B, F#, C#, G#, D#, A#" at bounding box center [335, 337] width 254 height 36
click at [369, 457] on button "Close" at bounding box center [335, 451] width 254 height 28
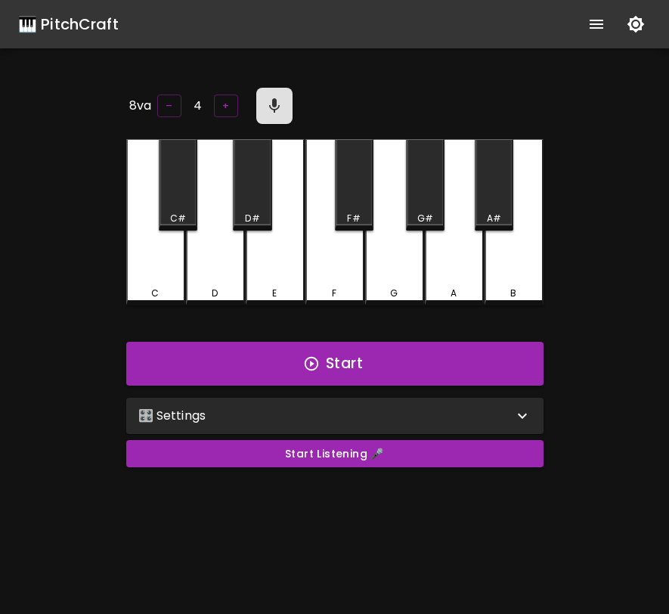
scroll to position [12, 0]
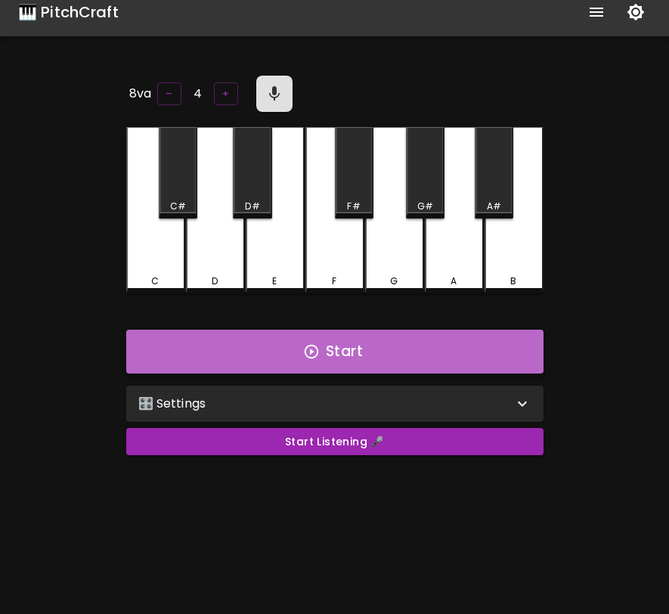
click at [363, 343] on button "Start" at bounding box center [334, 352] width 417 height 44
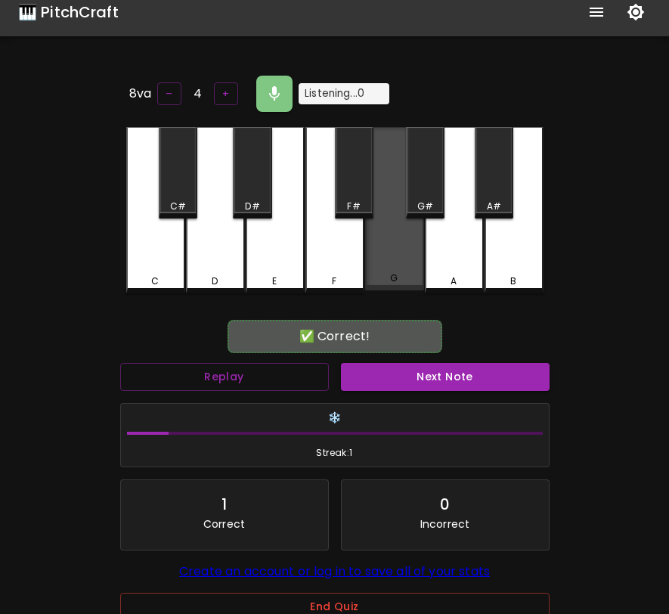
click at [382, 279] on div "G" at bounding box center [395, 278] width 56 height 14
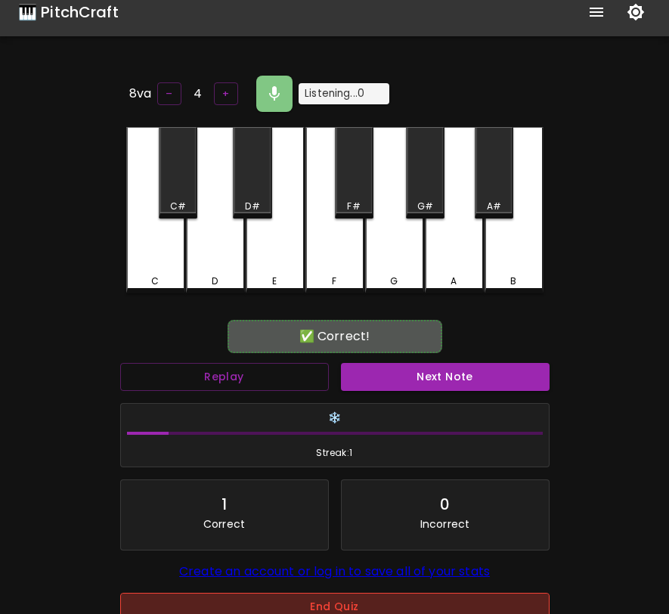
click at [355, 611] on button "End Quiz" at bounding box center [335, 607] width 430 height 28
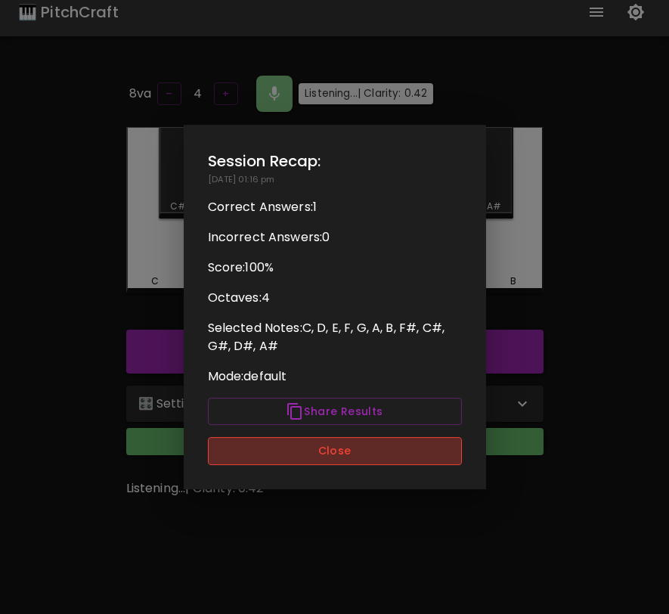
click at [361, 460] on button "Close" at bounding box center [335, 451] width 254 height 28
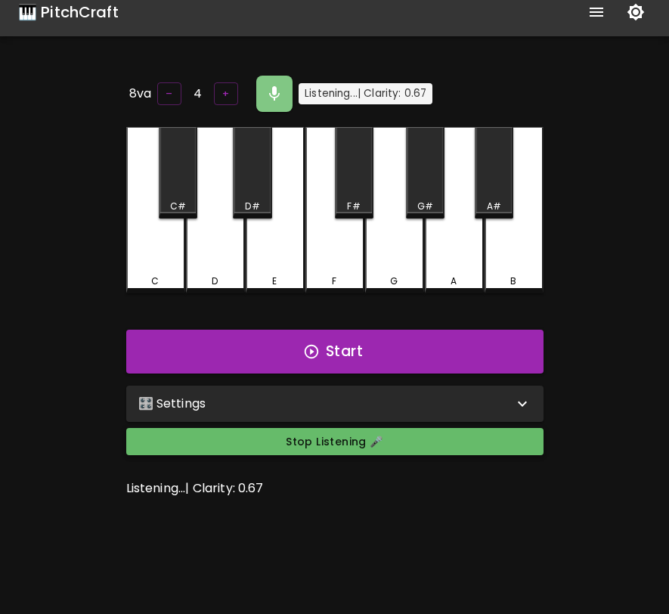
click at [361, 446] on button "Stop Listening 🎤" at bounding box center [334, 442] width 417 height 28
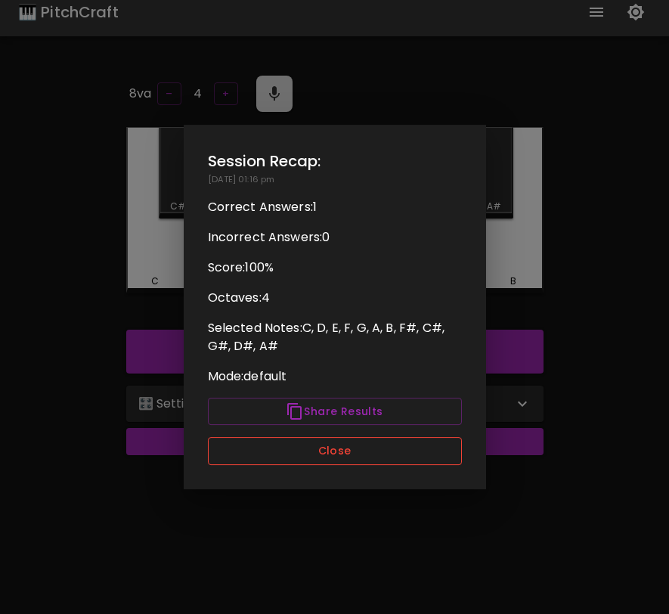
click at [339, 458] on button "Close" at bounding box center [335, 451] width 254 height 28
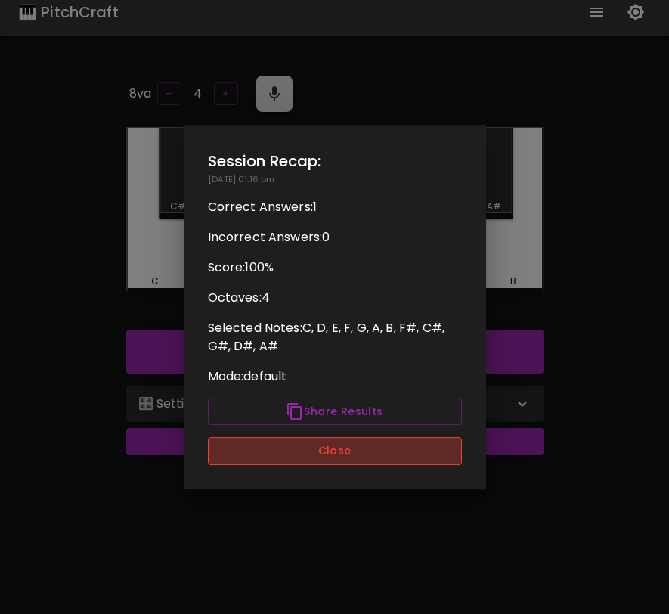
click at [339, 458] on button "Close" at bounding box center [335, 451] width 254 height 28
click at [337, 456] on button "Close" at bounding box center [335, 451] width 254 height 28
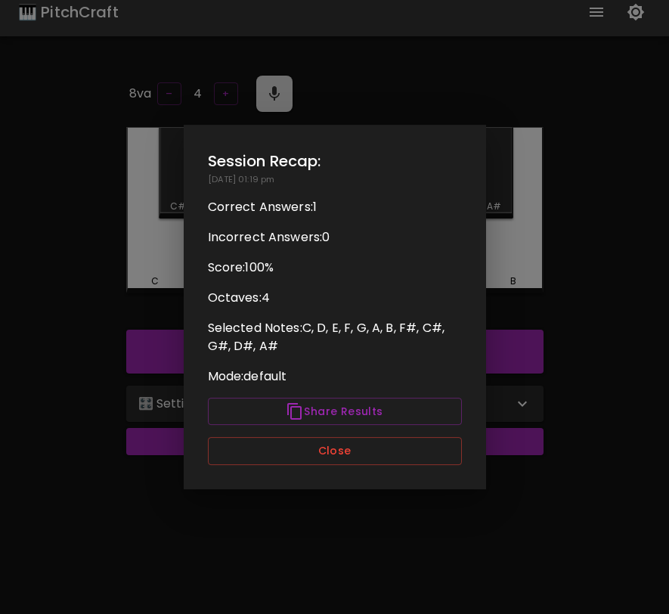
click at [337, 456] on button "Close" at bounding box center [335, 451] width 254 height 28
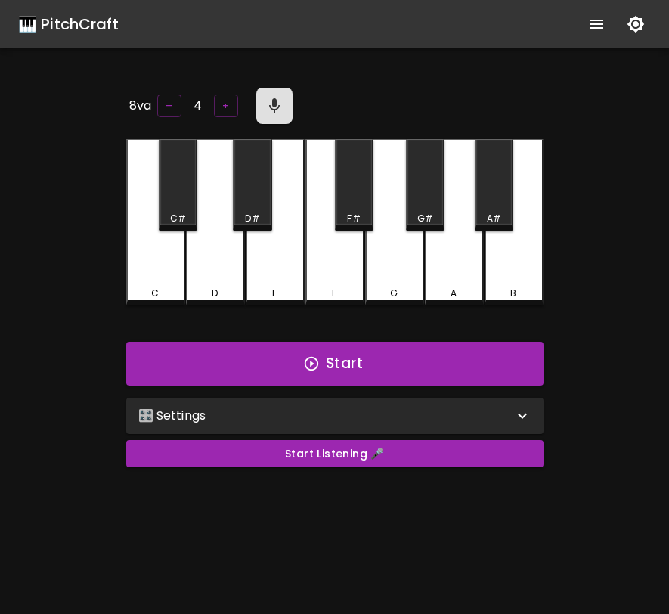
scroll to position [12, 0]
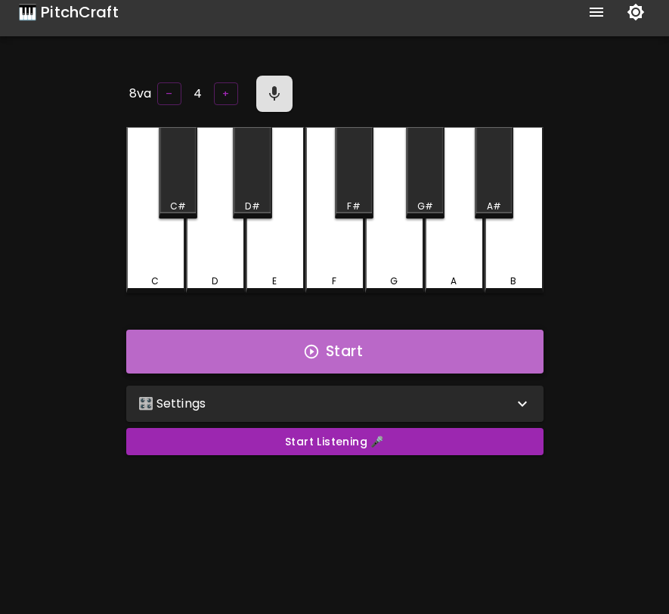
click at [403, 332] on button "Start" at bounding box center [334, 352] width 417 height 44
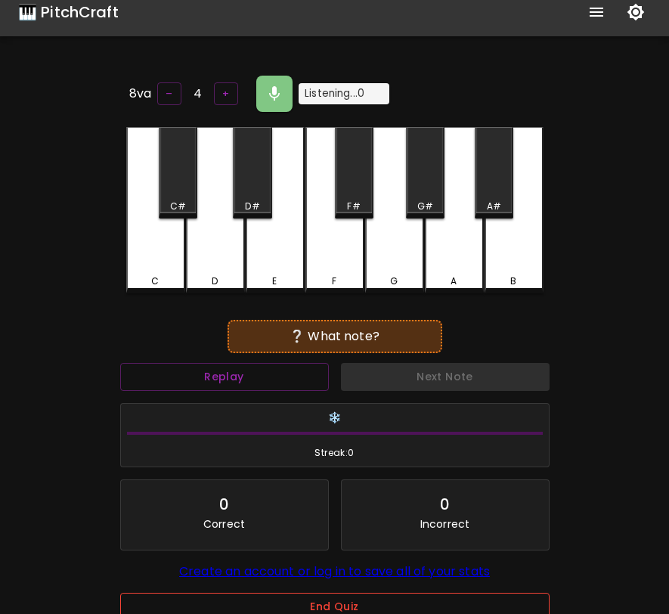
click at [344, 602] on button "End Quiz" at bounding box center [335, 607] width 430 height 28
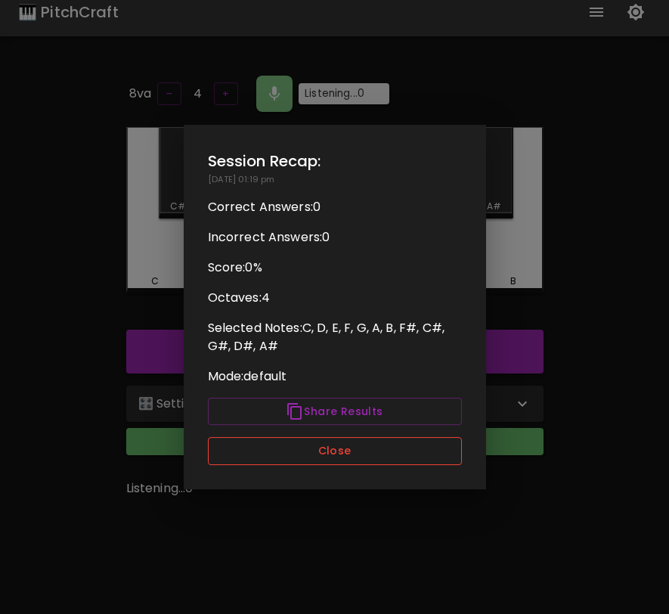
click at [367, 459] on button "Close" at bounding box center [335, 451] width 254 height 28
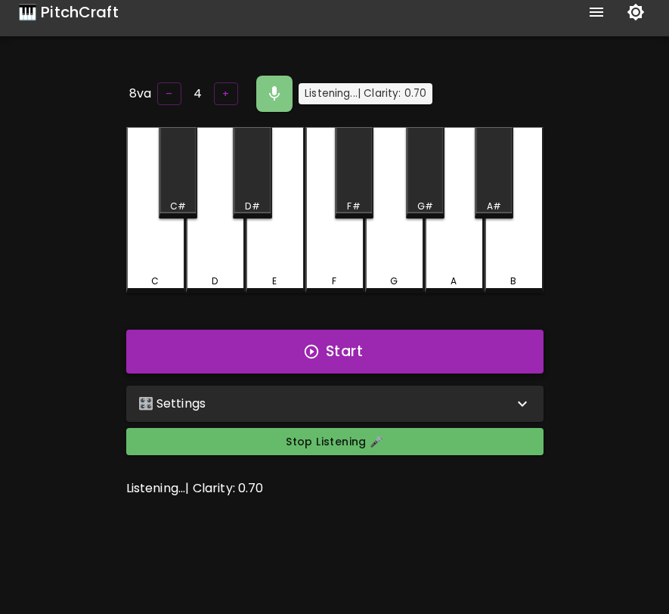
click at [366, 354] on button "Start" at bounding box center [334, 352] width 417 height 44
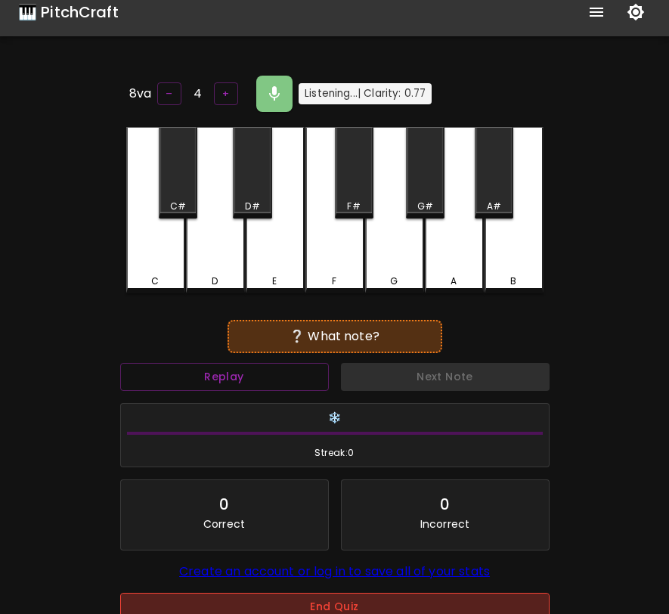
click at [354, 603] on button "End Quiz" at bounding box center [335, 607] width 430 height 28
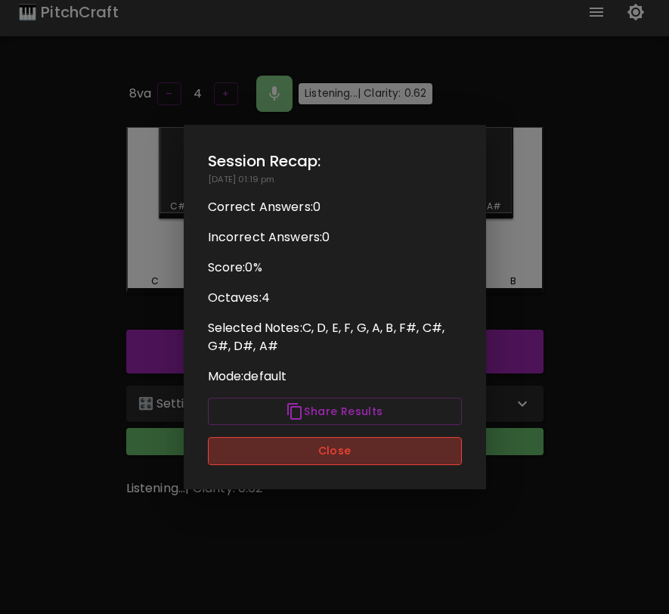
click at [370, 454] on button "Close" at bounding box center [335, 451] width 254 height 28
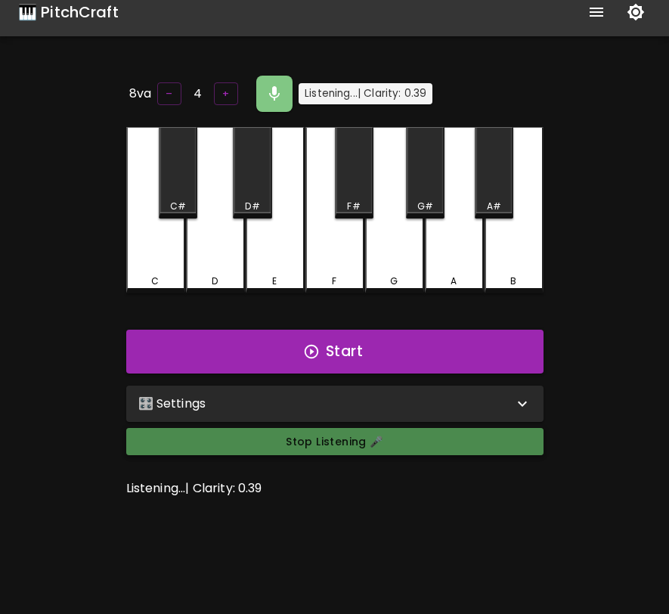
click at [371, 447] on button "Stop Listening 🎤" at bounding box center [334, 442] width 417 height 28
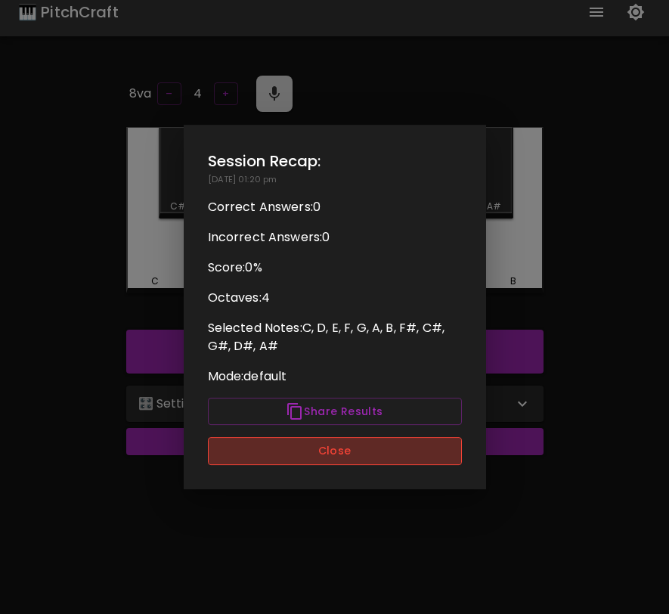
click at [345, 457] on button "Close" at bounding box center [335, 451] width 254 height 28
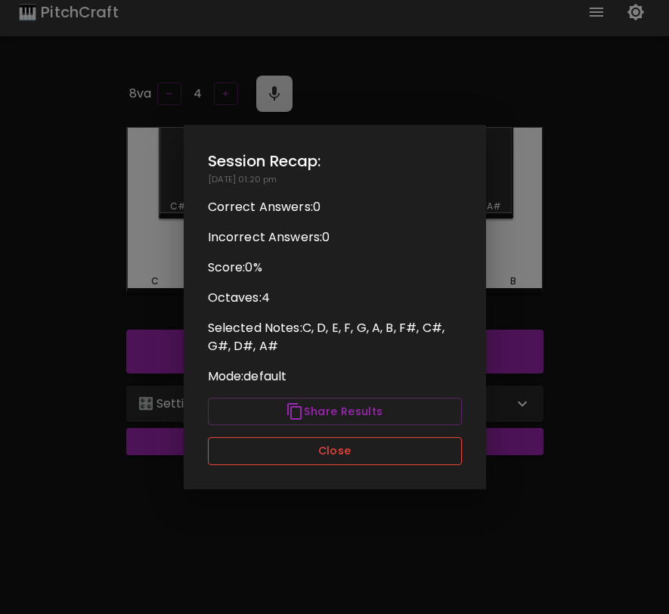
click at [284, 456] on button "Close" at bounding box center [335, 451] width 254 height 28
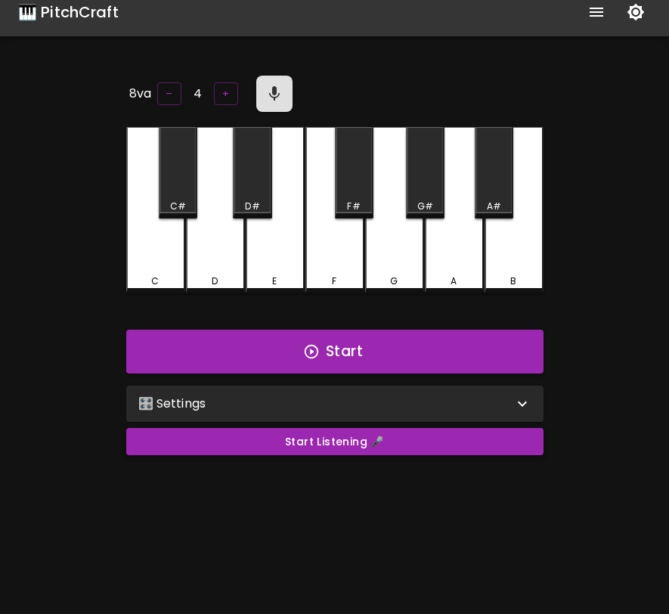
click at [289, 442] on button "Start Listening 🎤" at bounding box center [334, 442] width 417 height 28
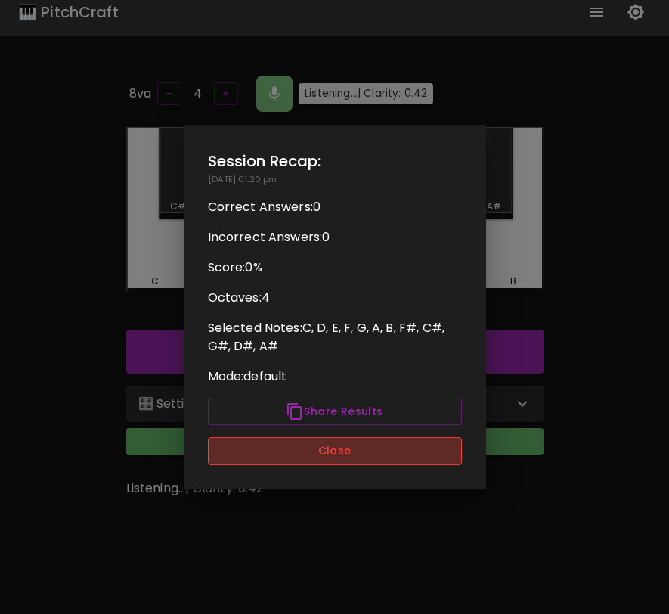
click at [290, 445] on button "Close" at bounding box center [335, 451] width 254 height 28
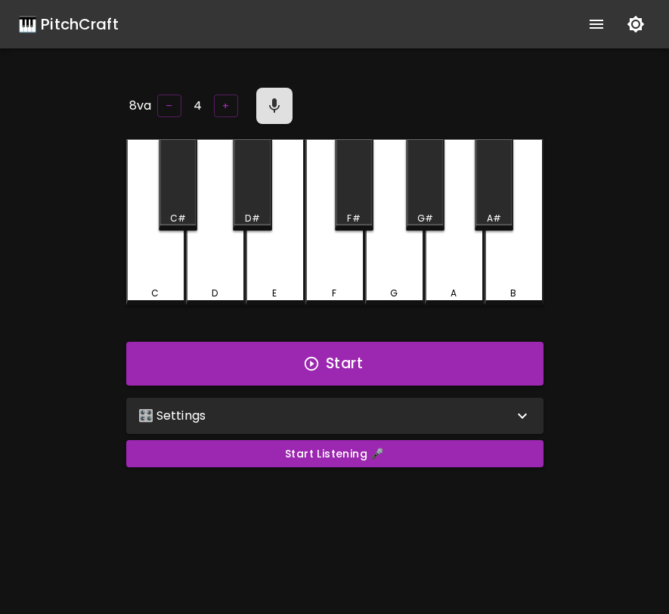
scroll to position [12, 0]
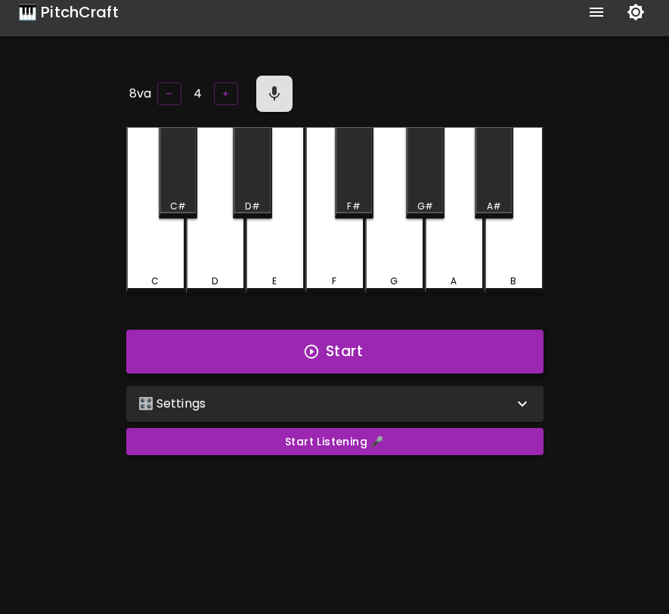
click at [346, 352] on button "Start" at bounding box center [334, 352] width 417 height 44
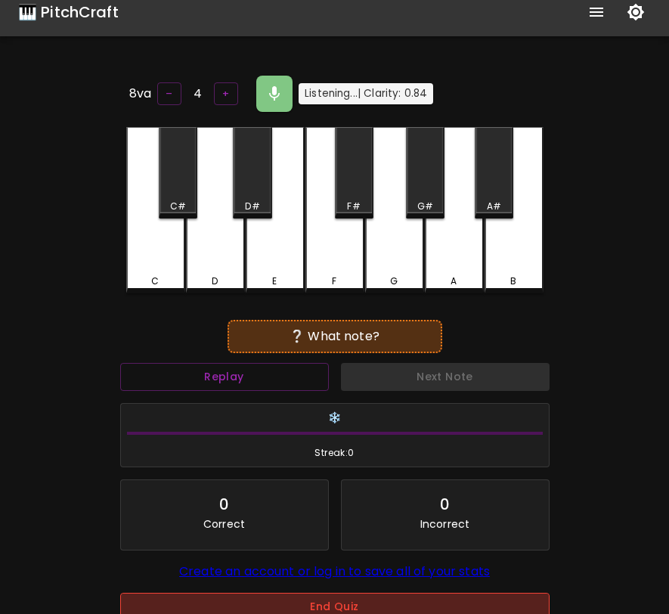
click at [359, 603] on button "End Quiz" at bounding box center [335, 607] width 430 height 28
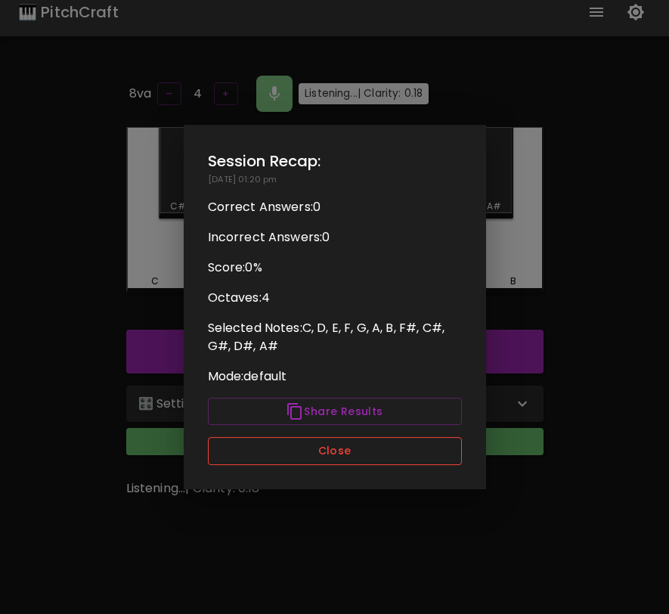
click at [376, 442] on button "Close" at bounding box center [335, 451] width 254 height 28
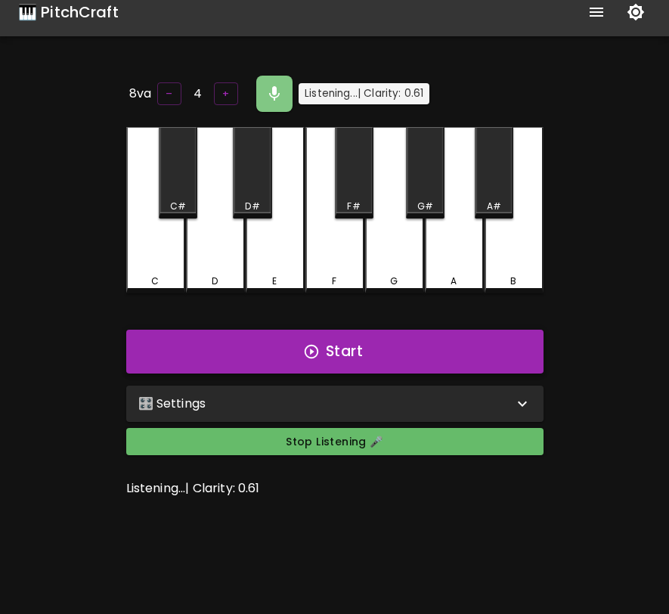
click at [430, 352] on button "Start" at bounding box center [334, 352] width 417 height 44
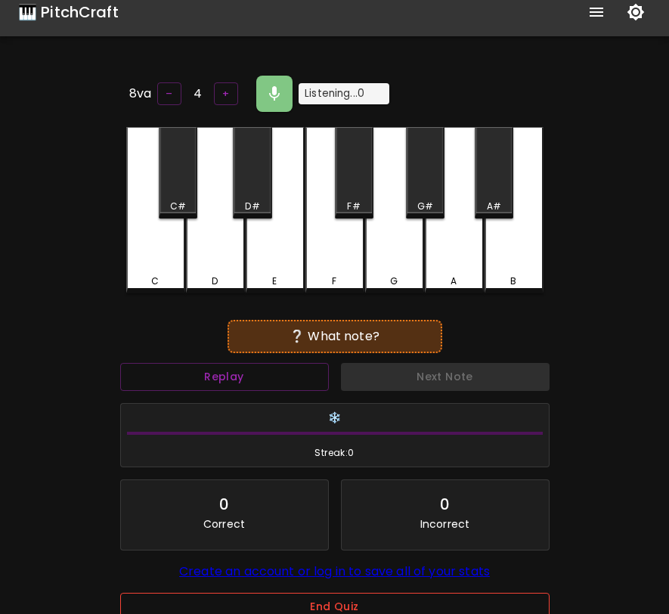
click at [312, 612] on button "End Quiz" at bounding box center [335, 607] width 430 height 28
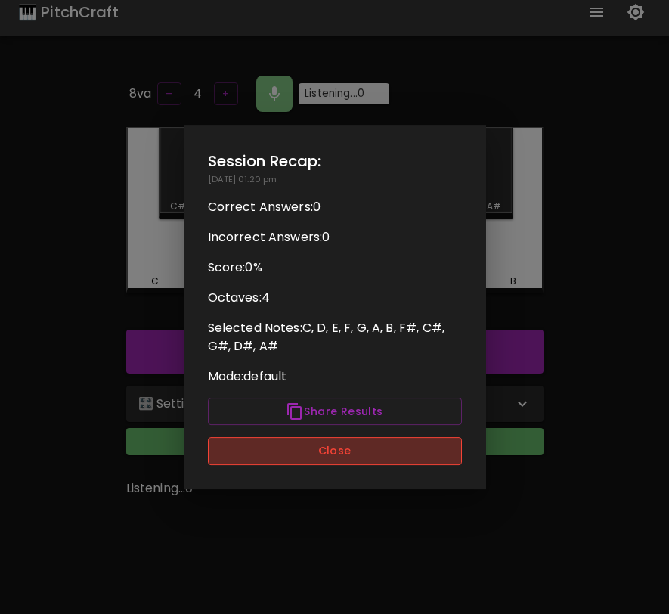
click at [339, 452] on button "Close" at bounding box center [335, 451] width 254 height 28
click at [395, 462] on button "Close" at bounding box center [335, 451] width 254 height 28
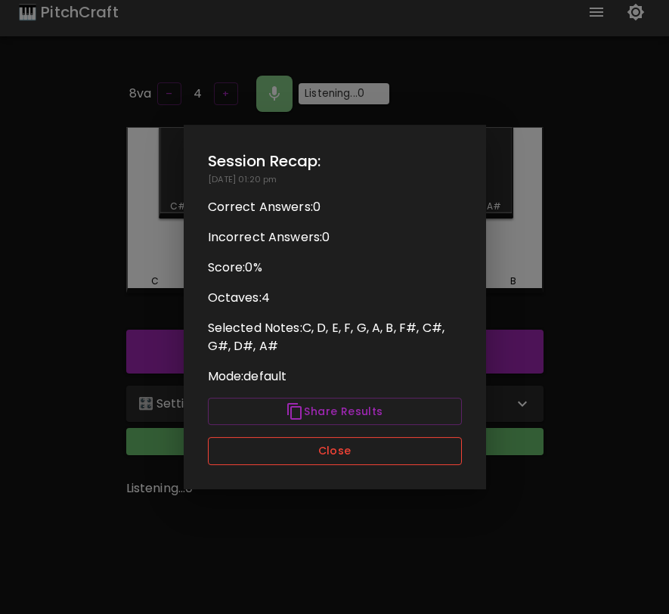
click at [399, 453] on button "Close" at bounding box center [335, 451] width 254 height 28
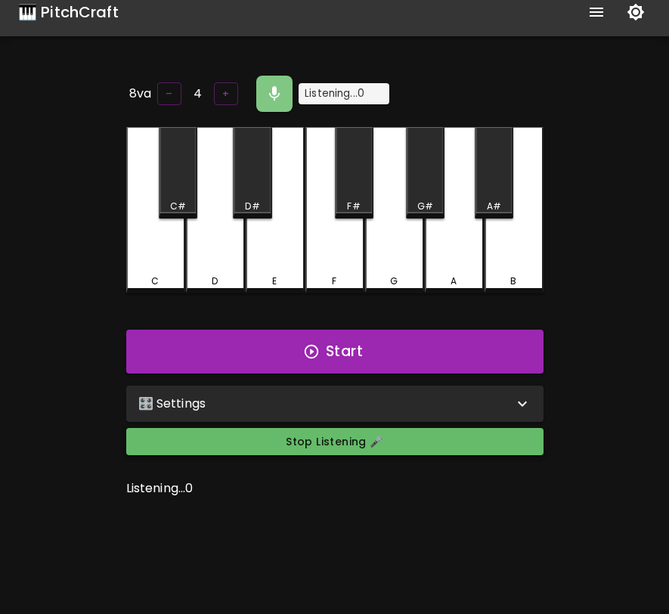
click at [405, 448] on button "Stop Listening 🎤" at bounding box center [334, 442] width 417 height 28
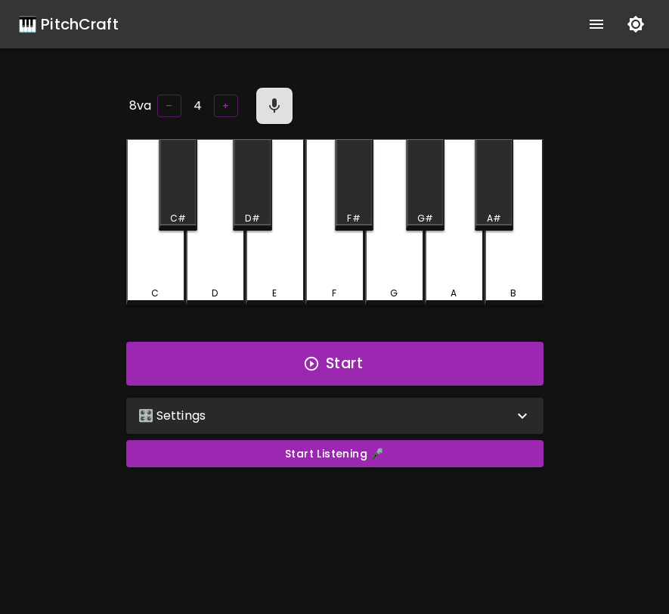
scroll to position [12, 0]
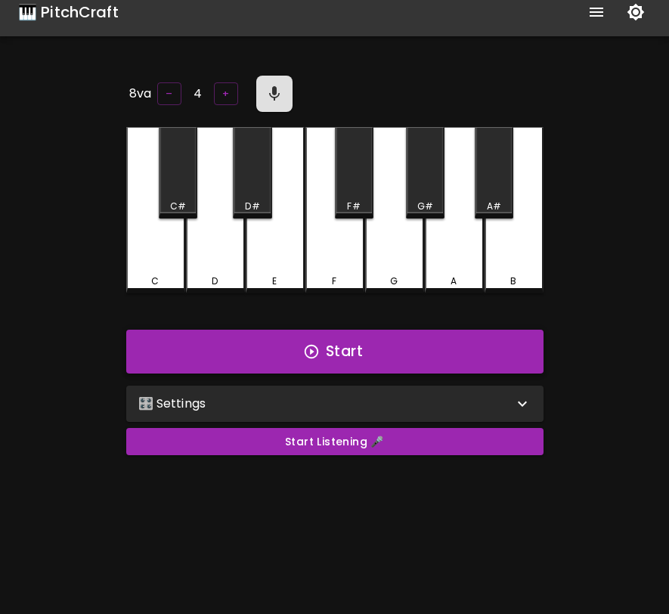
click at [430, 353] on button "Start" at bounding box center [334, 352] width 417 height 44
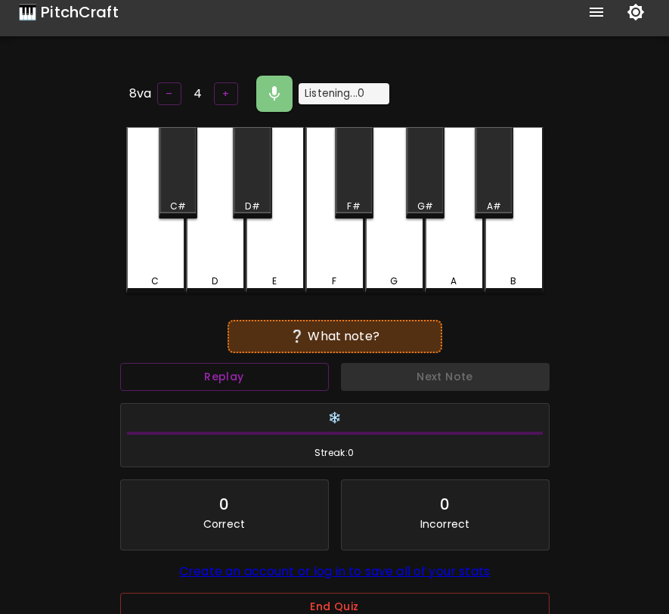
click at [254, 187] on div "D#" at bounding box center [252, 172] width 39 height 91
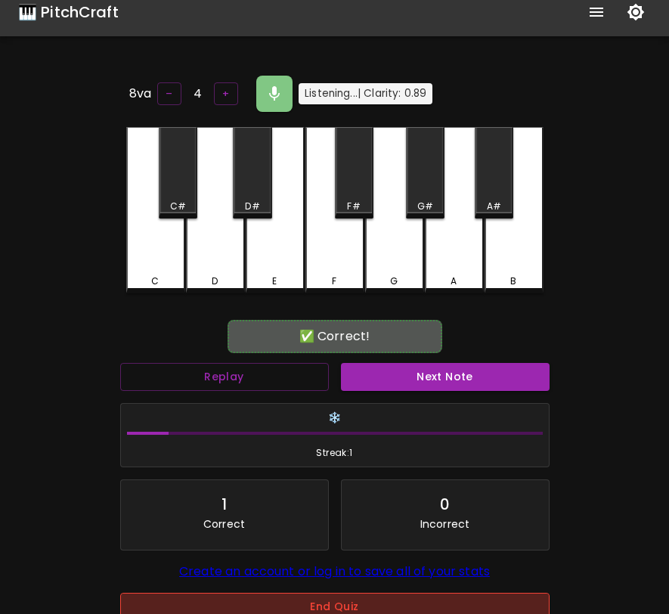
click at [311, 607] on button "End Quiz" at bounding box center [335, 607] width 430 height 28
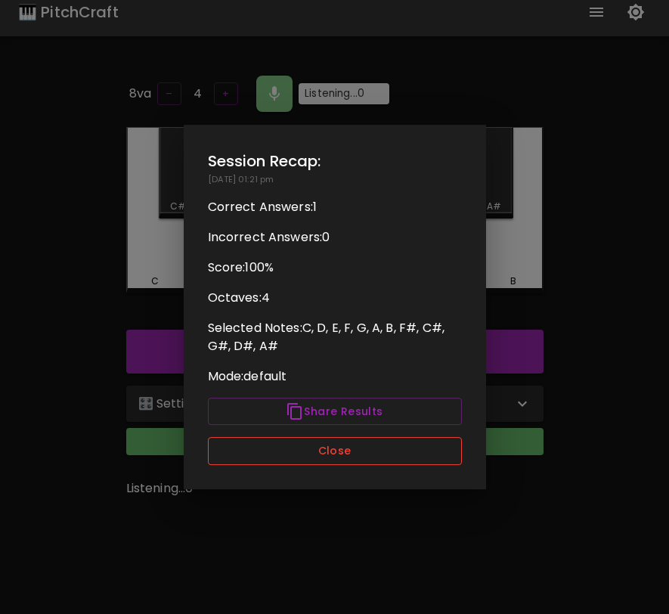
click at [373, 456] on button "Close" at bounding box center [335, 451] width 254 height 28
click at [373, 452] on button "Close" at bounding box center [335, 451] width 254 height 28
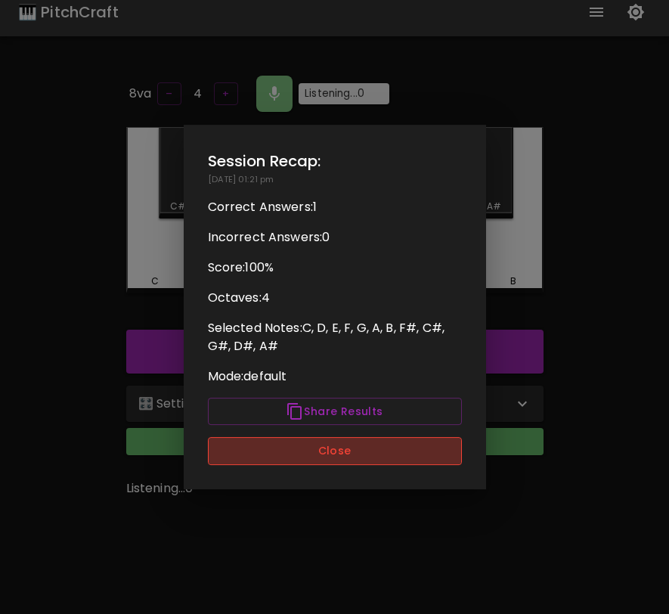
click at [376, 447] on button "Close" at bounding box center [335, 451] width 254 height 28
click at [450, 448] on button "Close" at bounding box center [335, 451] width 254 height 28
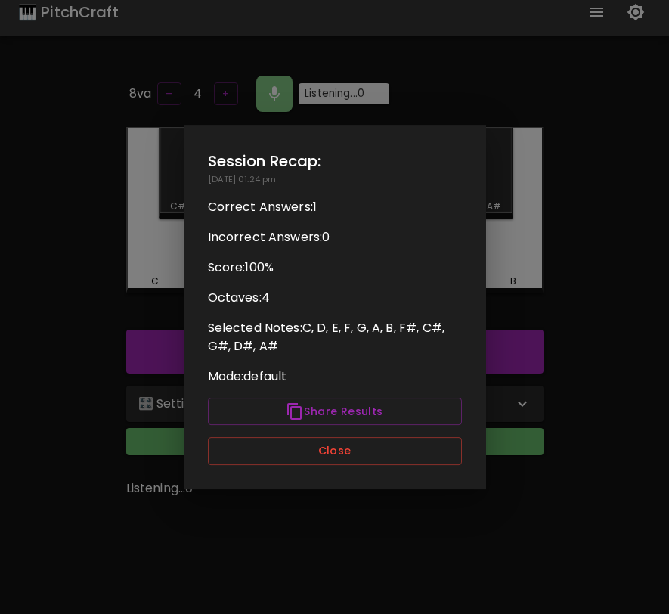
click at [445, 337] on p "Selected Notes: C, D, E, F, G, A, B, F#, C#, G#, D#, A#" at bounding box center [335, 337] width 254 height 36
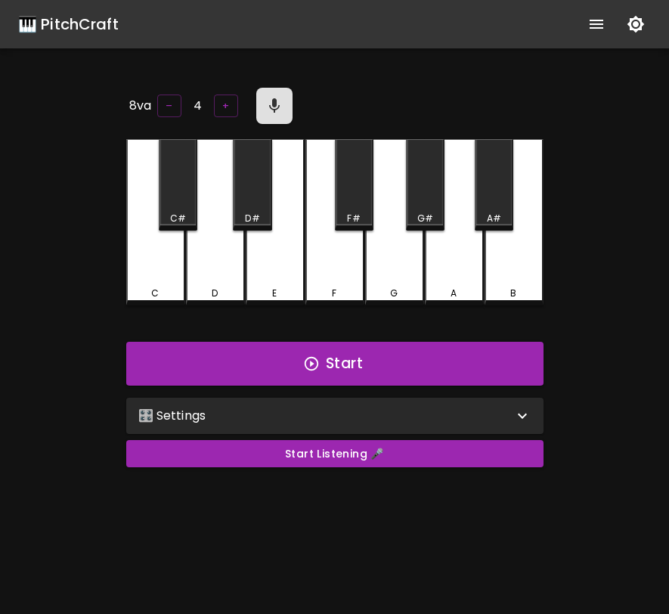
scroll to position [12, 0]
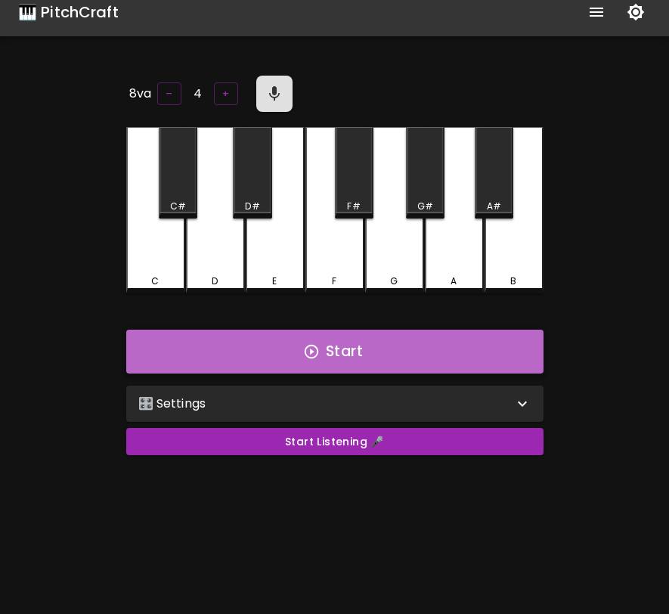
click at [390, 353] on button "Start" at bounding box center [334, 352] width 417 height 44
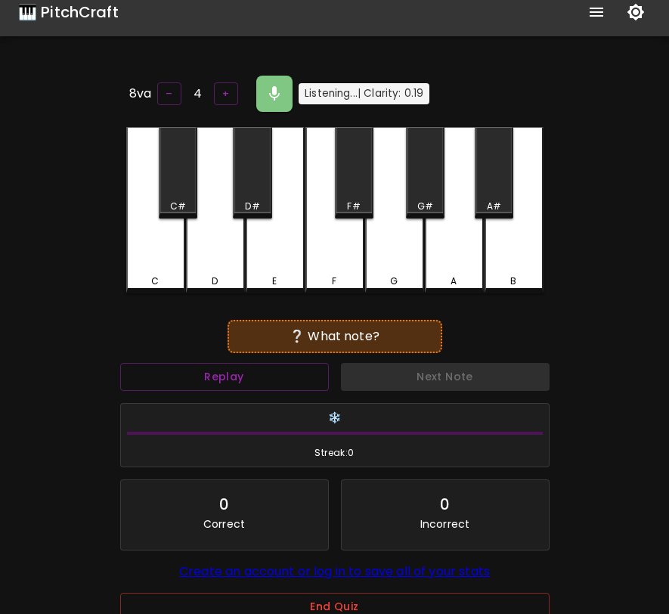
click at [359, 187] on div "F#" at bounding box center [354, 172] width 39 height 91
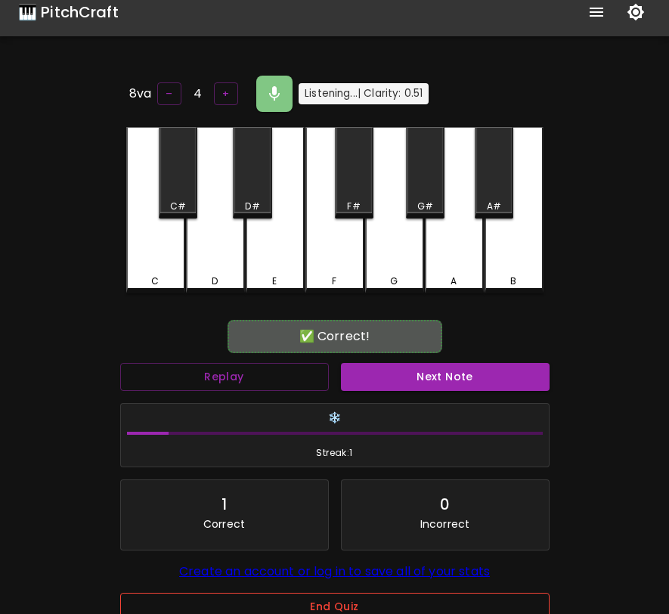
click at [359, 604] on button "End Quiz" at bounding box center [335, 607] width 430 height 28
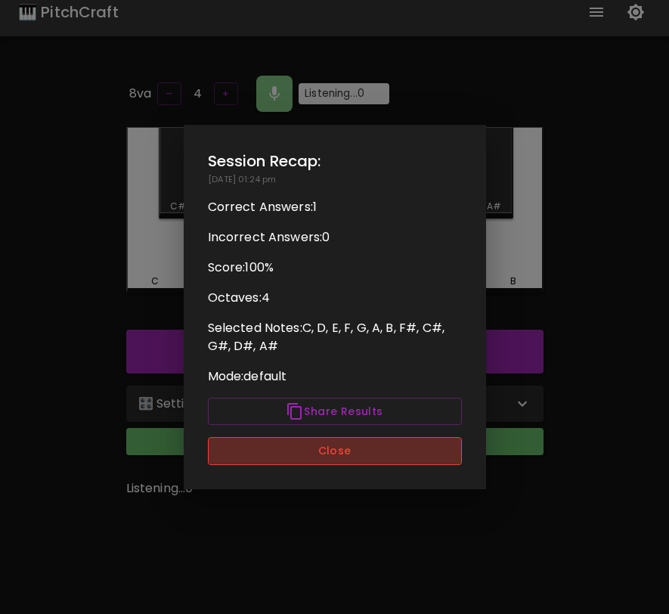
click at [374, 460] on button "Close" at bounding box center [335, 451] width 254 height 28
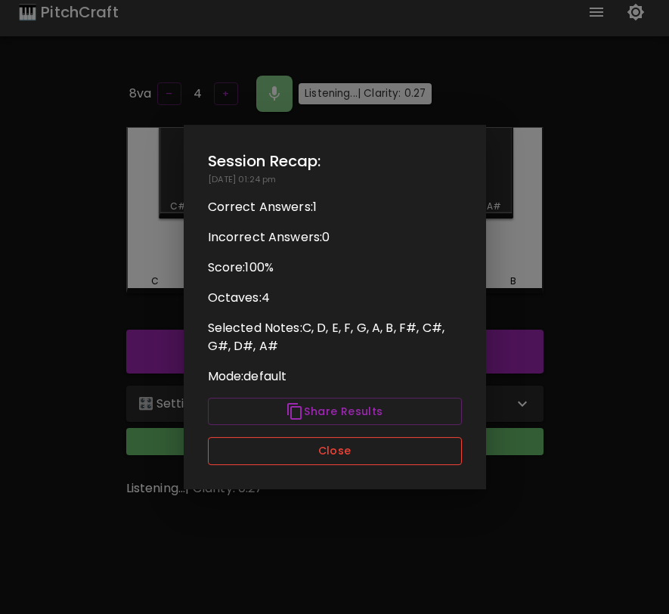
click at [424, 451] on button "Close" at bounding box center [335, 451] width 254 height 28
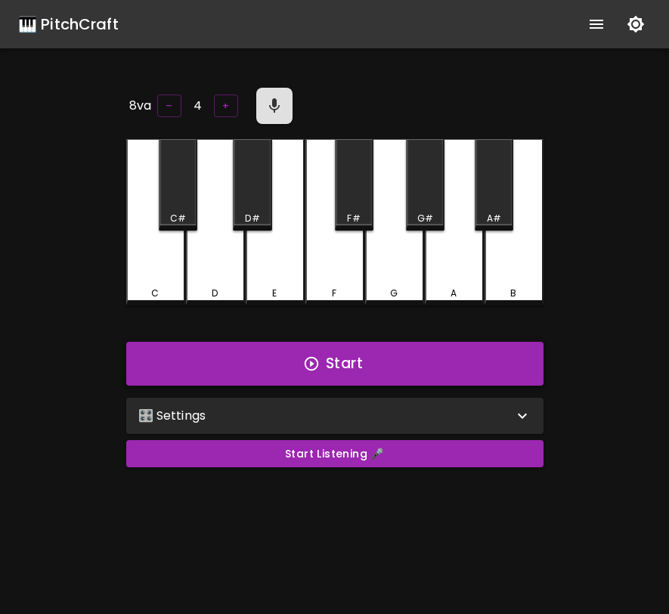
scroll to position [12, 0]
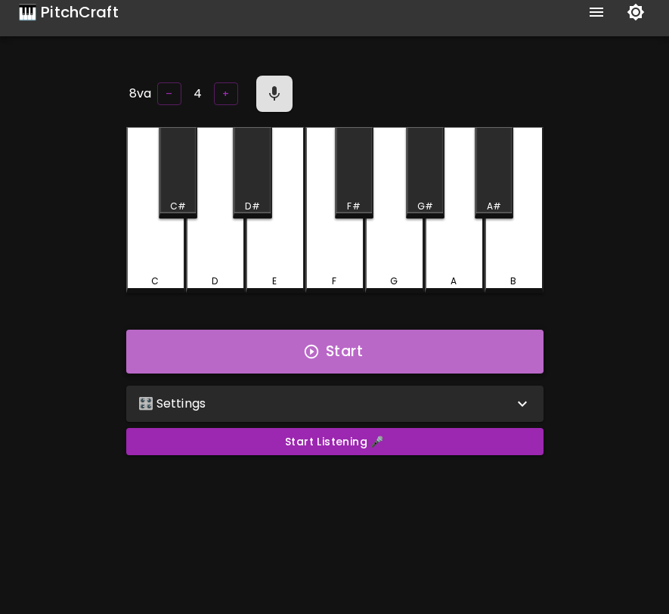
click at [367, 349] on button "Start" at bounding box center [334, 352] width 417 height 44
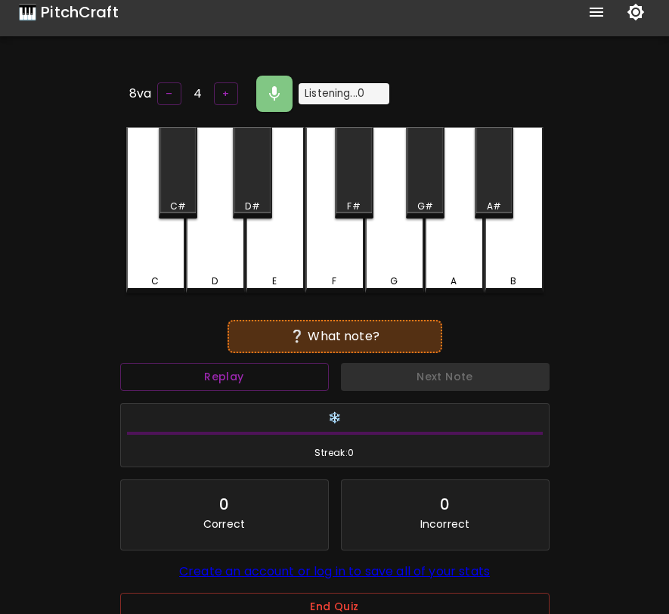
click at [219, 232] on div "D" at bounding box center [215, 210] width 59 height 166
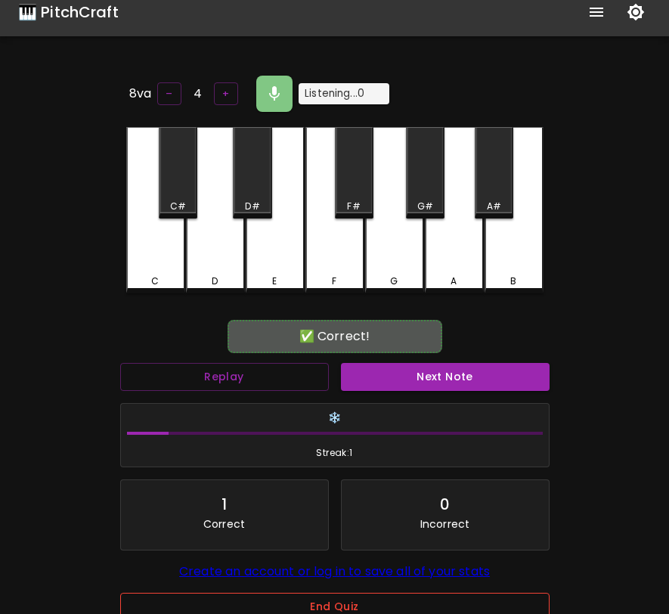
click at [374, 606] on button "End Quiz" at bounding box center [335, 607] width 430 height 28
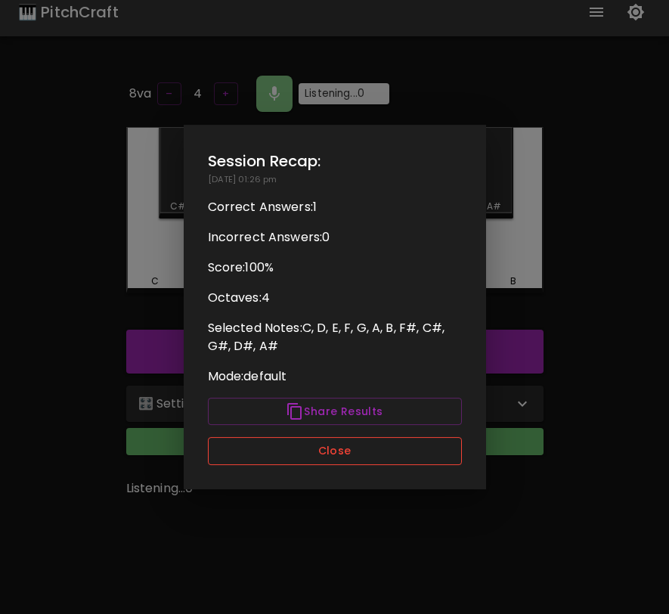
click at [389, 448] on button "Close" at bounding box center [335, 451] width 254 height 28
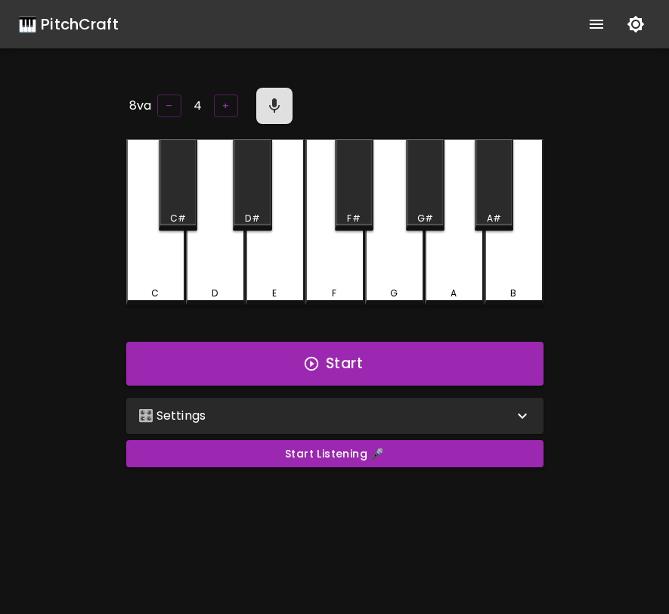
scroll to position [12, 0]
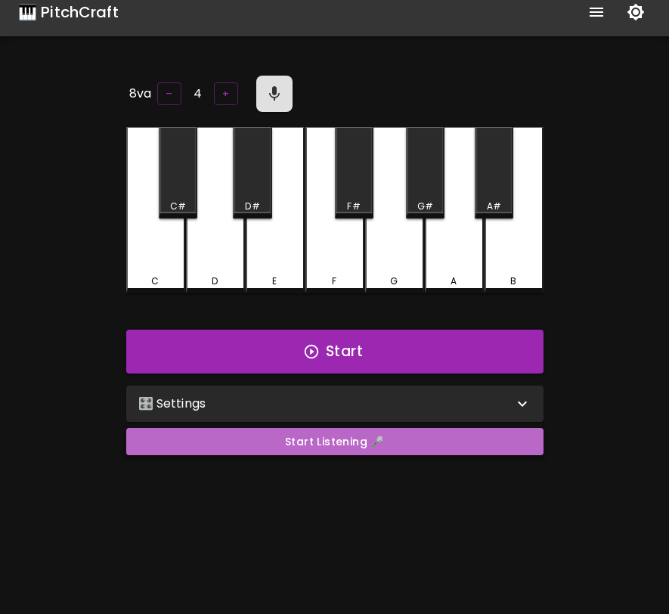
click at [346, 447] on button "Start Listening 🎤" at bounding box center [334, 442] width 417 height 28
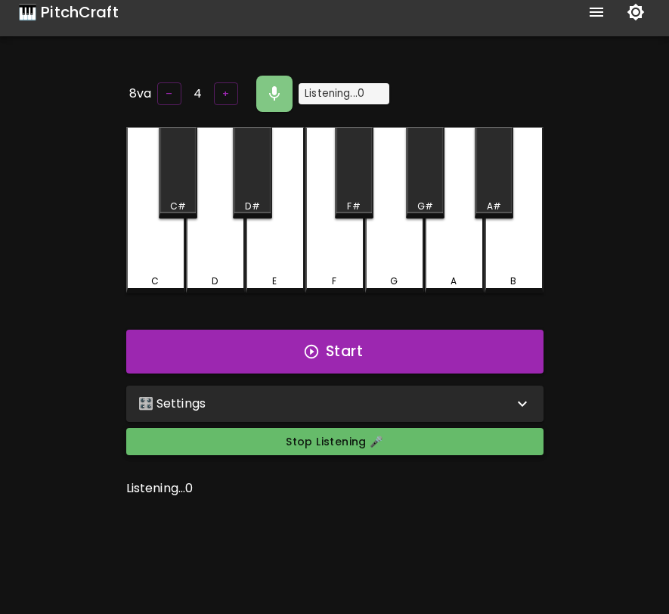
click at [346, 447] on button "Stop Listening 🎤" at bounding box center [334, 442] width 417 height 28
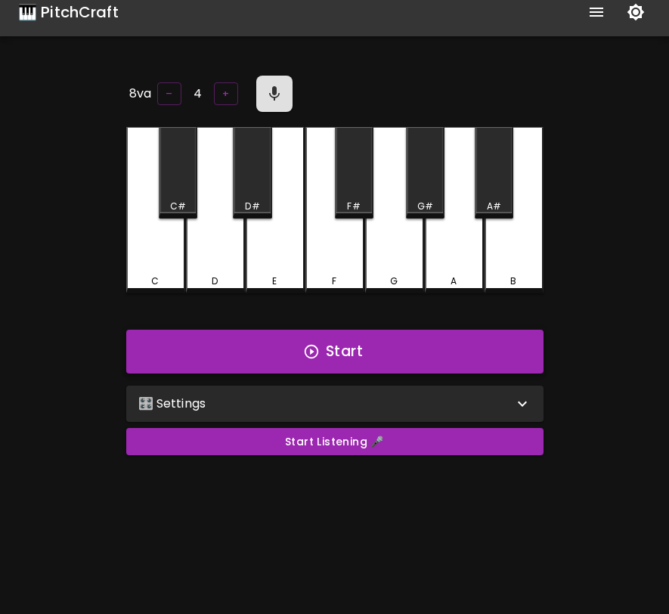
click at [372, 333] on button "Start" at bounding box center [334, 352] width 417 height 44
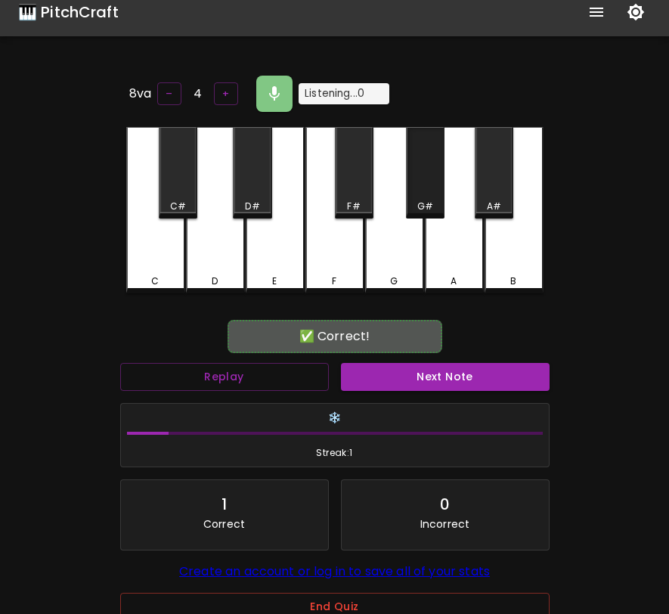
click at [425, 191] on div "G#" at bounding box center [425, 172] width 39 height 91
click at [422, 374] on button "Next Note" at bounding box center [445, 377] width 209 height 28
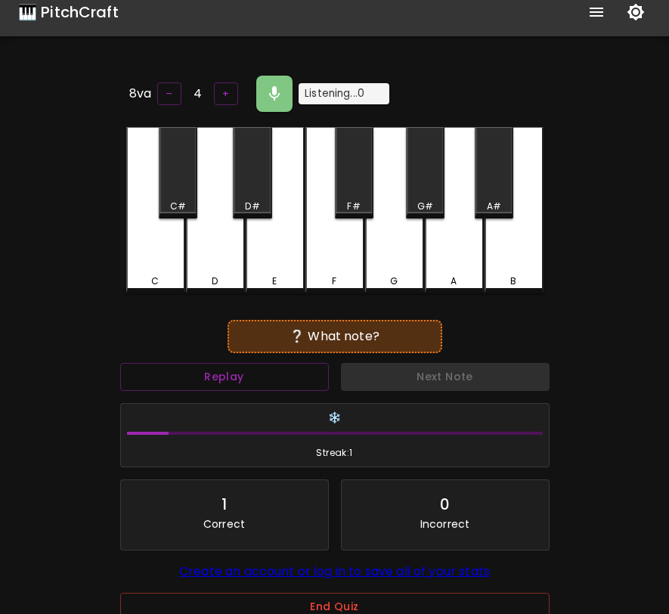
click at [450, 247] on div "A" at bounding box center [454, 210] width 59 height 166
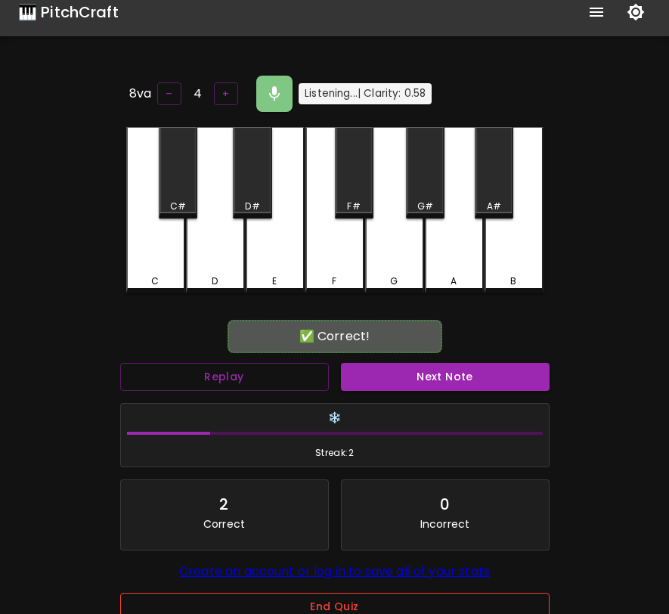
click at [366, 613] on button "End Quiz" at bounding box center [335, 607] width 430 height 28
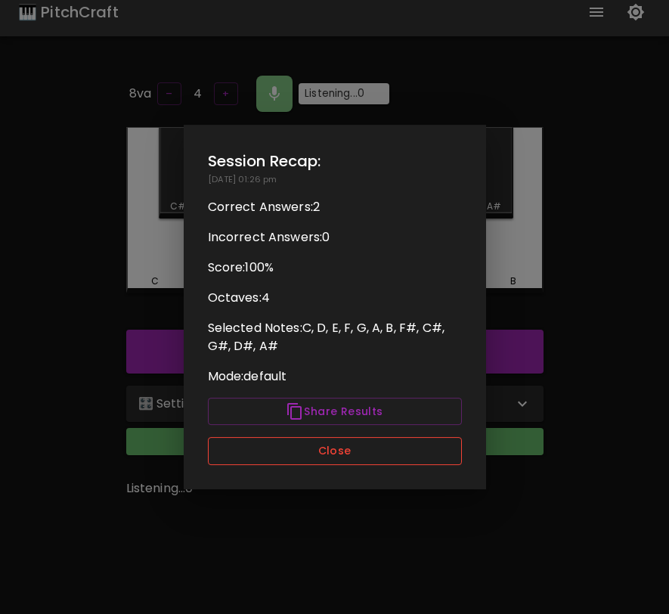
click at [374, 448] on button "Close" at bounding box center [335, 451] width 254 height 28
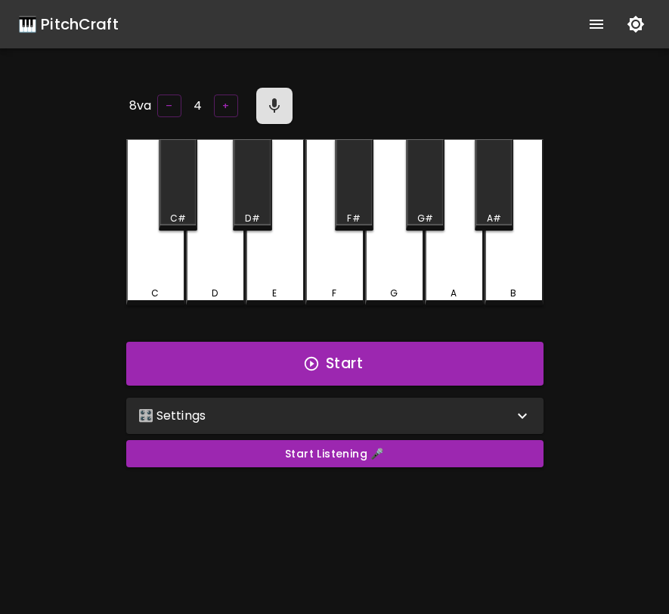
scroll to position [12, 0]
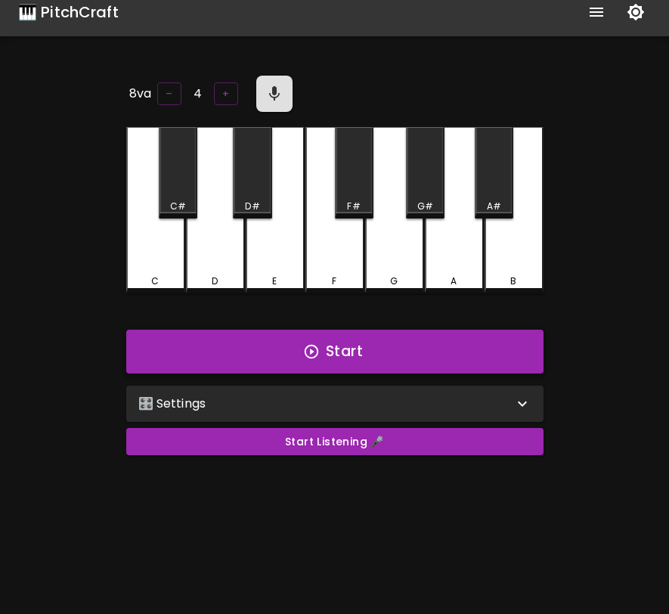
click at [414, 354] on button "Start" at bounding box center [334, 352] width 417 height 44
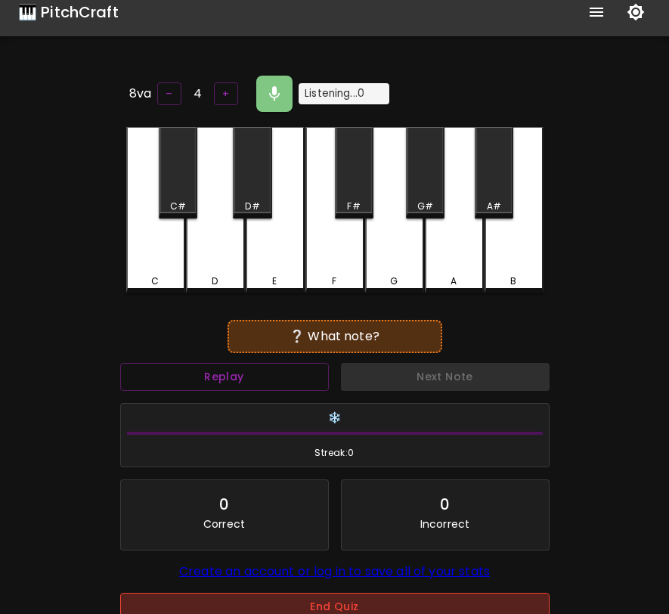
click at [403, 612] on button "End Quiz" at bounding box center [335, 607] width 430 height 28
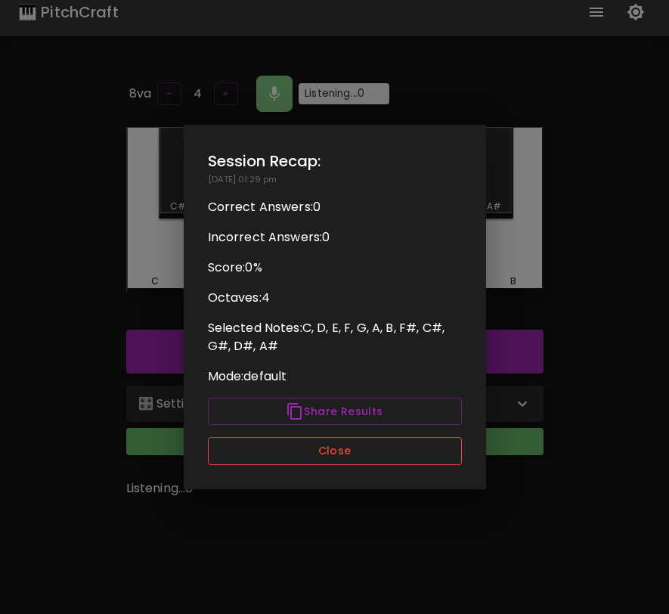
click at [349, 449] on button "Close" at bounding box center [335, 451] width 254 height 28
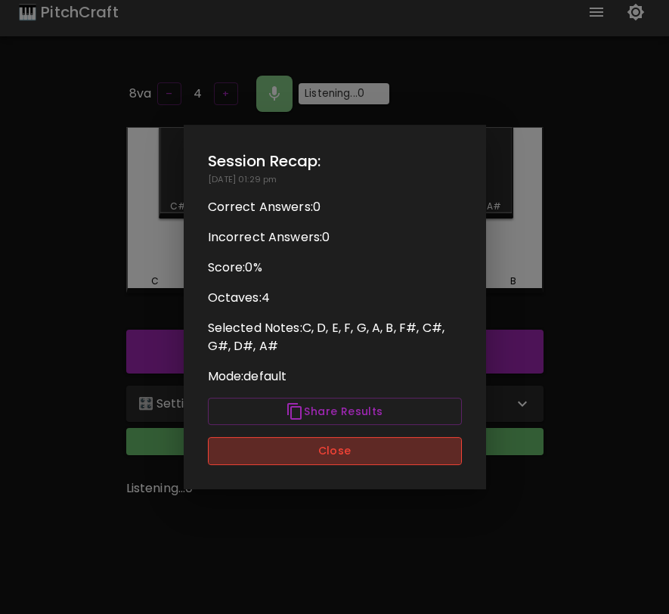
click at [348, 449] on button "Close" at bounding box center [335, 451] width 254 height 28
click at [350, 445] on button "Close" at bounding box center [335, 451] width 254 height 28
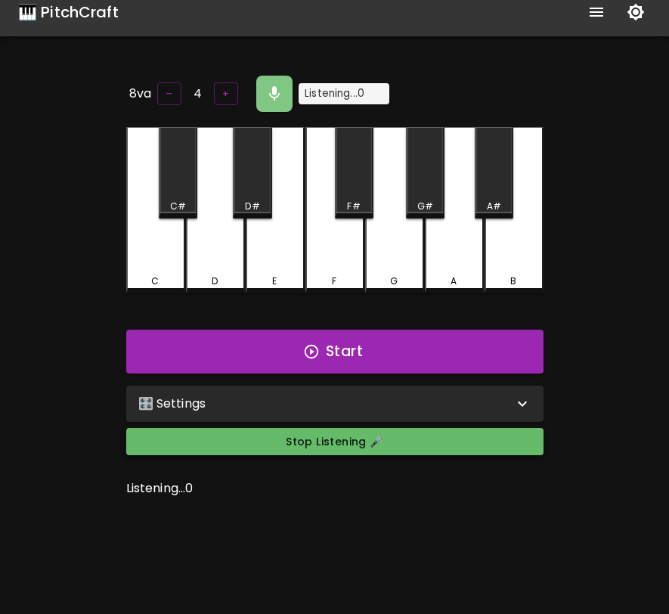
click at [352, 437] on button "Stop Listening 🎤" at bounding box center [334, 442] width 417 height 28
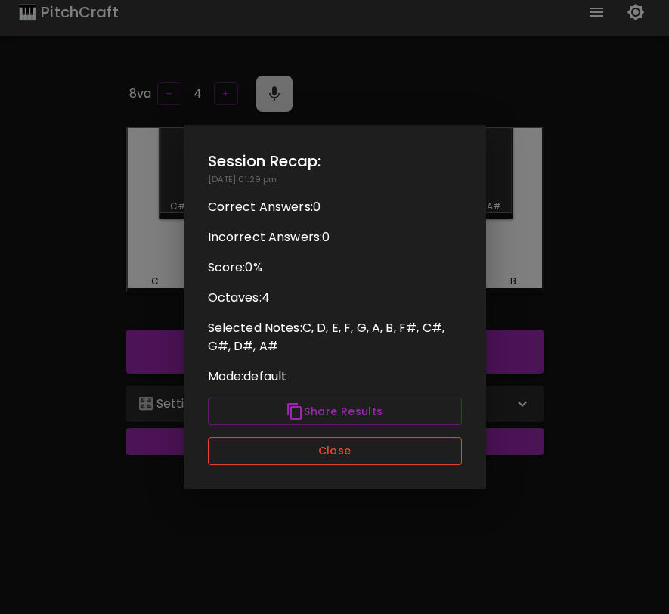
click at [402, 448] on button "Close" at bounding box center [335, 451] width 254 height 28
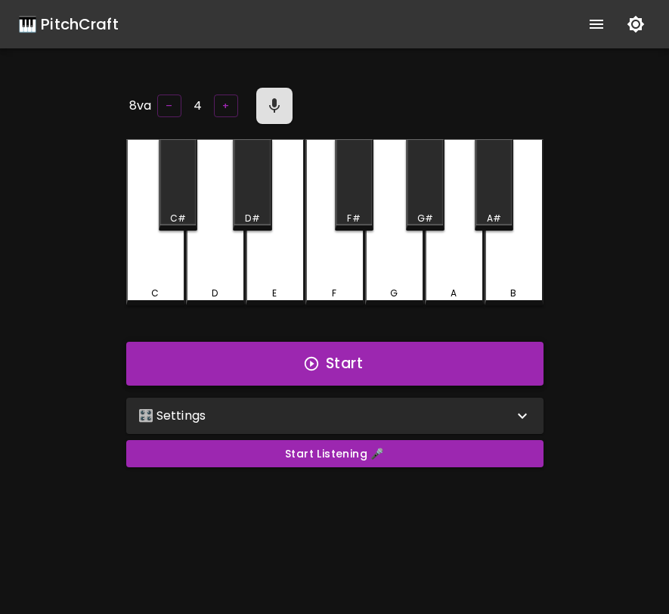
scroll to position [12, 0]
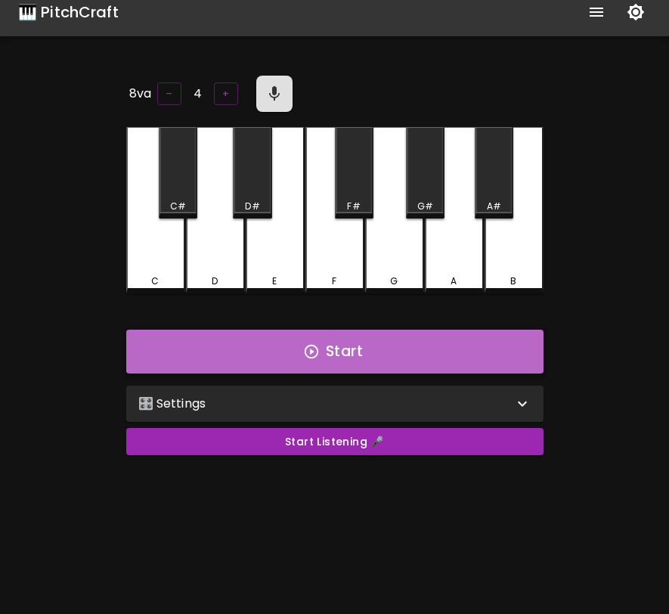
click at [331, 350] on button "Start" at bounding box center [334, 352] width 417 height 44
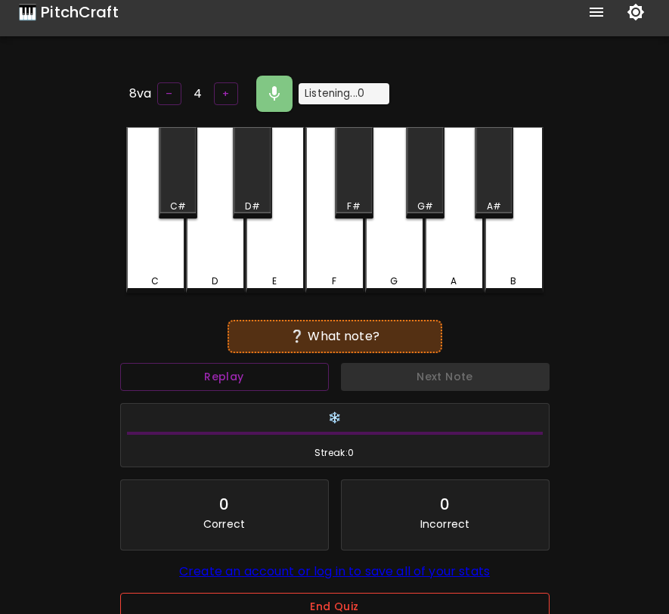
click at [354, 605] on button "End Quiz" at bounding box center [335, 607] width 430 height 28
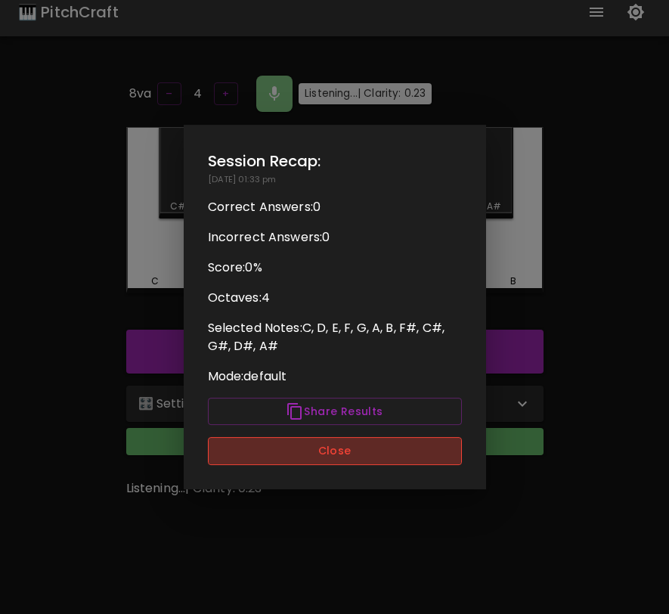
click at [383, 459] on button "Close" at bounding box center [335, 451] width 254 height 28
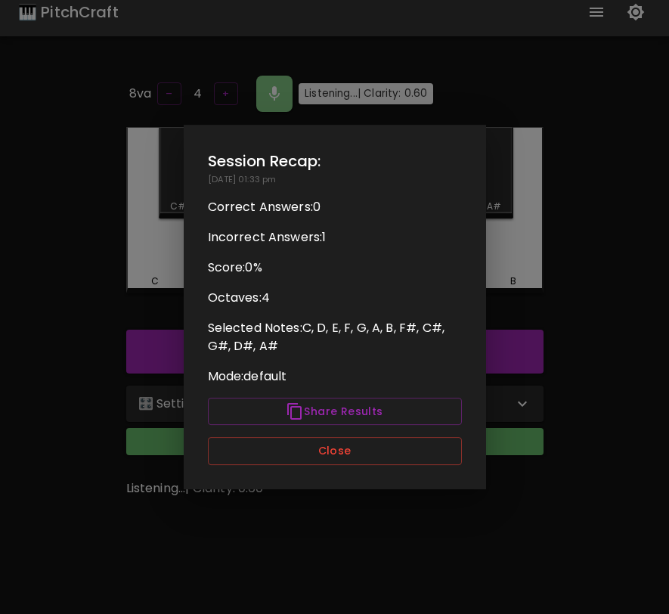
click at [383, 459] on button "Close" at bounding box center [335, 451] width 254 height 28
click at [305, 455] on button "Close" at bounding box center [335, 451] width 254 height 28
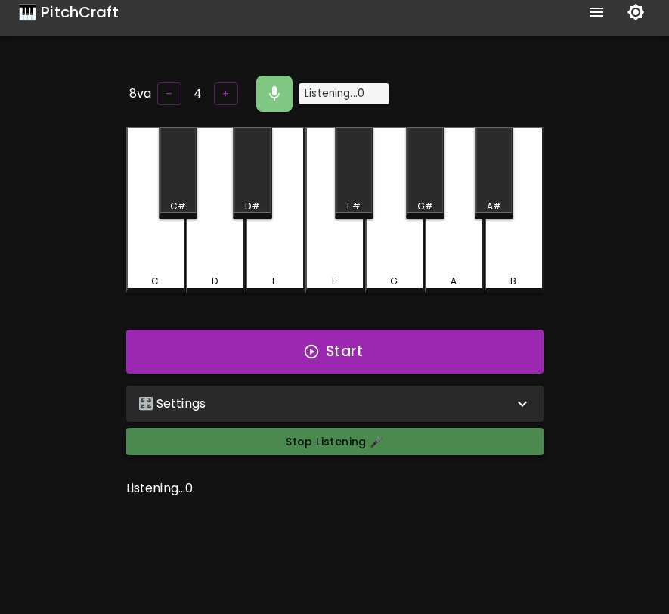
click at [311, 446] on button "Stop Listening 🎤" at bounding box center [334, 442] width 417 height 28
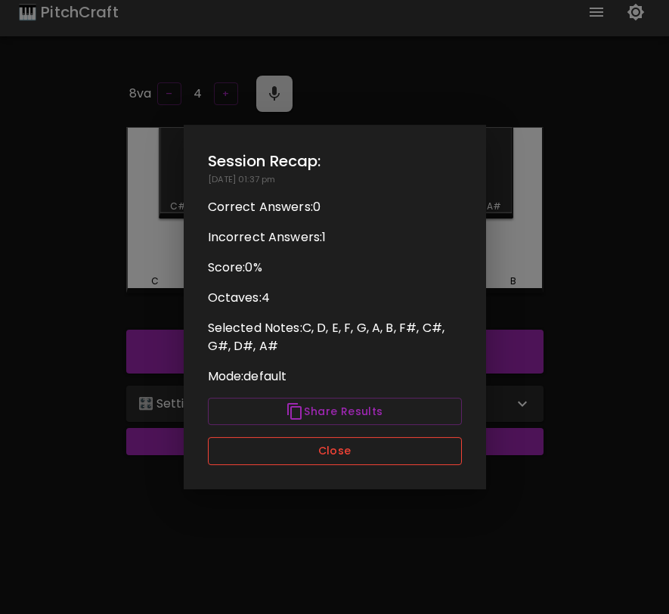
click at [374, 455] on button "Close" at bounding box center [335, 451] width 254 height 28
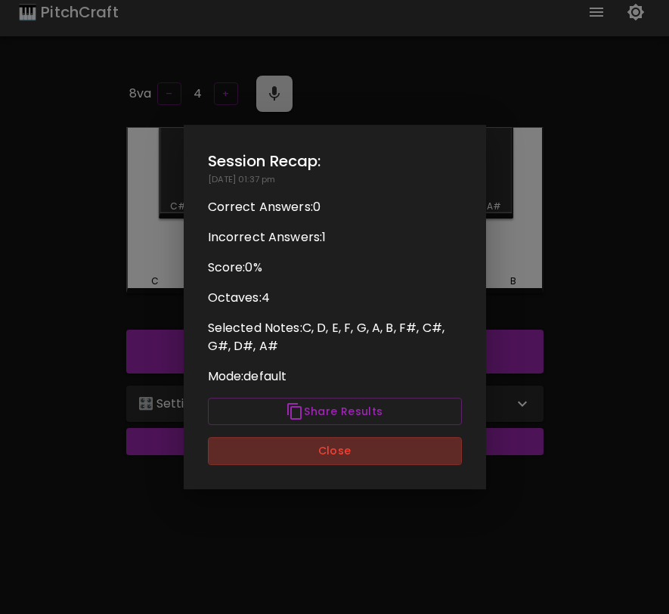
click at [374, 455] on button "Close" at bounding box center [335, 451] width 254 height 28
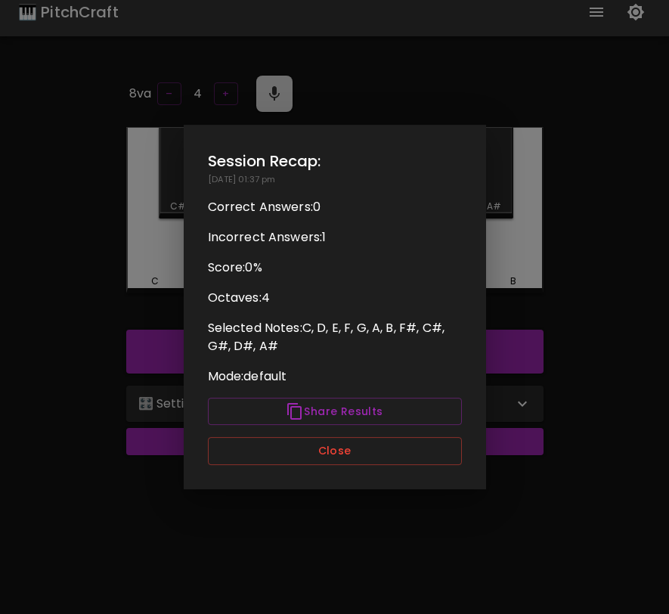
click at [374, 455] on button "Close" at bounding box center [335, 451] width 254 height 28
click at [375, 452] on button "Close" at bounding box center [335, 451] width 254 height 28
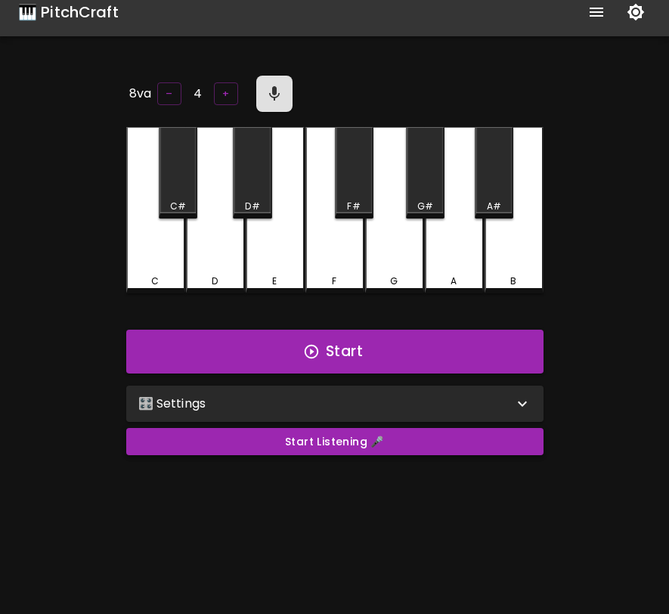
click at [378, 446] on button "Start Listening 🎤" at bounding box center [334, 442] width 417 height 28
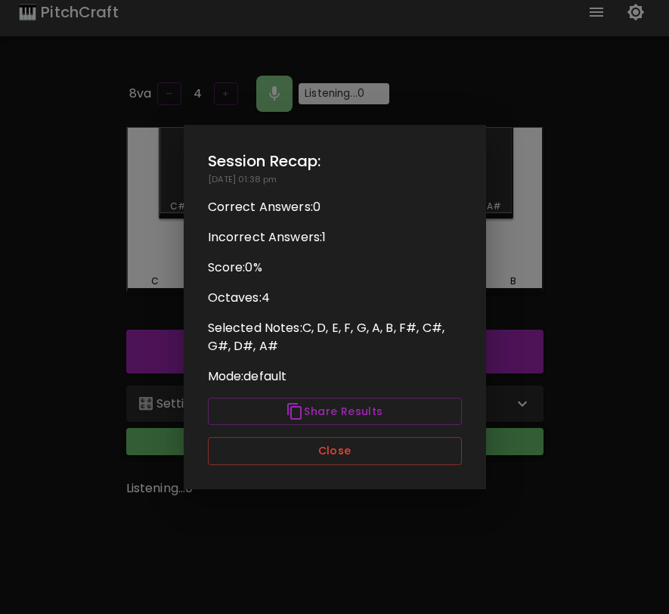
click at [378, 446] on button "Close" at bounding box center [335, 451] width 254 height 28
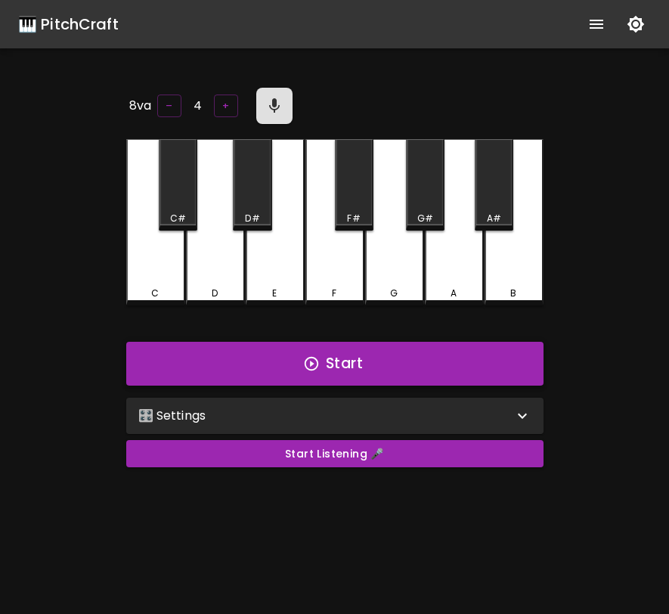
scroll to position [12, 0]
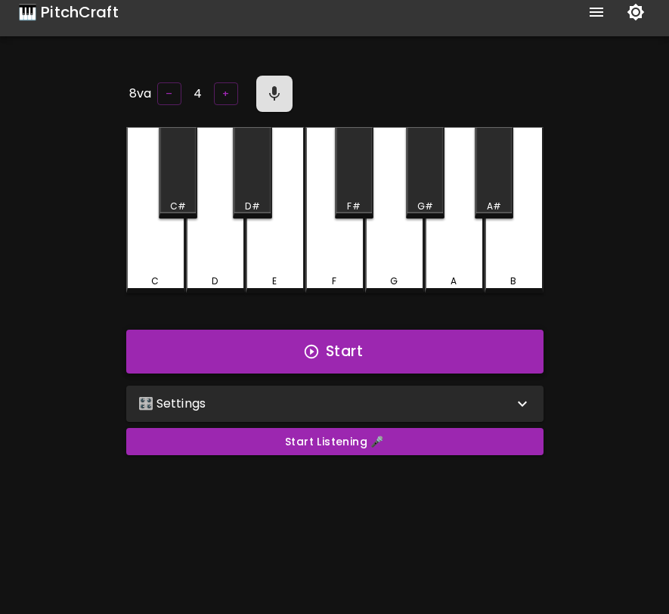
click at [343, 355] on button "Start" at bounding box center [334, 352] width 417 height 44
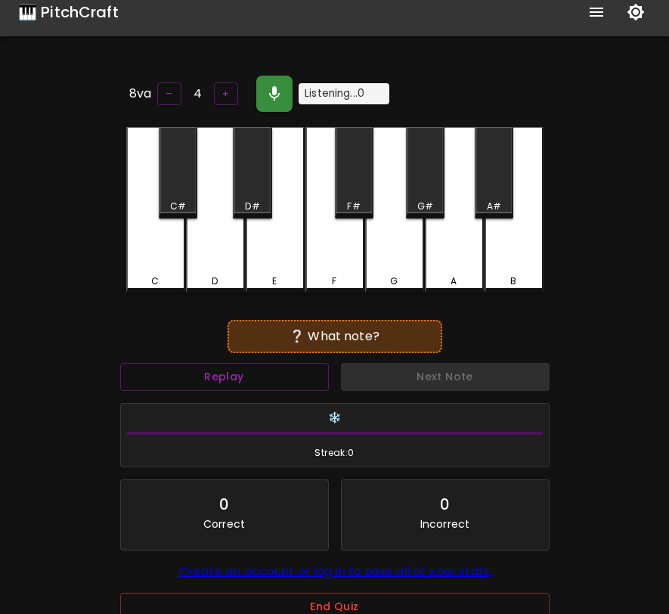
click at [273, 85] on icon "button" at bounding box center [274, 94] width 18 height 18
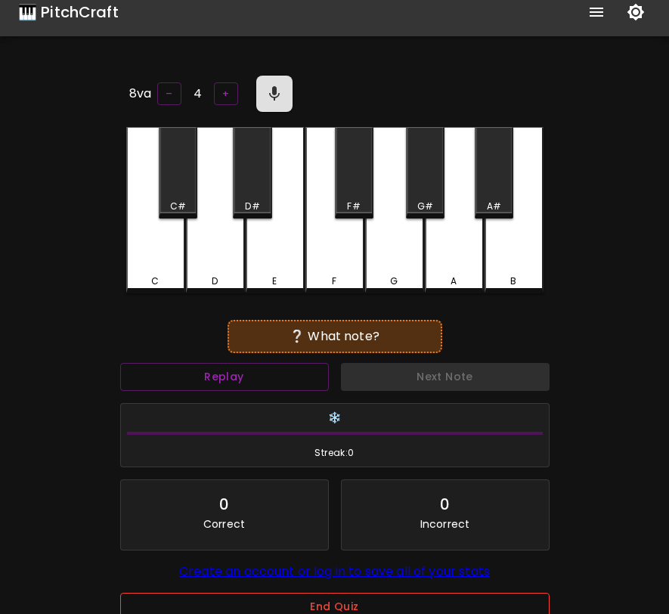
click at [361, 606] on button "End Quiz" at bounding box center [335, 607] width 430 height 28
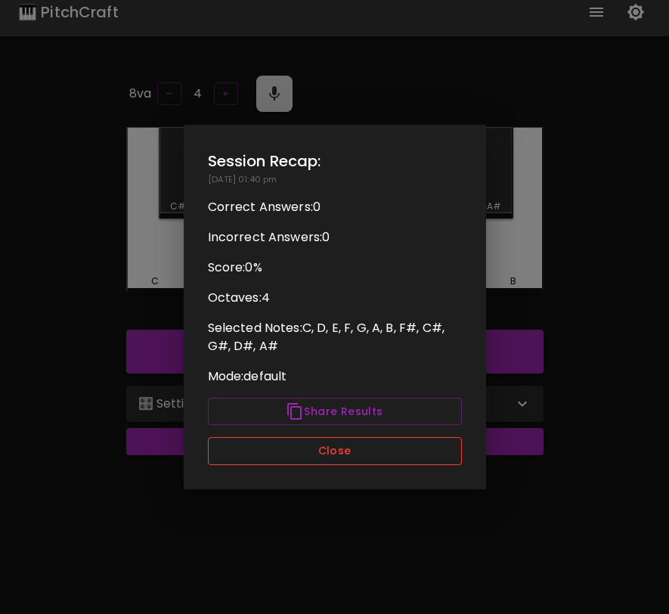
click at [359, 451] on button "Close" at bounding box center [335, 451] width 254 height 28
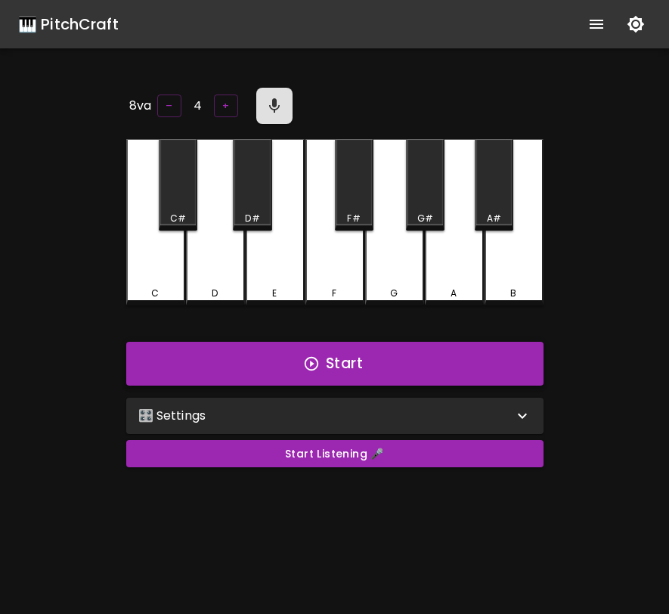
scroll to position [12, 0]
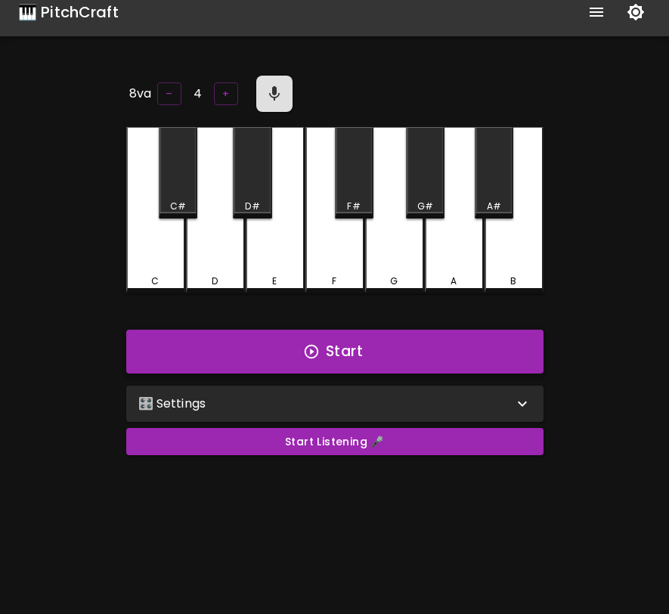
click at [409, 353] on button "Start" at bounding box center [334, 352] width 417 height 44
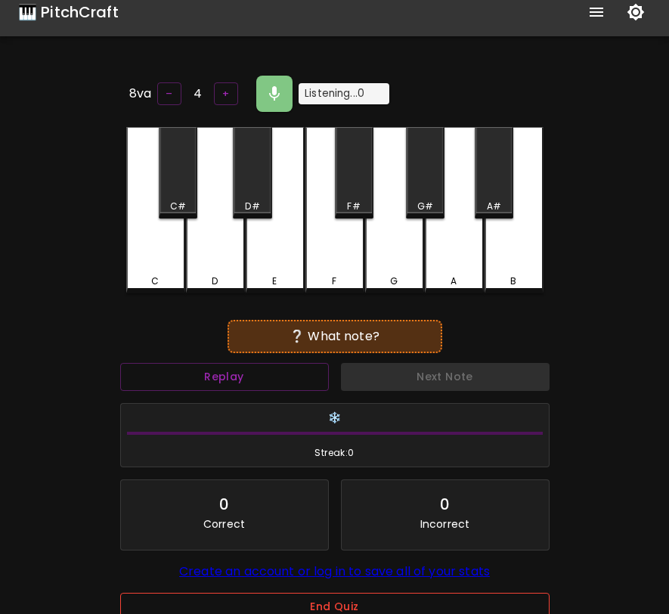
click at [370, 600] on button "End Quiz" at bounding box center [335, 607] width 430 height 28
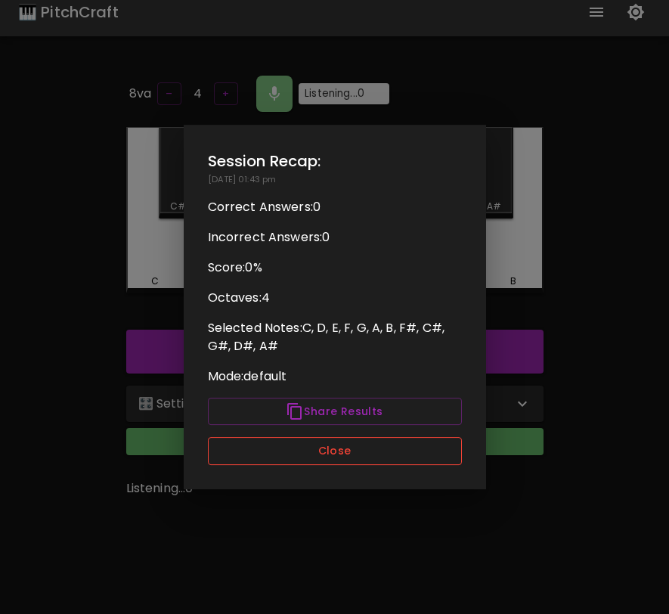
click at [389, 458] on button "Close" at bounding box center [335, 451] width 254 height 28
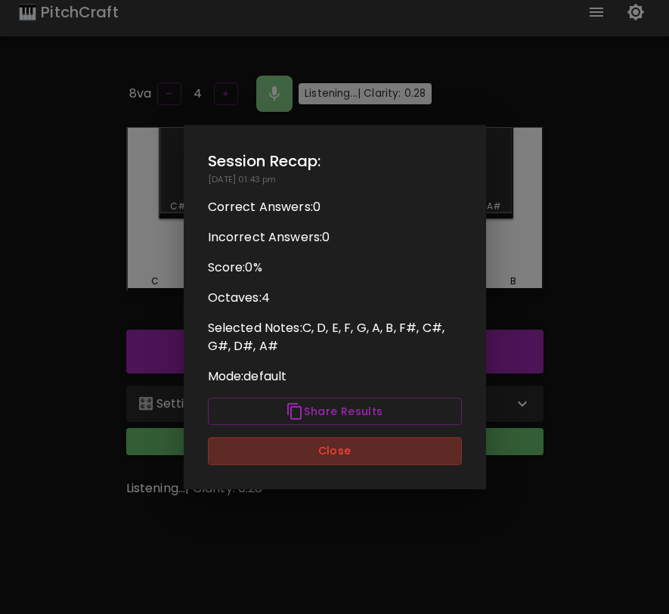
click at [389, 458] on button "Close" at bounding box center [335, 451] width 254 height 28
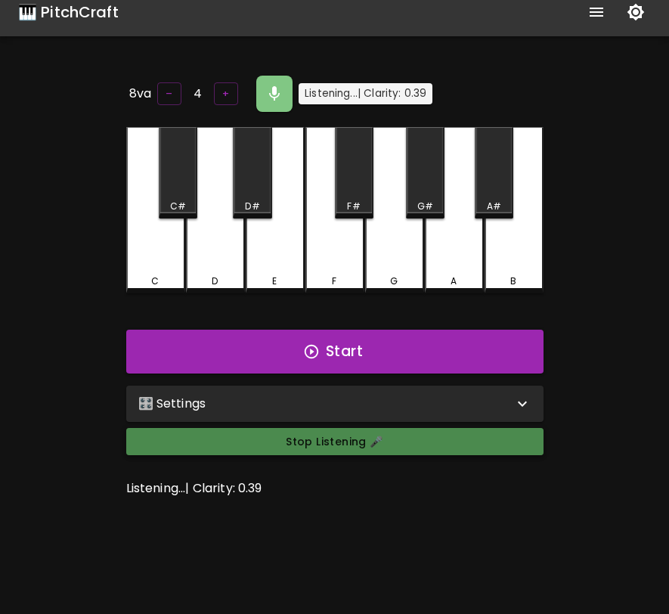
click at [394, 448] on button "Stop Listening 🎤" at bounding box center [334, 442] width 417 height 28
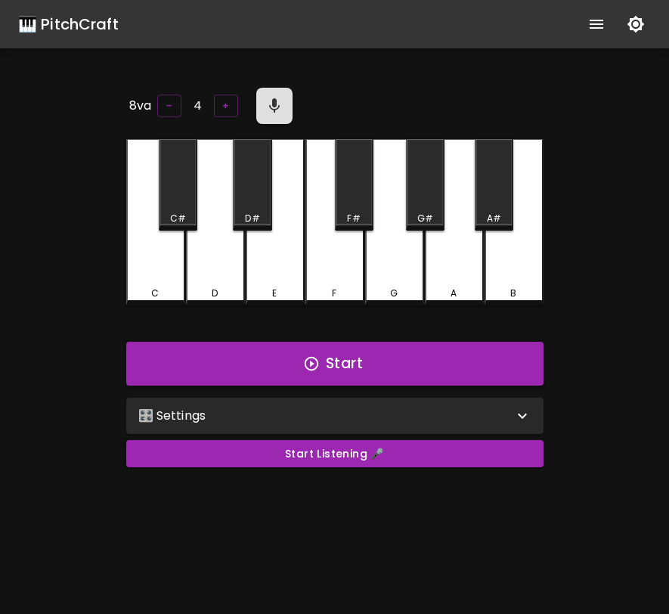
scroll to position [12, 0]
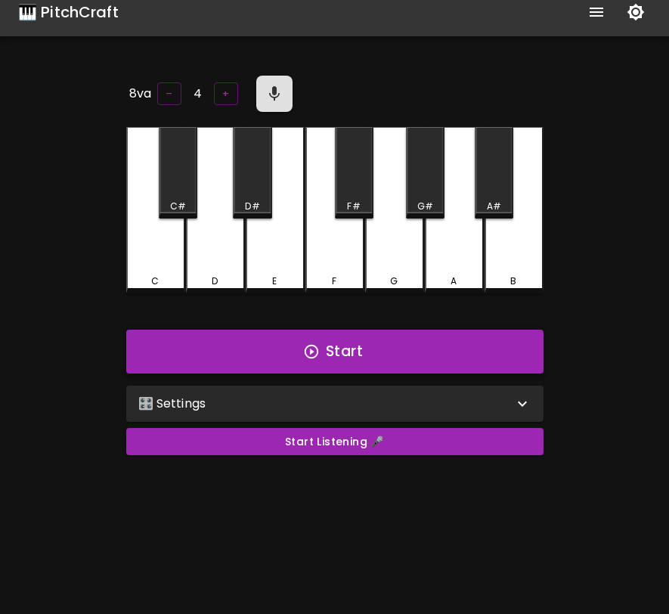
click at [191, 346] on button "Start" at bounding box center [334, 352] width 417 height 44
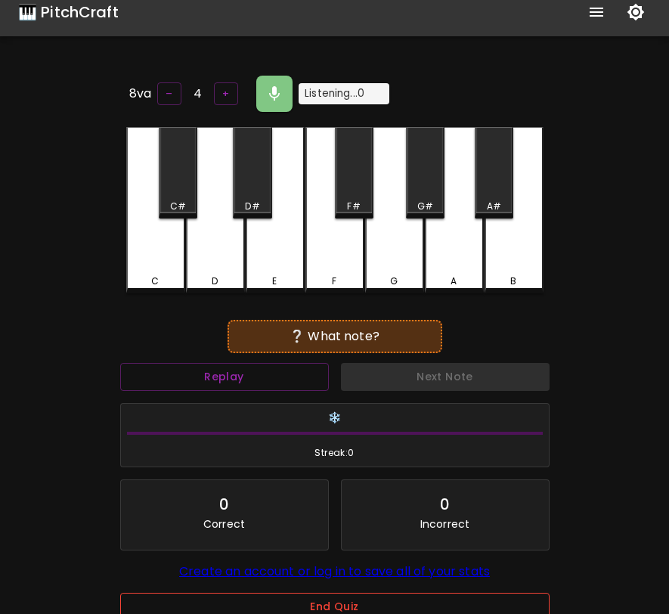
click at [285, 603] on button "End Quiz" at bounding box center [335, 607] width 430 height 28
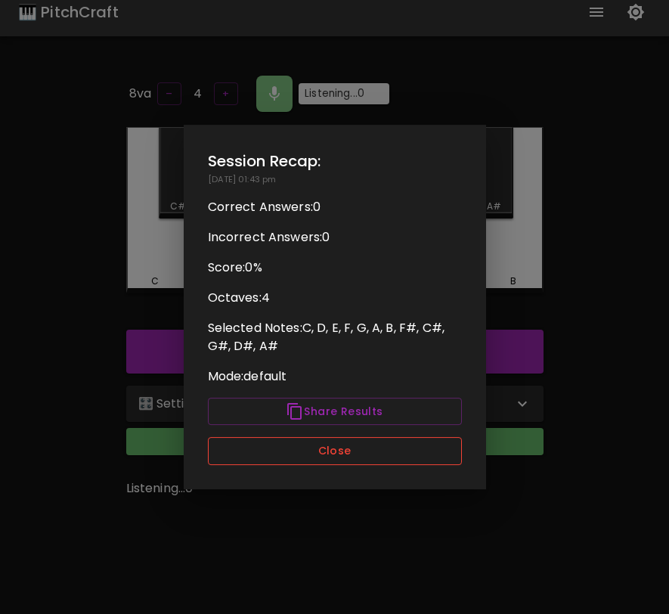
click at [346, 454] on button "Close" at bounding box center [335, 451] width 254 height 28
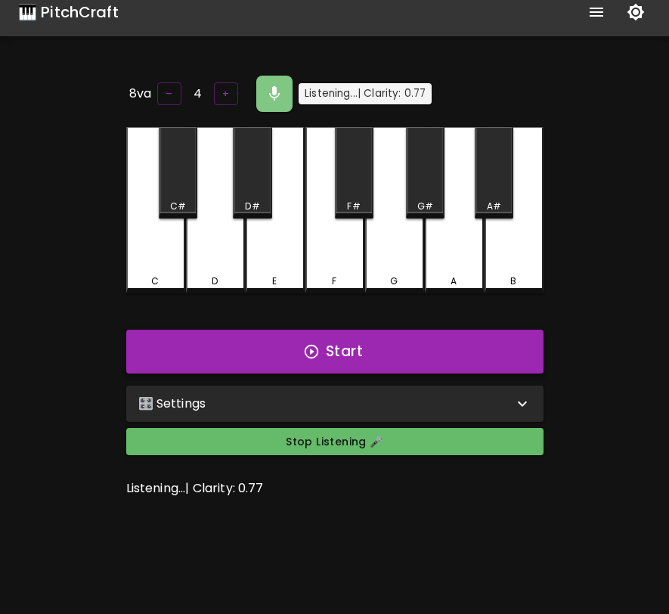
click at [353, 354] on div "Start" at bounding box center [335, 352] width 430 height 56
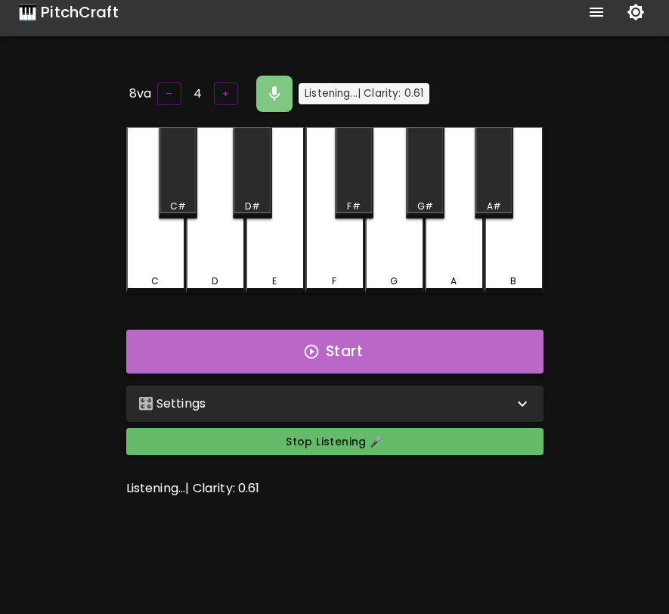
click at [353, 361] on button "Start" at bounding box center [334, 352] width 417 height 44
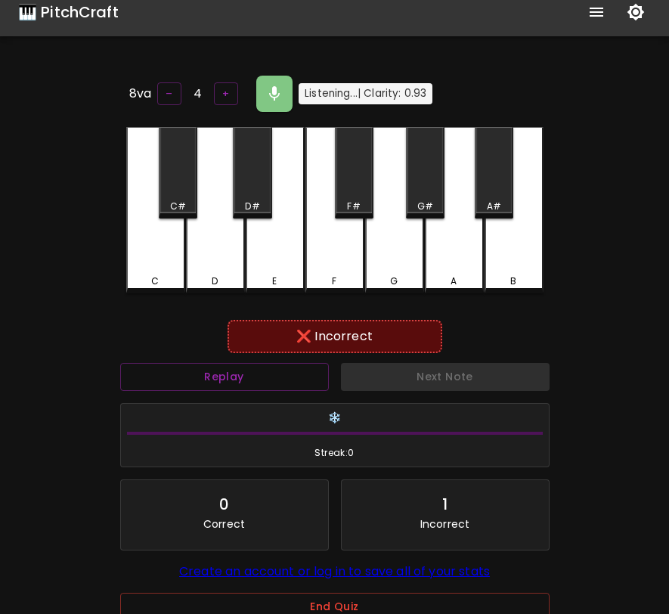
click at [267, 85] on div "8va – 4 + Listening... | Clarity: 0.93" at bounding box center [334, 94] width 417 height 42
click at [265, 90] on icon "button" at bounding box center [274, 94] width 18 height 18
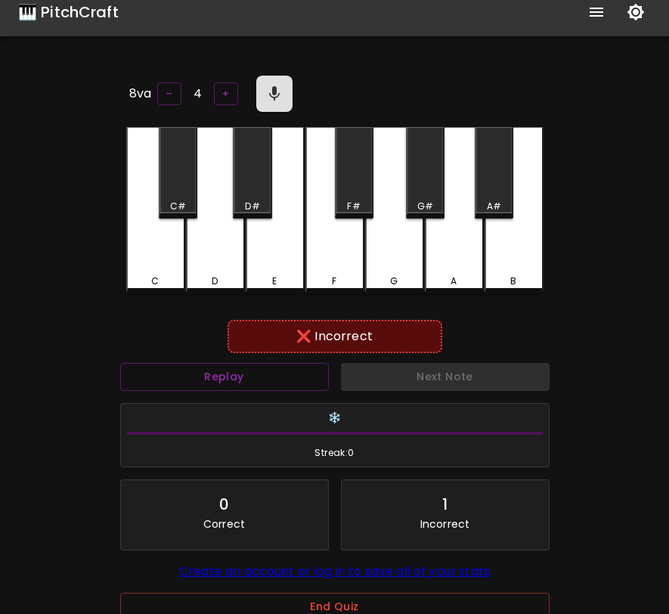
click at [478, 256] on div "A" at bounding box center [454, 210] width 59 height 166
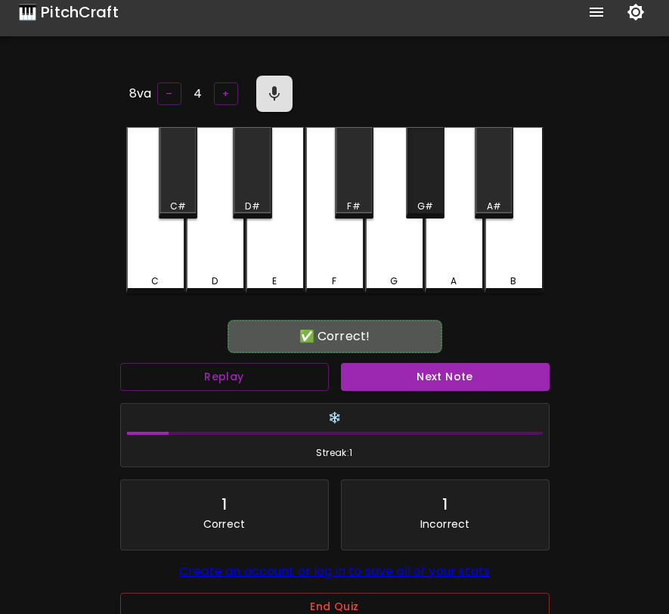
click at [433, 196] on div "G#" at bounding box center [425, 172] width 39 height 91
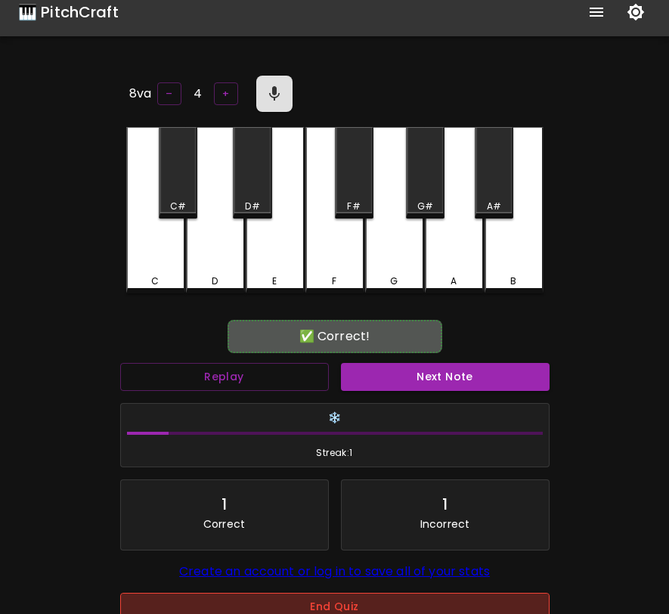
click at [395, 610] on button "End Quiz" at bounding box center [335, 607] width 430 height 28
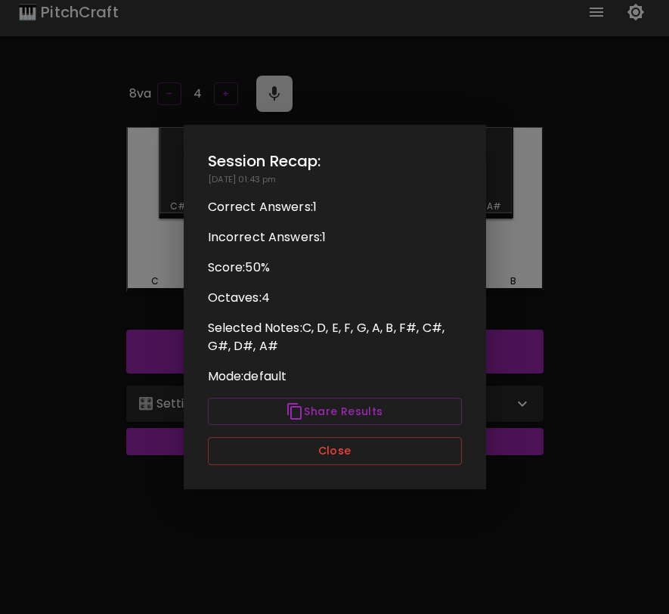
click at [389, 466] on div "Session Recap: 08/31/2025 - 01:43 pm Correct Answers: 1 Incorrect Answers: 1 Sc…" at bounding box center [335, 307] width 302 height 364
click at [389, 455] on button "Close" at bounding box center [335, 451] width 254 height 28
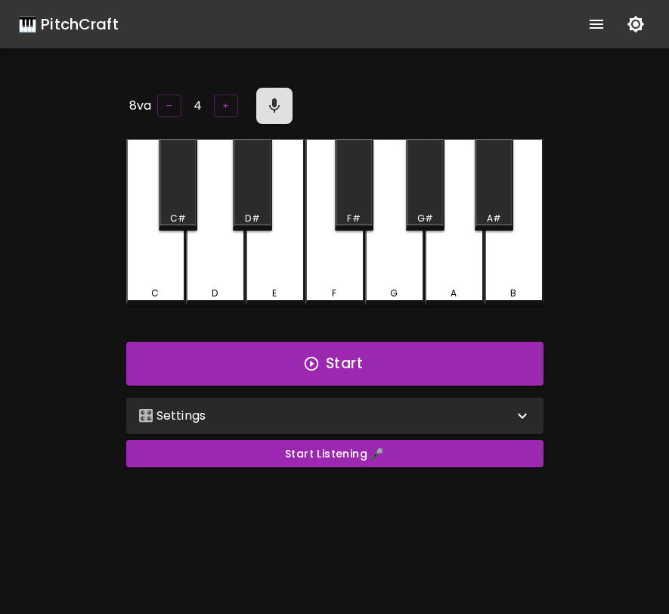
scroll to position [12, 0]
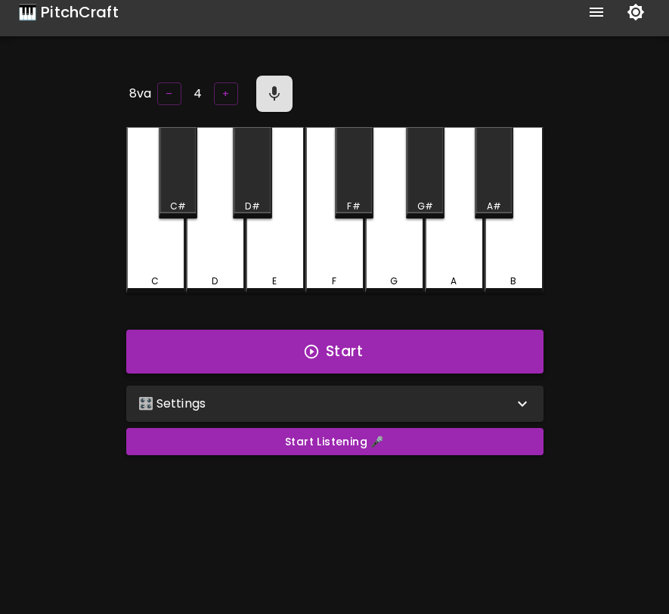
click at [225, 355] on button "Start" at bounding box center [334, 352] width 417 height 44
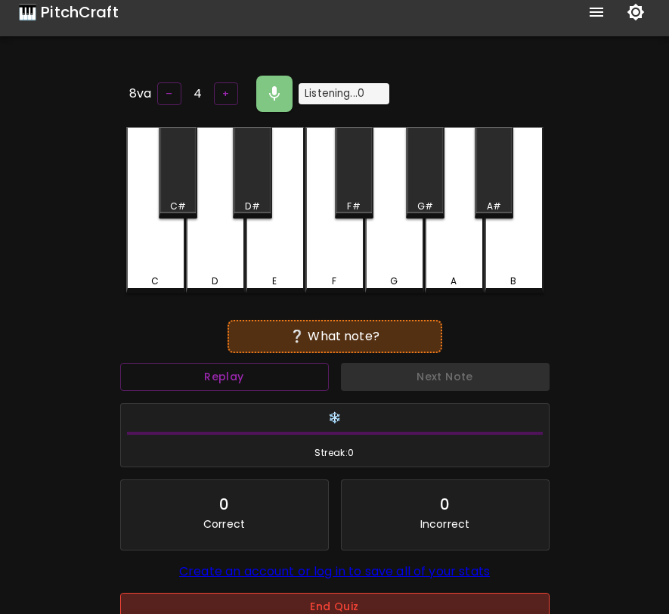
click at [296, 603] on button "End Quiz" at bounding box center [335, 607] width 430 height 28
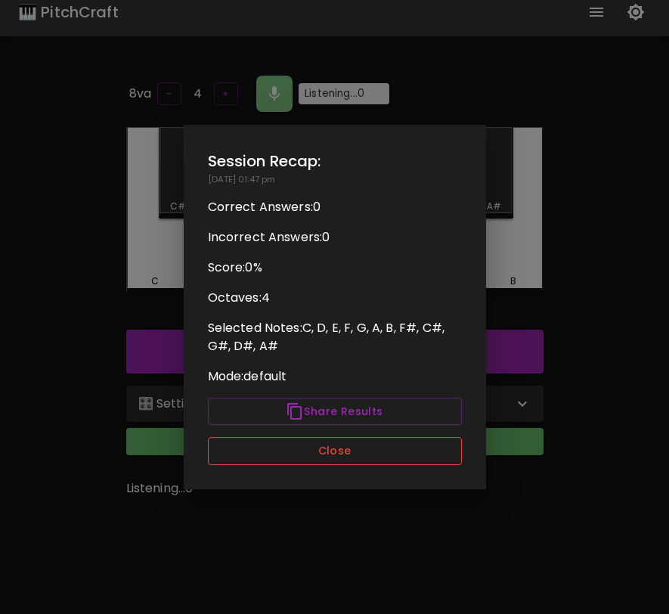
click at [349, 452] on button "Close" at bounding box center [335, 451] width 254 height 28
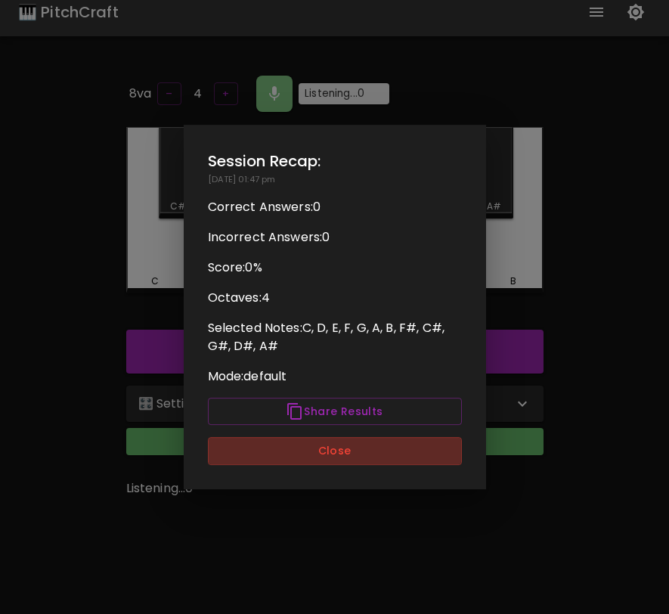
click at [349, 452] on button "Close" at bounding box center [335, 451] width 254 height 28
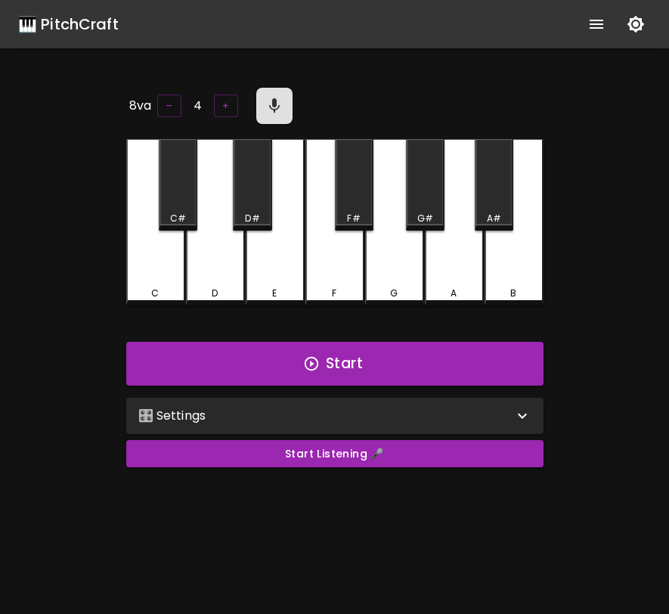
scroll to position [12, 0]
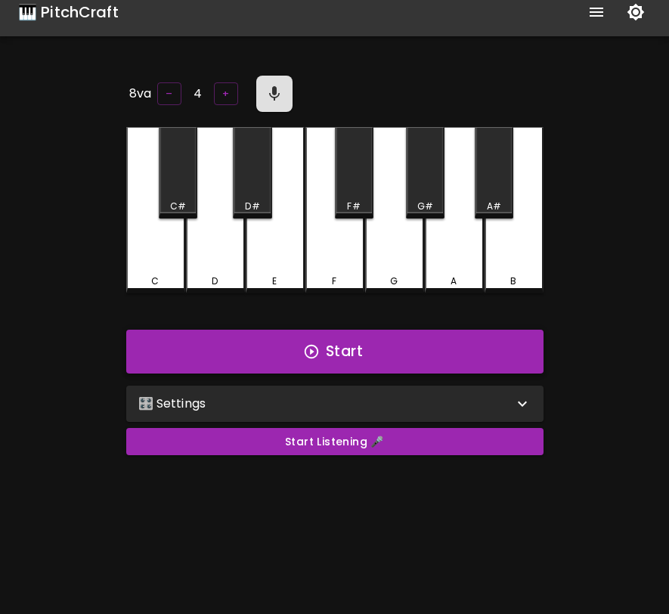
click at [410, 358] on button "Start" at bounding box center [334, 352] width 417 height 44
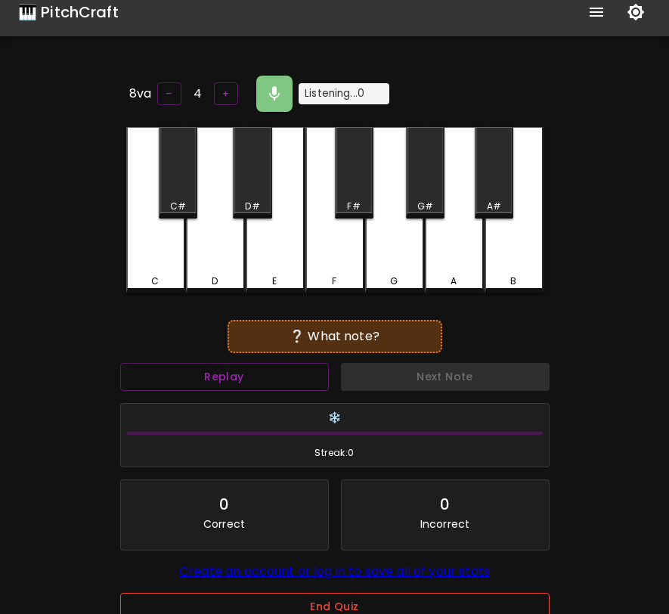
click at [368, 613] on button "End Quiz" at bounding box center [335, 607] width 430 height 28
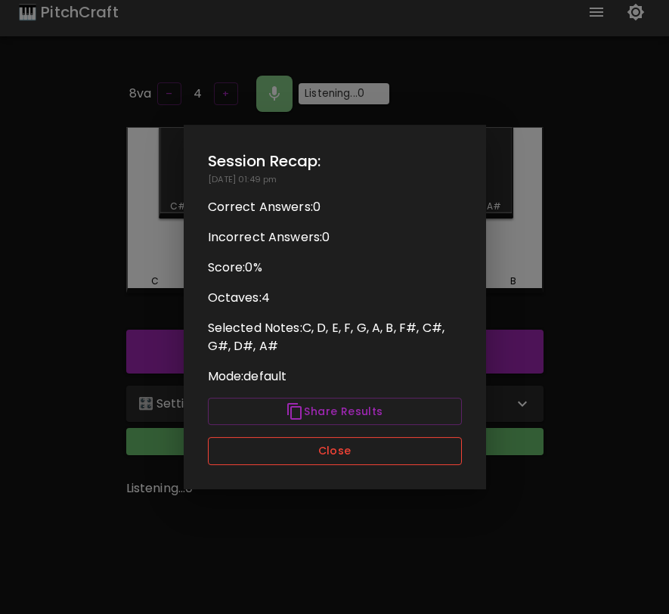
click at [374, 461] on button "Close" at bounding box center [335, 451] width 254 height 28
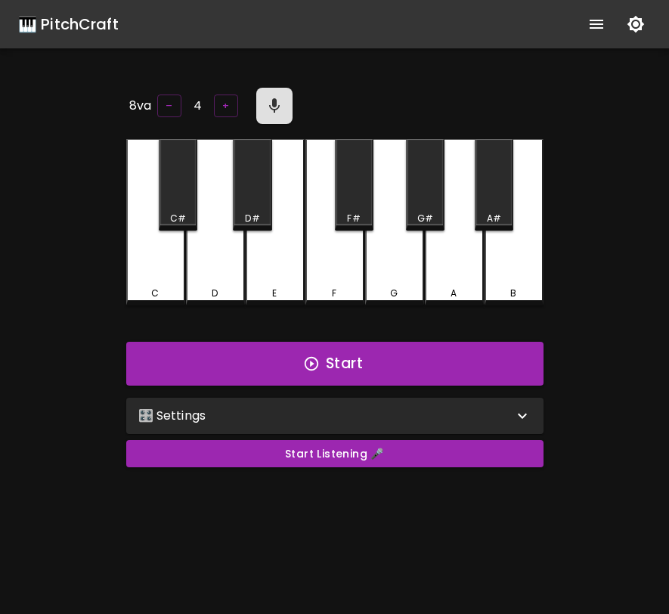
scroll to position [12, 0]
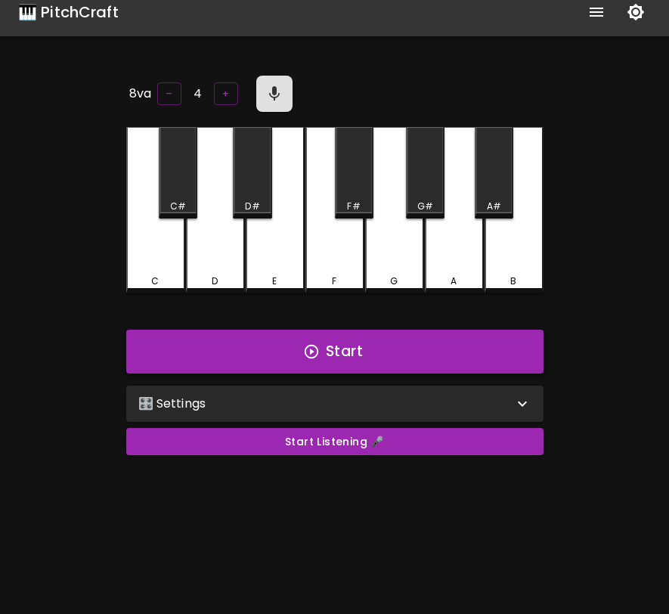
click at [373, 364] on button "Start" at bounding box center [334, 352] width 417 height 44
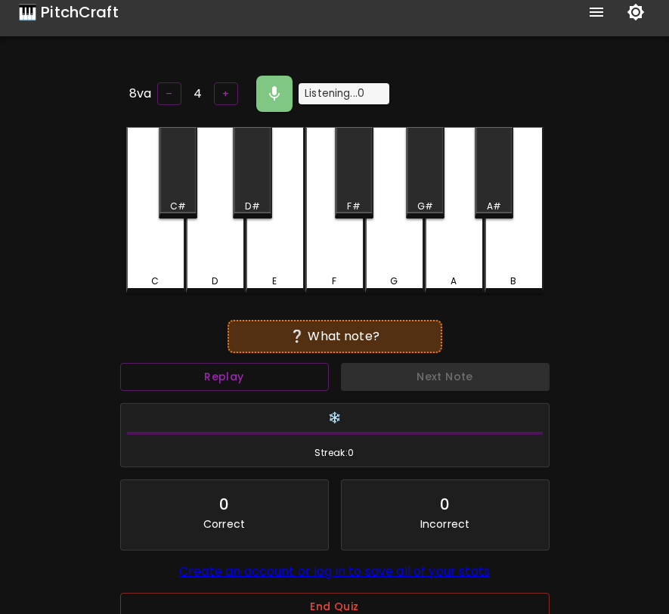
click at [380, 253] on div "G" at bounding box center [394, 210] width 59 height 166
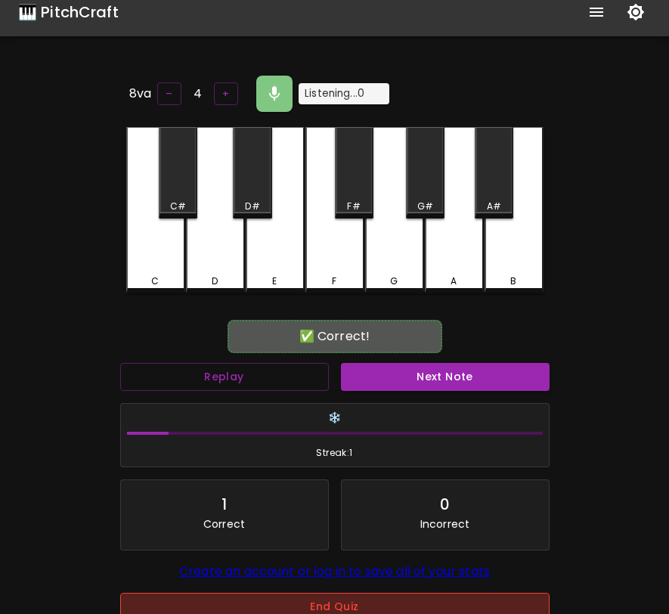
click at [353, 606] on button "End Quiz" at bounding box center [335, 607] width 430 height 28
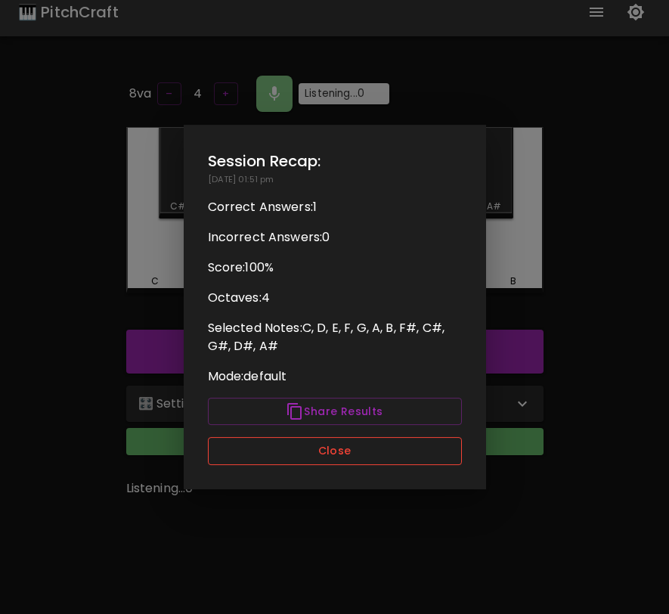
click at [400, 456] on button "Close" at bounding box center [335, 451] width 254 height 28
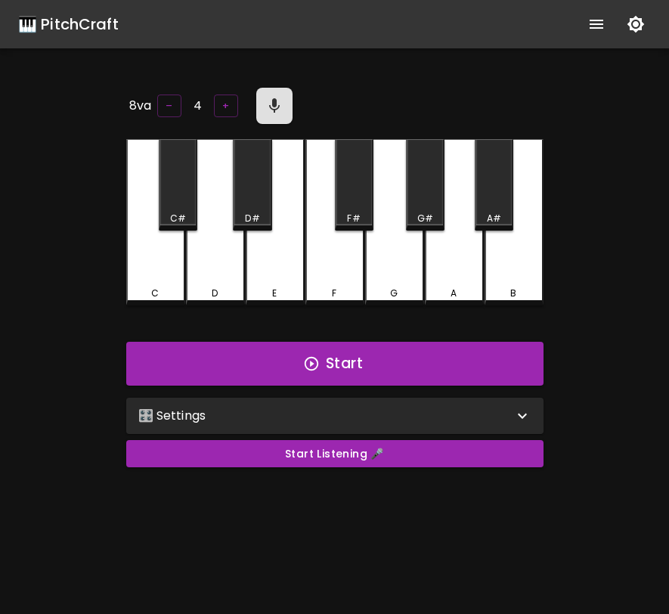
scroll to position [12, 0]
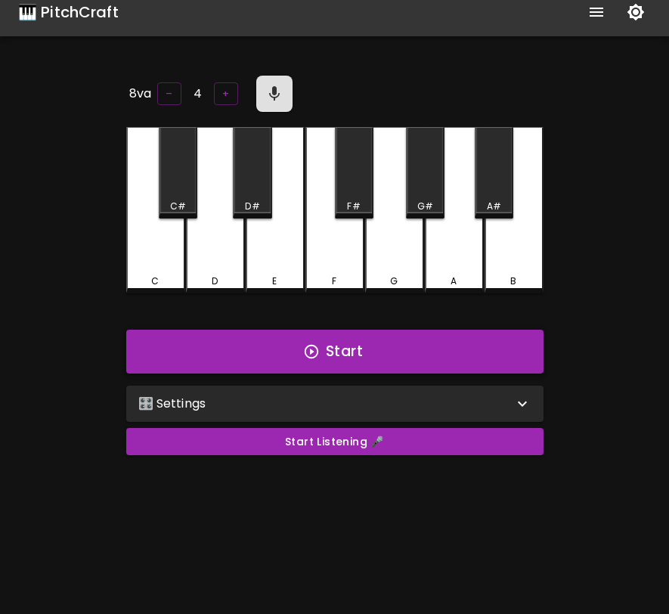
click at [374, 344] on button "Start" at bounding box center [334, 352] width 417 height 44
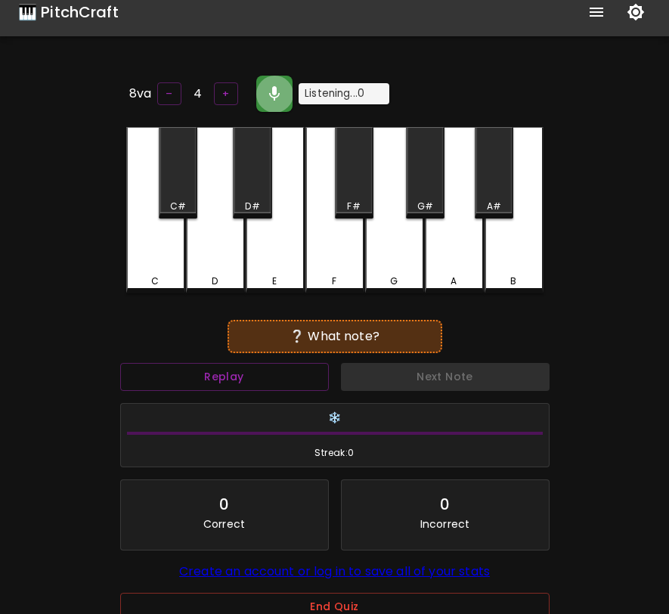
click at [274, 88] on icon "button" at bounding box center [274, 94] width 18 height 18
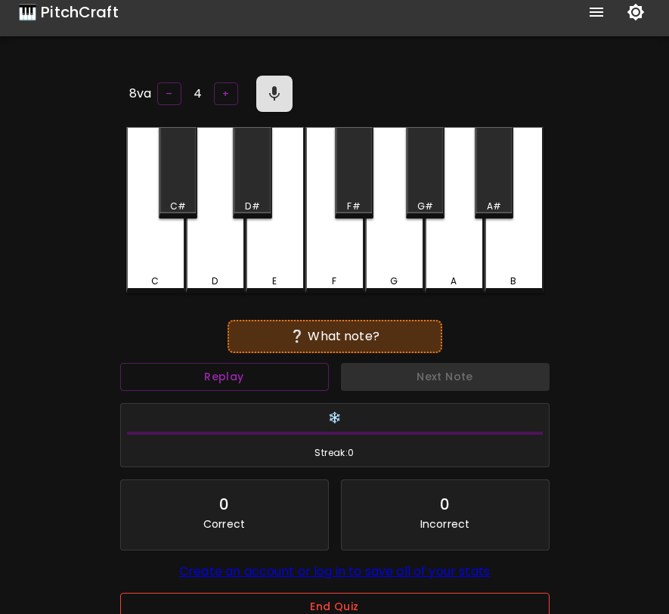
click at [394, 603] on button "End Quiz" at bounding box center [335, 607] width 430 height 28
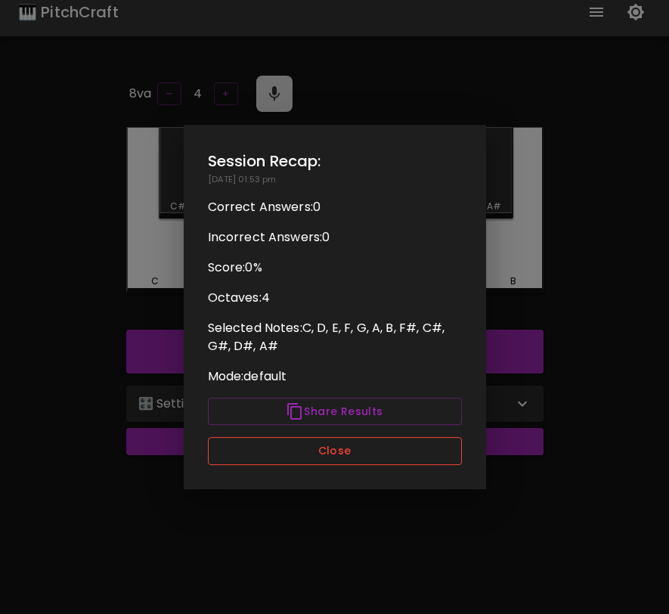
click at [402, 444] on button "Close" at bounding box center [335, 451] width 254 height 28
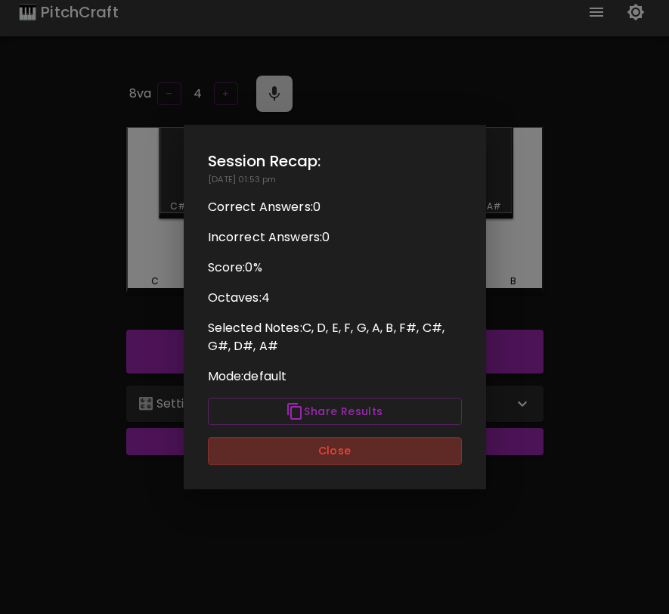
click at [402, 444] on button "Close" at bounding box center [335, 451] width 254 height 28
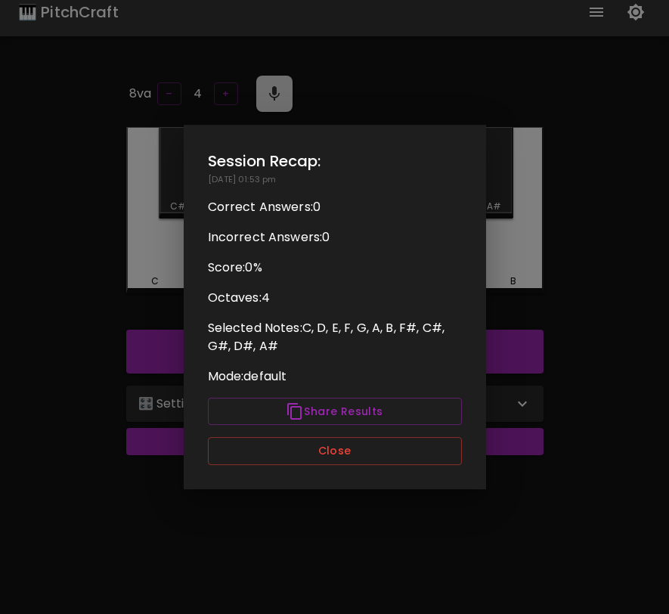
click at [402, 444] on button "Close" at bounding box center [335, 451] width 254 height 28
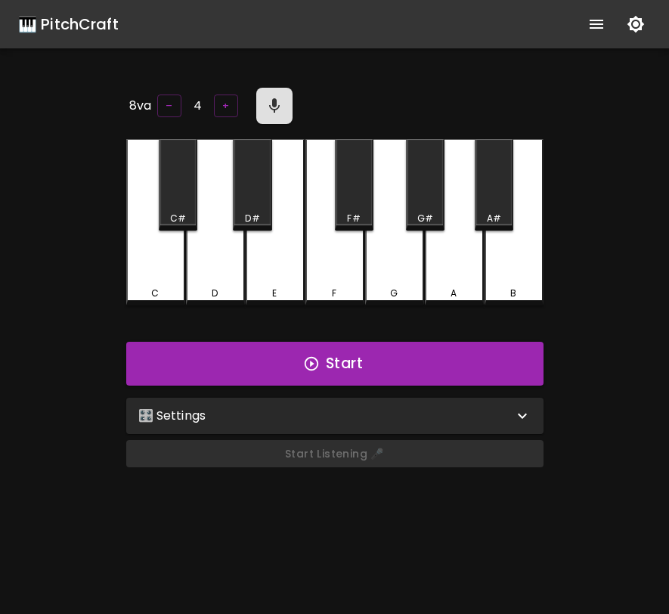
scroll to position [12, 0]
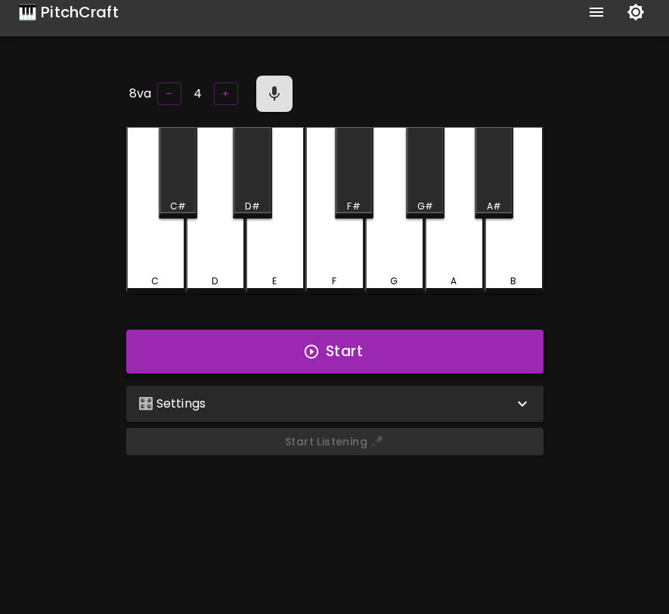
click at [405, 340] on button "Start" at bounding box center [334, 352] width 417 height 44
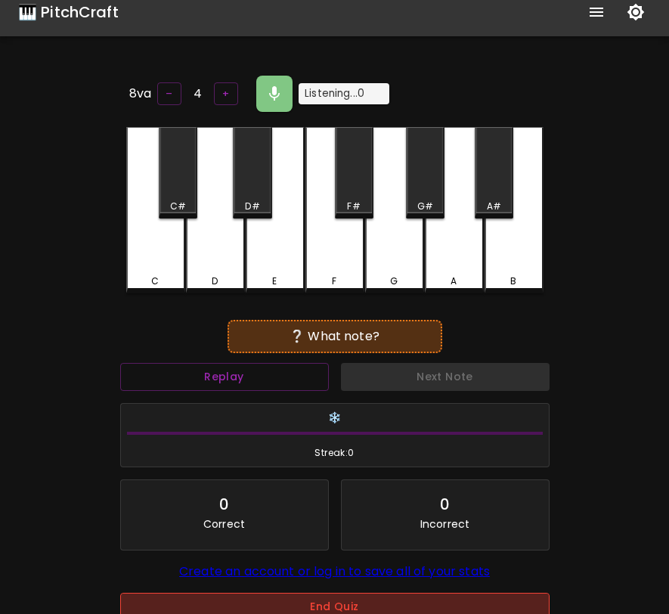
click at [352, 608] on button "End Quiz" at bounding box center [335, 607] width 430 height 28
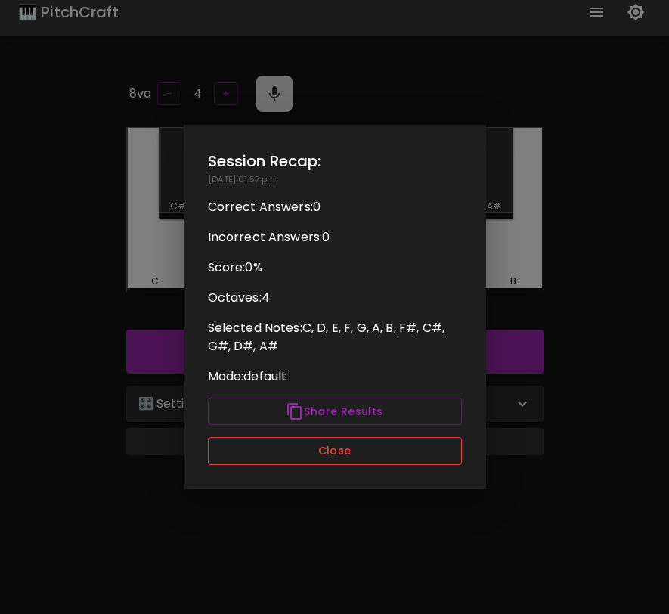
click at [399, 458] on button "Close" at bounding box center [335, 451] width 254 height 28
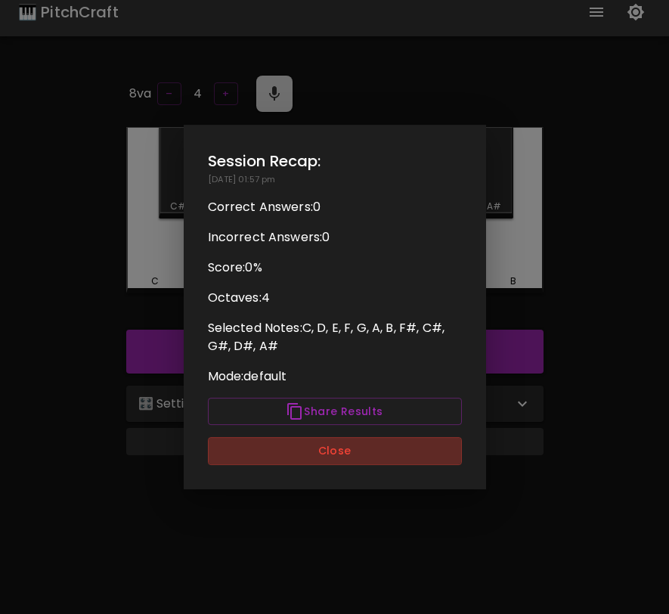
click at [399, 458] on button "Close" at bounding box center [335, 451] width 254 height 28
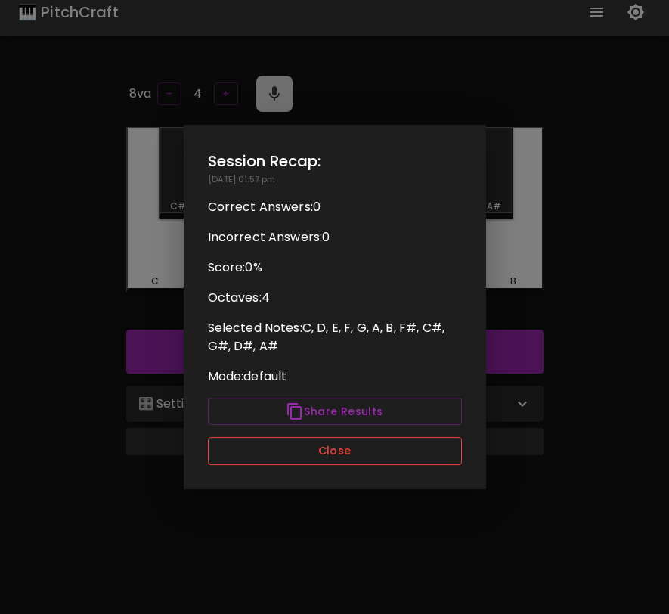
click at [248, 443] on button "Close" at bounding box center [335, 451] width 254 height 28
click at [394, 453] on button "Close" at bounding box center [335, 451] width 254 height 28
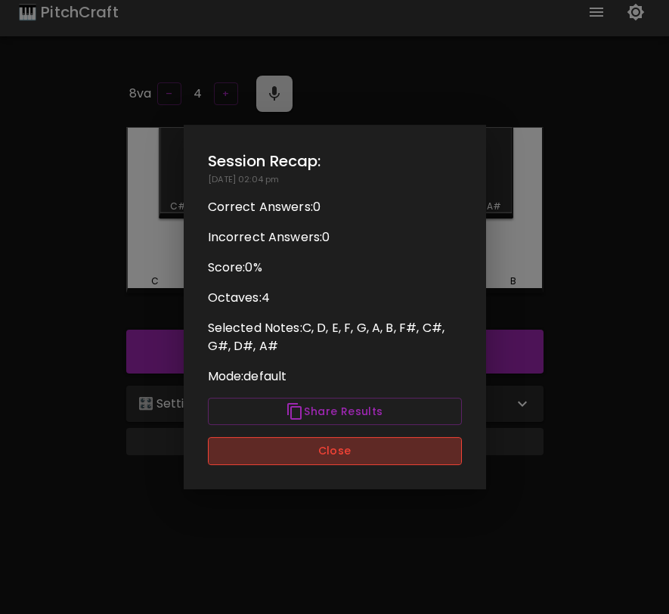
click at [403, 458] on button "Close" at bounding box center [335, 451] width 254 height 28
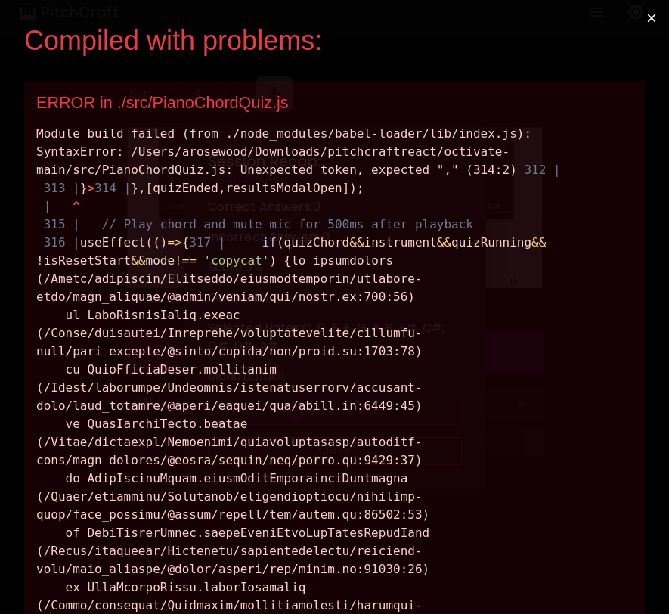
scroll to position [0, 0]
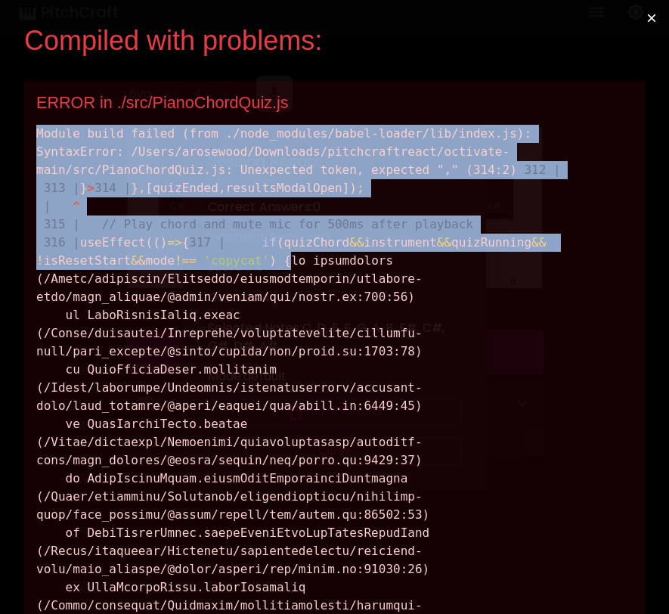
drag, startPoint x: 38, startPoint y: 134, endPoint x: 411, endPoint y: 331, distance: 421.8
copy div "Module build failed (from ./node_modules/babel-loader/lib/index.js): SyntaxErro…"
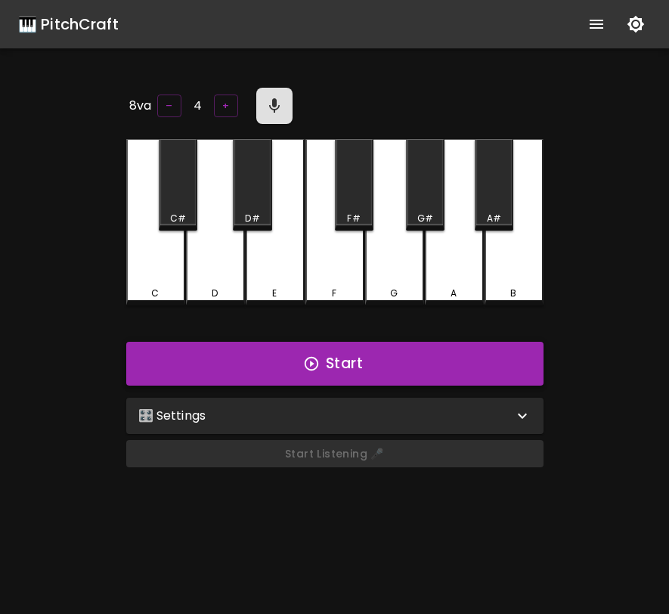
click at [445, 353] on button "Start" at bounding box center [334, 364] width 417 height 44
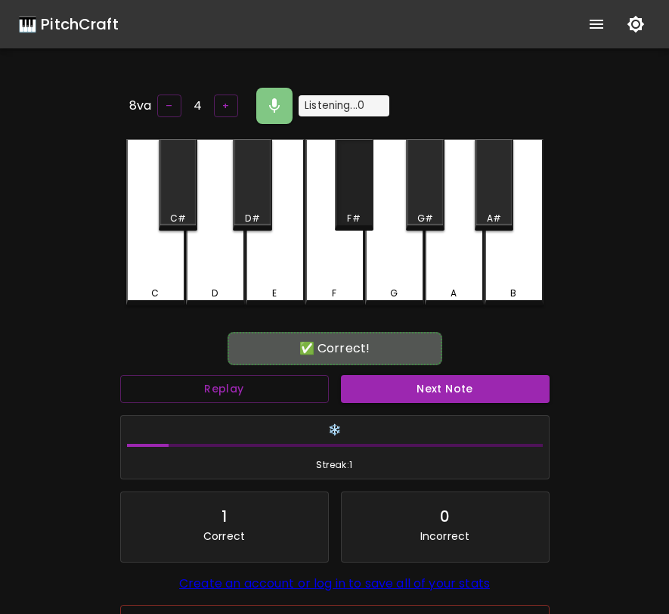
click at [362, 212] on div "F#" at bounding box center [355, 219] width 36 height 14
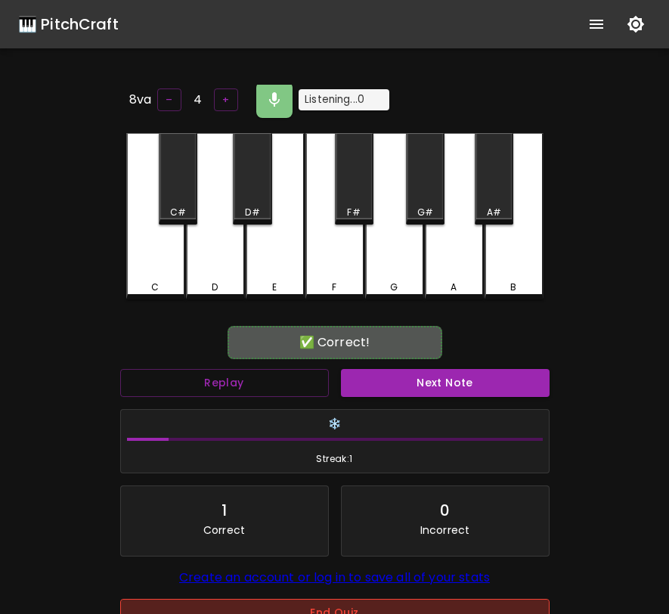
click at [383, 611] on button "End Quiz" at bounding box center [335, 613] width 430 height 28
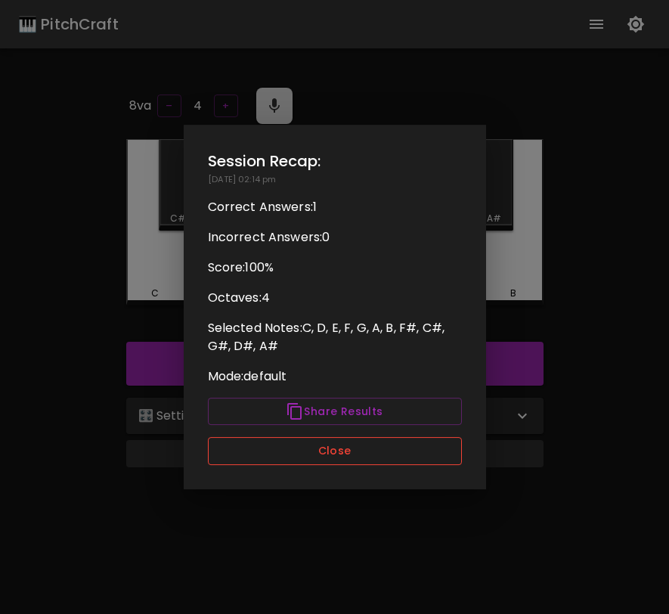
click at [423, 455] on button "Close" at bounding box center [335, 451] width 254 height 28
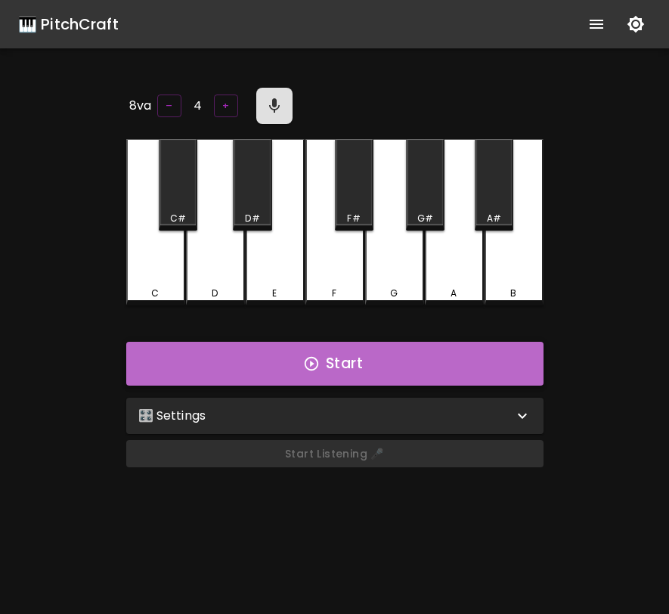
click at [399, 375] on button "Start" at bounding box center [334, 364] width 417 height 44
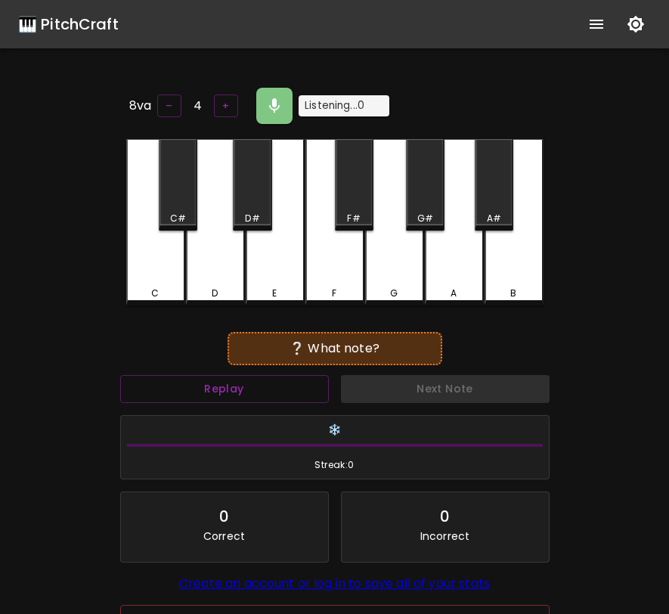
scroll to position [6, 0]
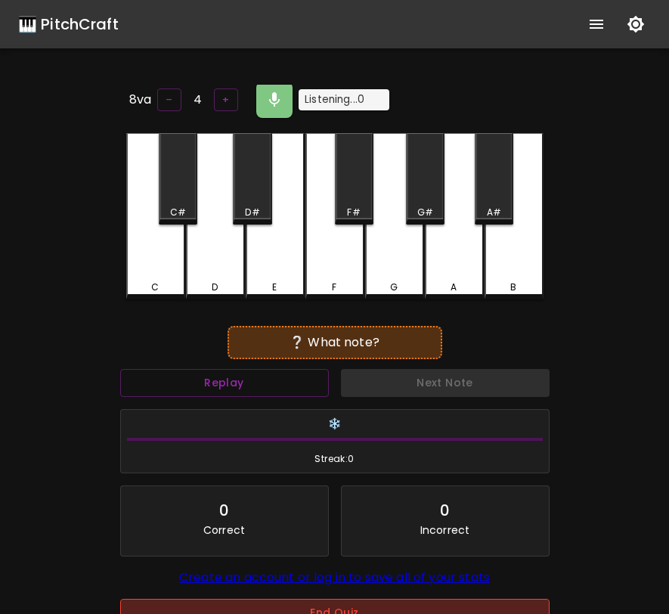
click at [346, 608] on button "End Quiz" at bounding box center [335, 613] width 430 height 28
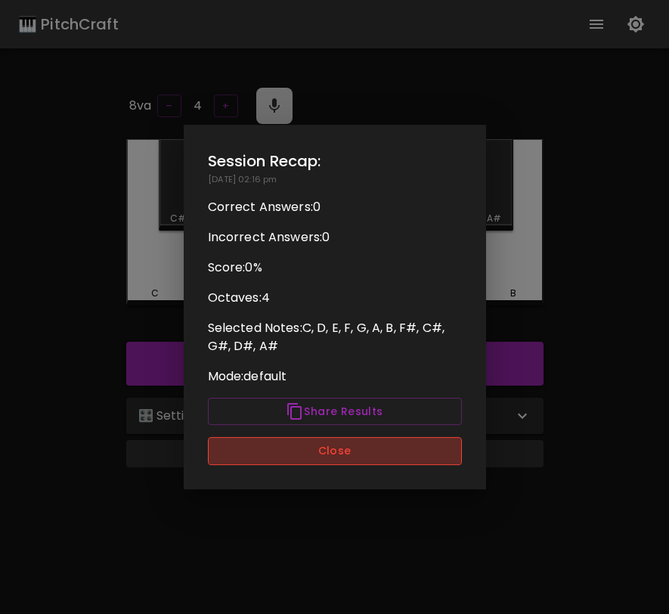
click at [370, 451] on button "Close" at bounding box center [335, 451] width 254 height 28
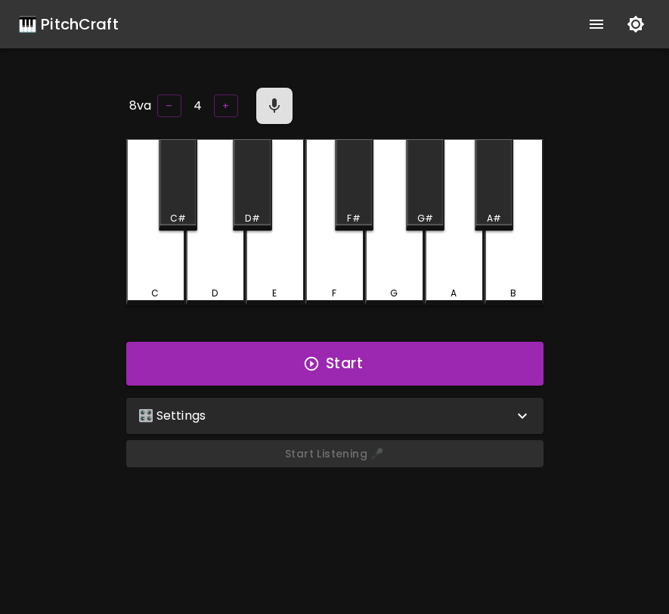
click at [371, 336] on div "Start" at bounding box center [335, 364] width 430 height 56
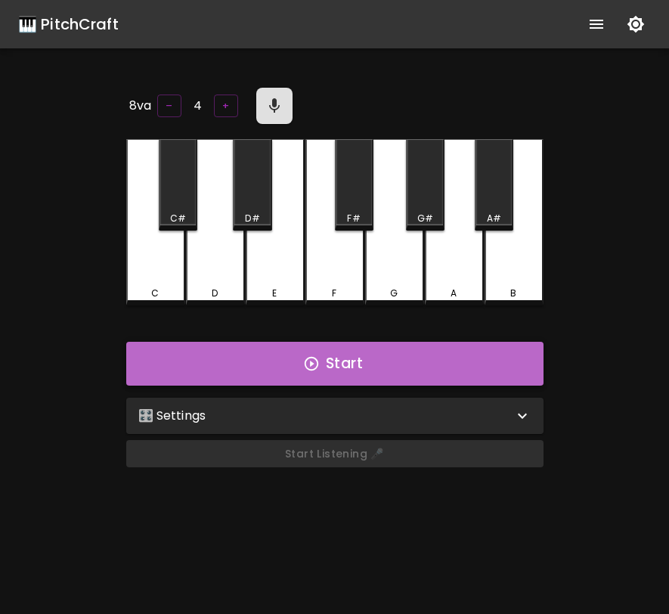
click at [374, 358] on button "Start" at bounding box center [334, 364] width 417 height 44
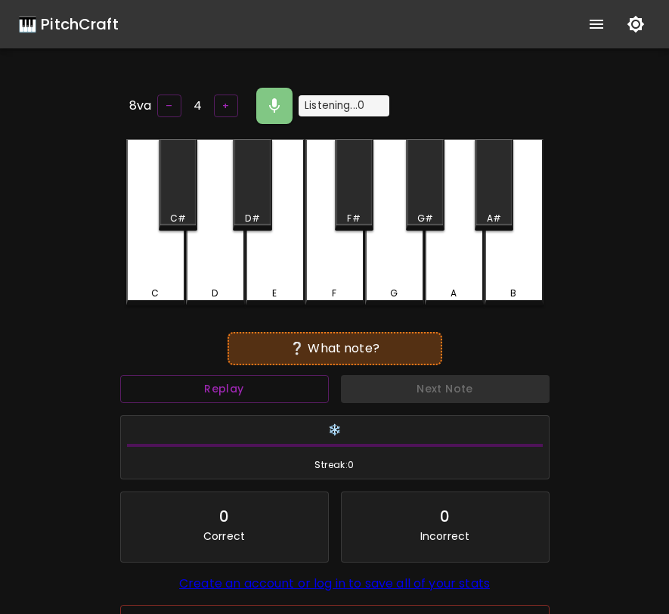
scroll to position [6, 0]
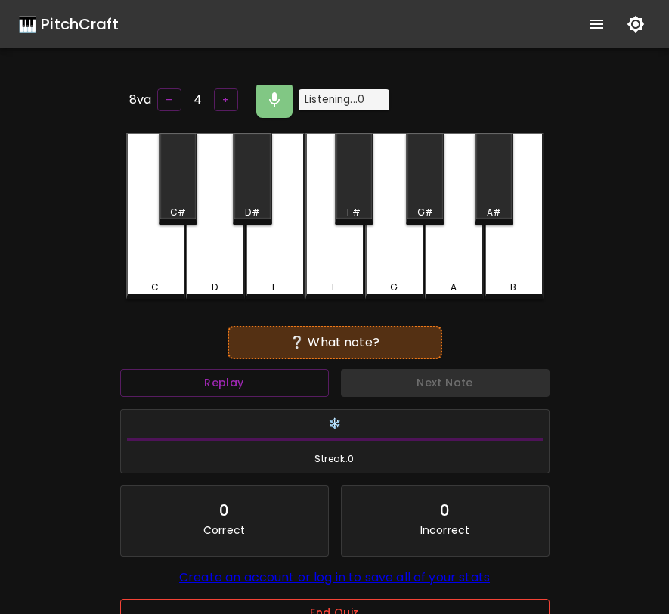
click at [357, 606] on button "End Quiz" at bounding box center [335, 613] width 430 height 28
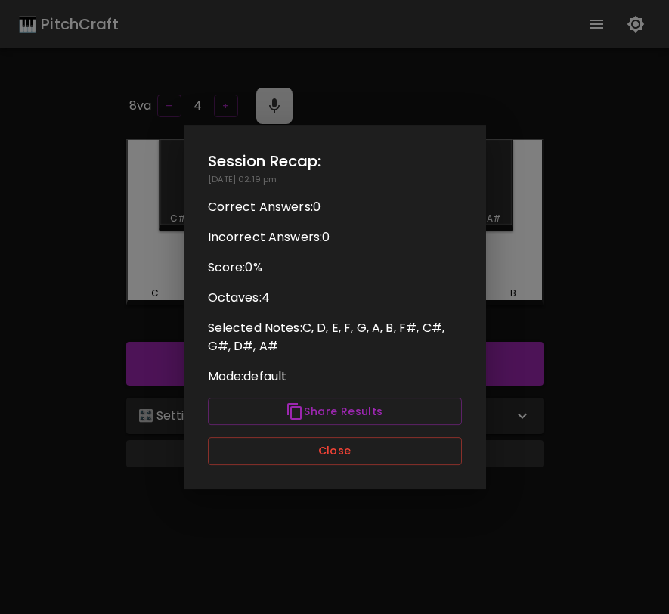
scroll to position [0, 0]
click at [393, 446] on button "Close" at bounding box center [335, 451] width 254 height 28
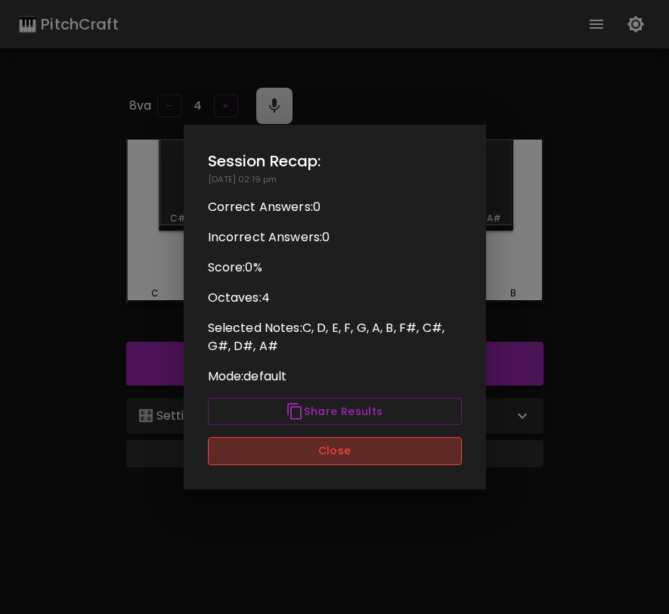
click at [392, 446] on button "Close" at bounding box center [335, 451] width 254 height 28
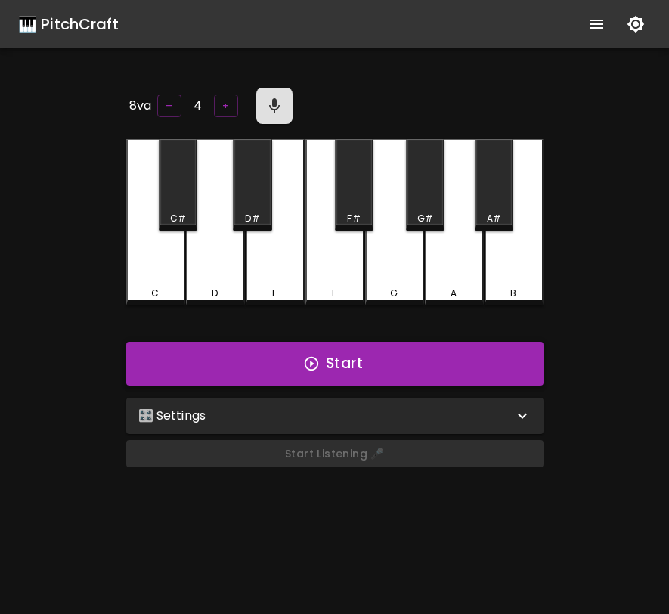
click at [340, 357] on button "Start" at bounding box center [334, 364] width 417 height 44
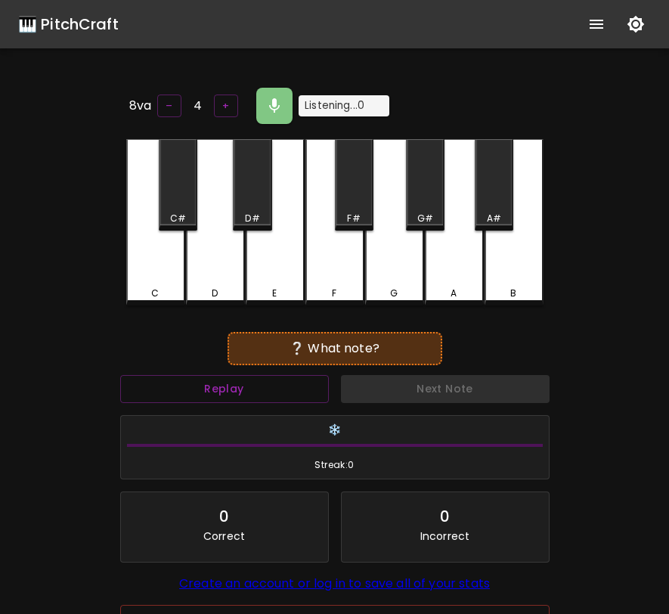
click at [272, 239] on div "E" at bounding box center [275, 222] width 59 height 166
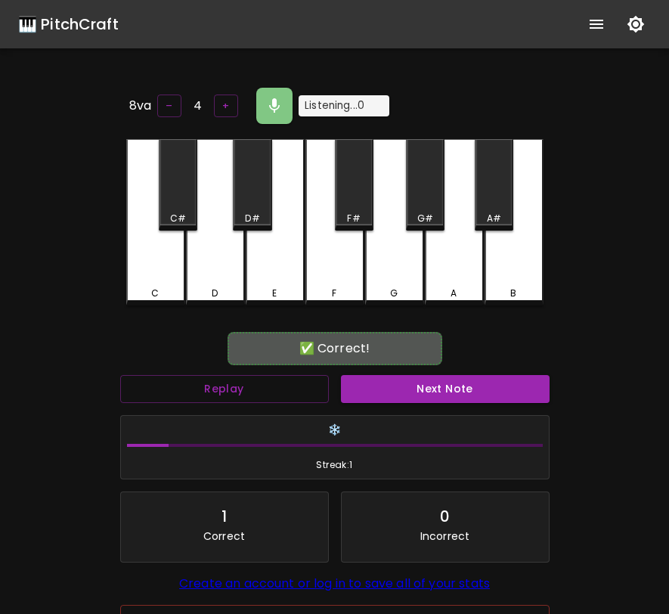
scroll to position [6, 0]
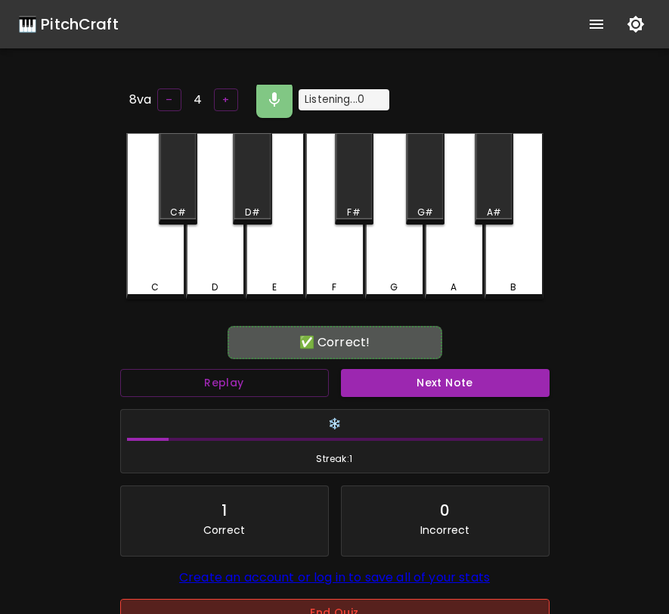
click at [389, 609] on button "End Quiz" at bounding box center [335, 613] width 430 height 28
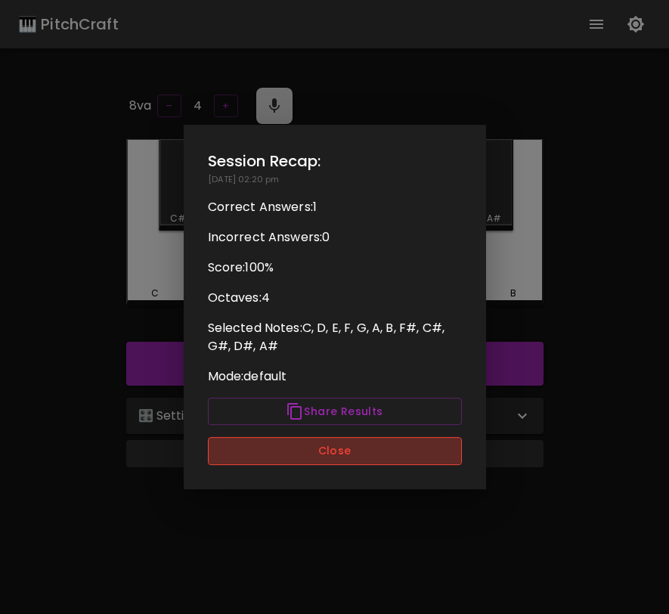
click at [395, 453] on button "Close" at bounding box center [335, 451] width 254 height 28
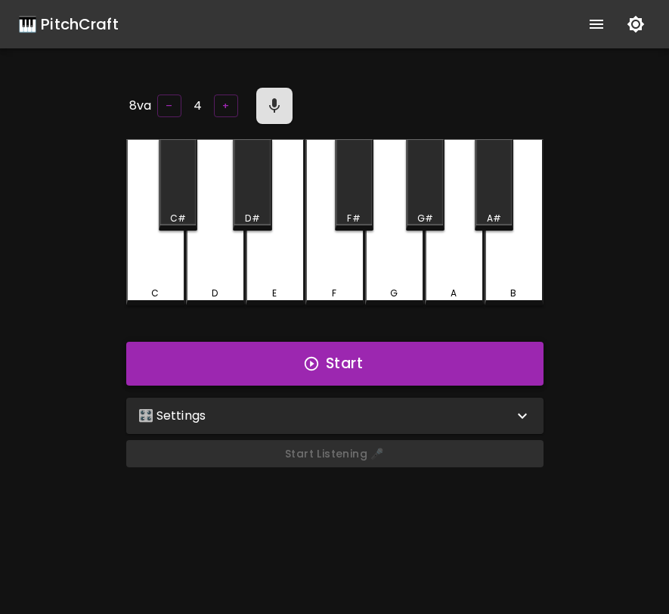
click at [305, 361] on icon "button" at bounding box center [311, 364] width 14 height 14
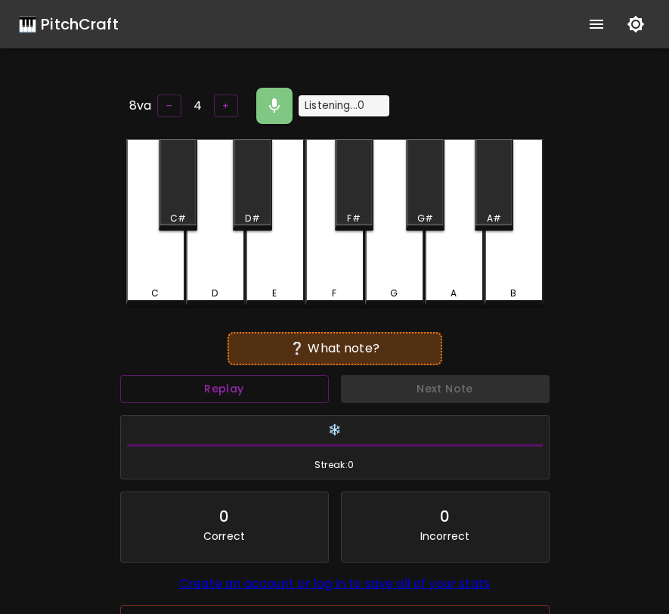
click at [282, 272] on div "E" at bounding box center [275, 222] width 59 height 166
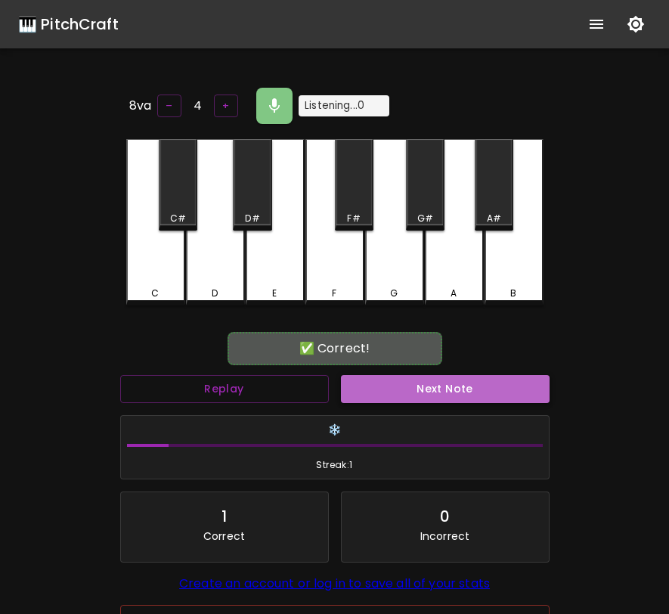
click at [526, 380] on button "Next Note" at bounding box center [445, 389] width 209 height 28
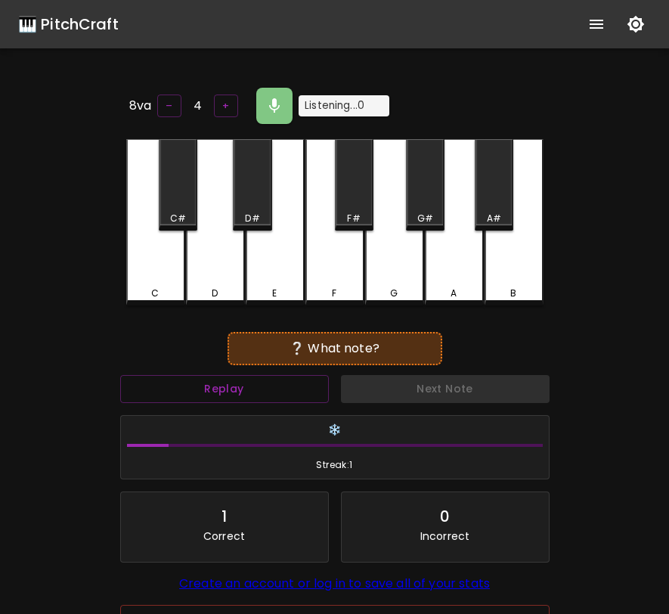
click at [516, 258] on div "B" at bounding box center [514, 222] width 59 height 166
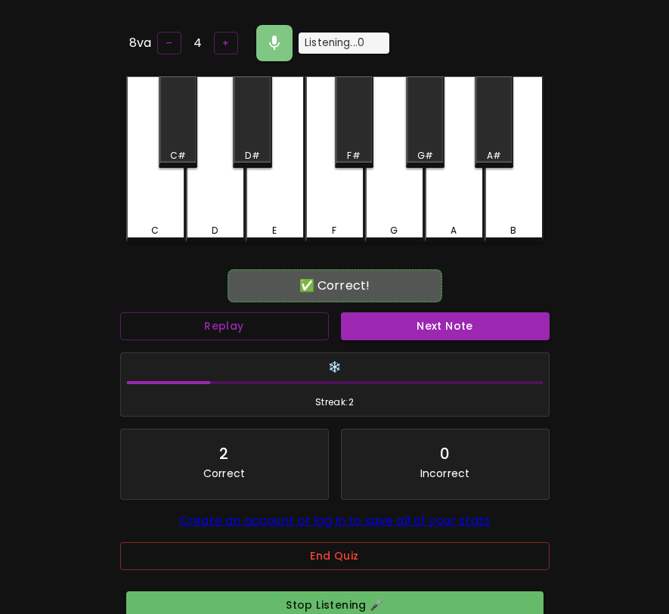
scroll to position [162, 0]
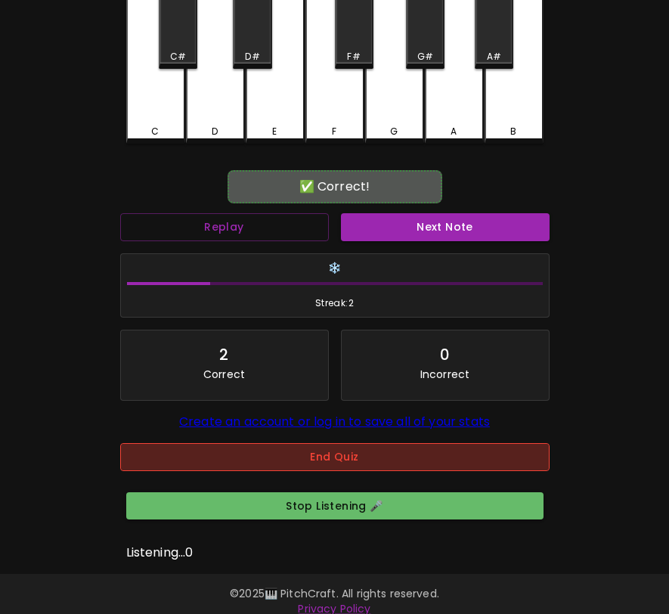
click at [500, 456] on button "End Quiz" at bounding box center [335, 457] width 430 height 28
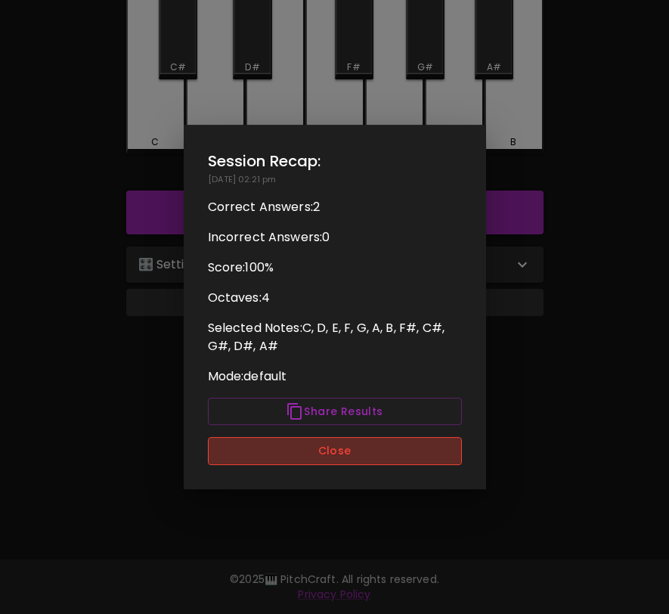
click at [442, 460] on button "Close" at bounding box center [335, 451] width 254 height 28
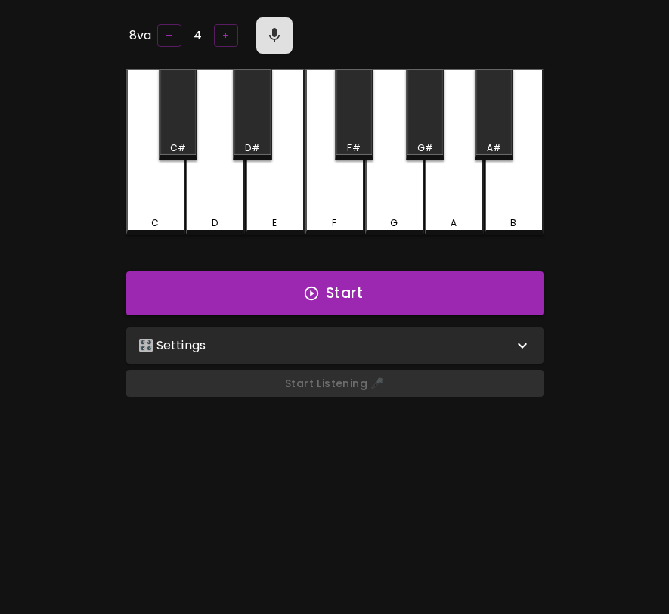
scroll to position [0, 0]
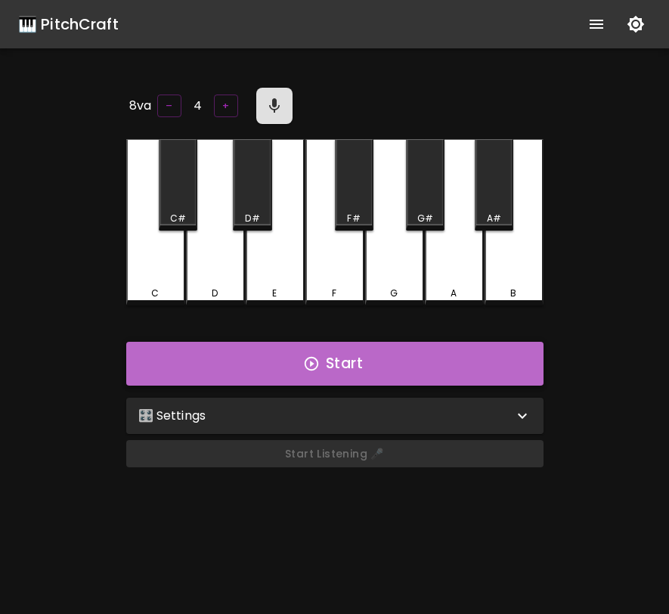
click at [330, 353] on button "Start" at bounding box center [334, 364] width 417 height 44
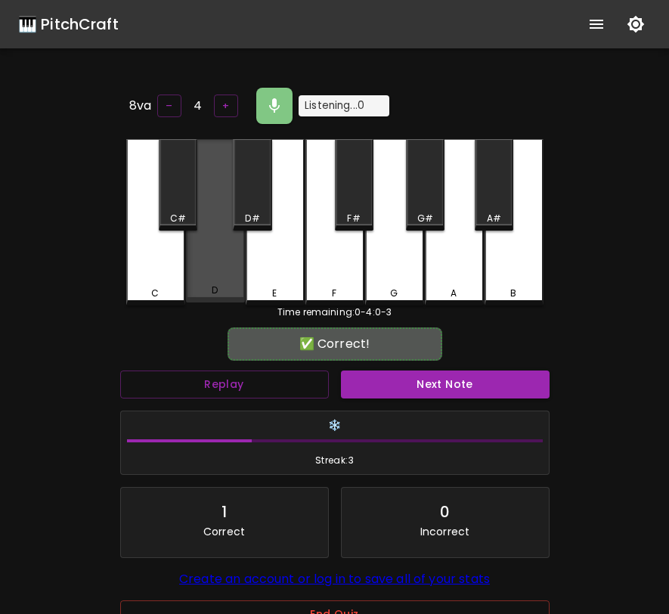
click at [215, 266] on div "D" at bounding box center [215, 220] width 59 height 163
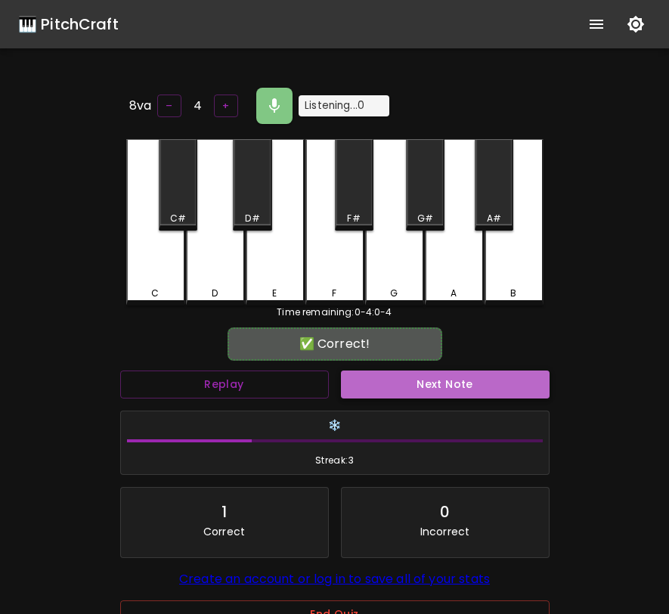
click at [393, 383] on button "Next Note" at bounding box center [445, 385] width 209 height 28
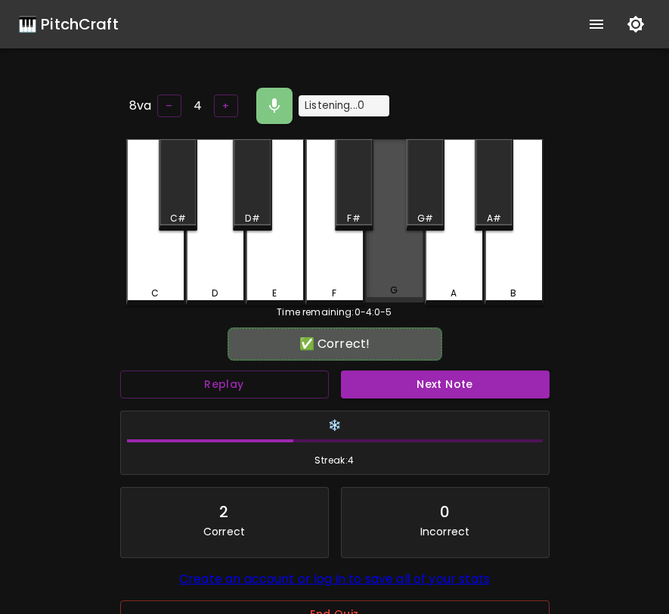
click at [407, 262] on div "G" at bounding box center [394, 220] width 59 height 163
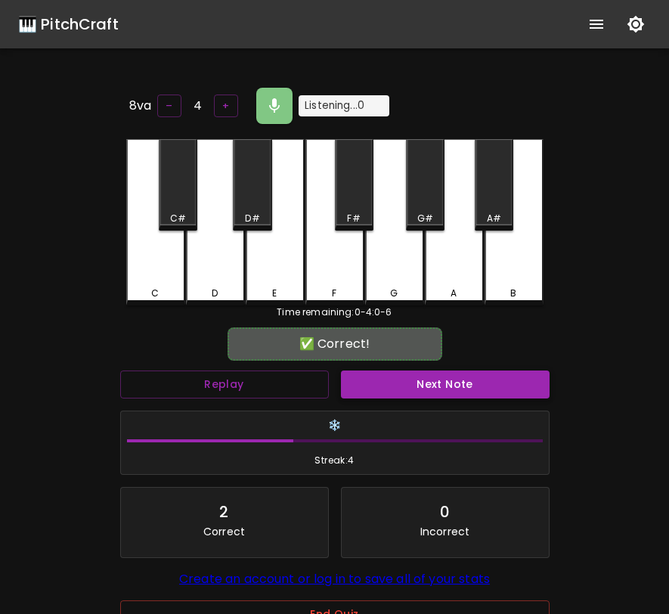
click at [397, 374] on button "Next Note" at bounding box center [445, 385] width 209 height 28
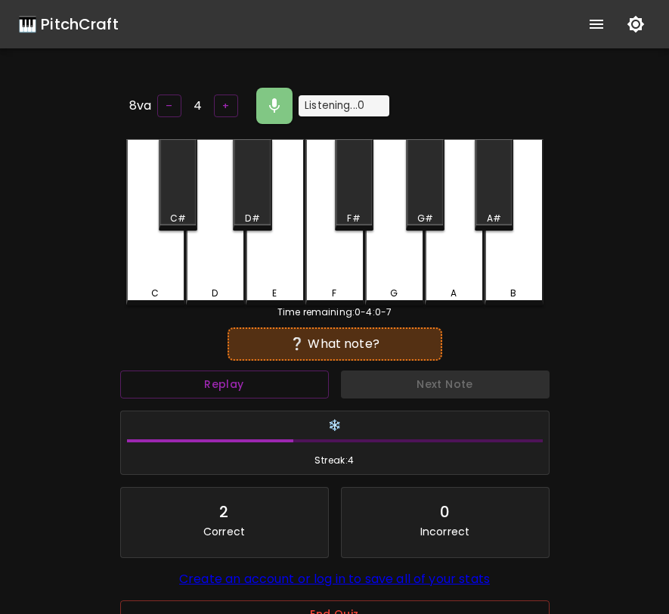
click at [344, 184] on div "F#" at bounding box center [354, 184] width 39 height 91
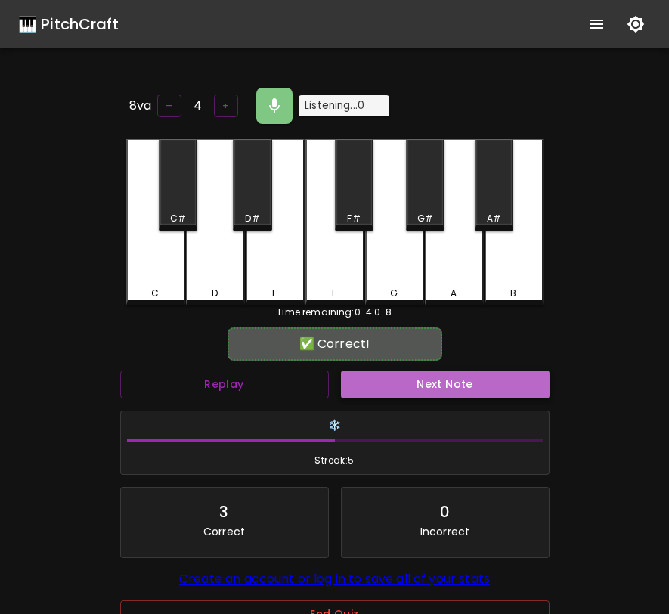
click at [402, 375] on button "Next Note" at bounding box center [445, 385] width 209 height 28
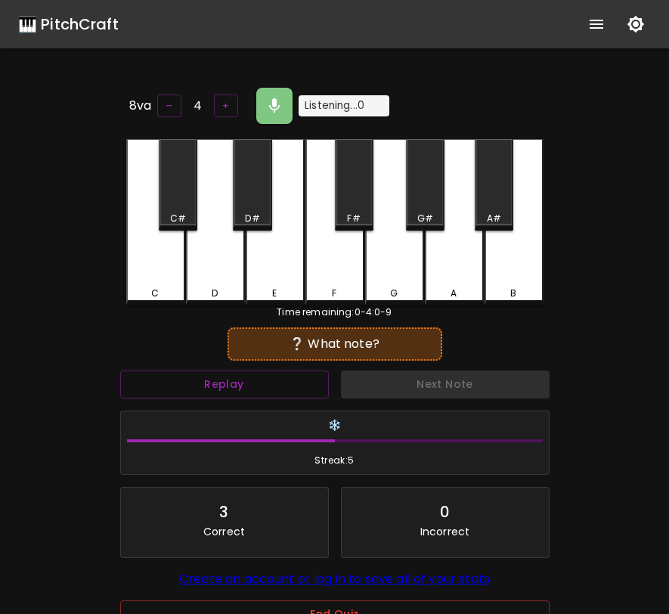
click at [454, 252] on div "A" at bounding box center [454, 222] width 59 height 166
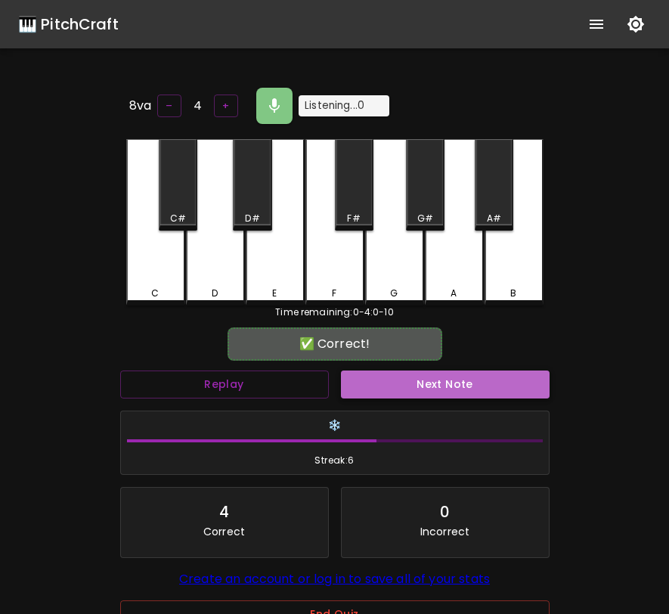
click at [421, 380] on button "Next Note" at bounding box center [445, 385] width 209 height 28
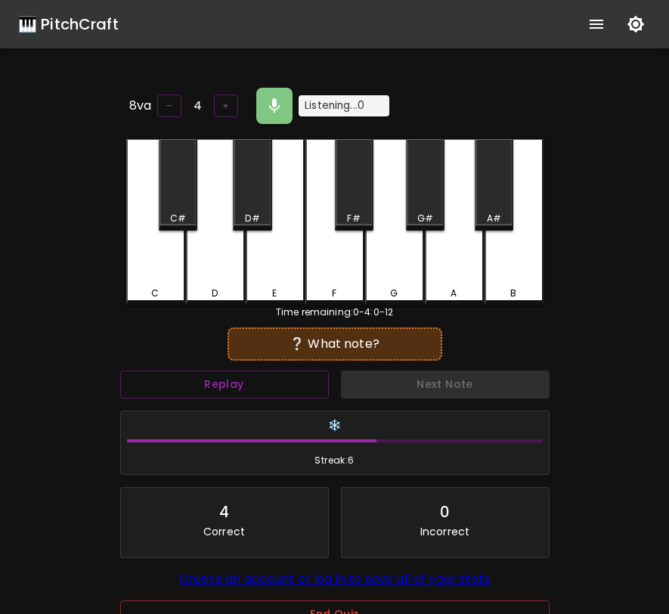
click at [497, 276] on div "B" at bounding box center [514, 222] width 59 height 166
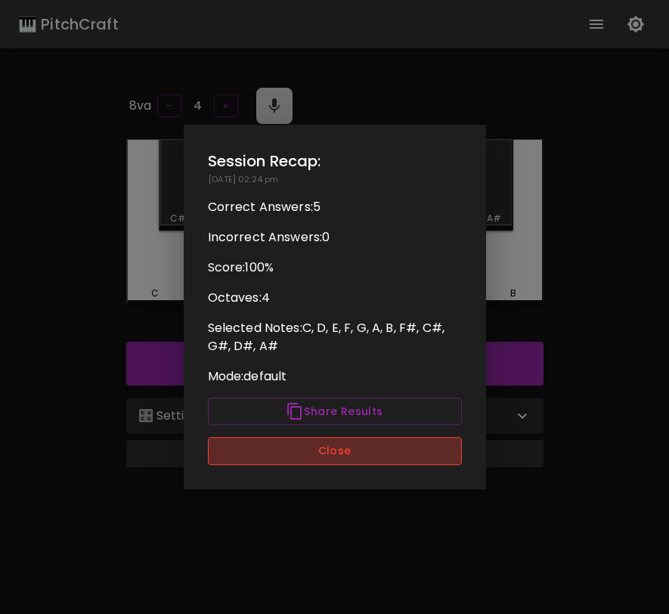
click at [312, 451] on button "Close" at bounding box center [335, 451] width 254 height 28
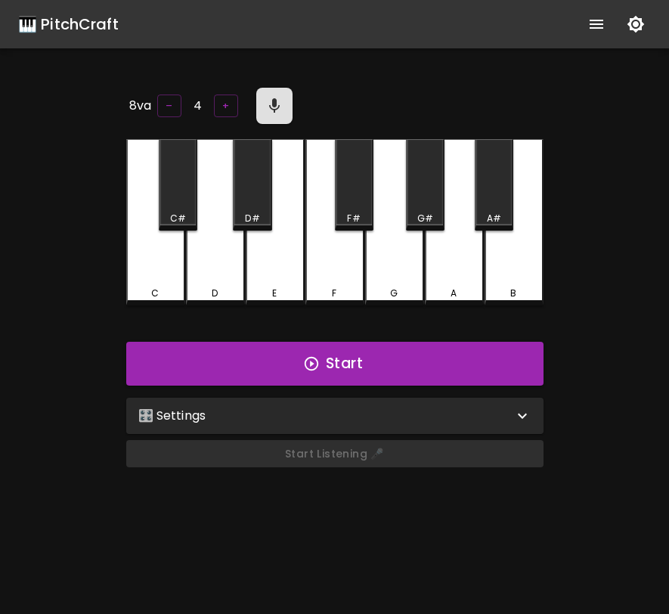
click at [349, 446] on div "Start Listening 🎤" at bounding box center [335, 460] width 430 height 52
click at [278, 99] on icon "button" at bounding box center [274, 106] width 18 height 18
click at [501, 442] on div "Start Listening 🎤" at bounding box center [335, 460] width 430 height 52
